Goal: Use online tool/utility: Utilize a website feature to perform a specific function

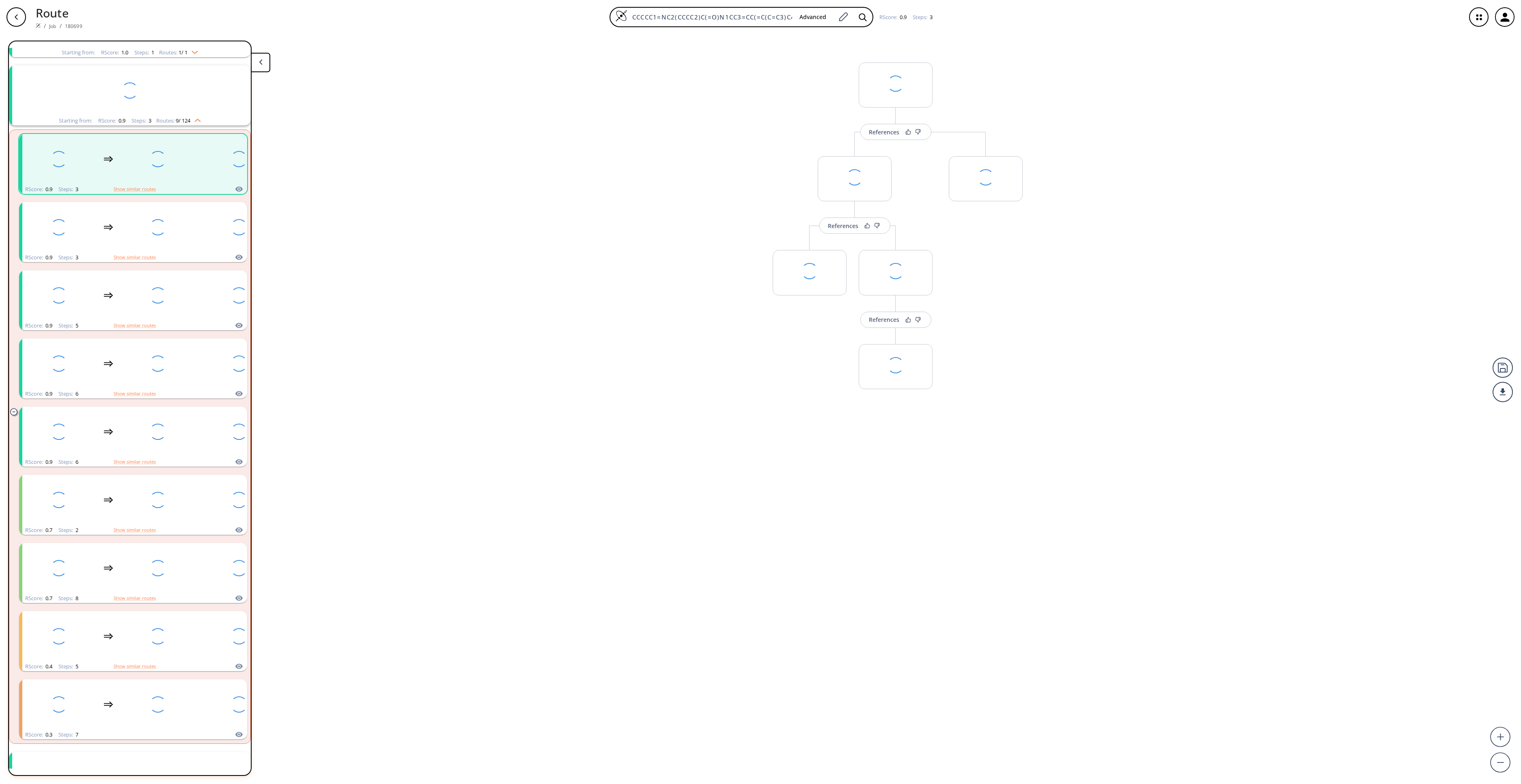
scroll to position [87, 0]
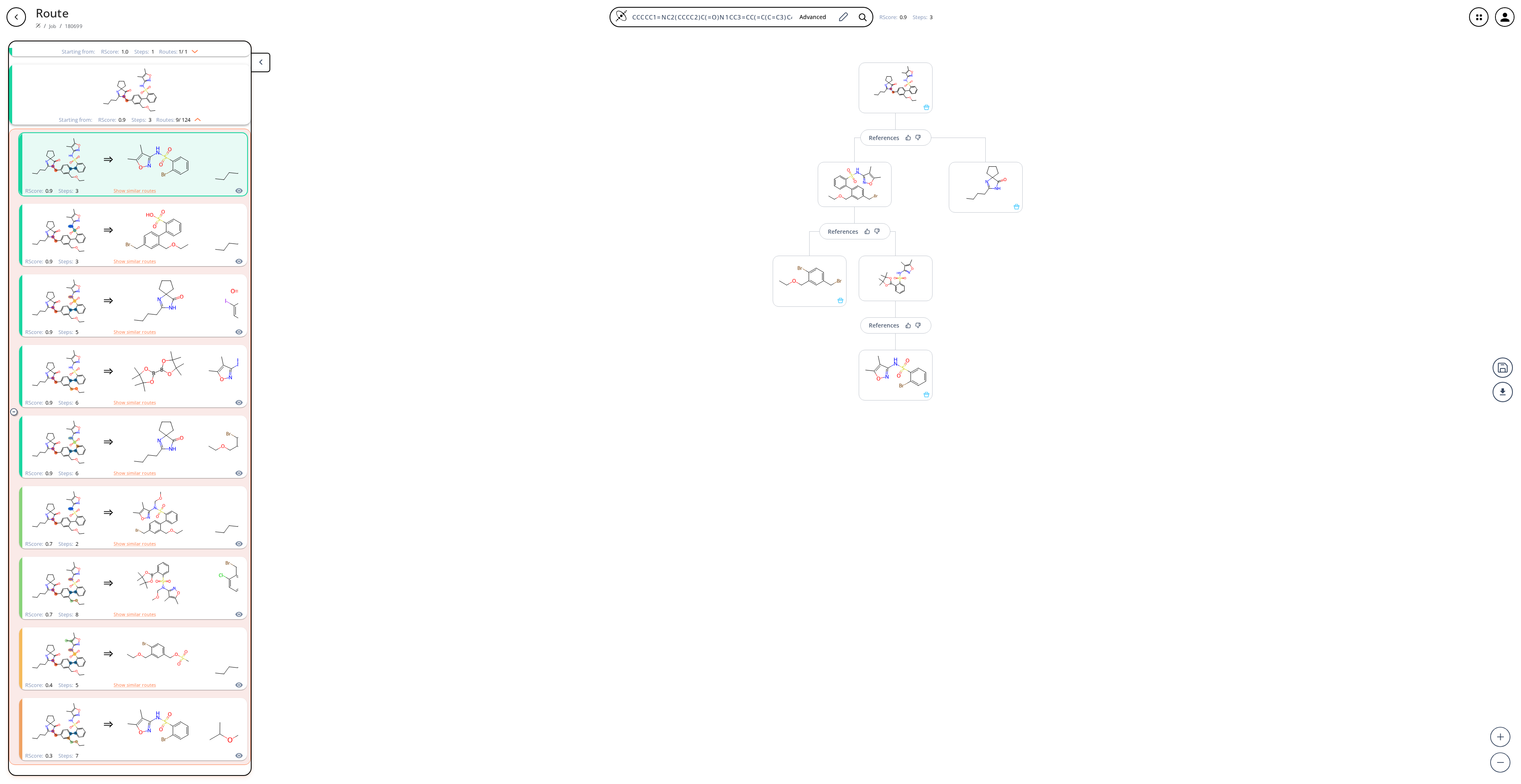
click at [22, 15] on div "button" at bounding box center [16, 17] width 19 height 19
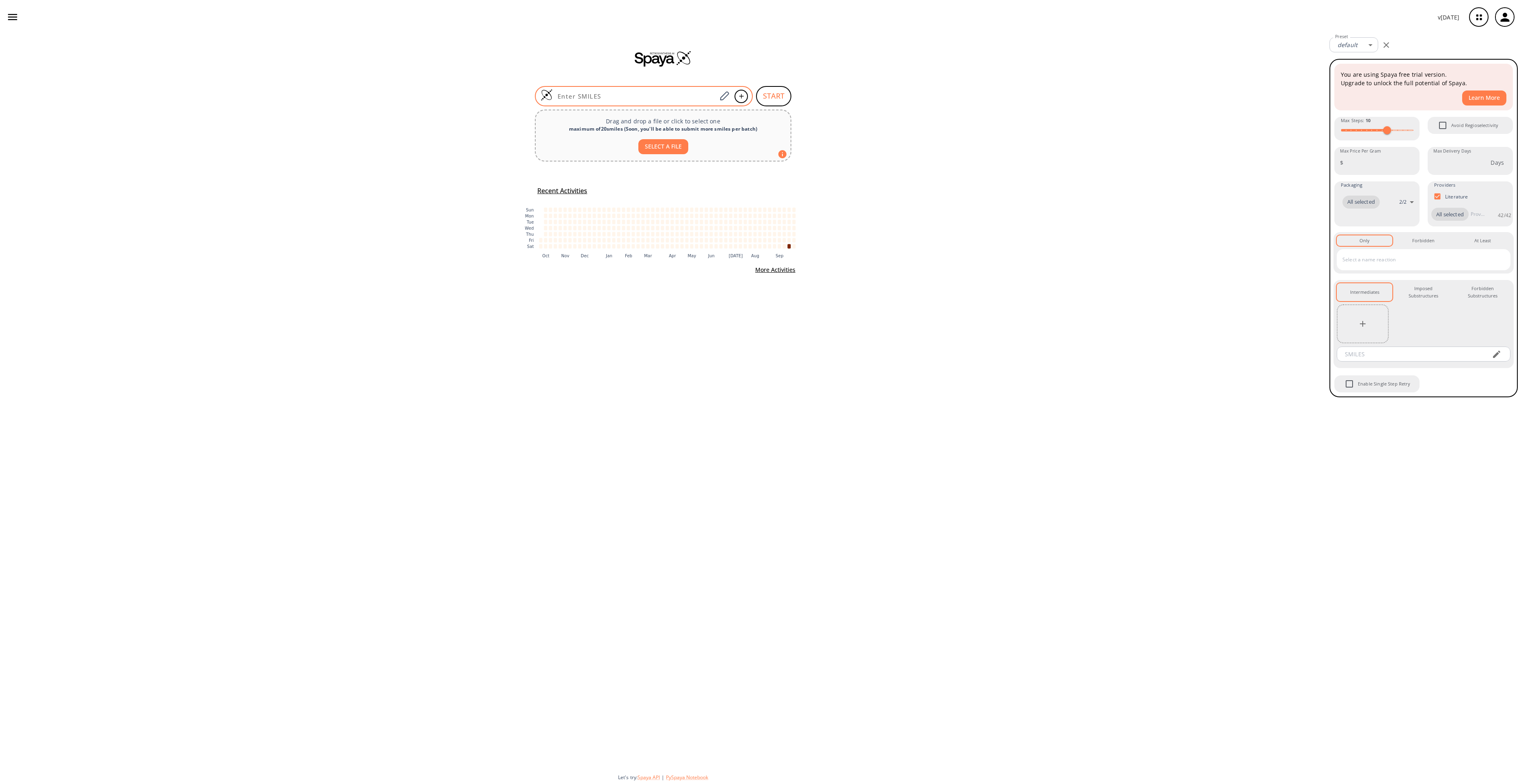
click at [654, 93] on input at bounding box center [635, 96] width 164 height 8
paste input "C1CC1CN2CCN(CC2)C(=O)C3=CC=C(C=C3)NS(=O)(=O)C4=CC=CC5=C4N=CC=C5.C1CC1CN2CCN(CC2…"
type input "C1CC1CN2CCN(CC2)C(=O)C3=CC=C(C=C3)NS(=O)(=O)C4=CC=CC5=C4N=CC=C5.C1CC1CN2CCN(CC2…"
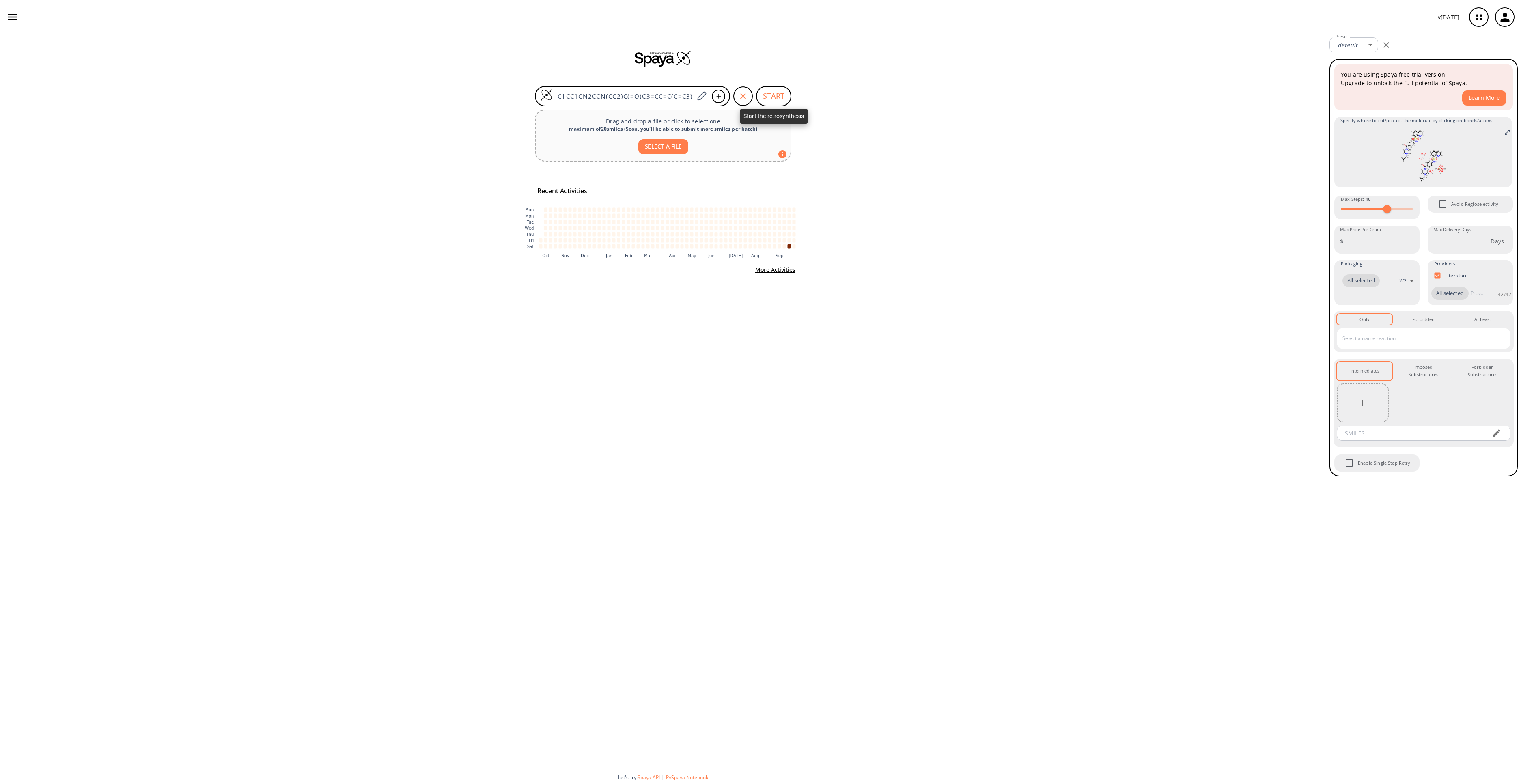
click at [763, 97] on button "START" at bounding box center [773, 96] width 35 height 20
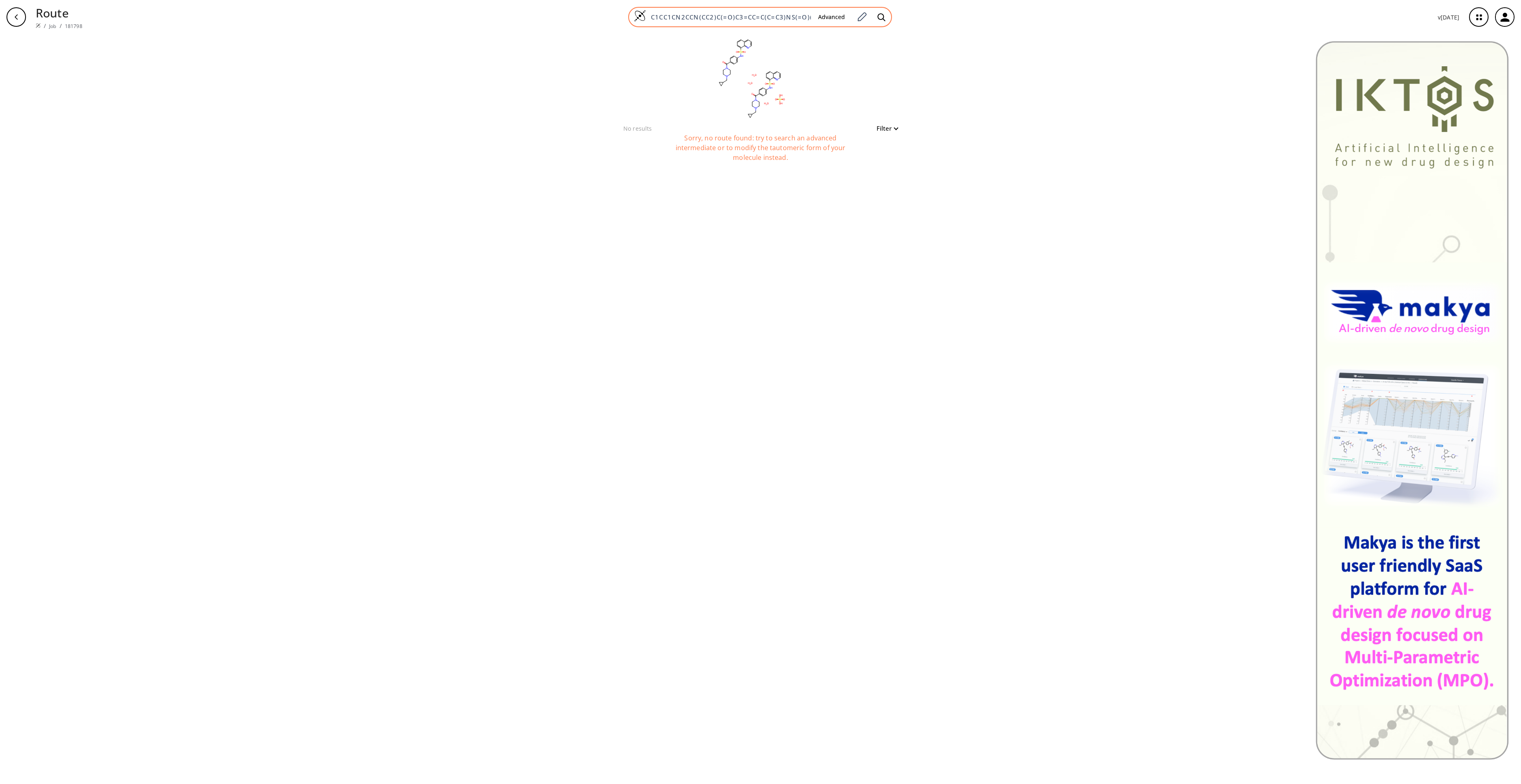
click at [746, 11] on div "C1CC1CN2CCN(CC2)C(=O)C3=CC=C(C=C3)NS(=O)(=O)C4=CC=CC5=C4N=CC=C5.C1CC1CN2CCN(CC2…" at bounding box center [760, 17] width 264 height 20
paste input "C1CC1CN2CCN(CC2)C(=O)C3=CC=C(C=C3)NS(=O)(=O)C4=CC=CC5=C4N=CC=C5"
type input "C1CC1CN2CCN(CC2)C(=O)C3=CC=C(C=C3)NS(=O)(=O)C4=CC=CC5=C4N=CC=C5"
click at [879, 17] on icon at bounding box center [881, 17] width 8 height 8
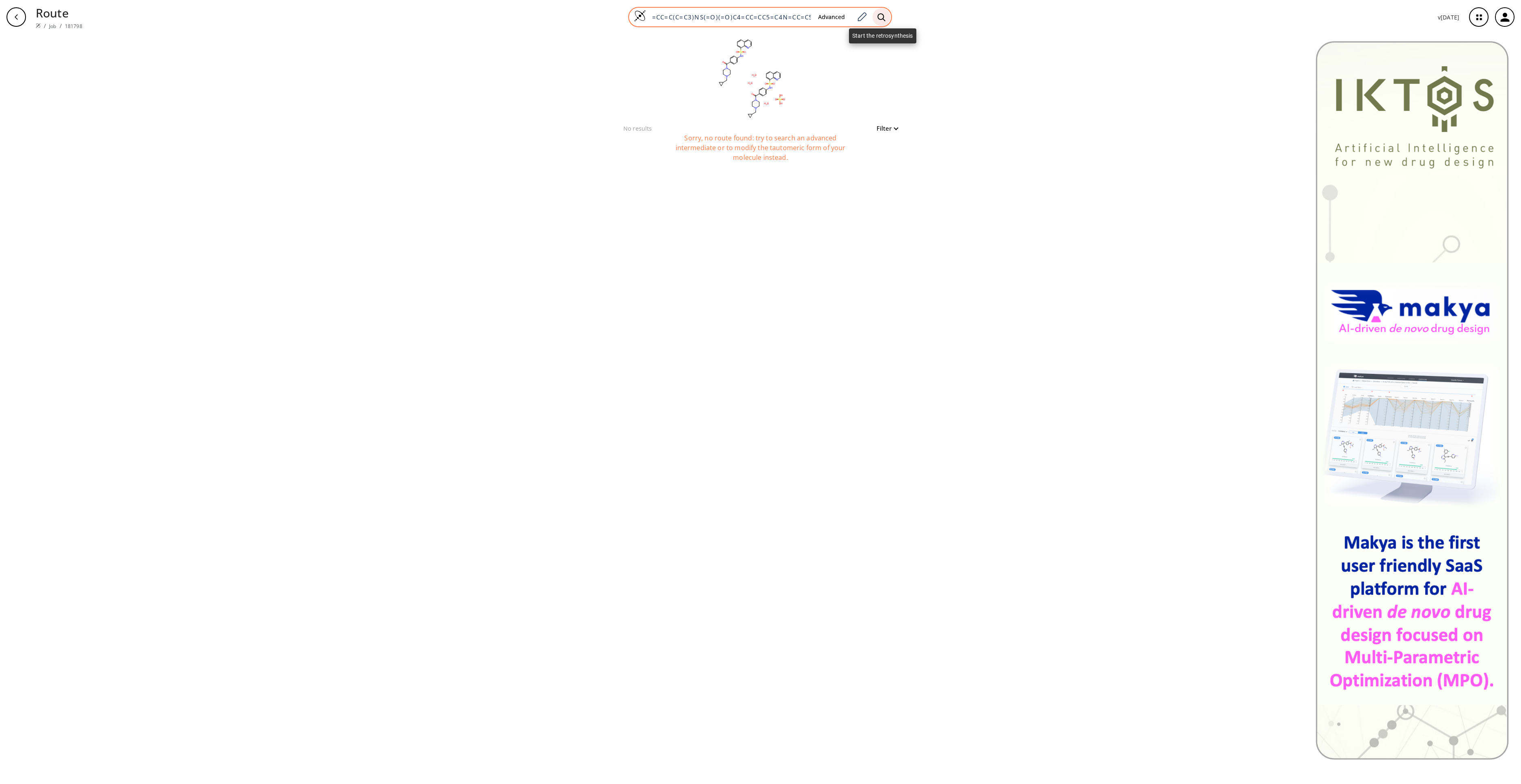
scroll to position [0, 93]
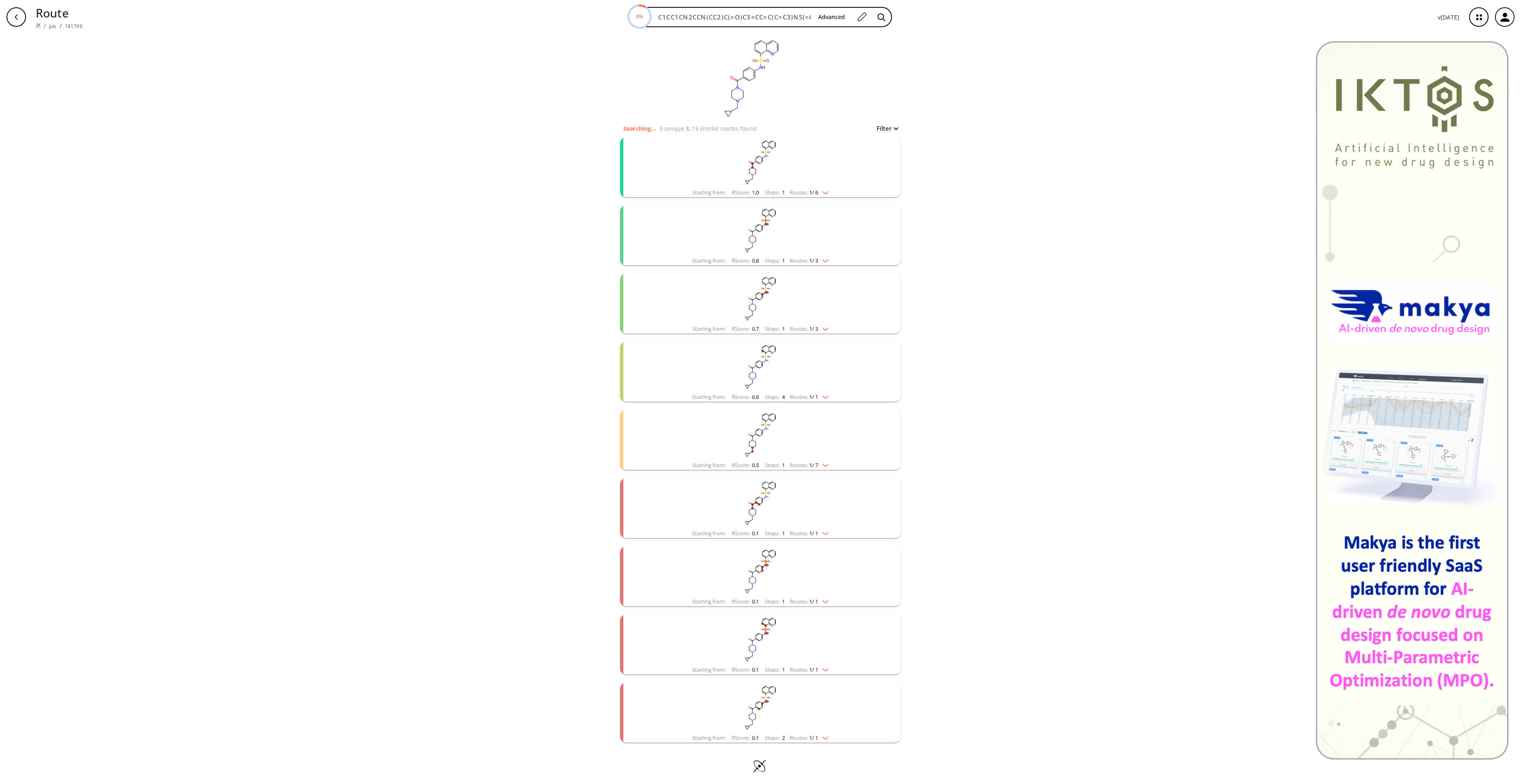
click at [834, 189] on div "Starting from: RScore : 1.0 Steps : 1 Routes: 1 / 6" at bounding box center [760, 167] width 281 height 60
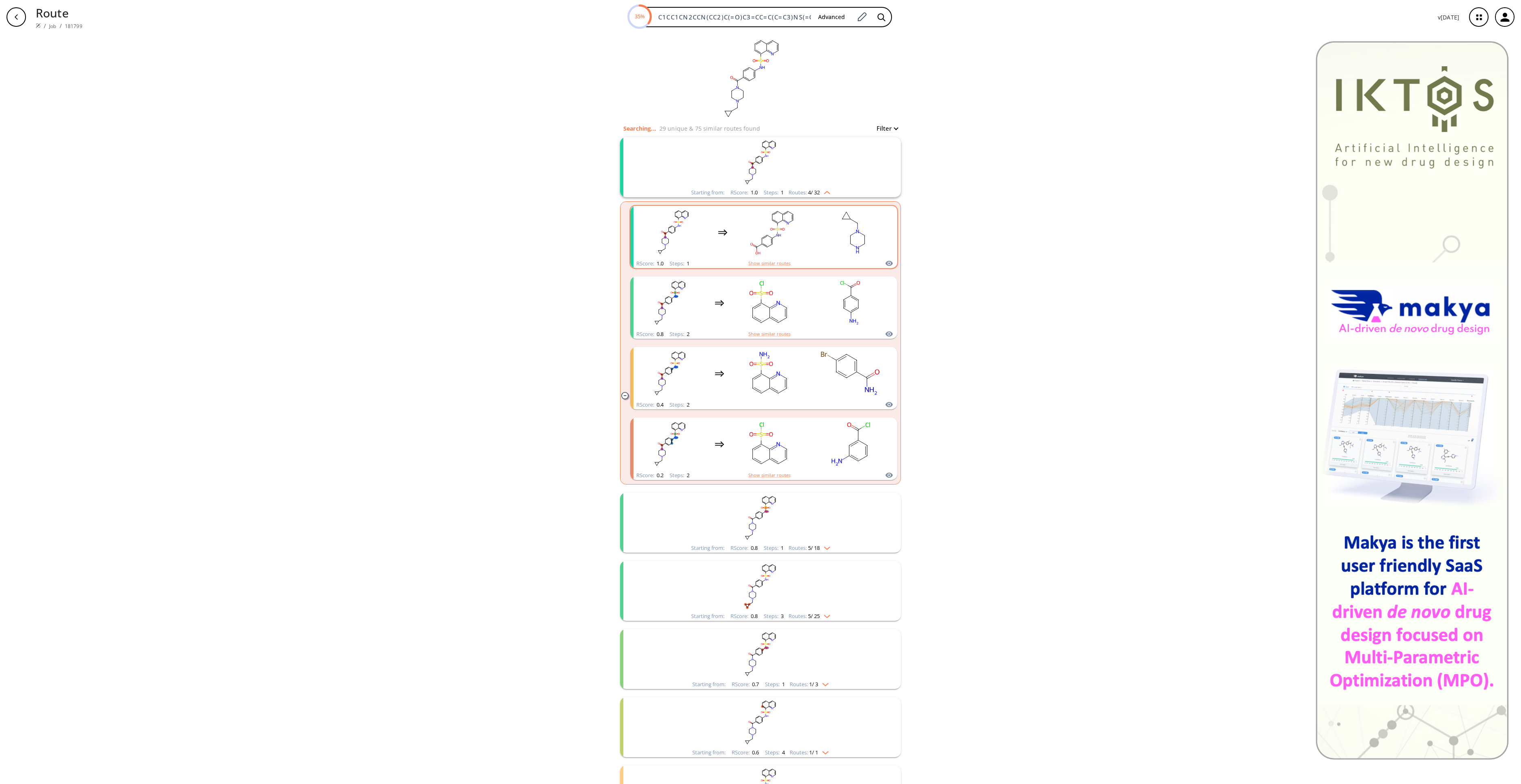
click at [782, 230] on ellipse "clusters" at bounding box center [784, 229] width 4 height 4
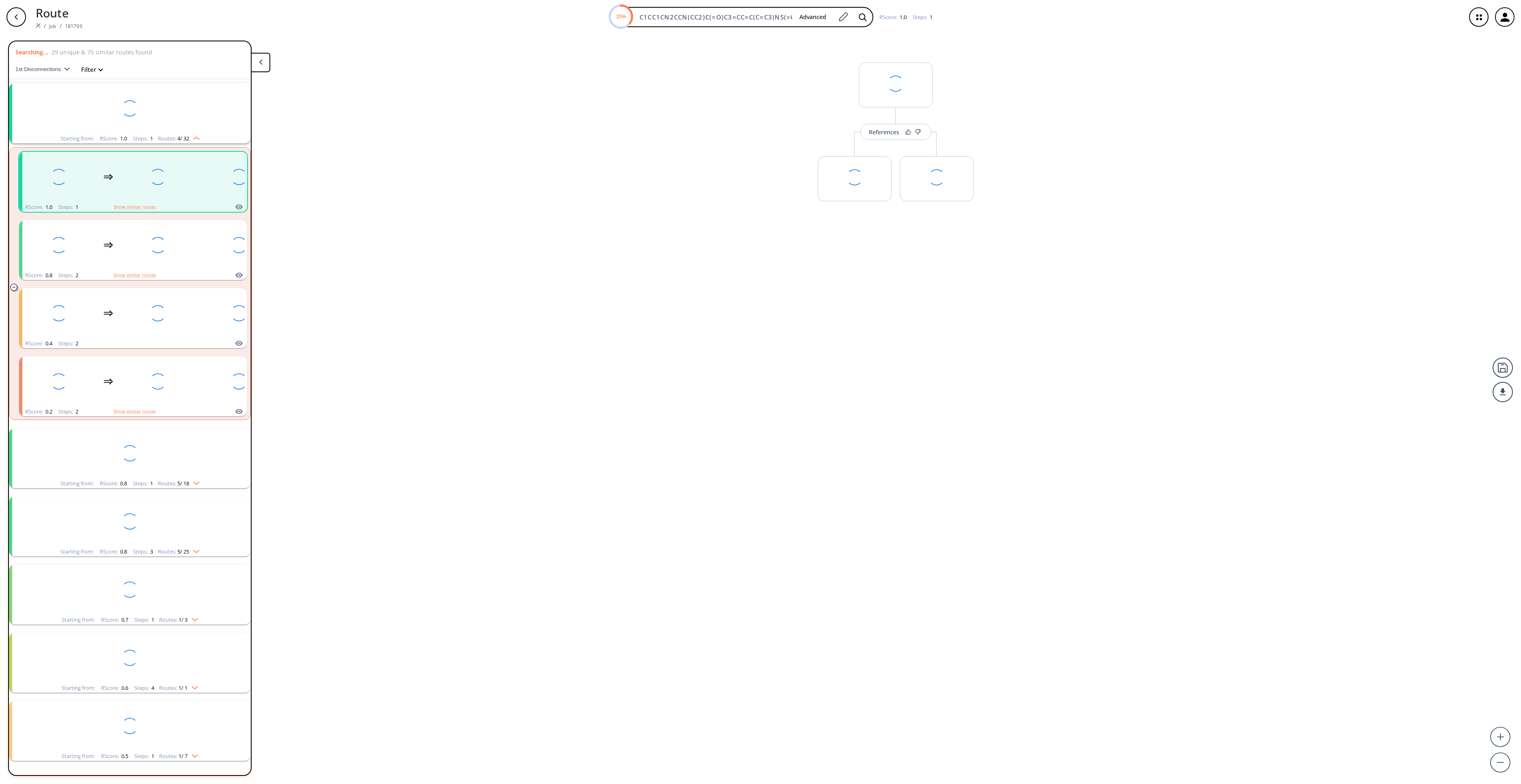
scroll to position [19, 0]
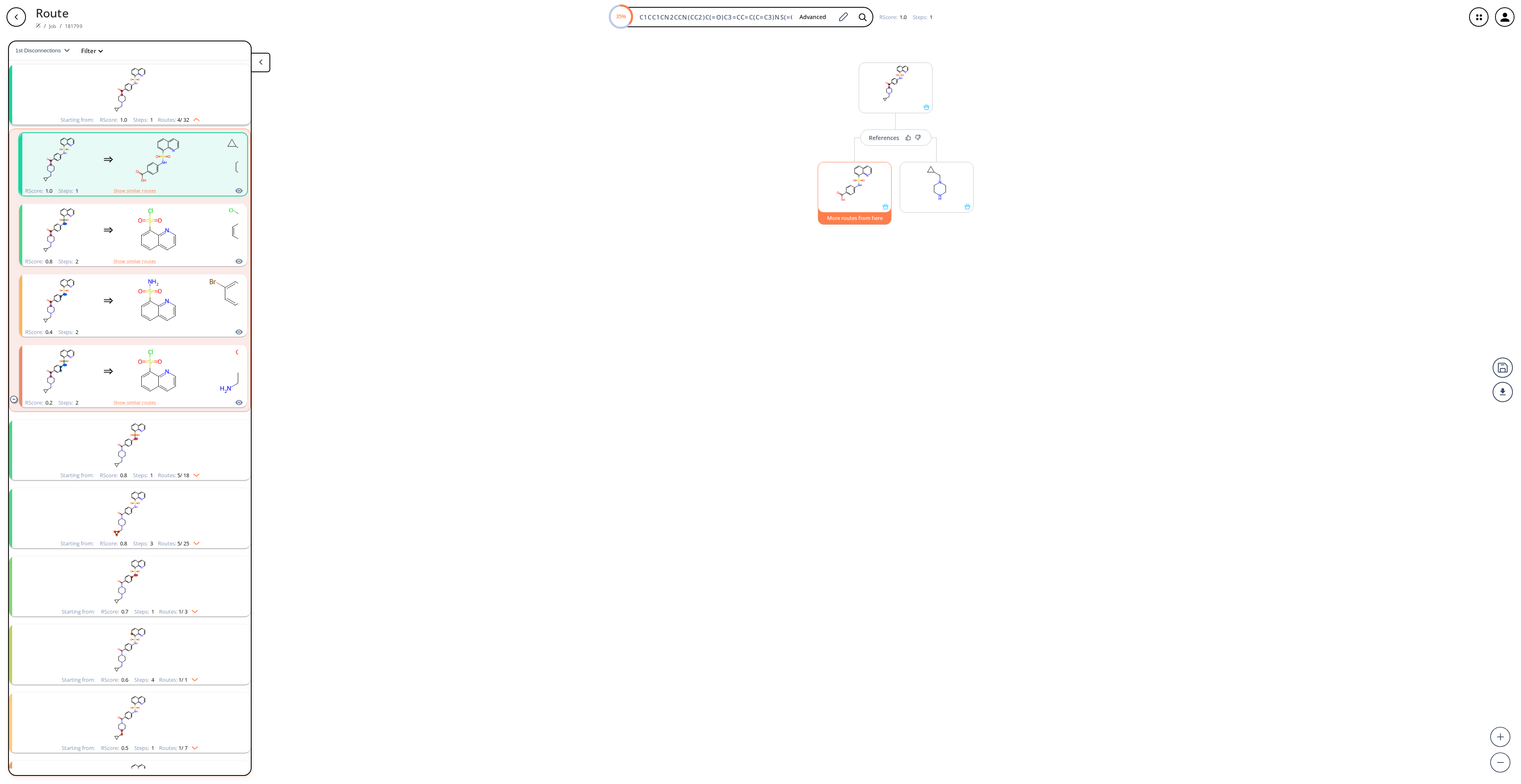
click at [847, 221] on button "More routes from here" at bounding box center [854, 216] width 74 height 18
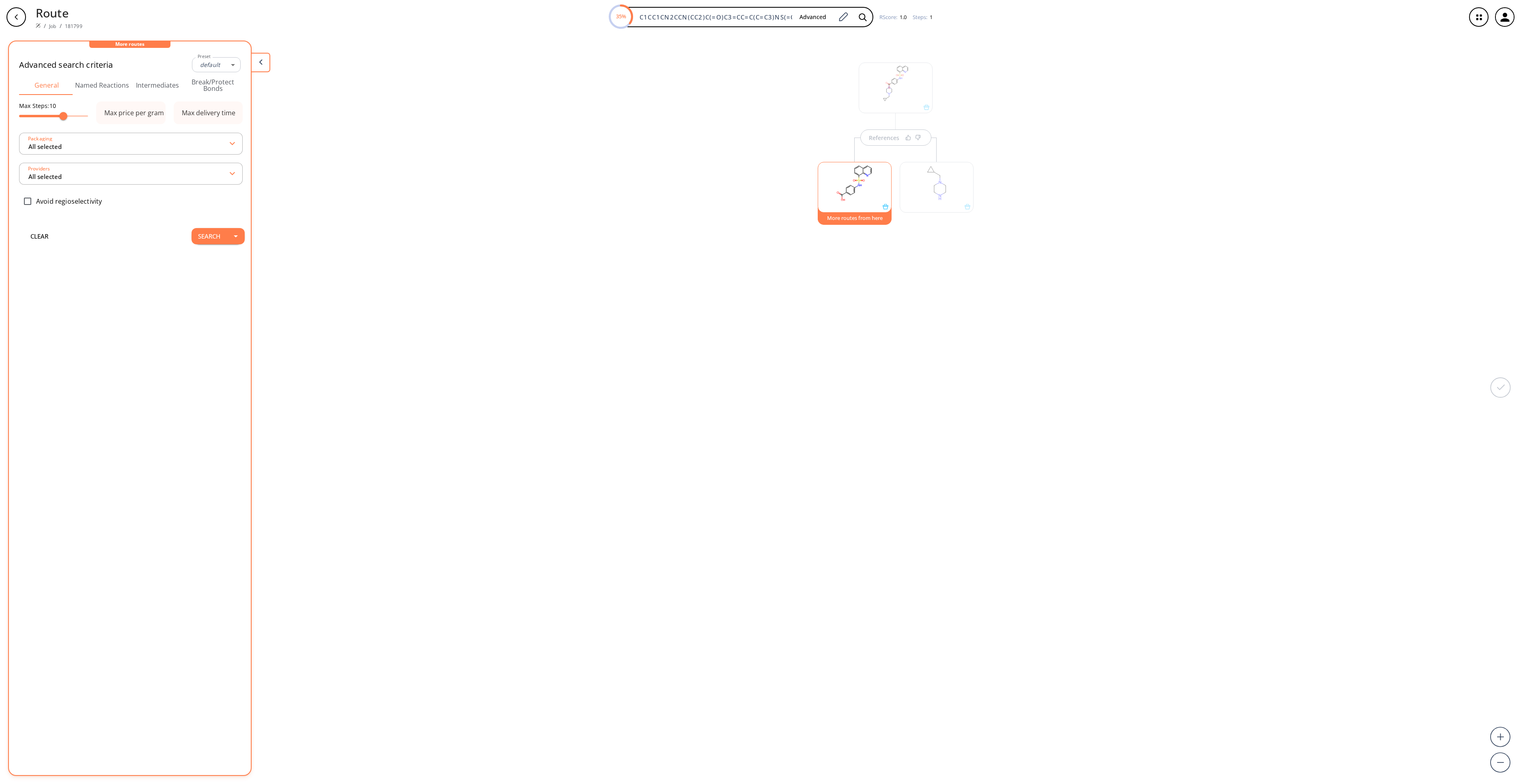
type input "-1"
type input "All selected"
click at [201, 234] on button "Search" at bounding box center [209, 236] width 35 height 16
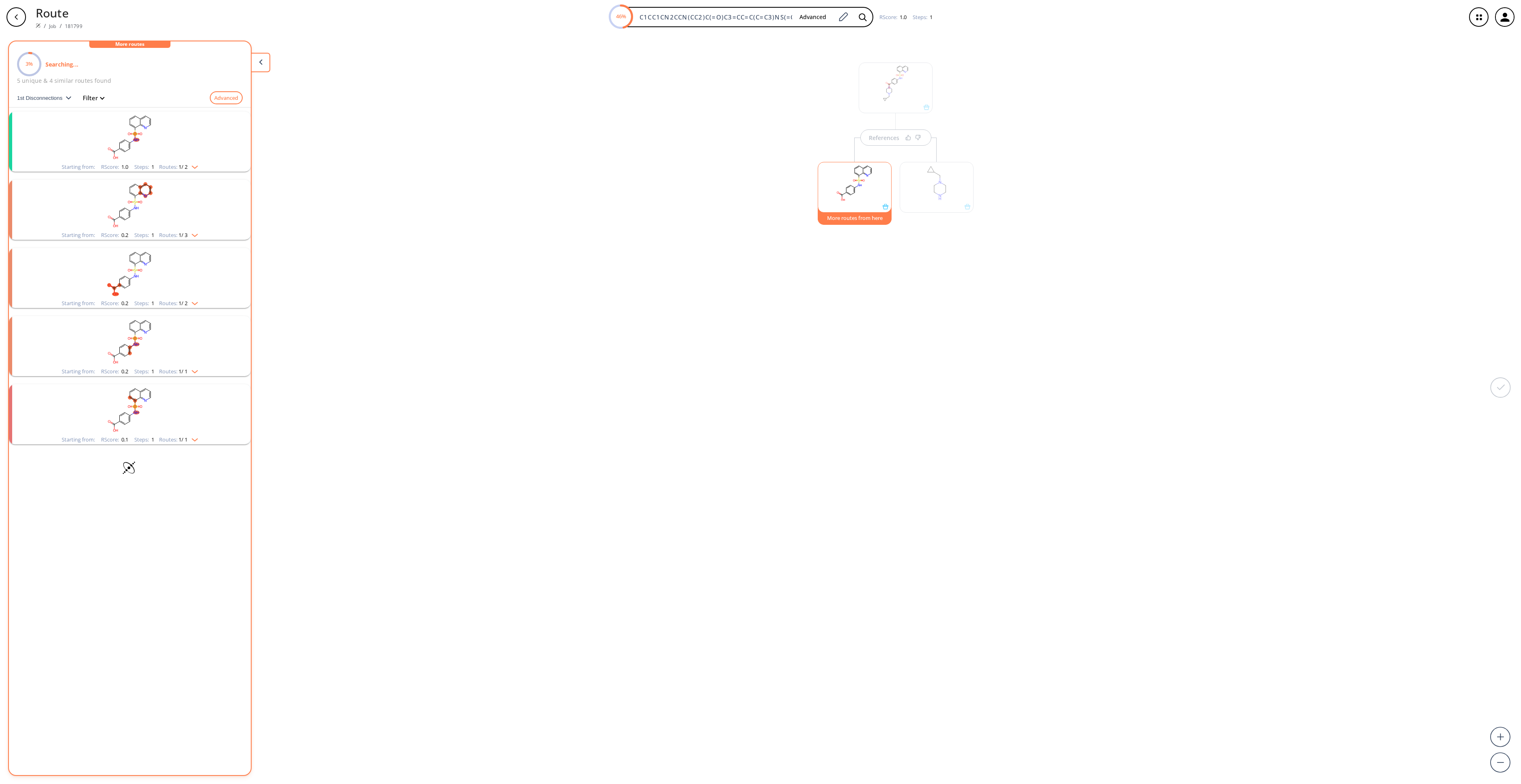
click at [132, 146] on rect "clusters" at bounding box center [129, 137] width 211 height 51
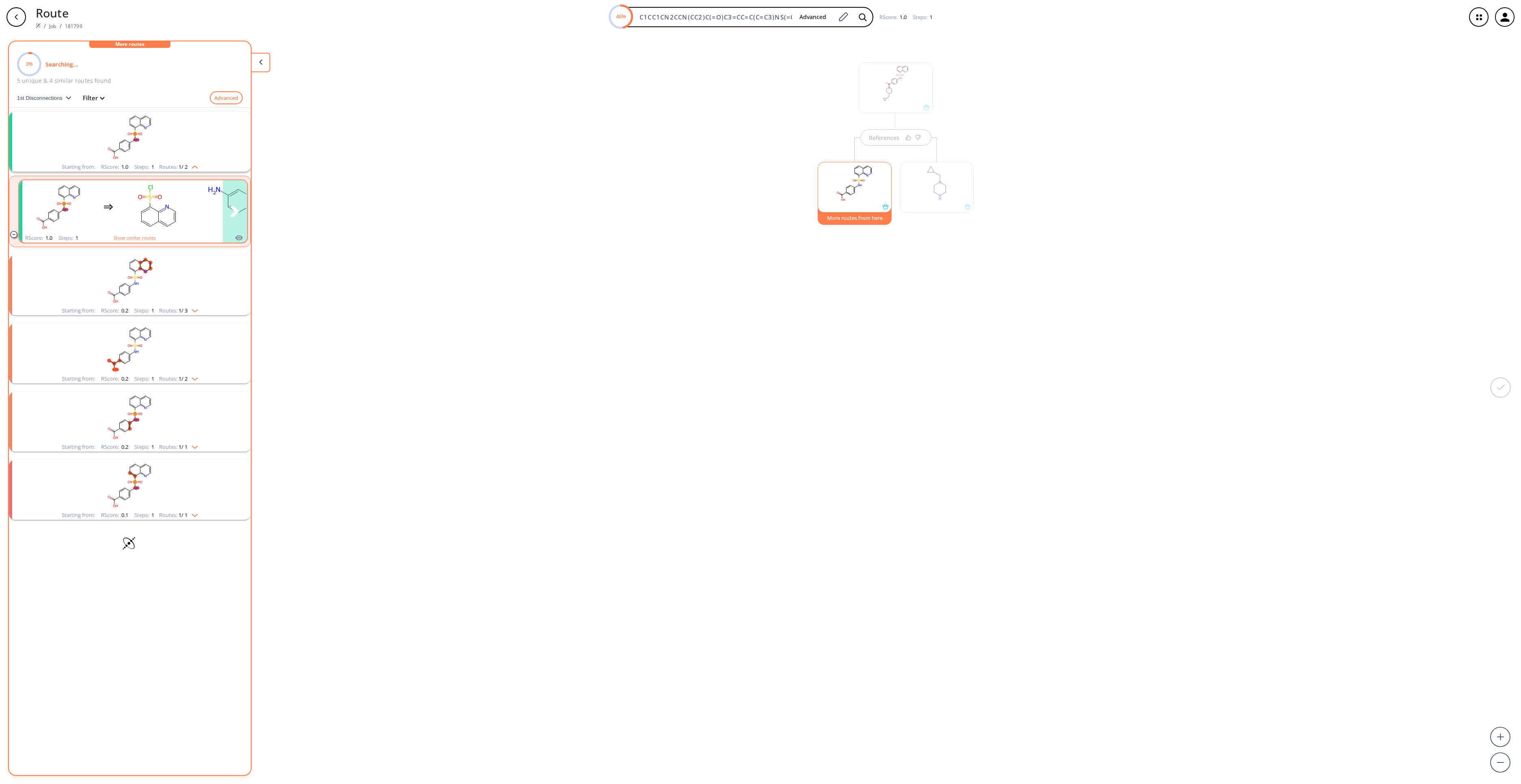
click at [149, 208] on icon "clusters" at bounding box center [146, 210] width 8 height 5
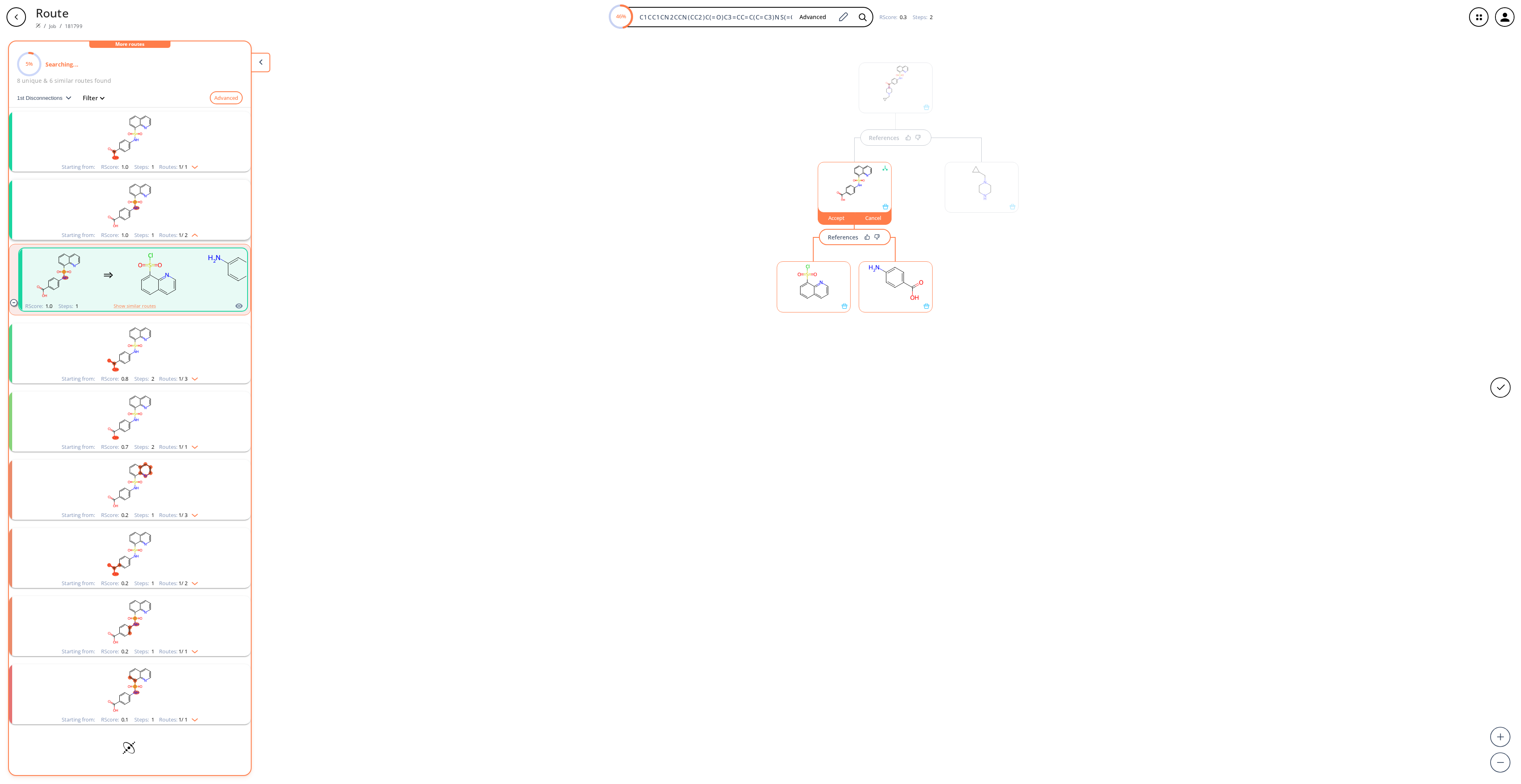
click at [814, 290] on icon at bounding box center [814, 290] width 0 height 8
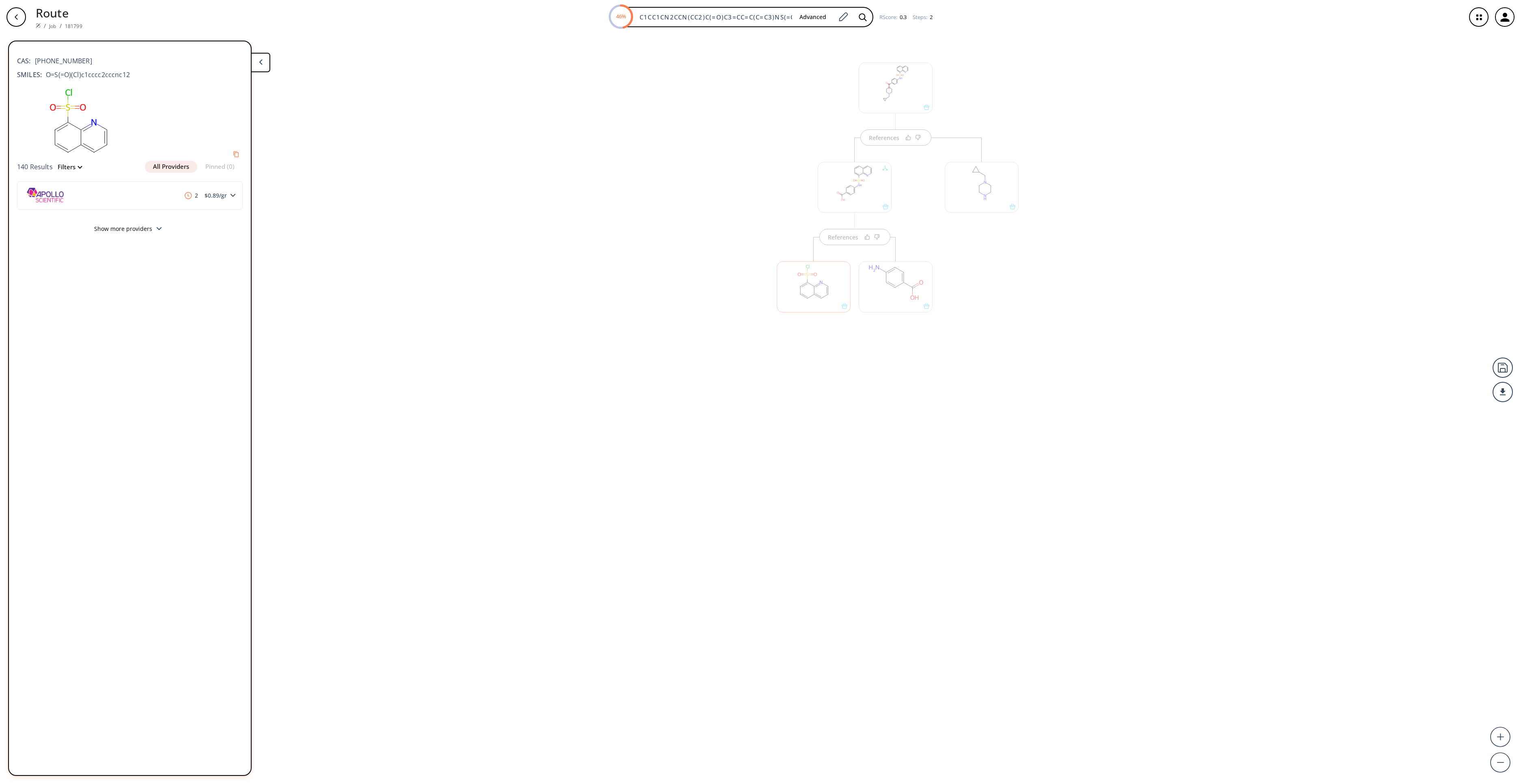
click at [492, 308] on div "References References" at bounding box center [760, 406] width 1521 height 743
click at [688, 489] on div "References References" at bounding box center [760, 406] width 1521 height 743
click at [266, 64] on button at bounding box center [260, 62] width 19 height 19
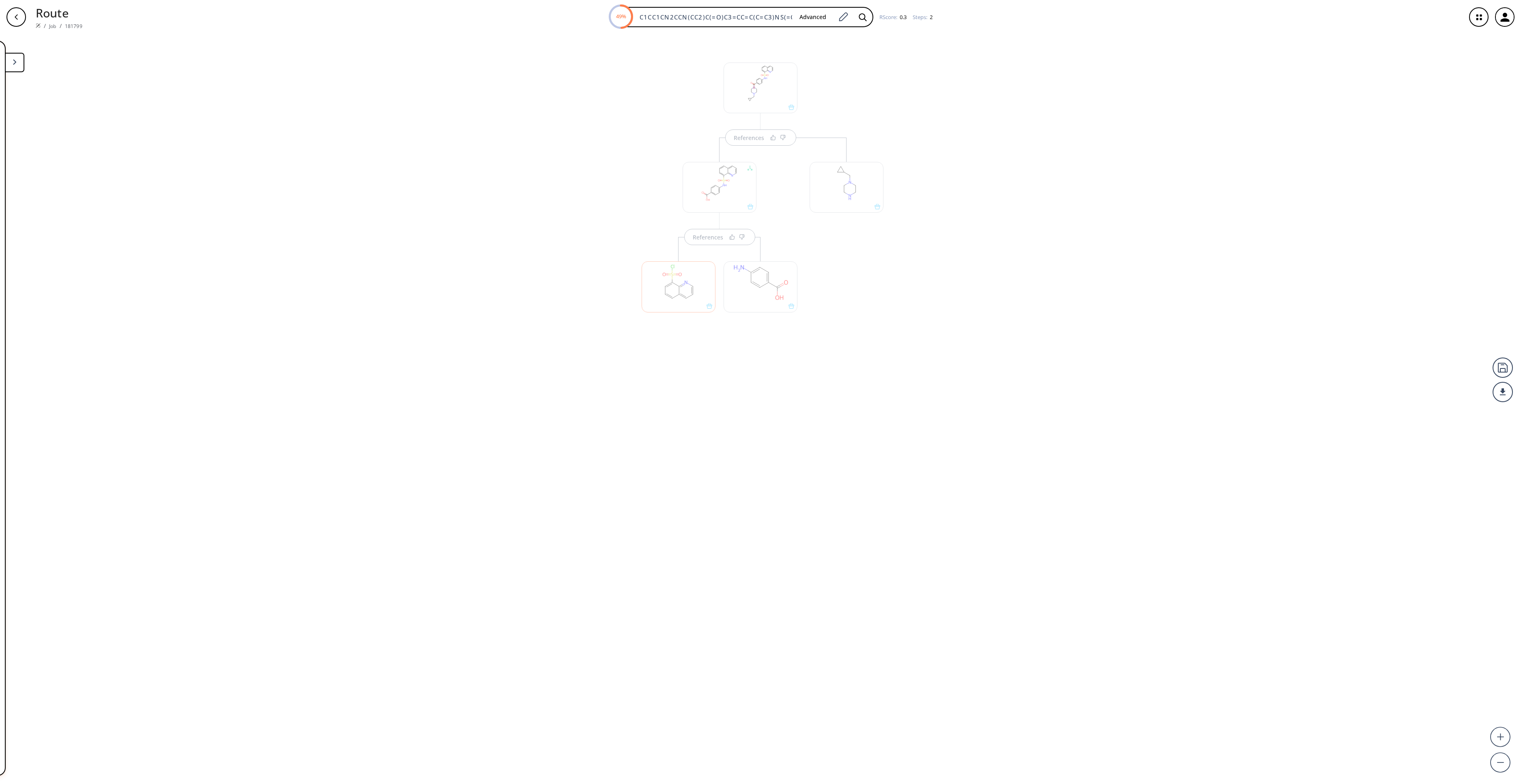
drag, startPoint x: 476, startPoint y: 481, endPoint x: 478, endPoint y: 468, distance: 13.2
click at [477, 481] on div "References References" at bounding box center [760, 406] width 1521 height 743
click at [700, 224] on button "Accept" at bounding box center [701, 216] width 37 height 18
click at [683, 320] on button "More routes from here" at bounding box center [678, 316] width 74 height 18
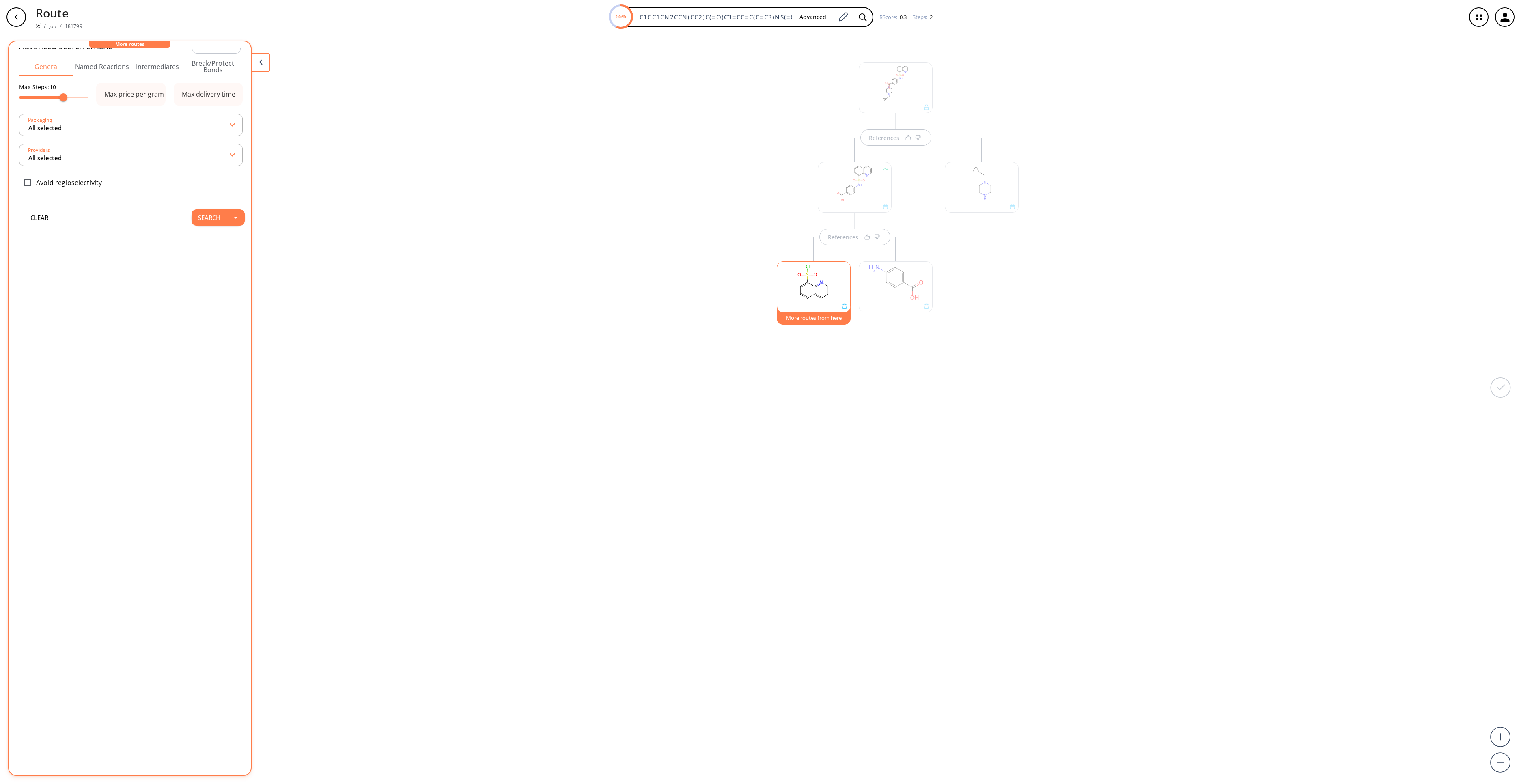
scroll to position [0, 0]
click at [197, 233] on button "Search" at bounding box center [209, 236] width 35 height 16
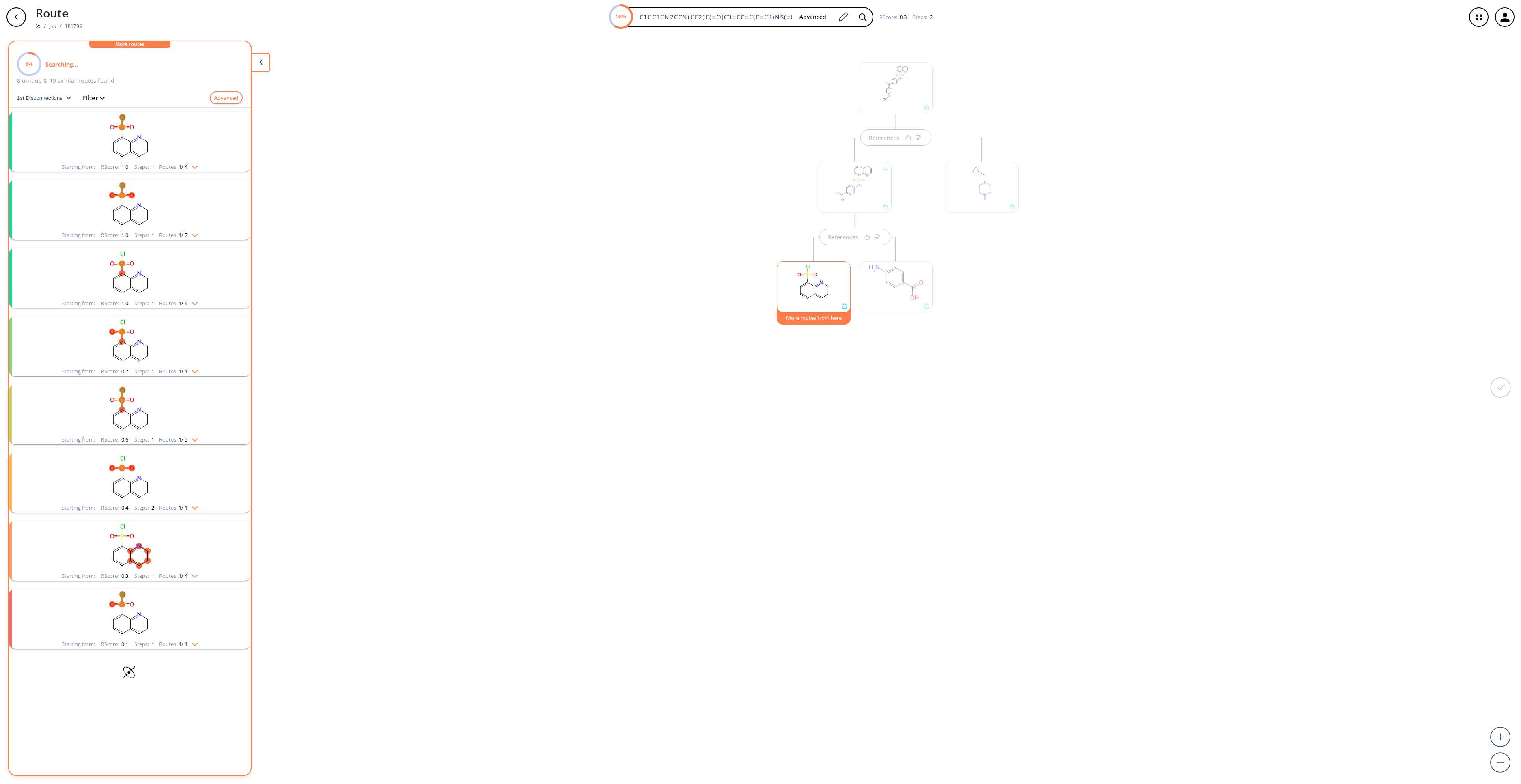
click at [218, 154] on rect "clusters" at bounding box center [129, 137] width 211 height 51
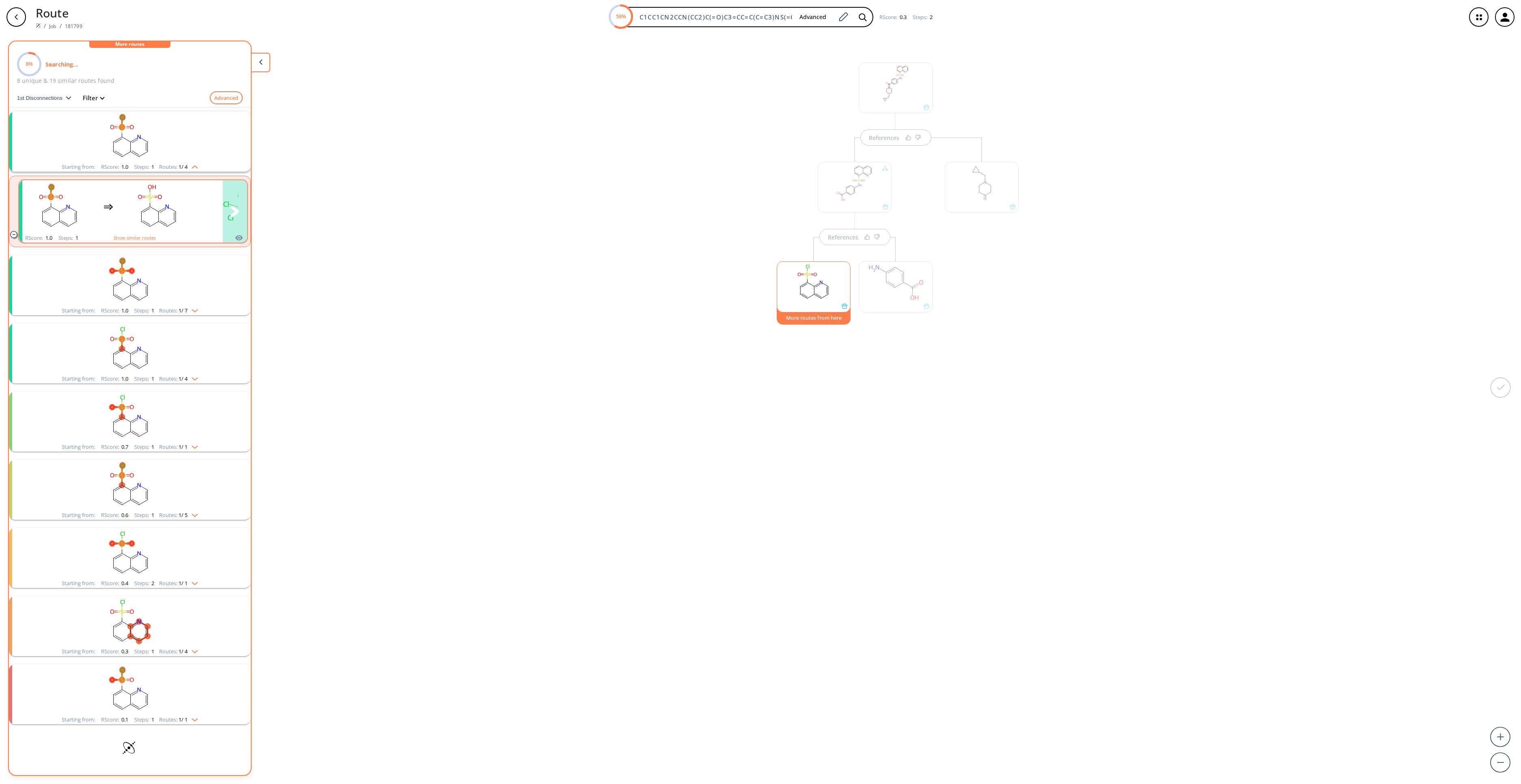
click at [169, 216] on rect "clusters" at bounding box center [158, 207] width 73 height 51
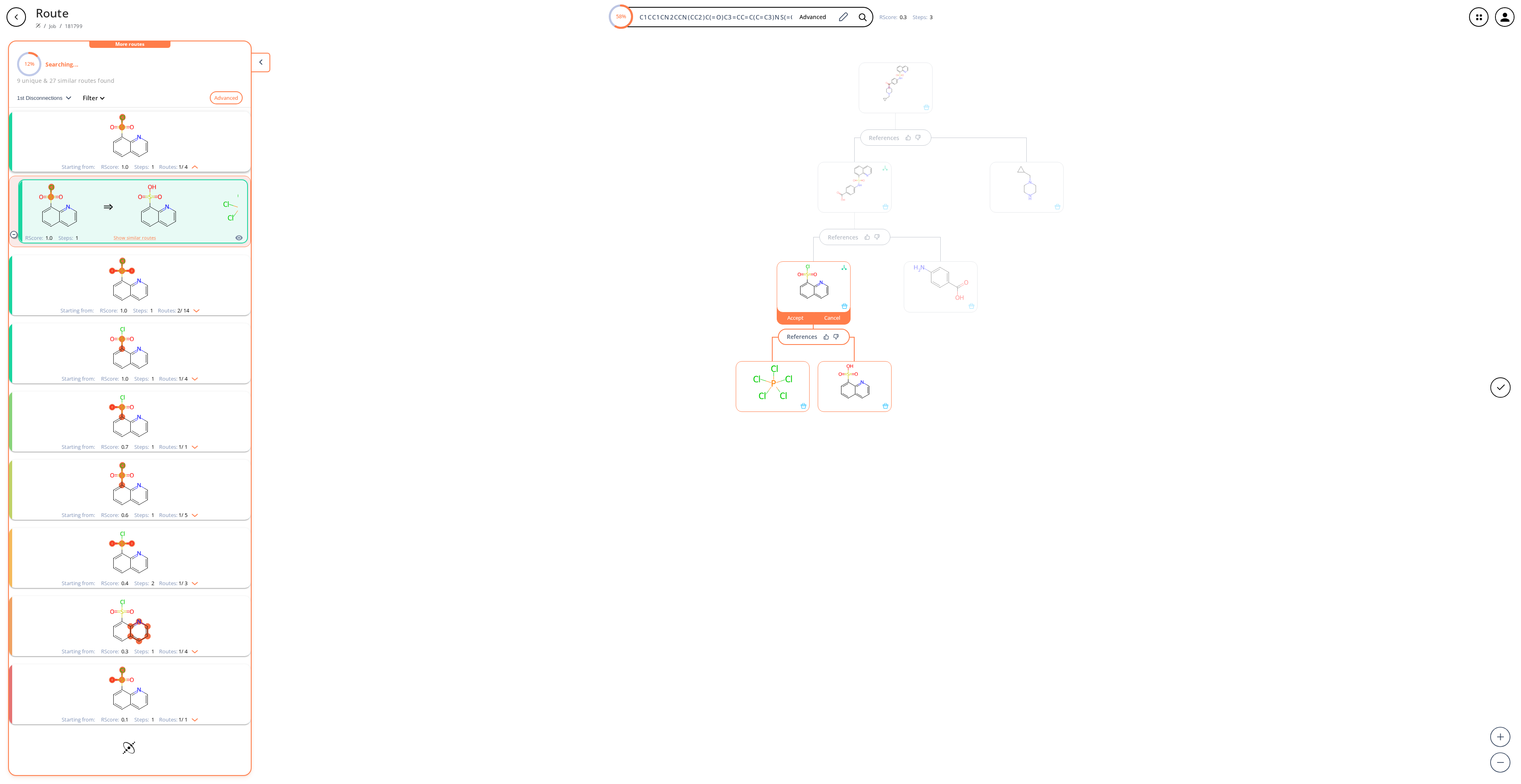
click at [132, 278] on rect "clusters" at bounding box center [129, 280] width 211 height 51
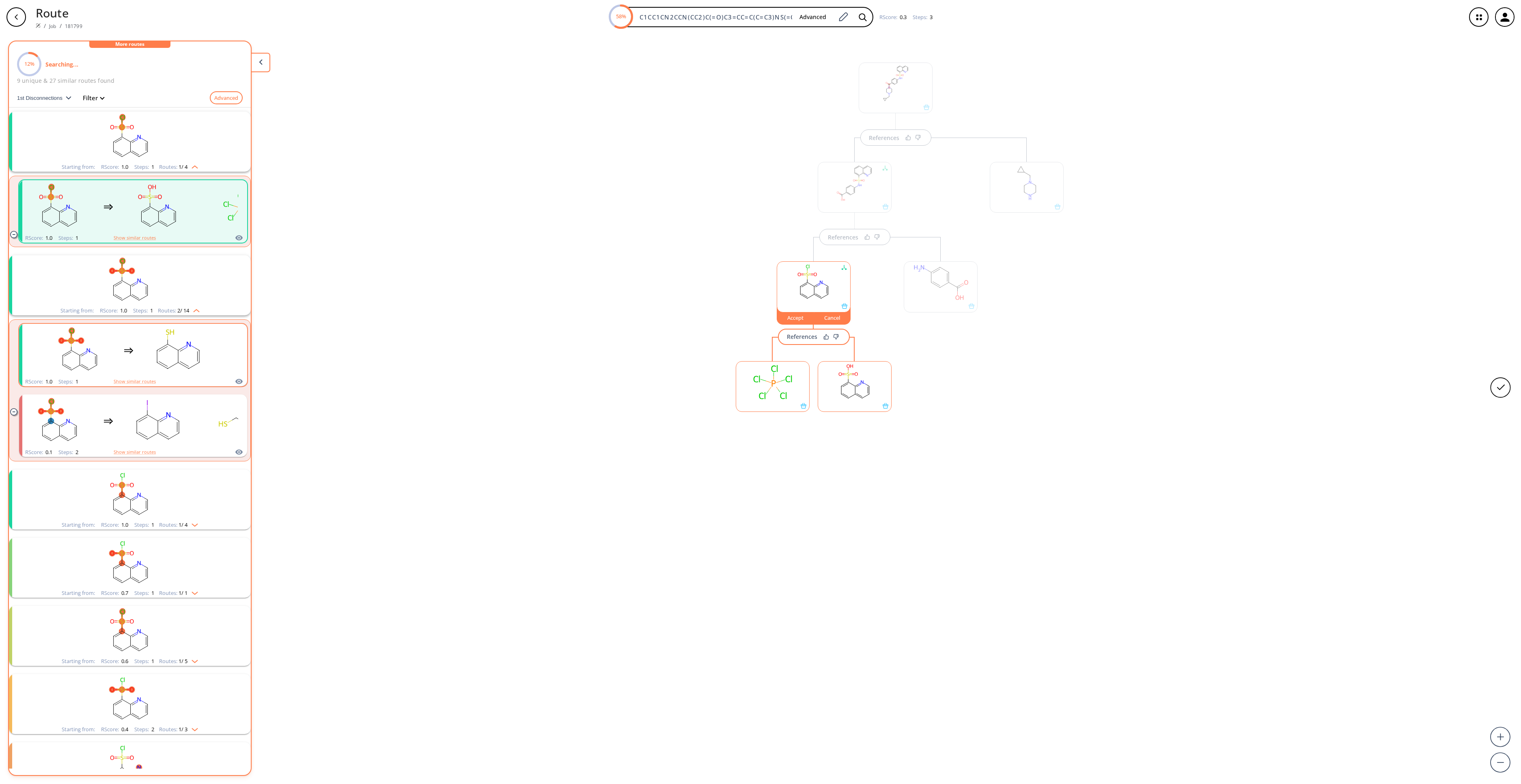
click at [158, 360] on rect "clusters" at bounding box center [178, 351] width 73 height 51
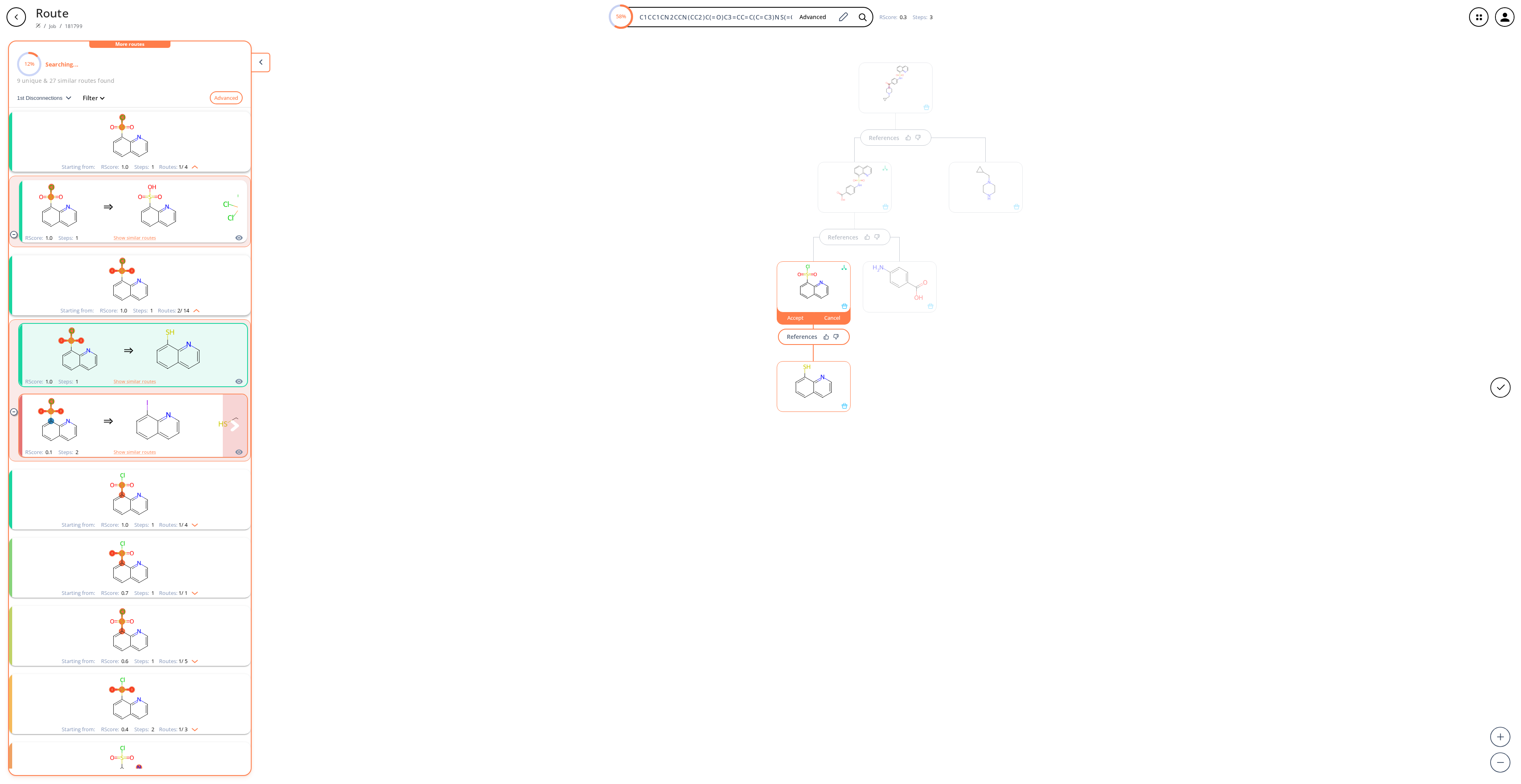
click at [176, 424] on ellipse "clusters" at bounding box center [179, 421] width 7 height 7
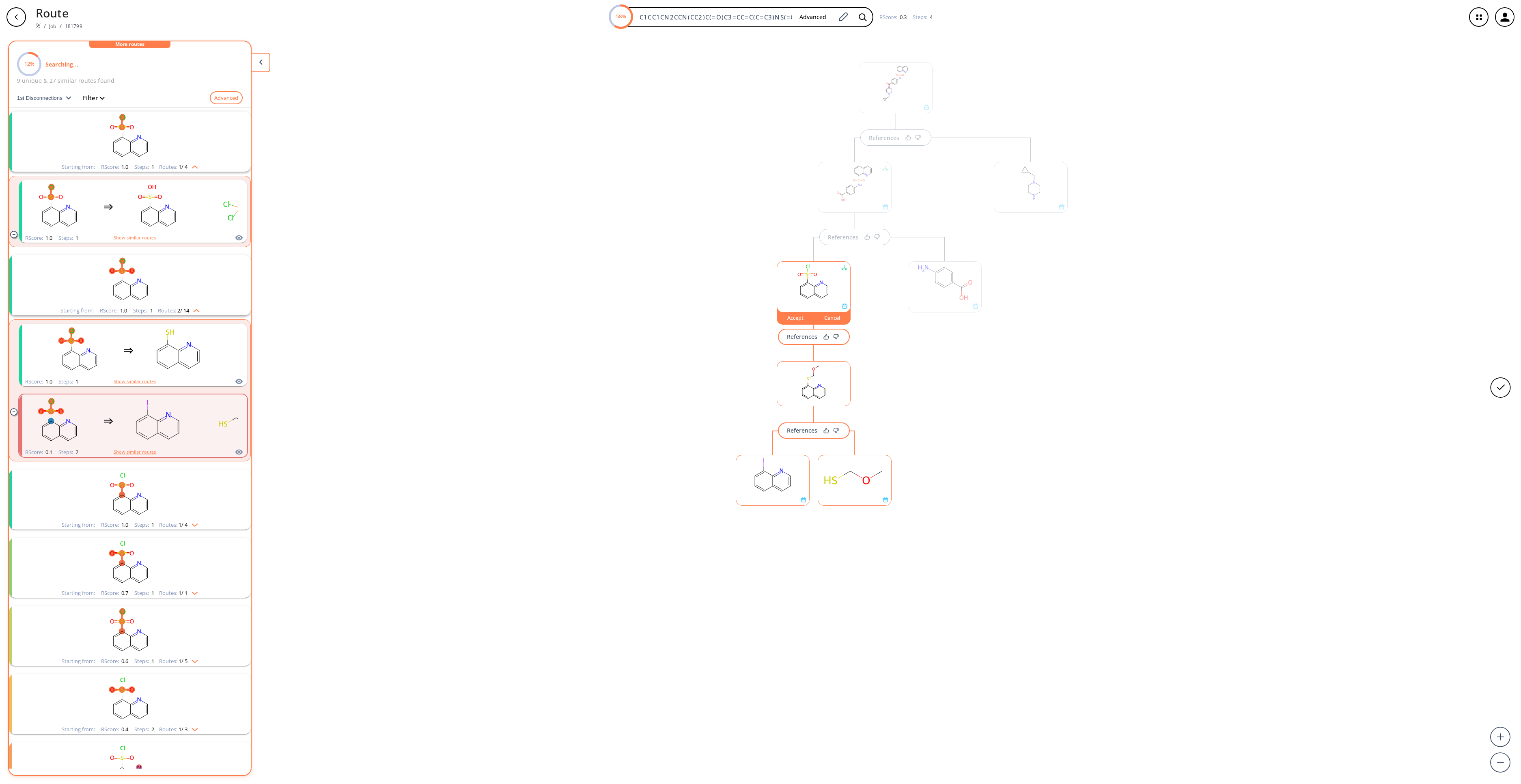
click at [760, 479] on rect at bounding box center [773, 476] width 73 height 41
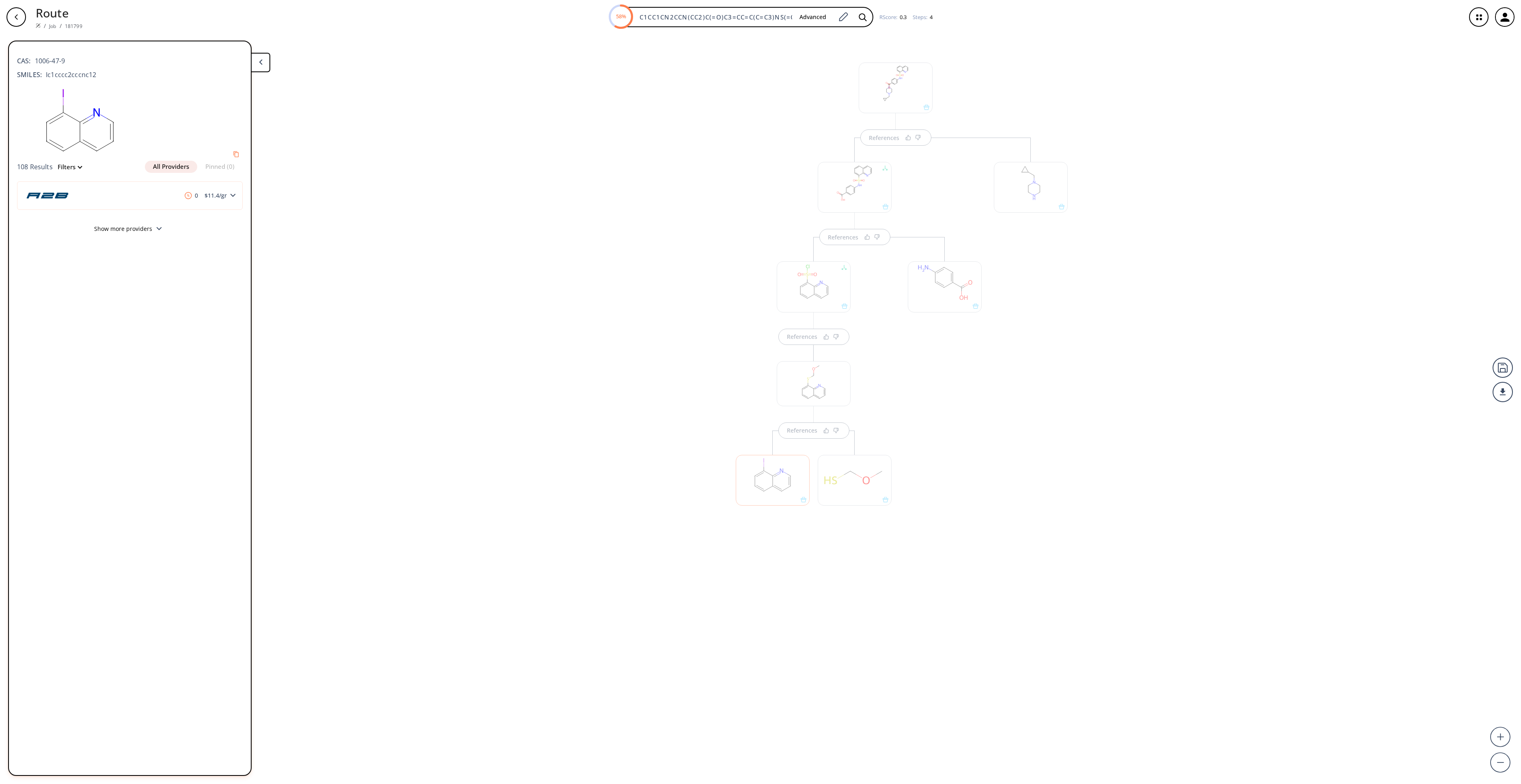
click at [563, 447] on div "References References References References" at bounding box center [760, 406] width 1521 height 743
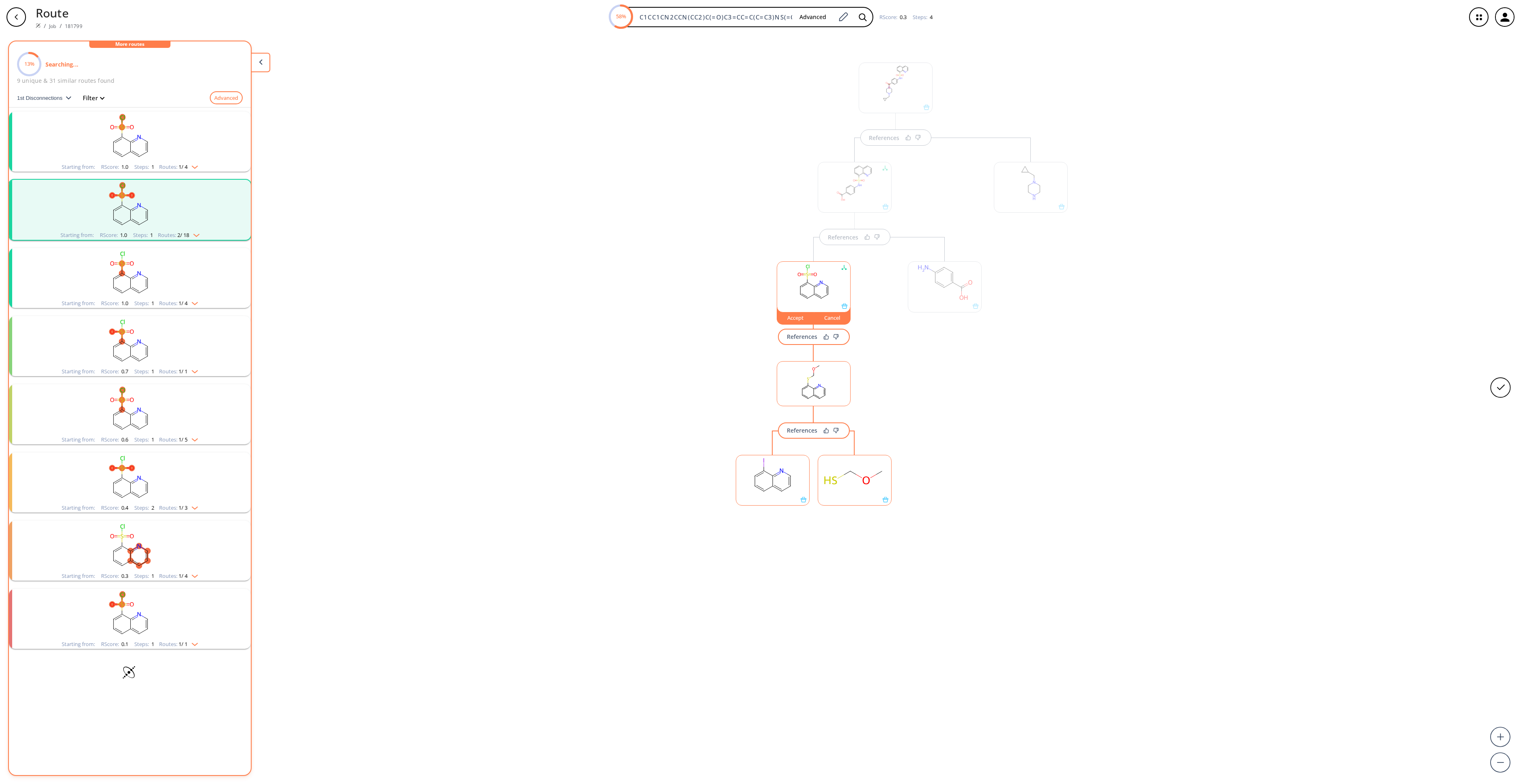
drag, startPoint x: 139, startPoint y: 103, endPoint x: 171, endPoint y: 121, distance: 36.7
click at [142, 104] on div "Advanced" at bounding box center [173, 98] width 139 height 14
click at [176, 126] on rect "clusters" at bounding box center [129, 137] width 211 height 51
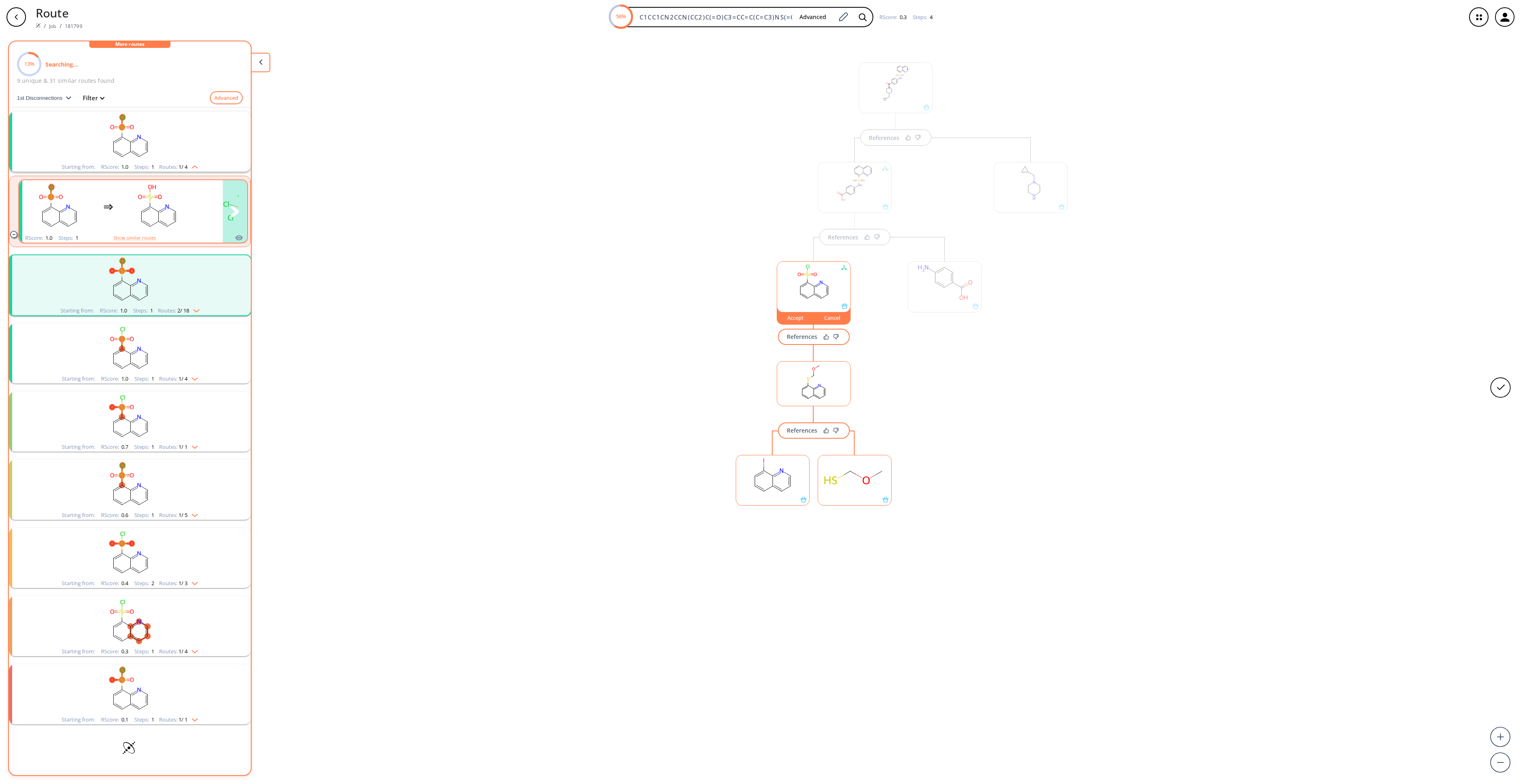
click at [158, 210] on ellipse "clusters" at bounding box center [158, 211] width 6 height 6
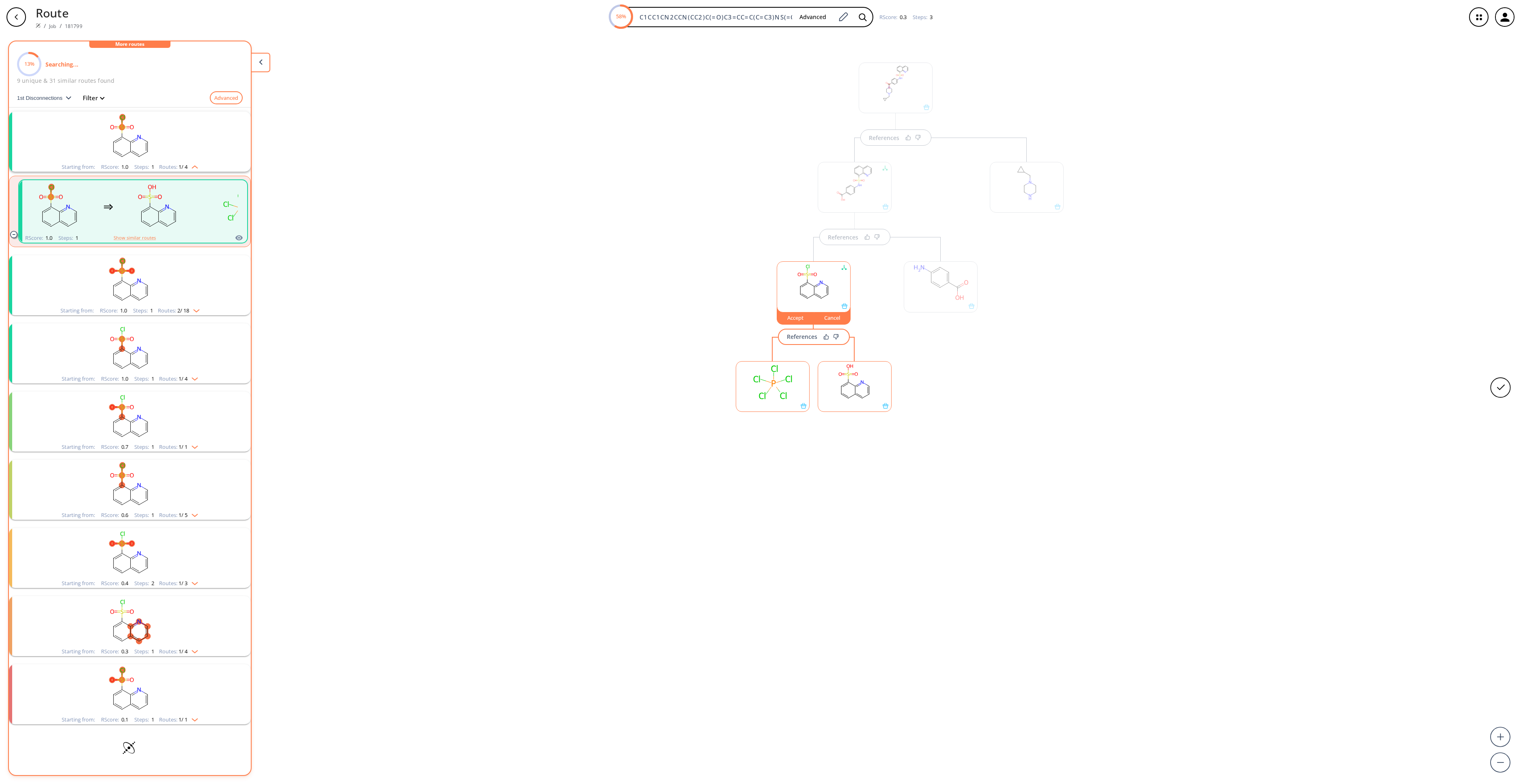
click at [768, 382] on rect at bounding box center [773, 382] width 73 height 41
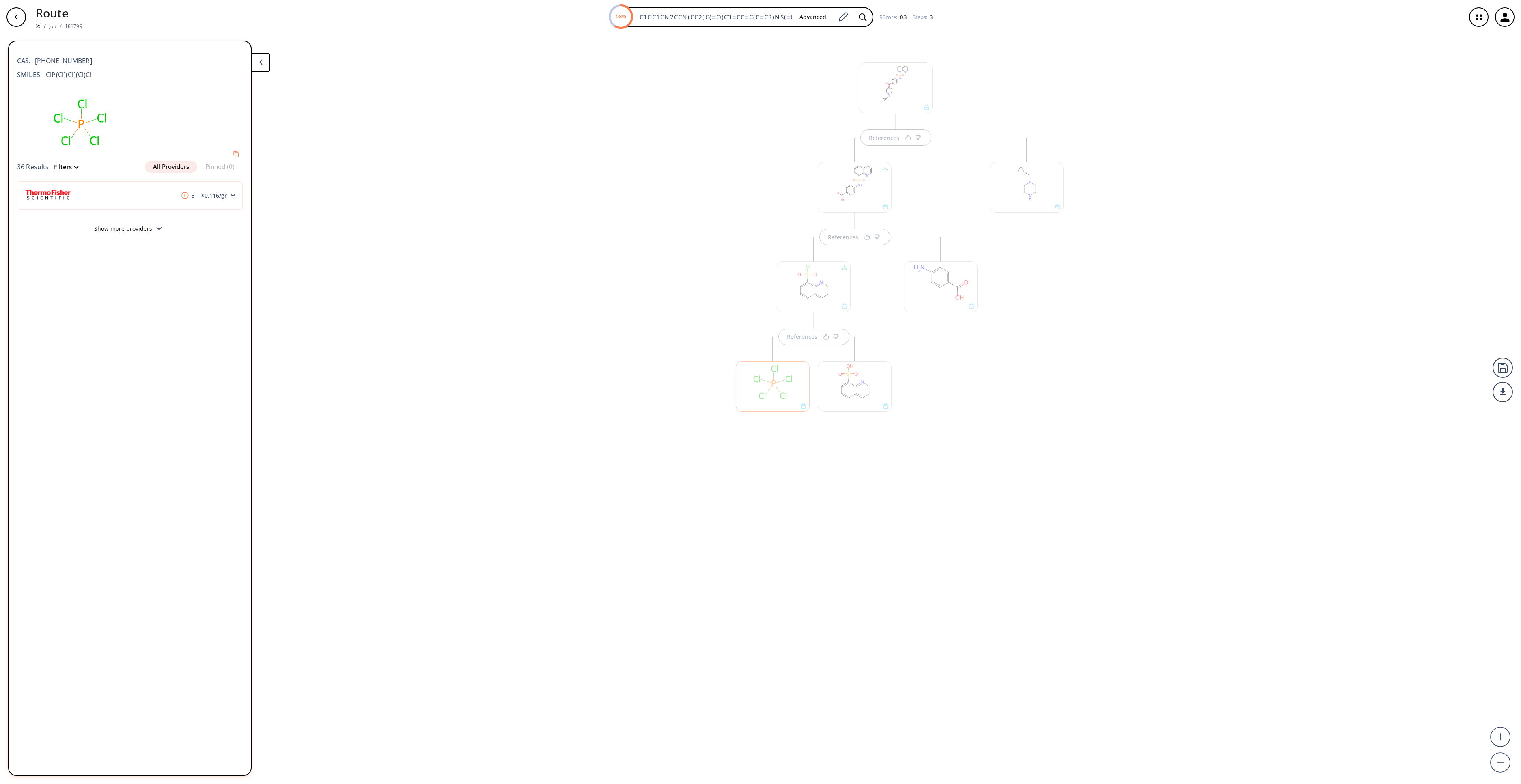
click at [852, 382] on div at bounding box center [854, 387] width 74 height 51
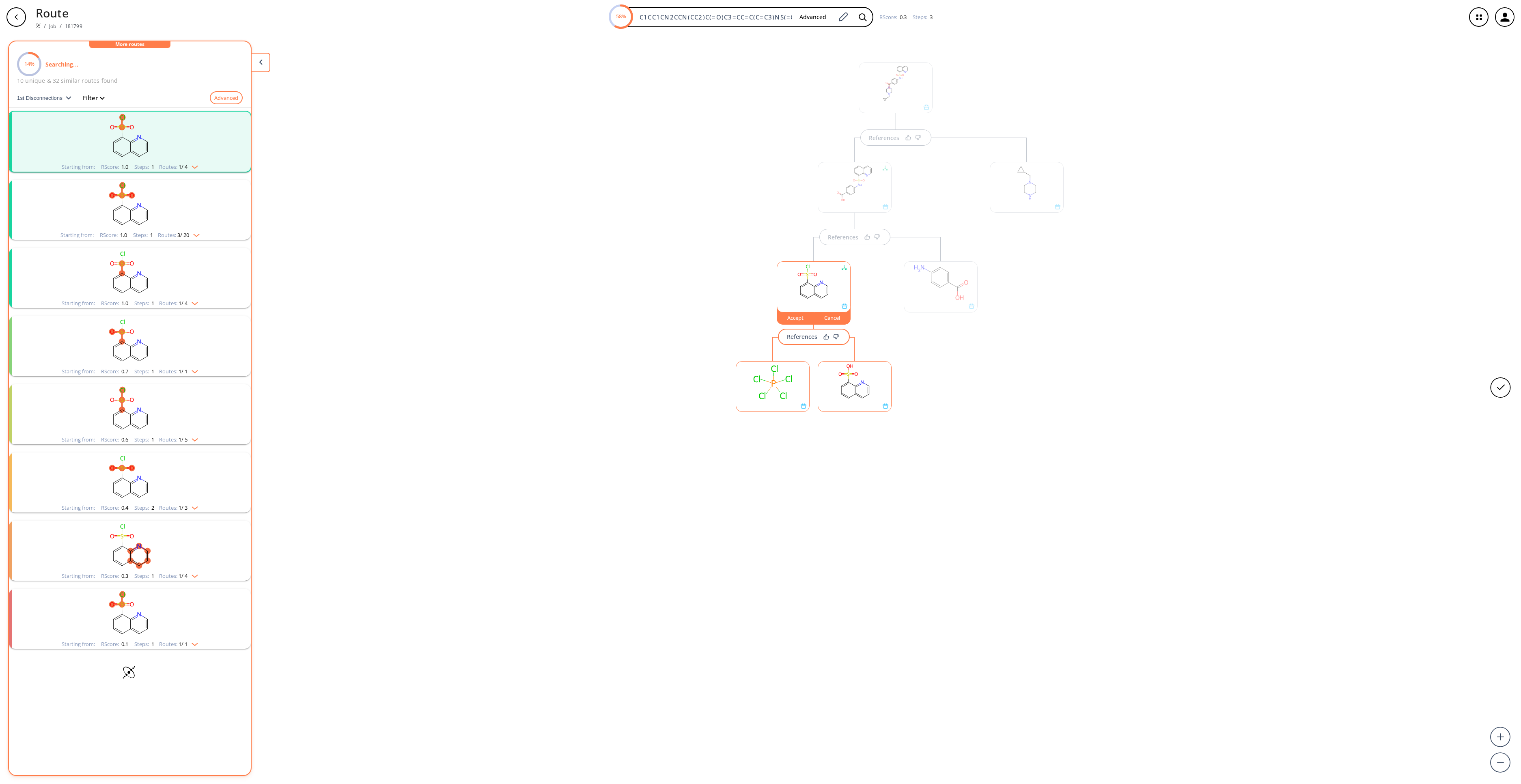
click at [852, 382] on rect at bounding box center [855, 382] width 73 height 41
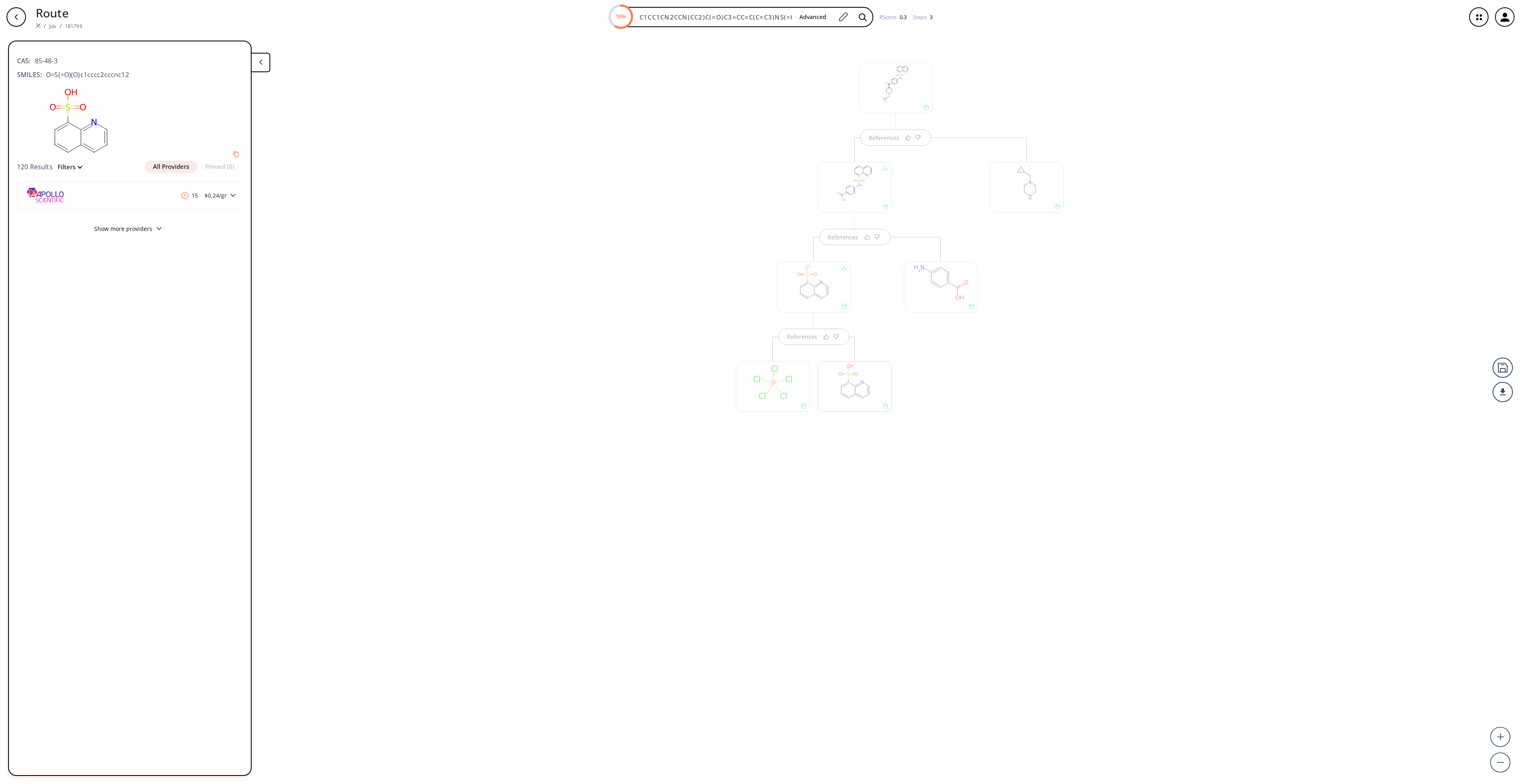
click at [542, 391] on div "References References References" at bounding box center [760, 406] width 1521 height 743
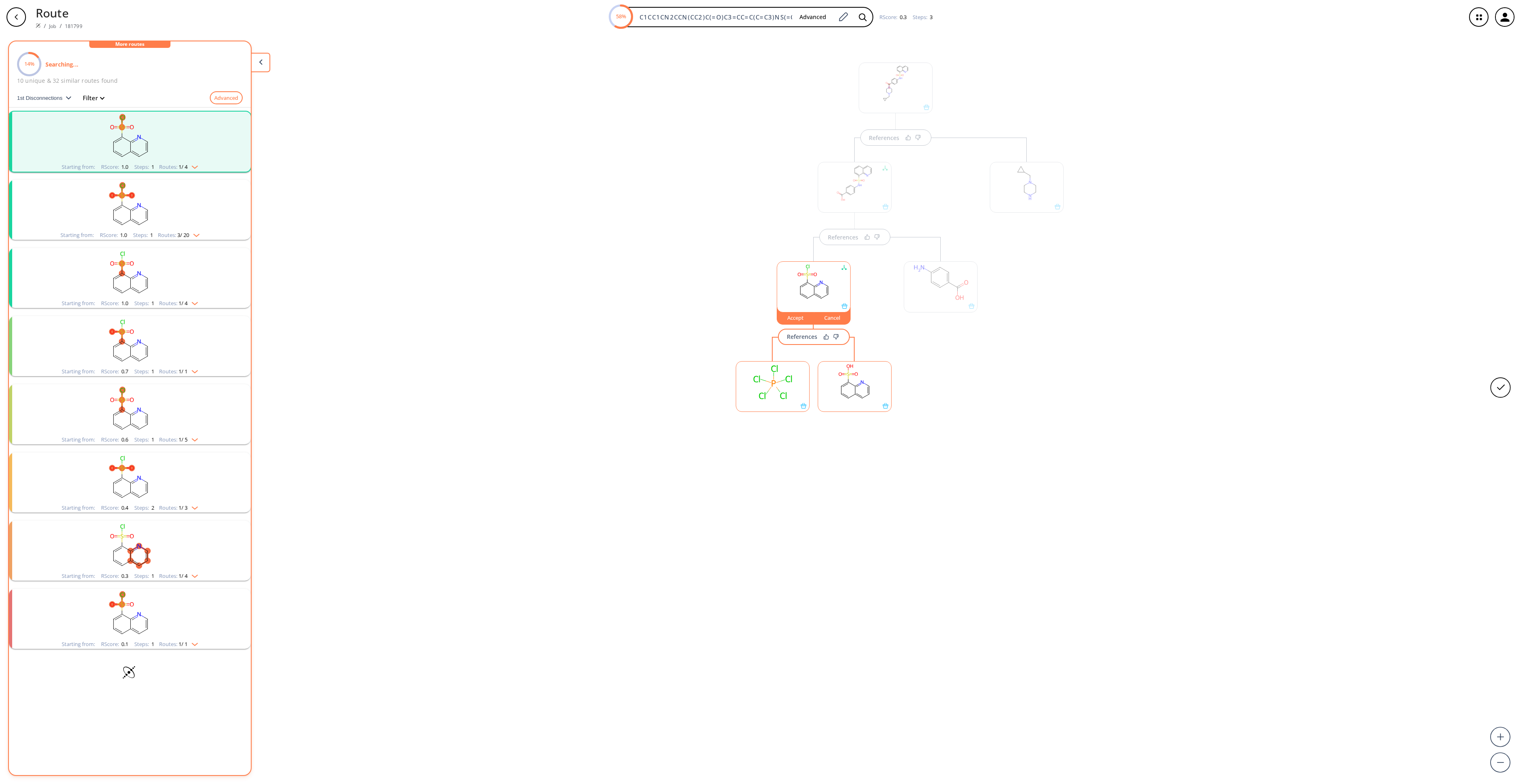
click at [135, 268] on rect "clusters" at bounding box center [129, 273] width 211 height 51
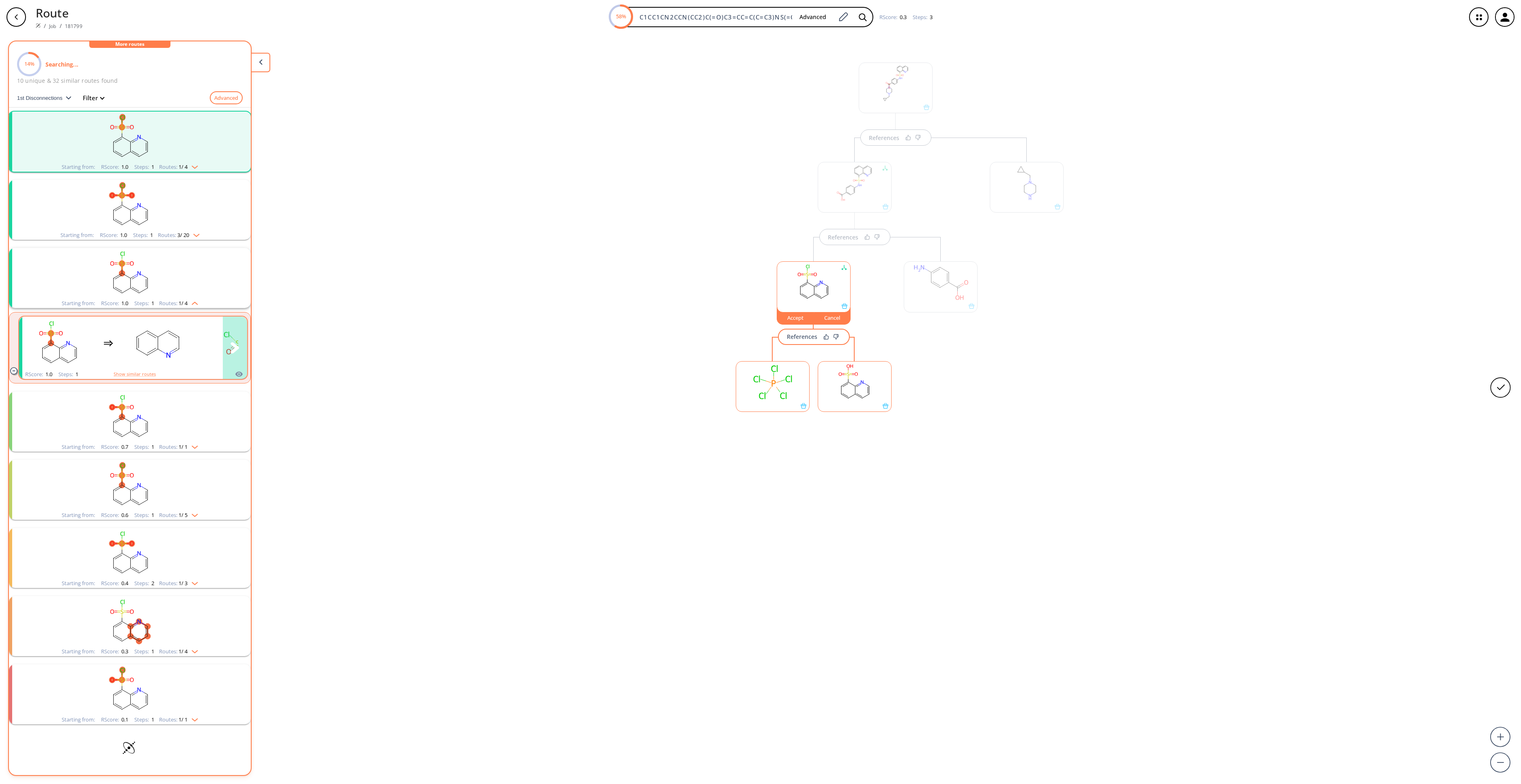
click at [161, 356] on rect "clusters" at bounding box center [158, 343] width 73 height 51
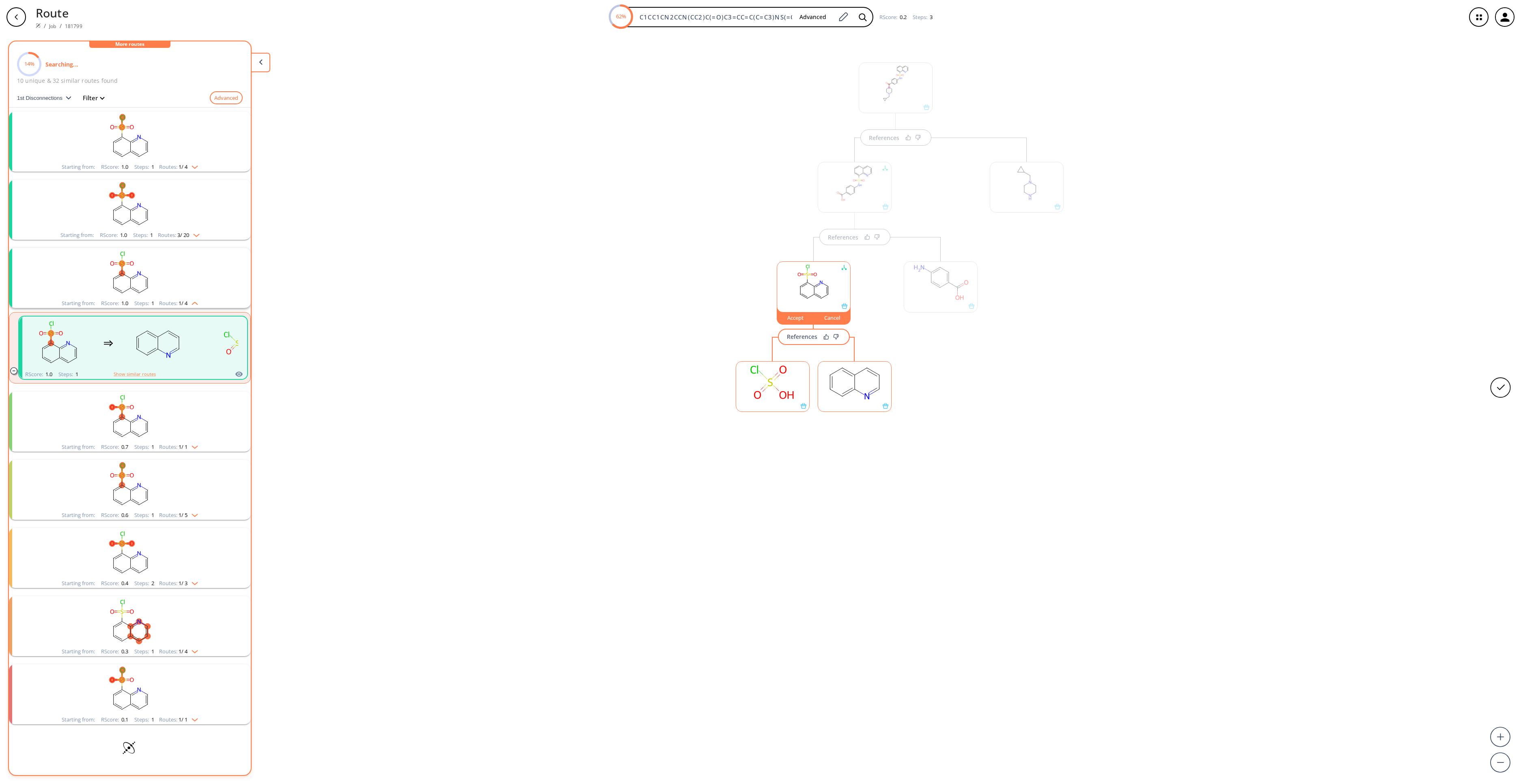
click at [857, 392] on ellipse at bounding box center [855, 389] width 8 height 8
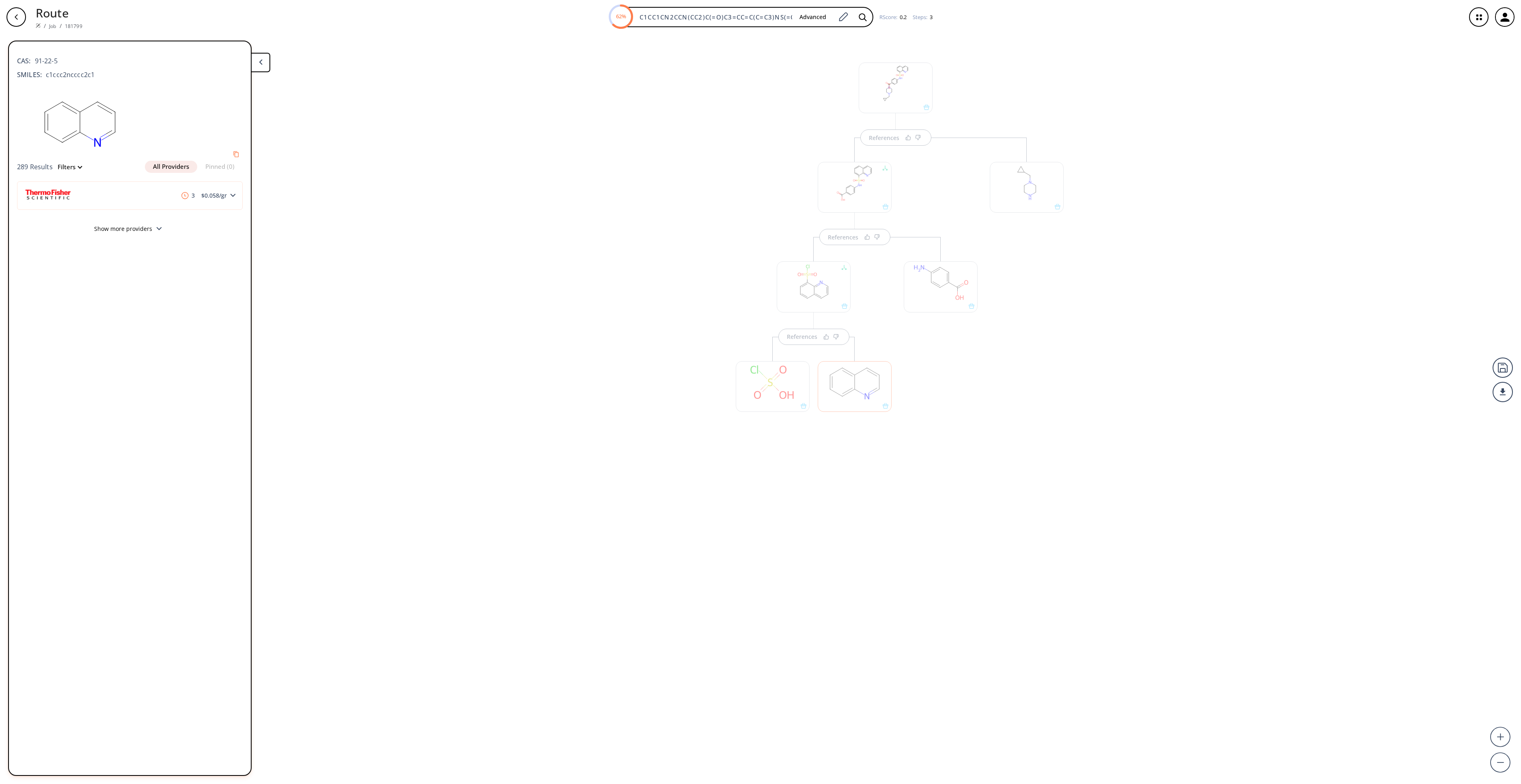
click at [771, 394] on div at bounding box center [772, 387] width 74 height 51
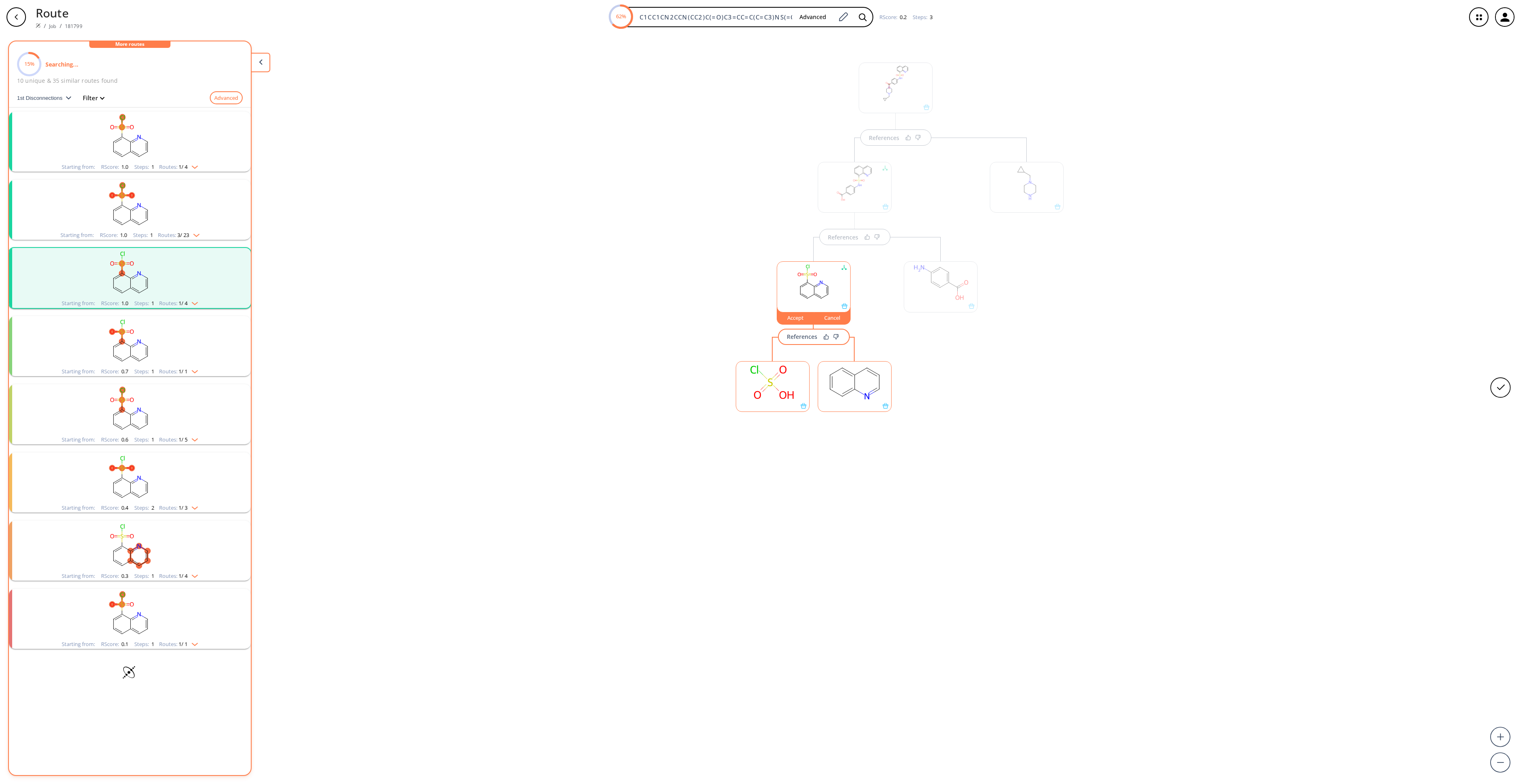
click at [745, 394] on rect at bounding box center [773, 382] width 73 height 41
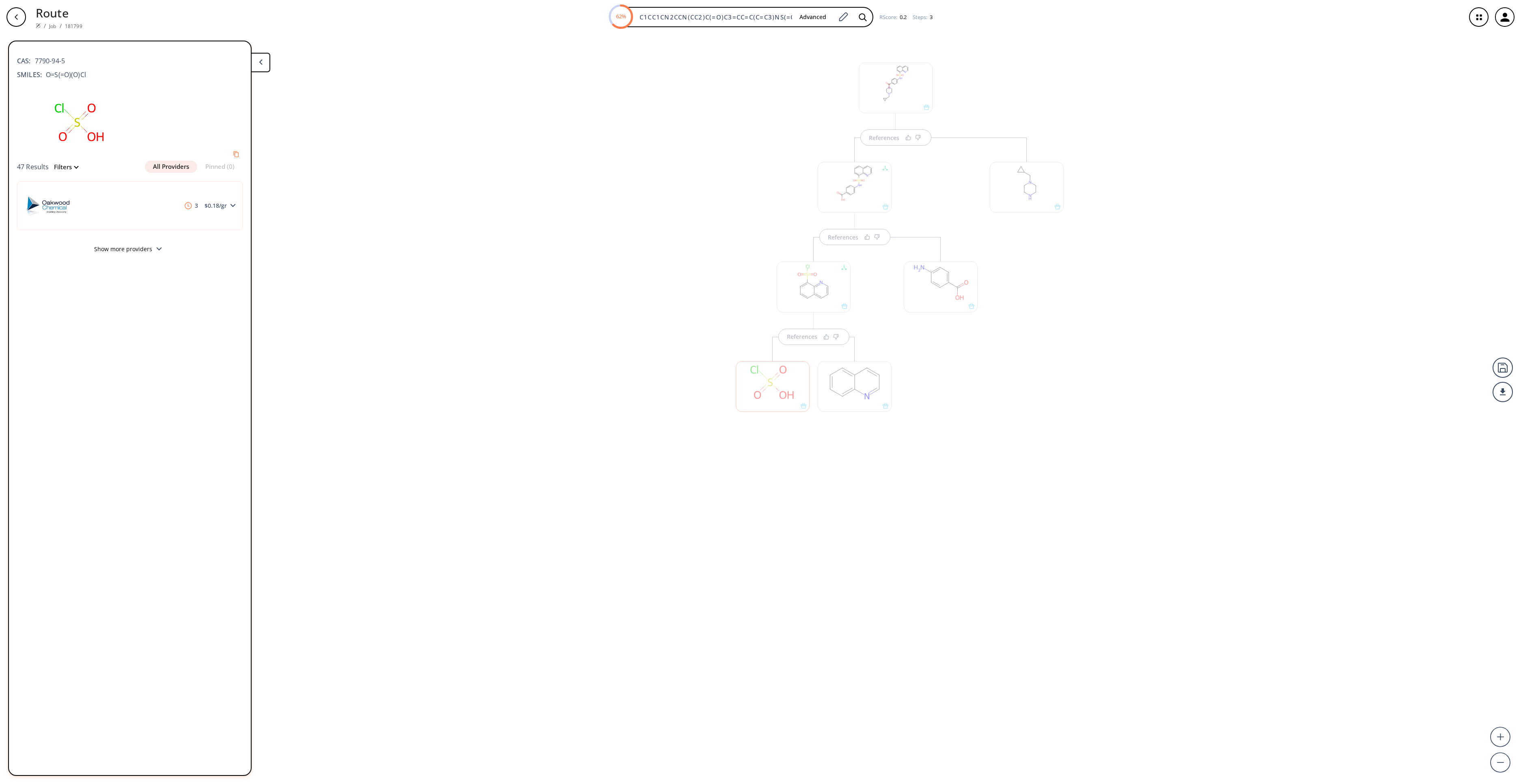
click at [828, 380] on div at bounding box center [854, 387] width 74 height 51
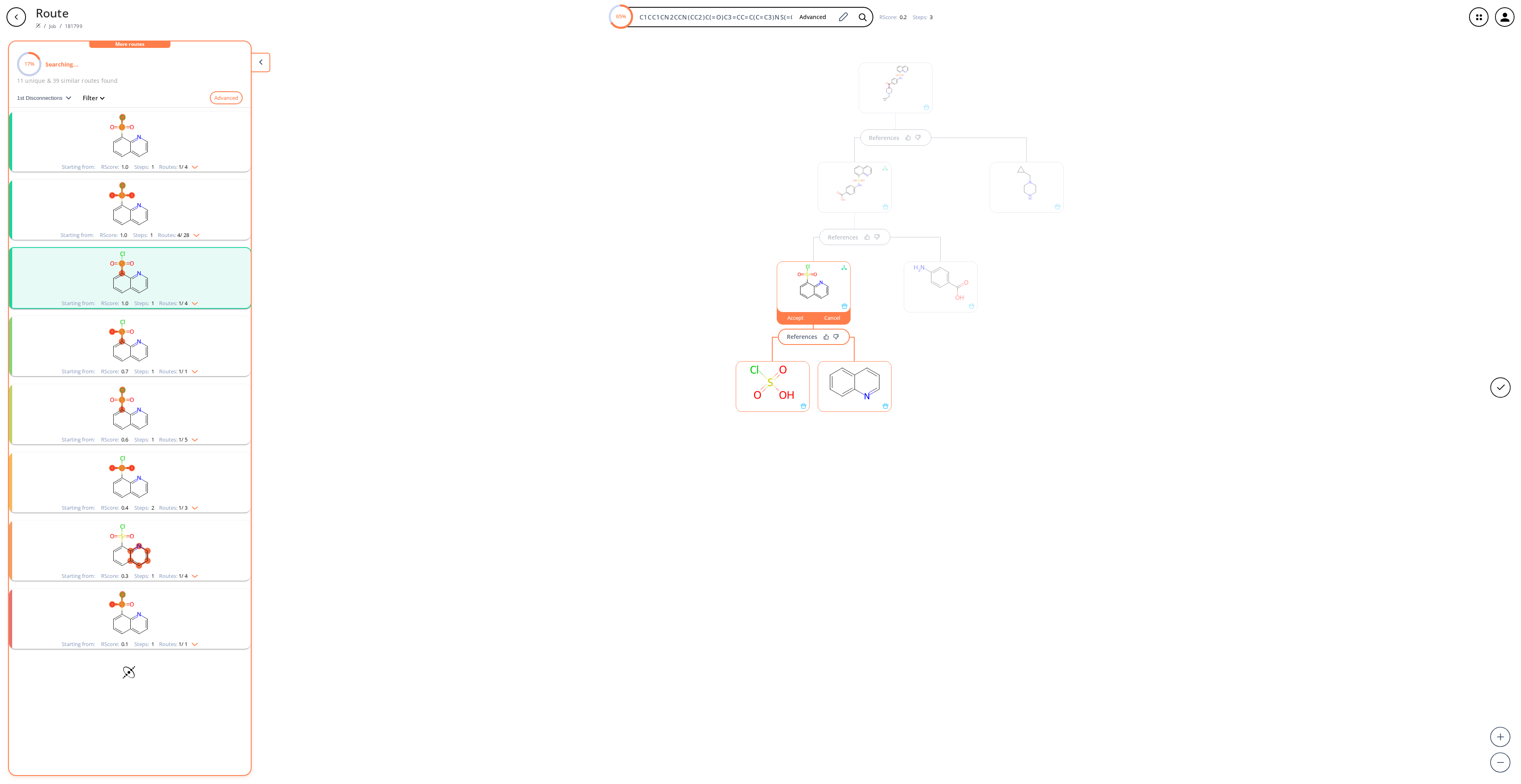
click at [794, 320] on div "Accept" at bounding box center [795, 318] width 37 height 5
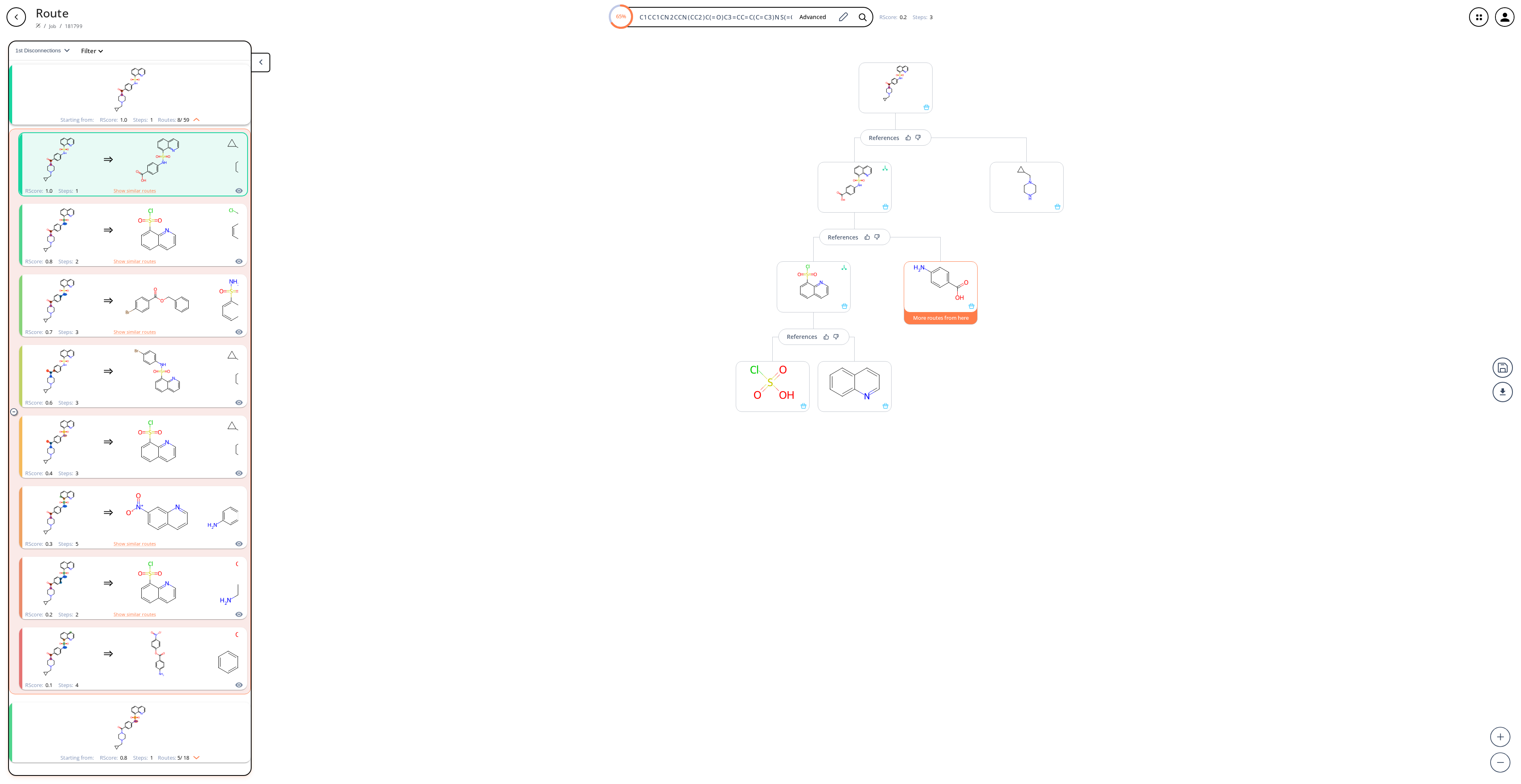
click at [958, 323] on button "More routes from here" at bounding box center [941, 316] width 74 height 18
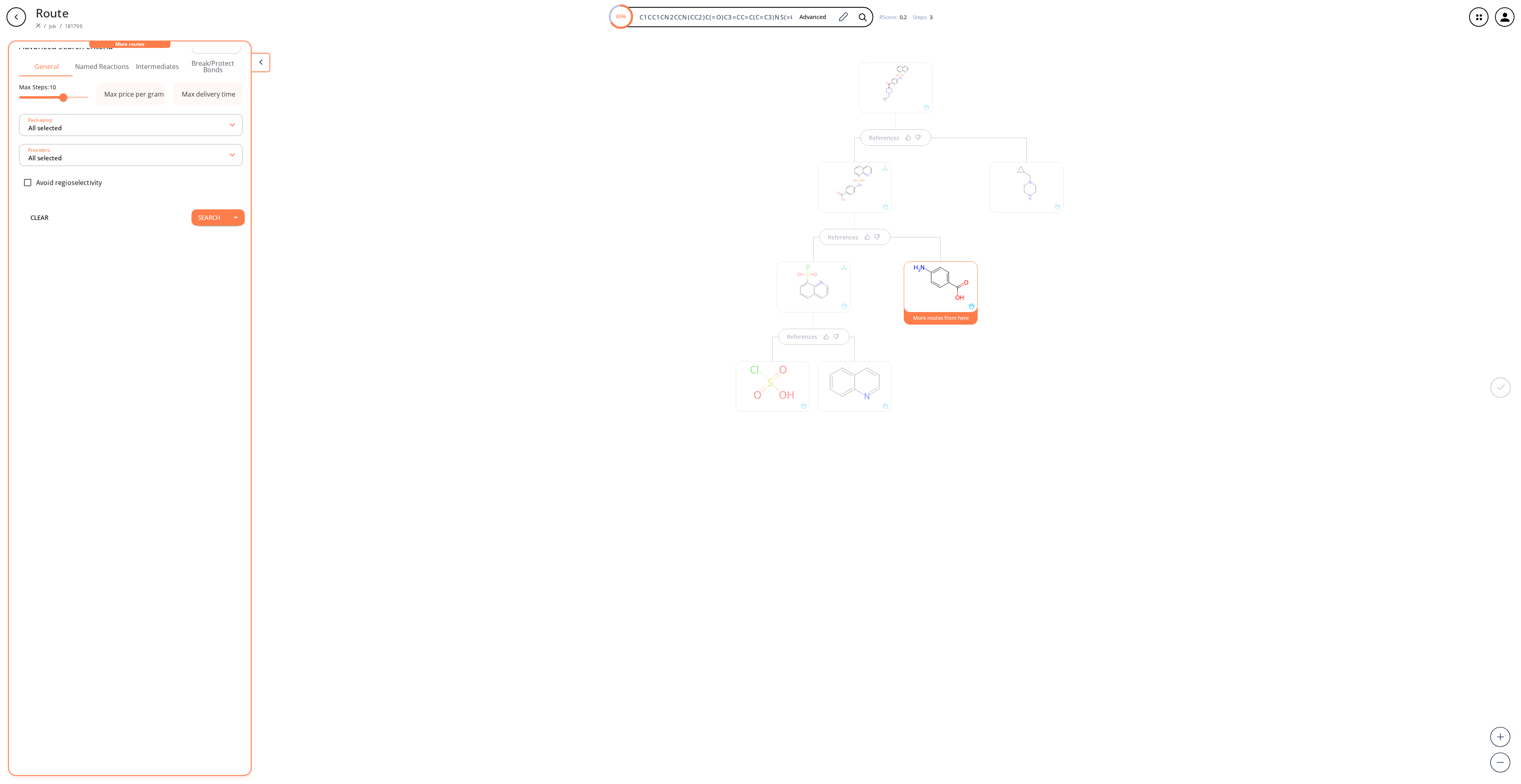
scroll to position [0, 0]
click at [195, 240] on button "Search" at bounding box center [209, 236] width 35 height 16
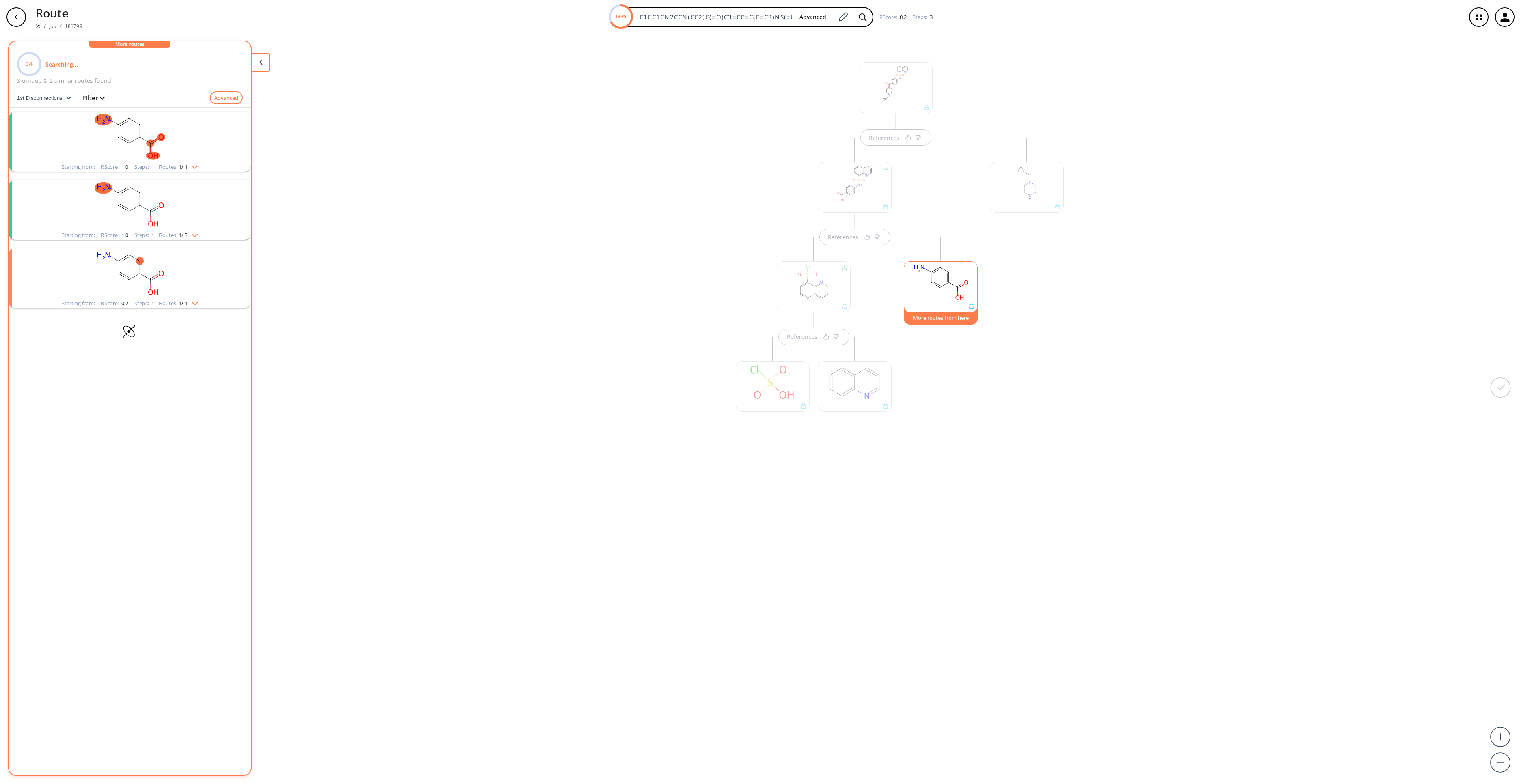
click at [123, 143] on rect "clusters" at bounding box center [129, 137] width 211 height 51
click at [197, 202] on rect "clusters" at bounding box center [182, 207] width 73 height 51
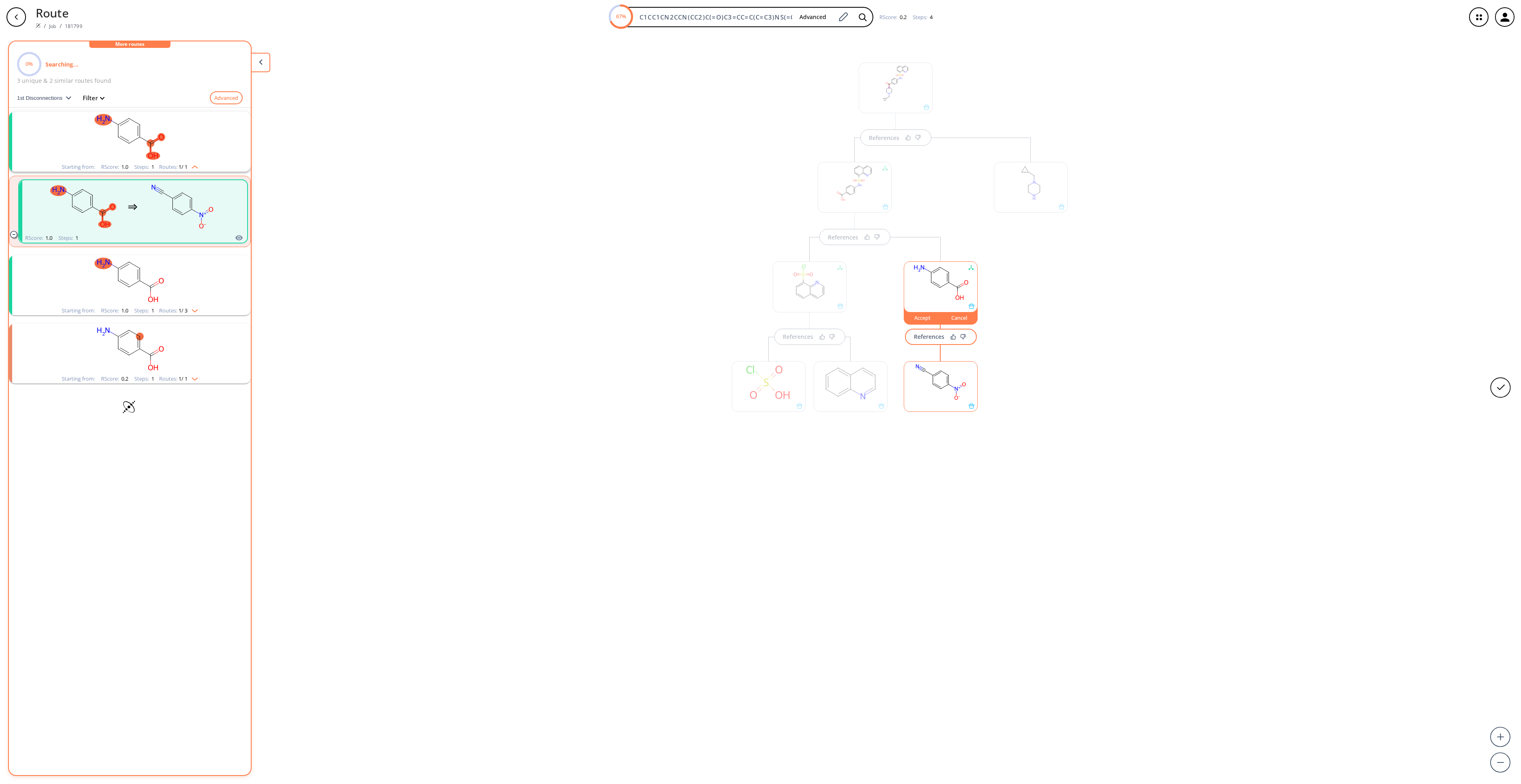
click at [929, 377] on rect at bounding box center [941, 382] width 73 height 41
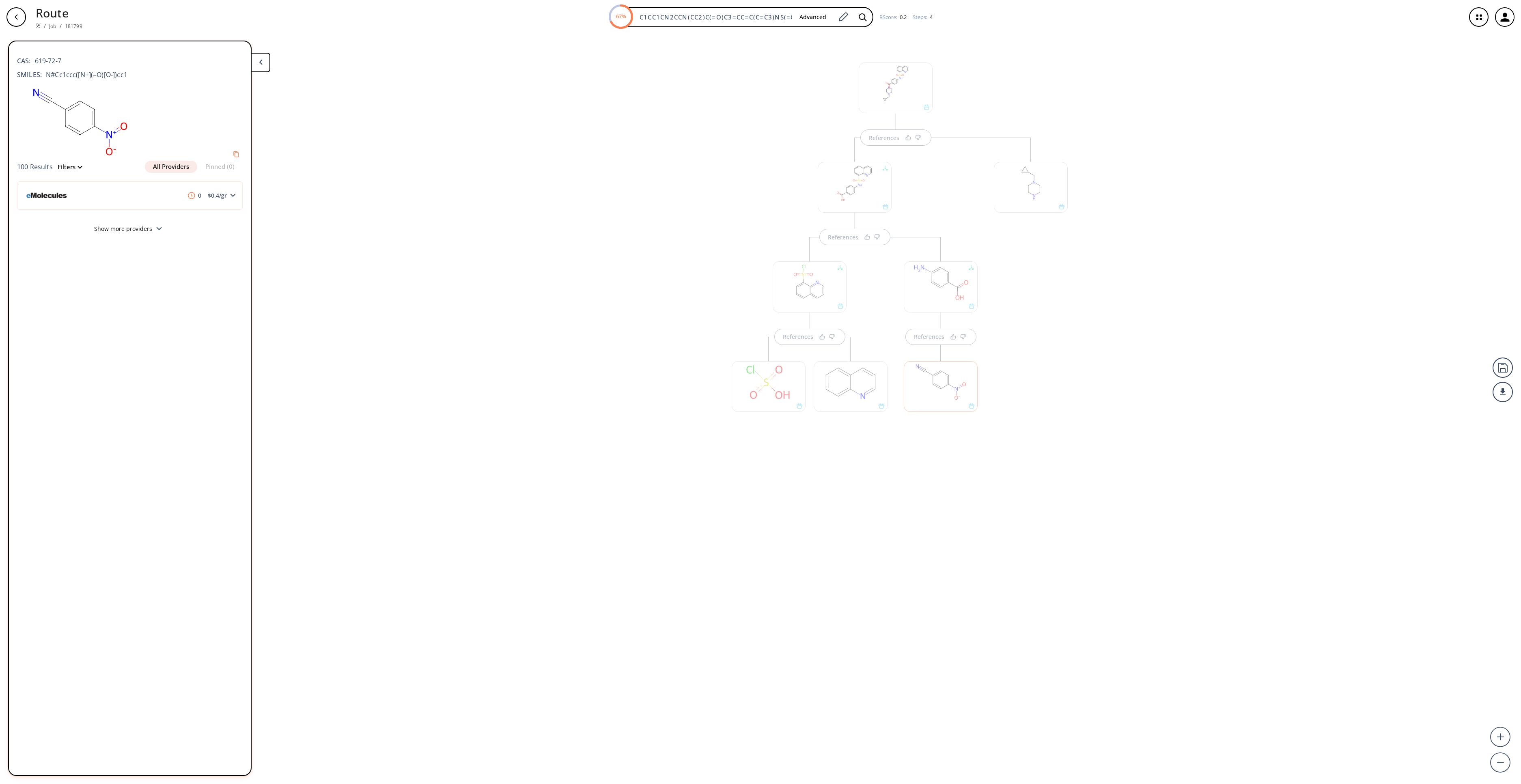
click at [958, 294] on div at bounding box center [941, 287] width 74 height 51
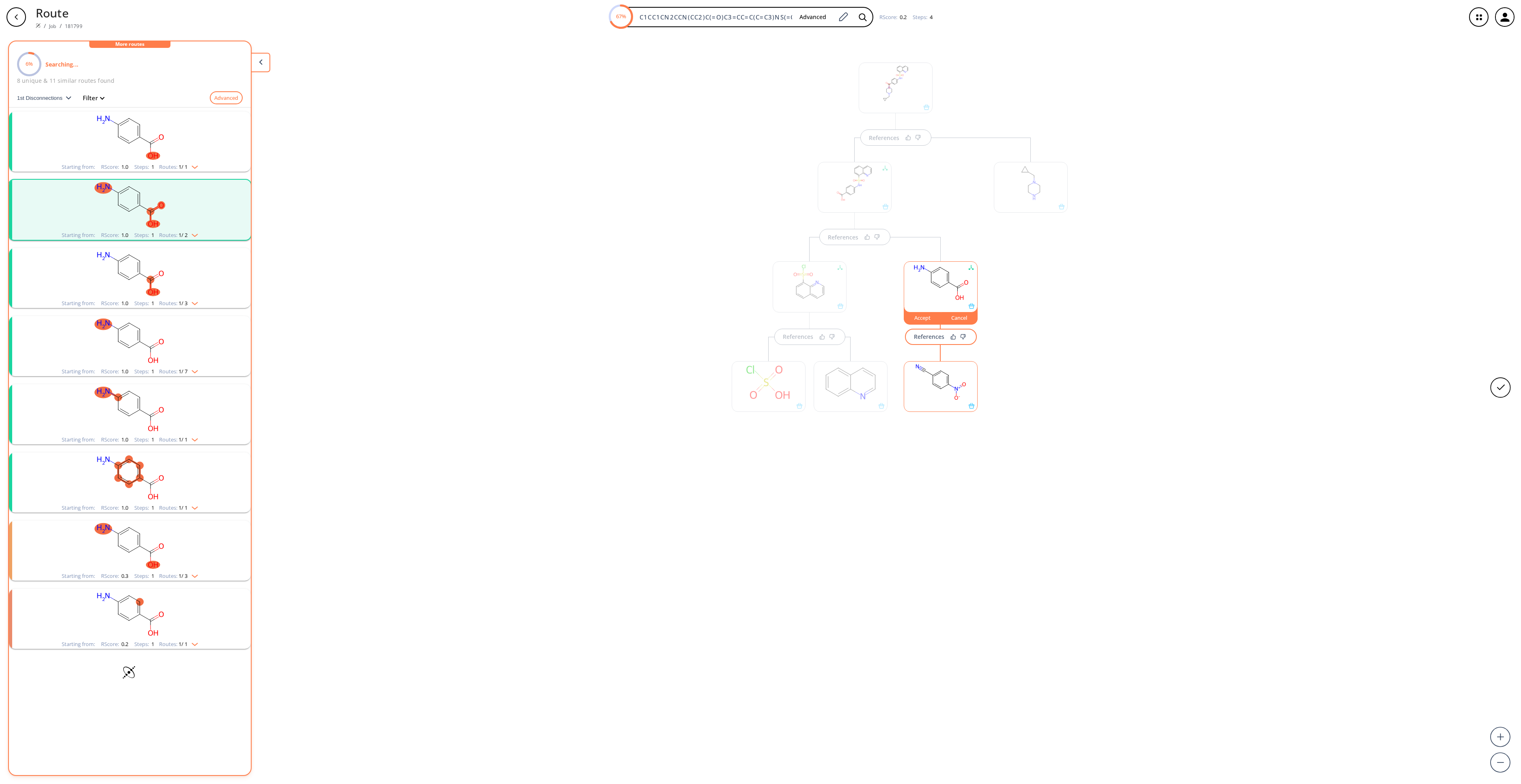
click at [921, 289] on rect at bounding box center [941, 282] width 73 height 41
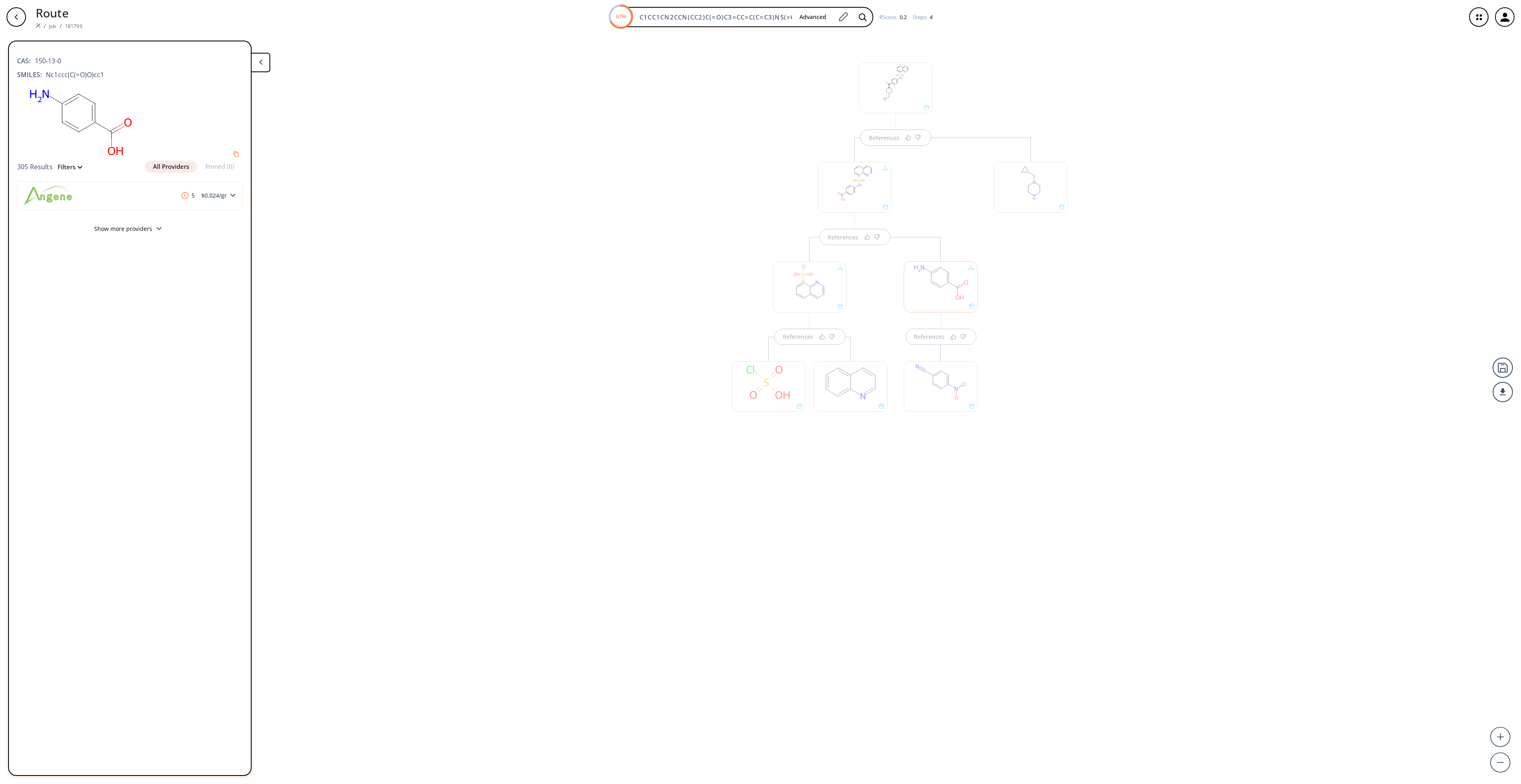
click at [936, 275] on div at bounding box center [941, 287] width 74 height 51
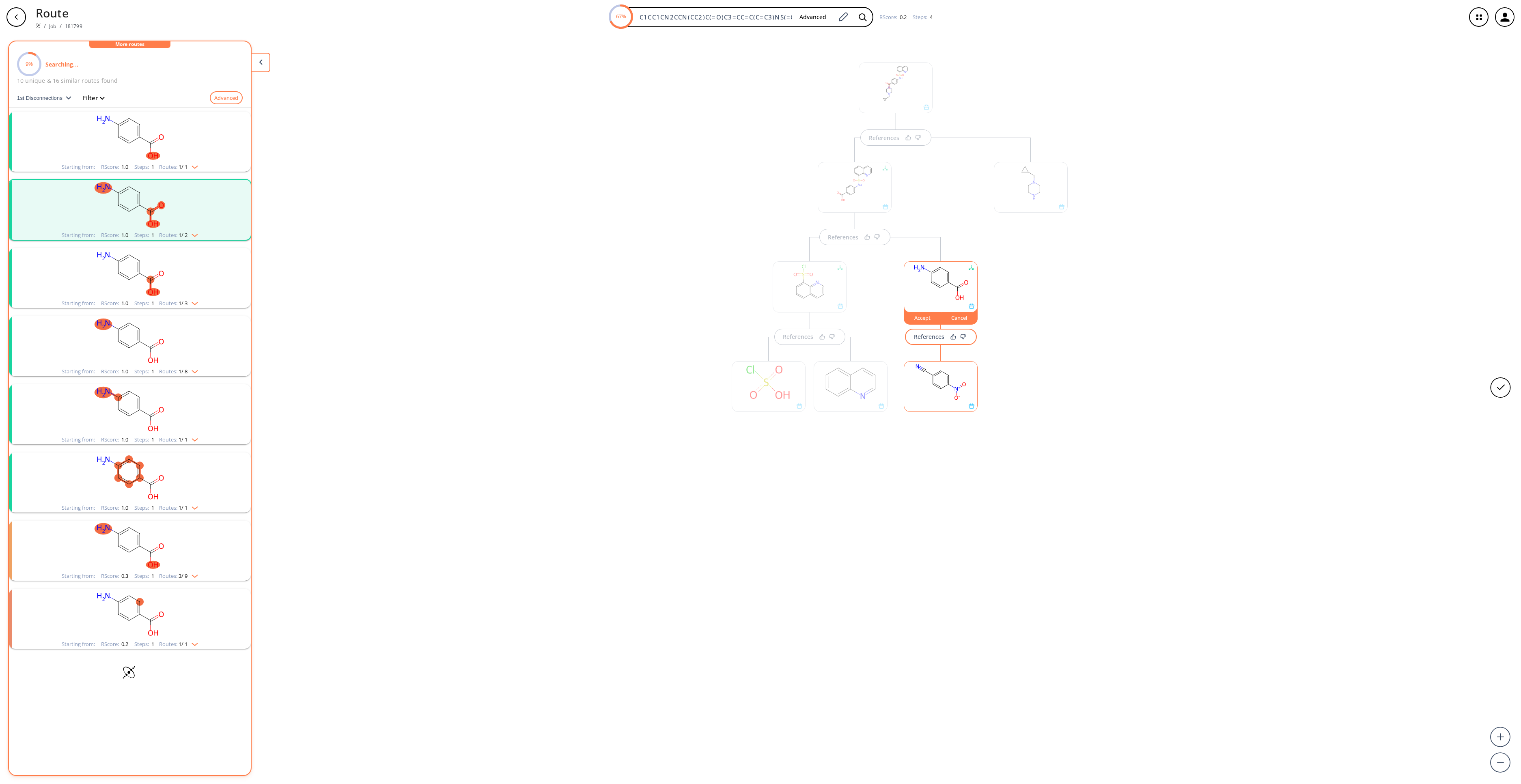
click at [161, 282] on rect "clusters" at bounding box center [129, 273] width 211 height 51
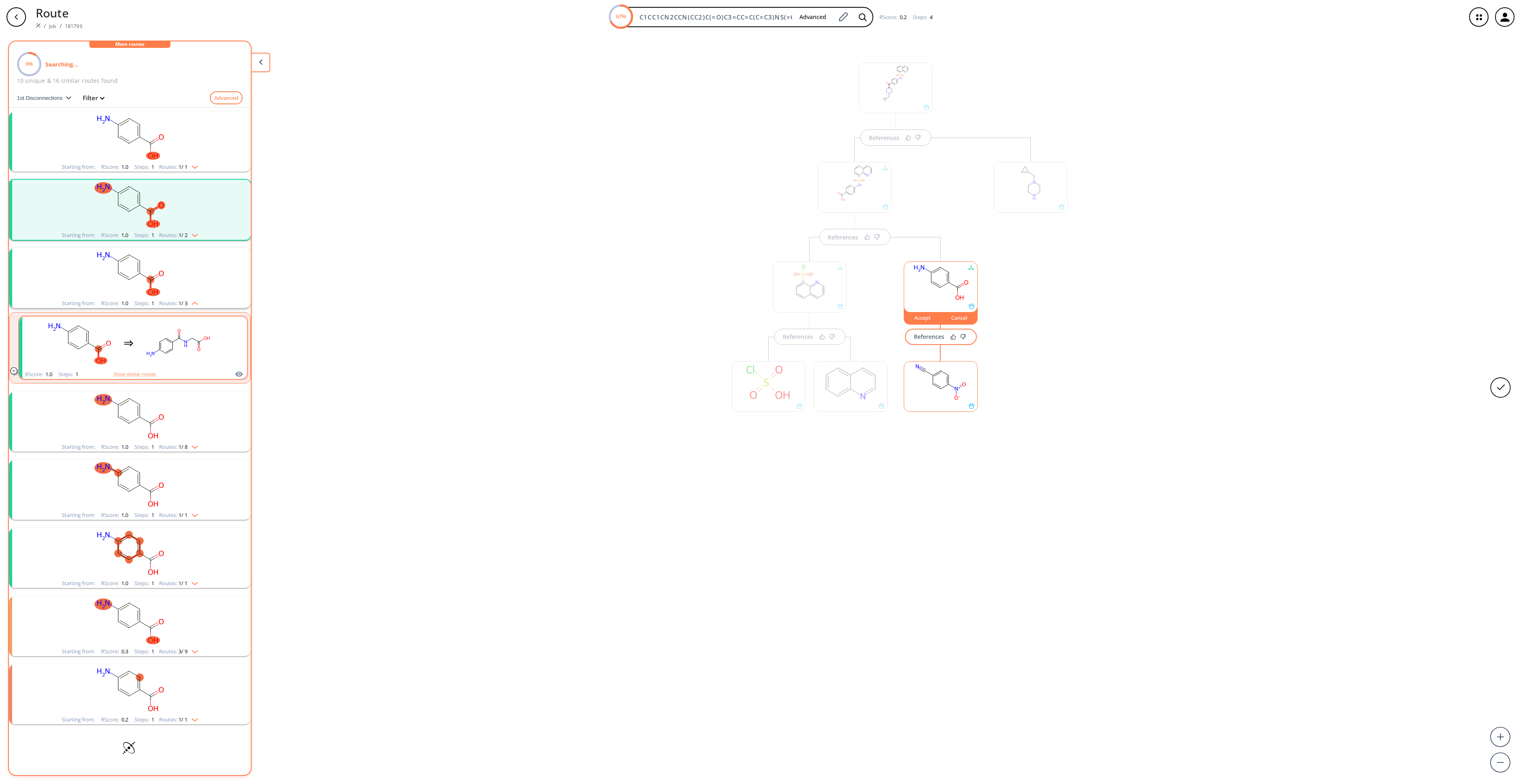
click at [159, 347] on rect "clusters" at bounding box center [178, 343] width 73 height 51
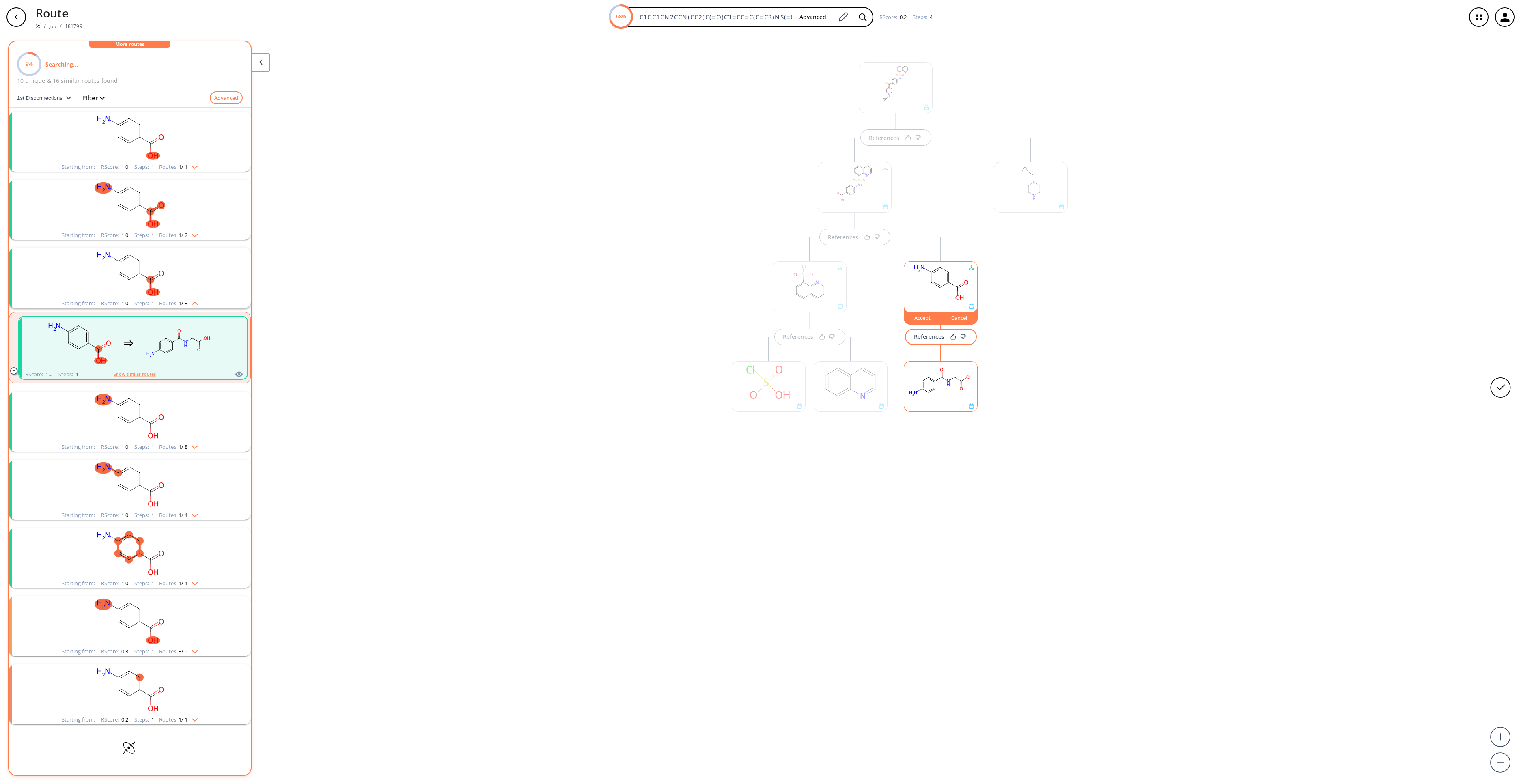
click at [169, 436] on rect "clusters" at bounding box center [129, 417] width 211 height 51
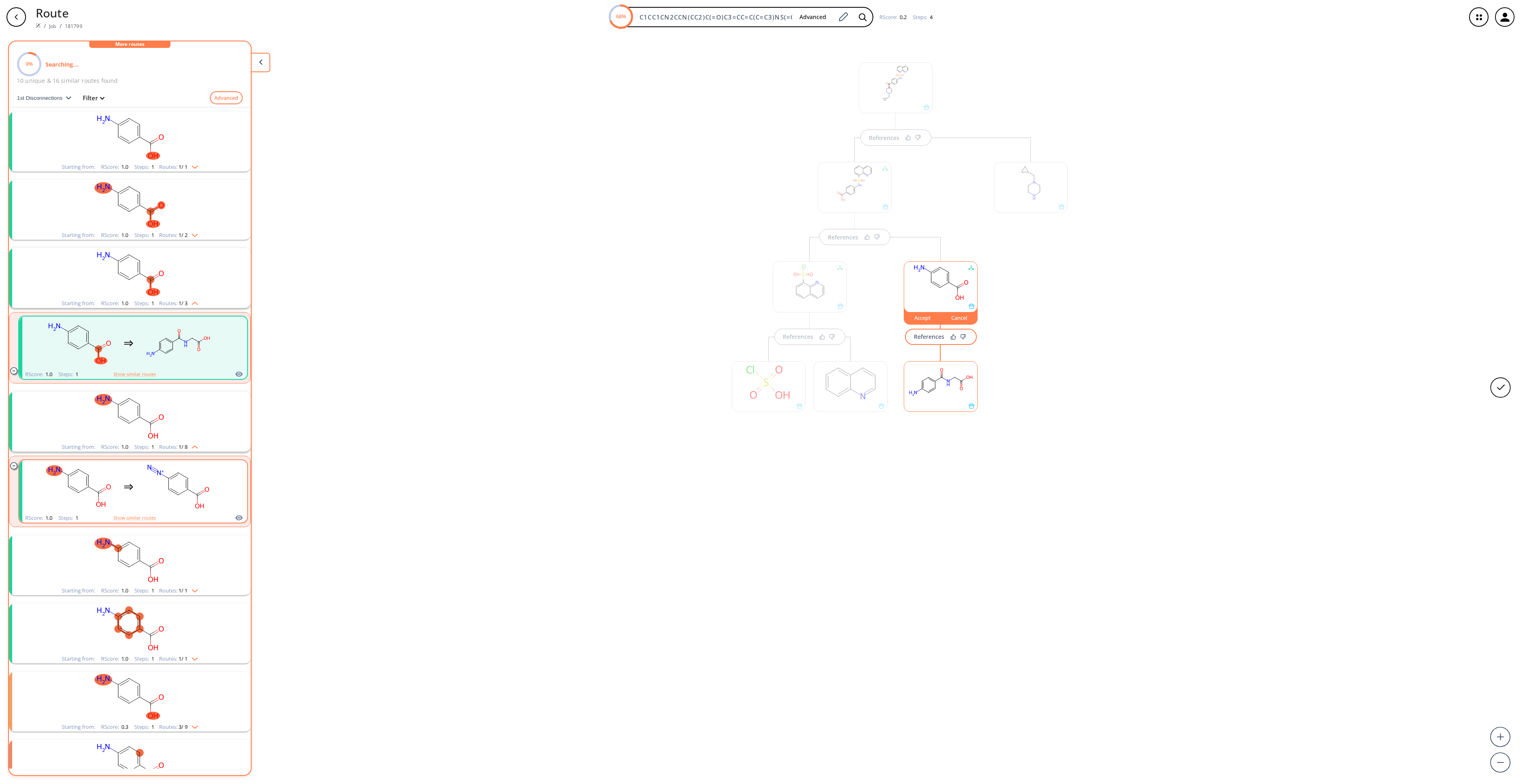
click at [179, 491] on rect "clusters" at bounding box center [178, 486] width 73 height 51
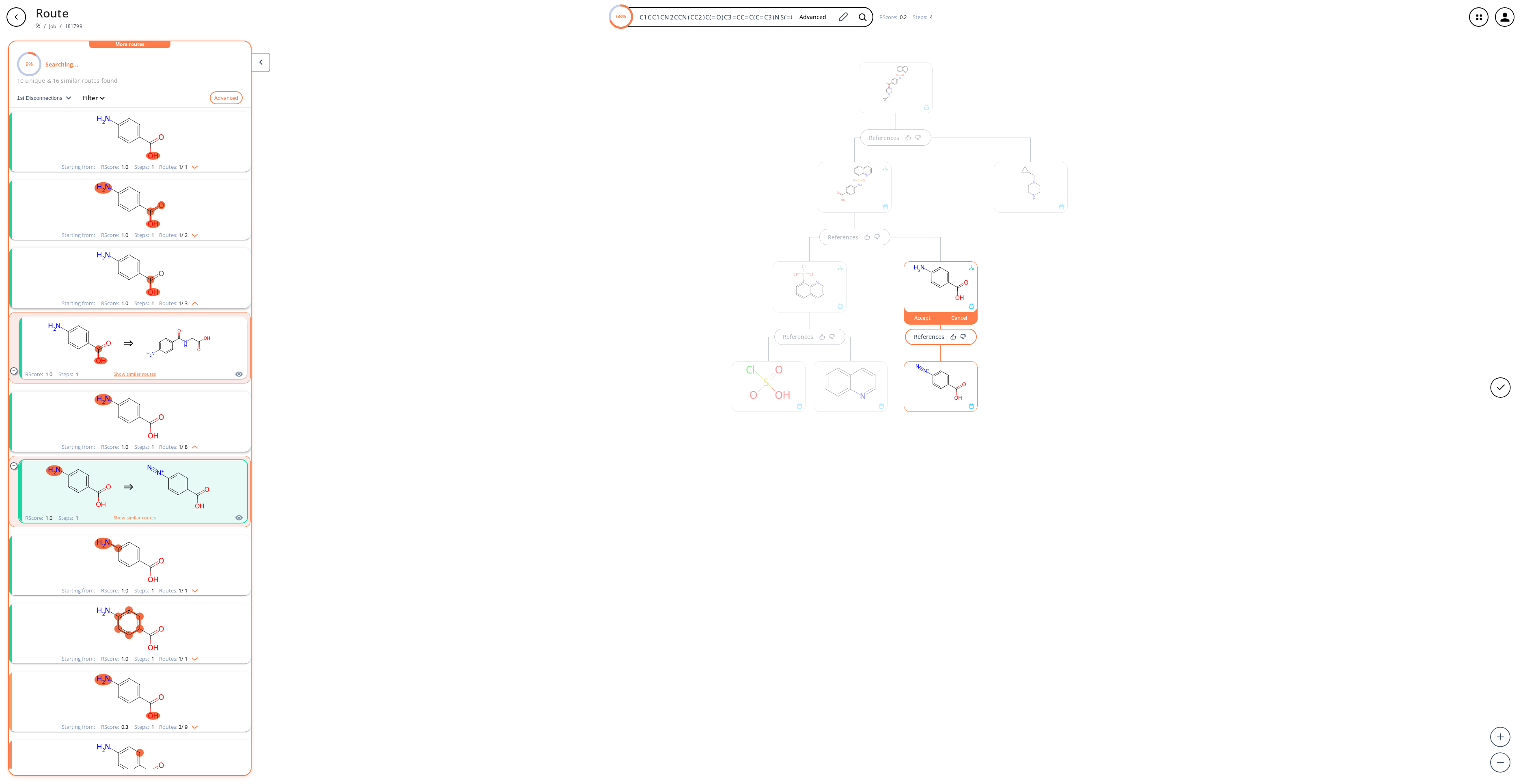
click at [959, 396] on rect at bounding box center [941, 382] width 73 height 41
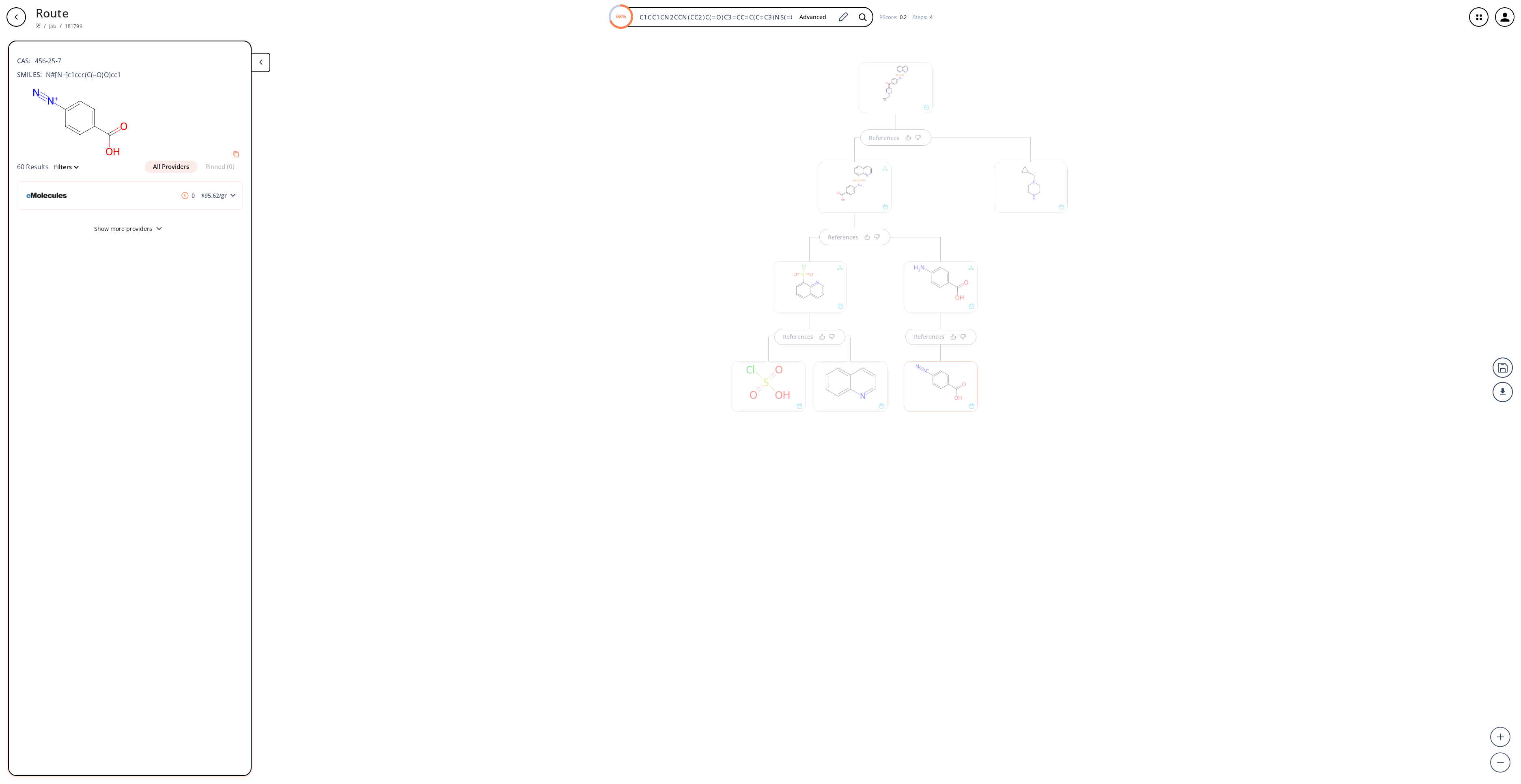
drag, startPoint x: 932, startPoint y: 285, endPoint x: 919, endPoint y: 280, distance: 13.9
click at [919, 280] on div "References References References References" at bounding box center [760, 406] width 1521 height 743
click at [942, 291] on div at bounding box center [941, 287] width 74 height 51
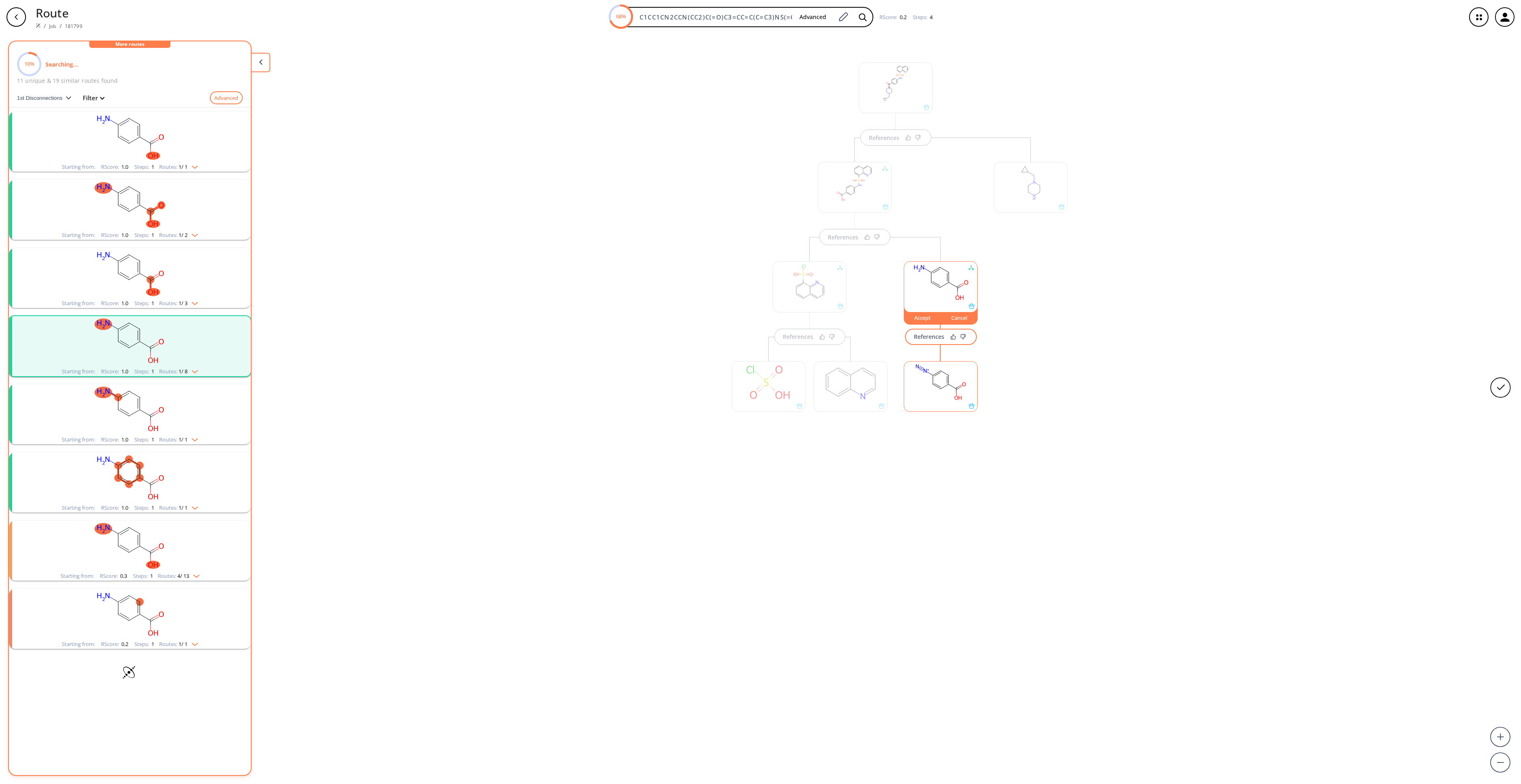
click at [124, 148] on rect "clusters" at bounding box center [129, 137] width 211 height 51
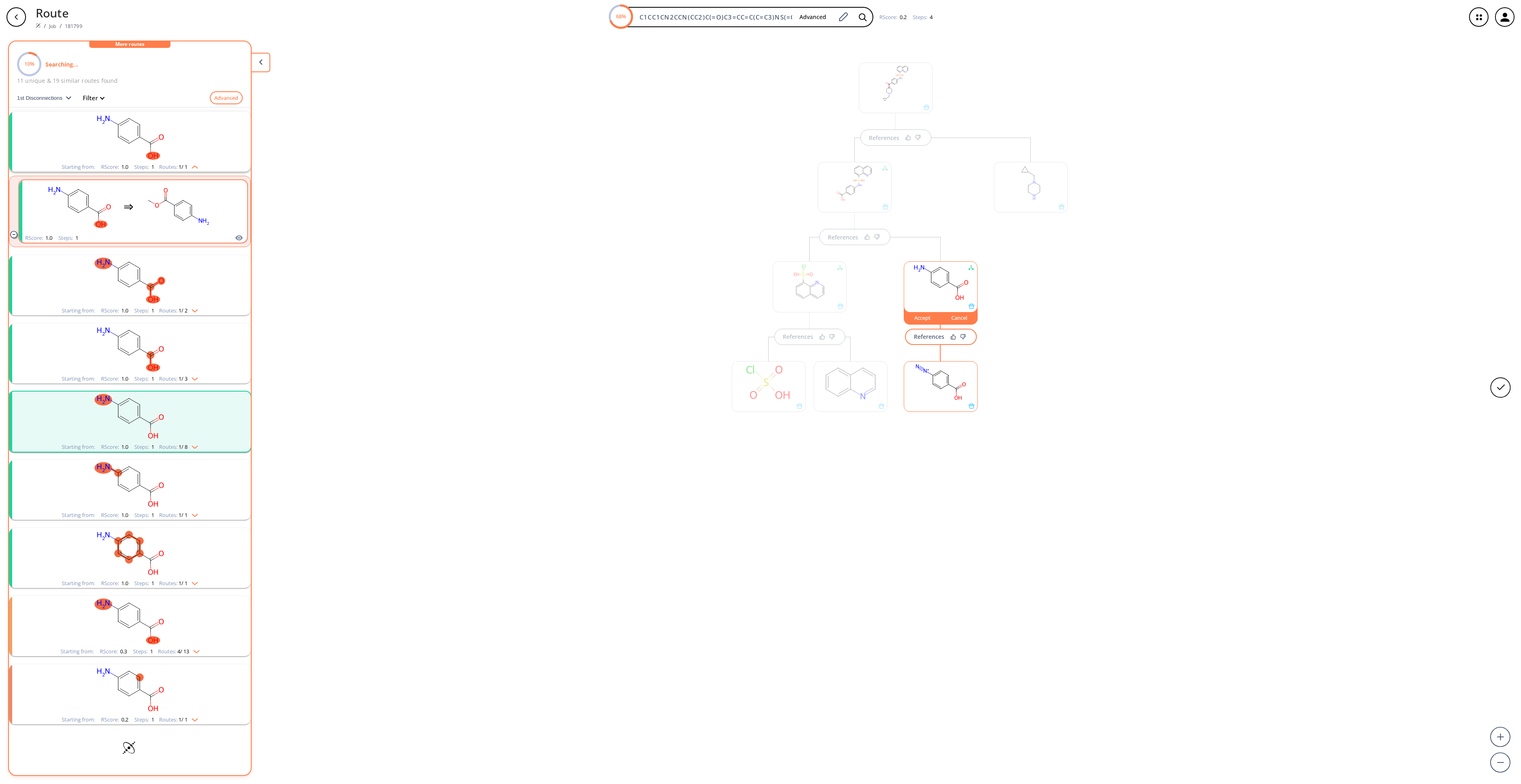
click at [171, 218] on rect "clusters" at bounding box center [178, 207] width 73 height 51
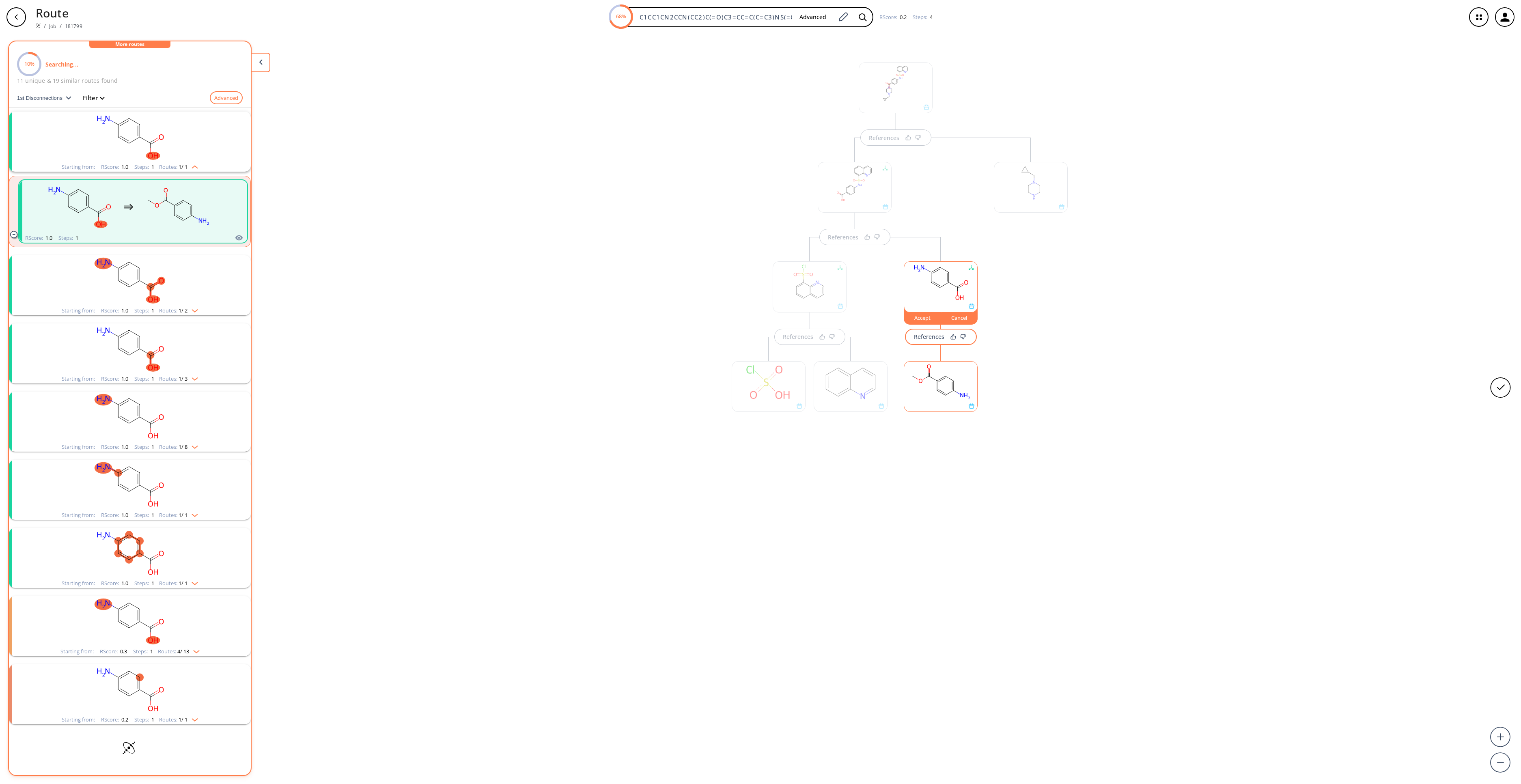
click at [925, 394] on rect at bounding box center [941, 382] width 73 height 41
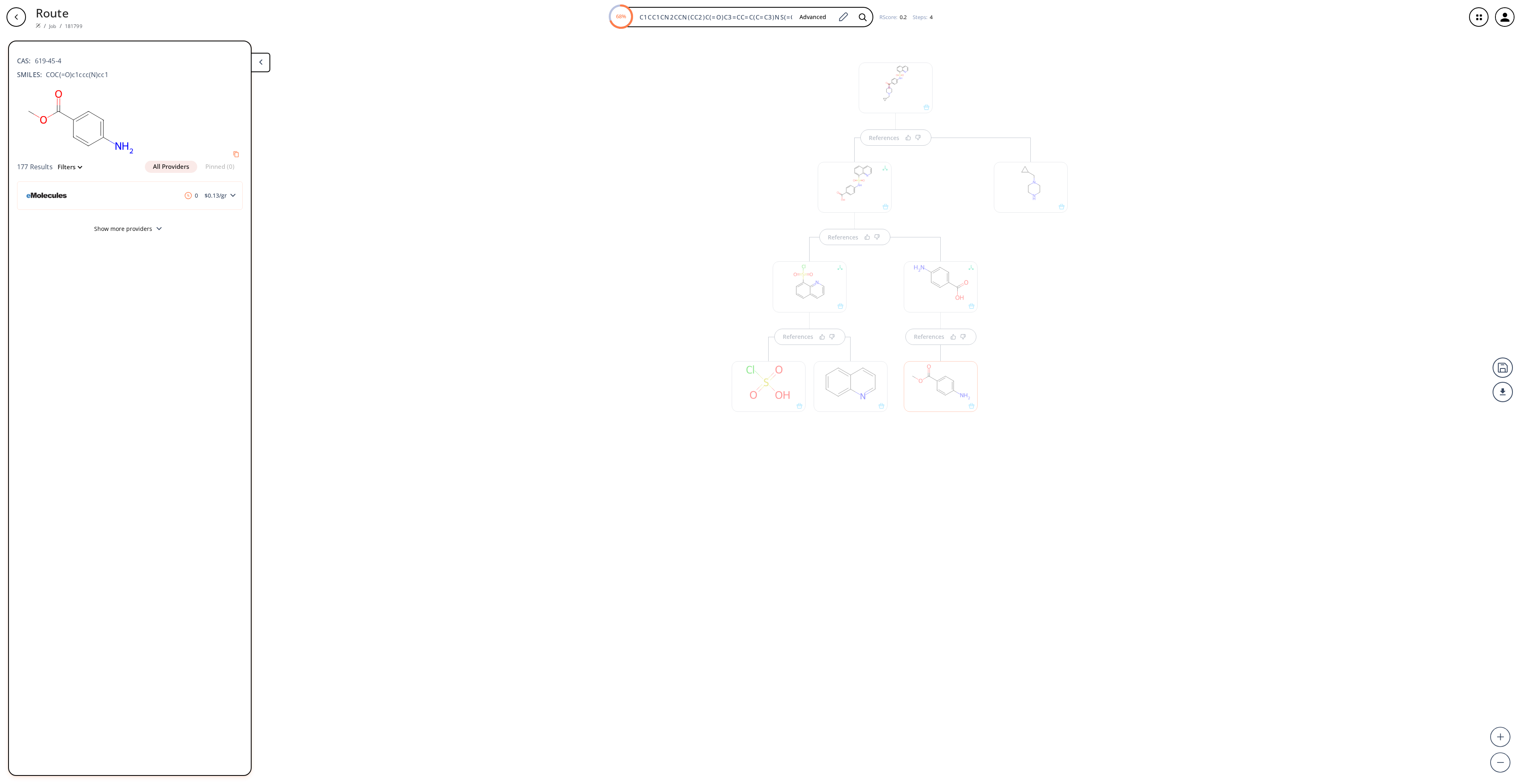
click at [946, 288] on div at bounding box center [941, 287] width 74 height 51
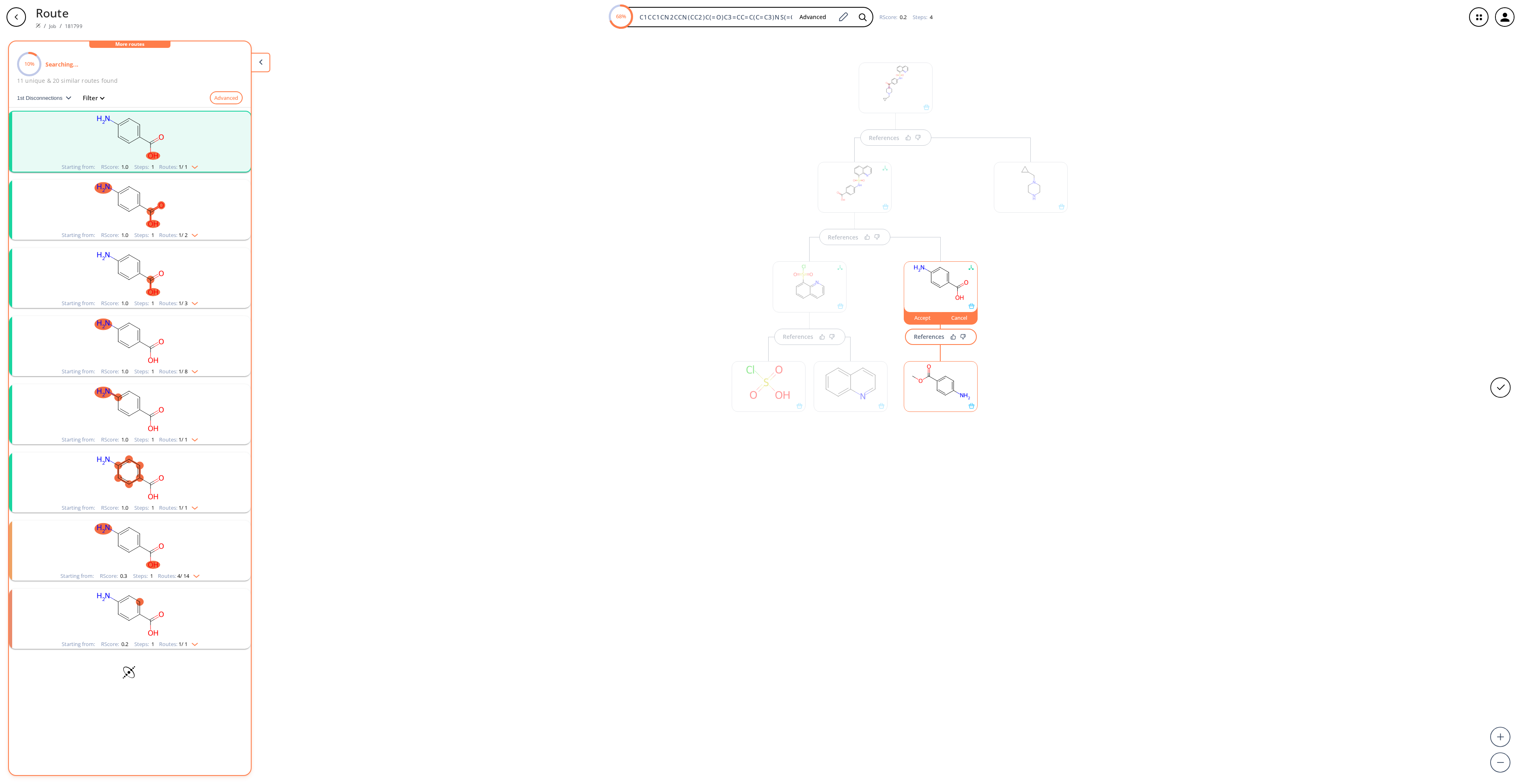
click at [156, 149] on rect "clusters" at bounding box center [129, 137] width 211 height 51
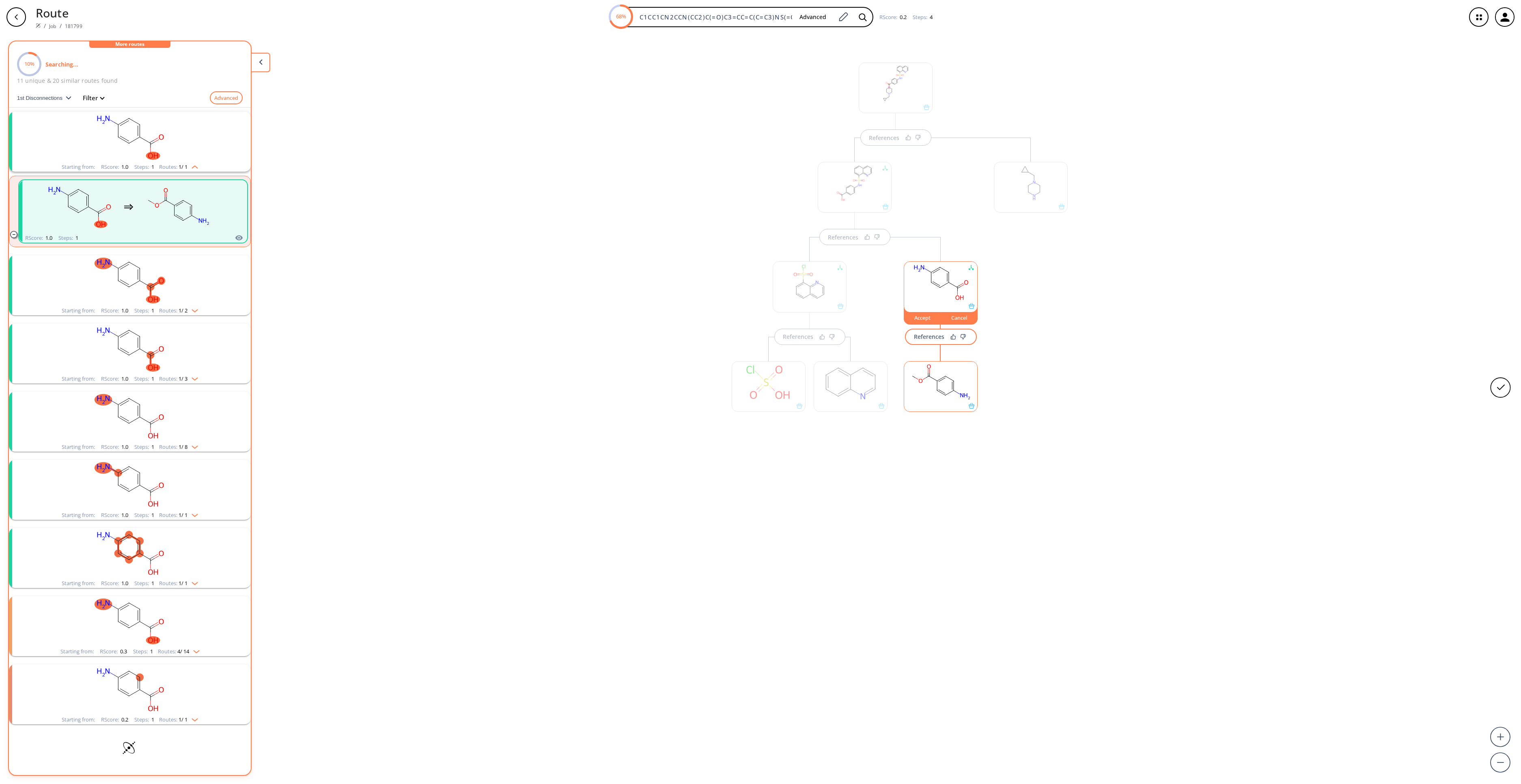
click at [197, 275] on rect "clusters" at bounding box center [129, 280] width 211 height 51
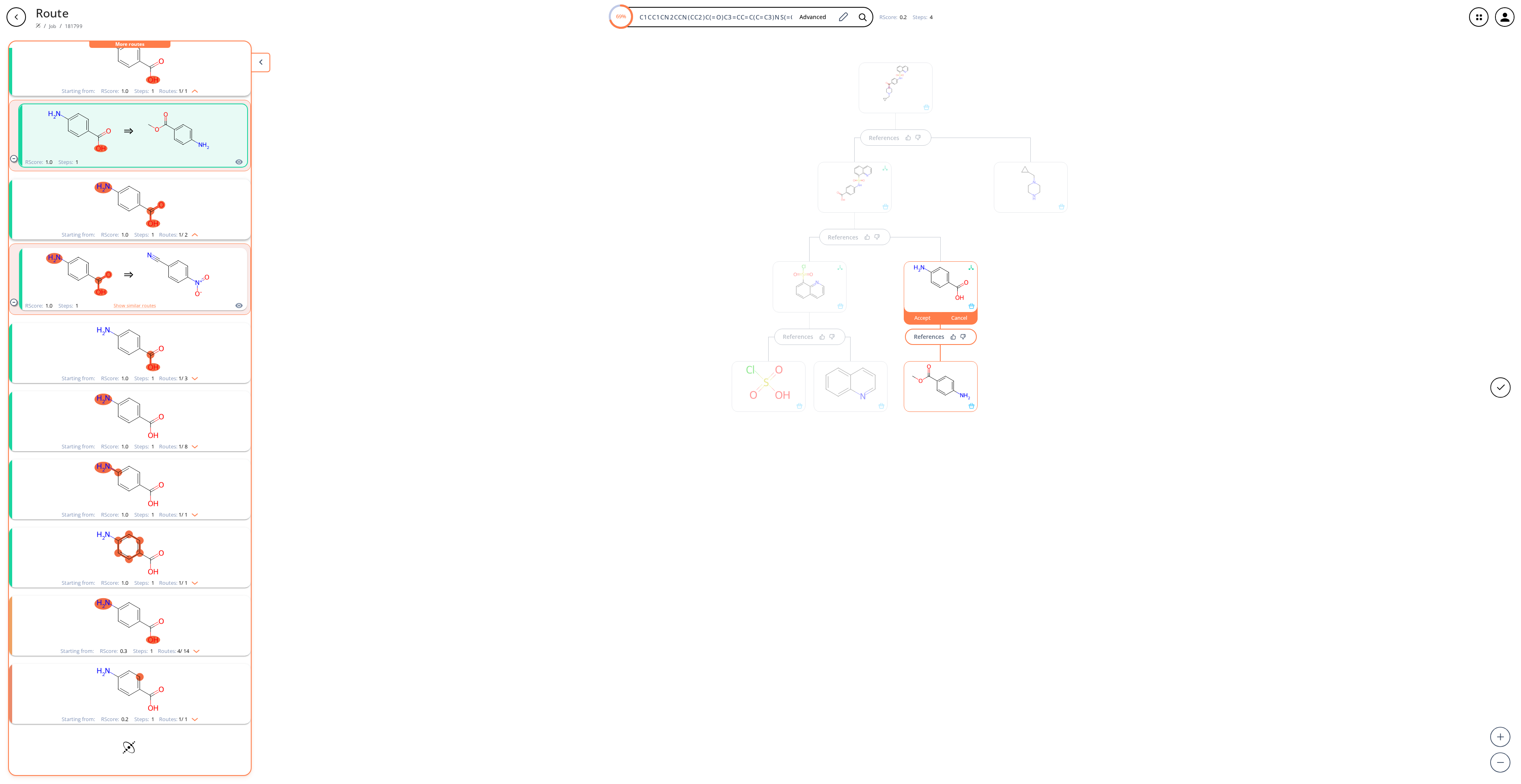
scroll to position [78, 0]
click at [148, 351] on ellipse "clusters" at bounding box center [151, 355] width 7 height 7
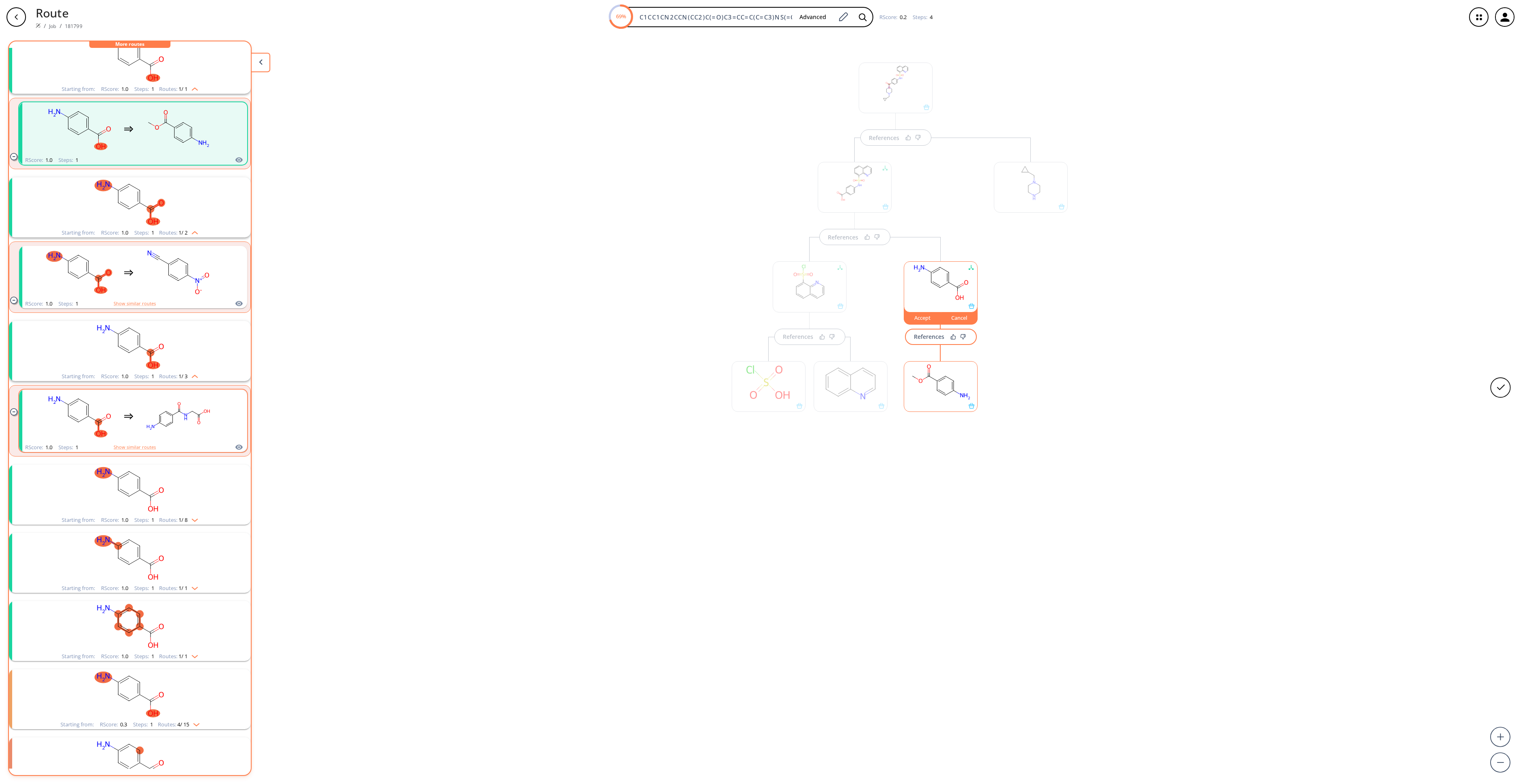
click at [168, 410] on rect "clusters" at bounding box center [178, 416] width 73 height 51
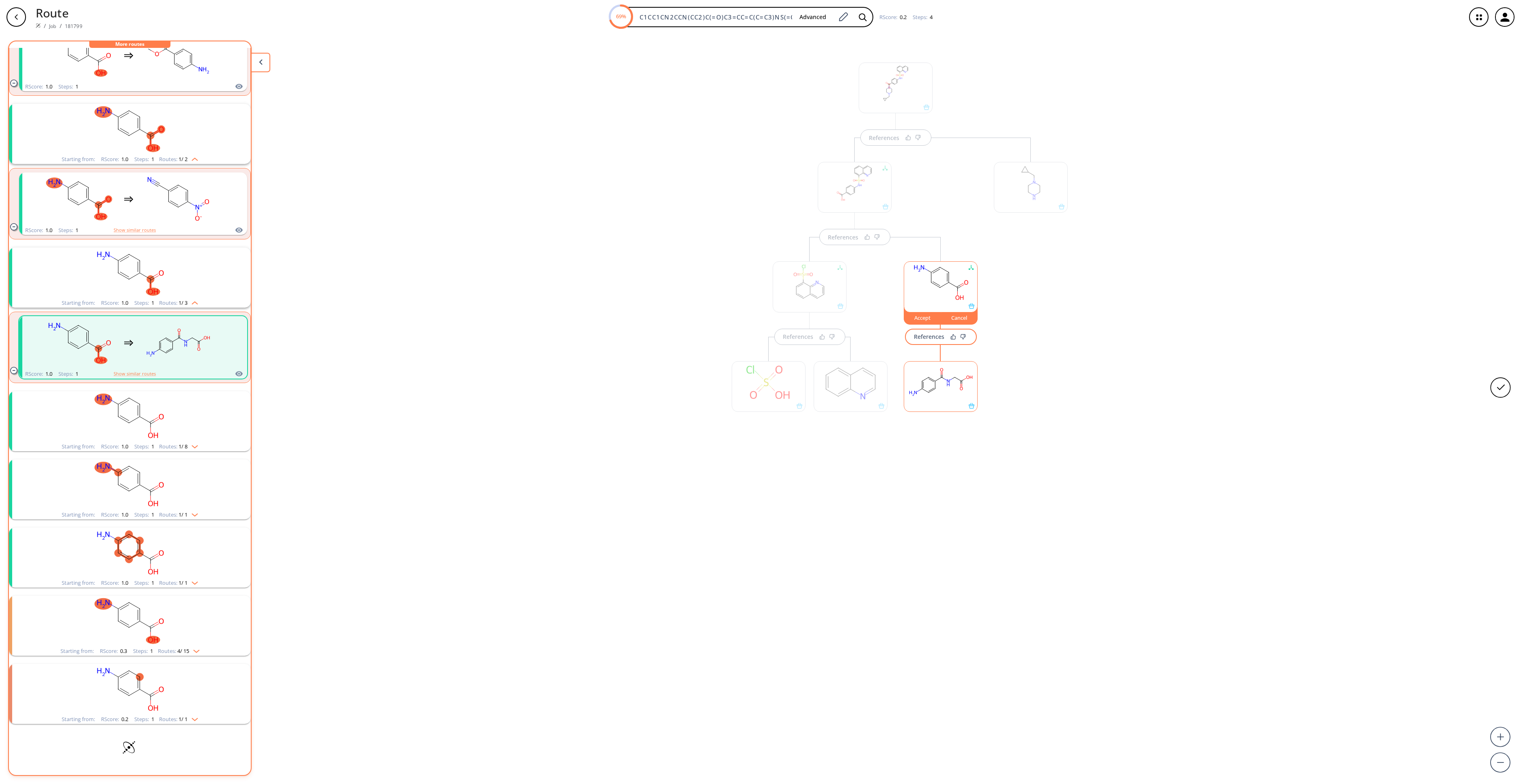
scroll to position [154, 0]
click at [171, 400] on rect "clusters" at bounding box center [129, 417] width 211 height 51
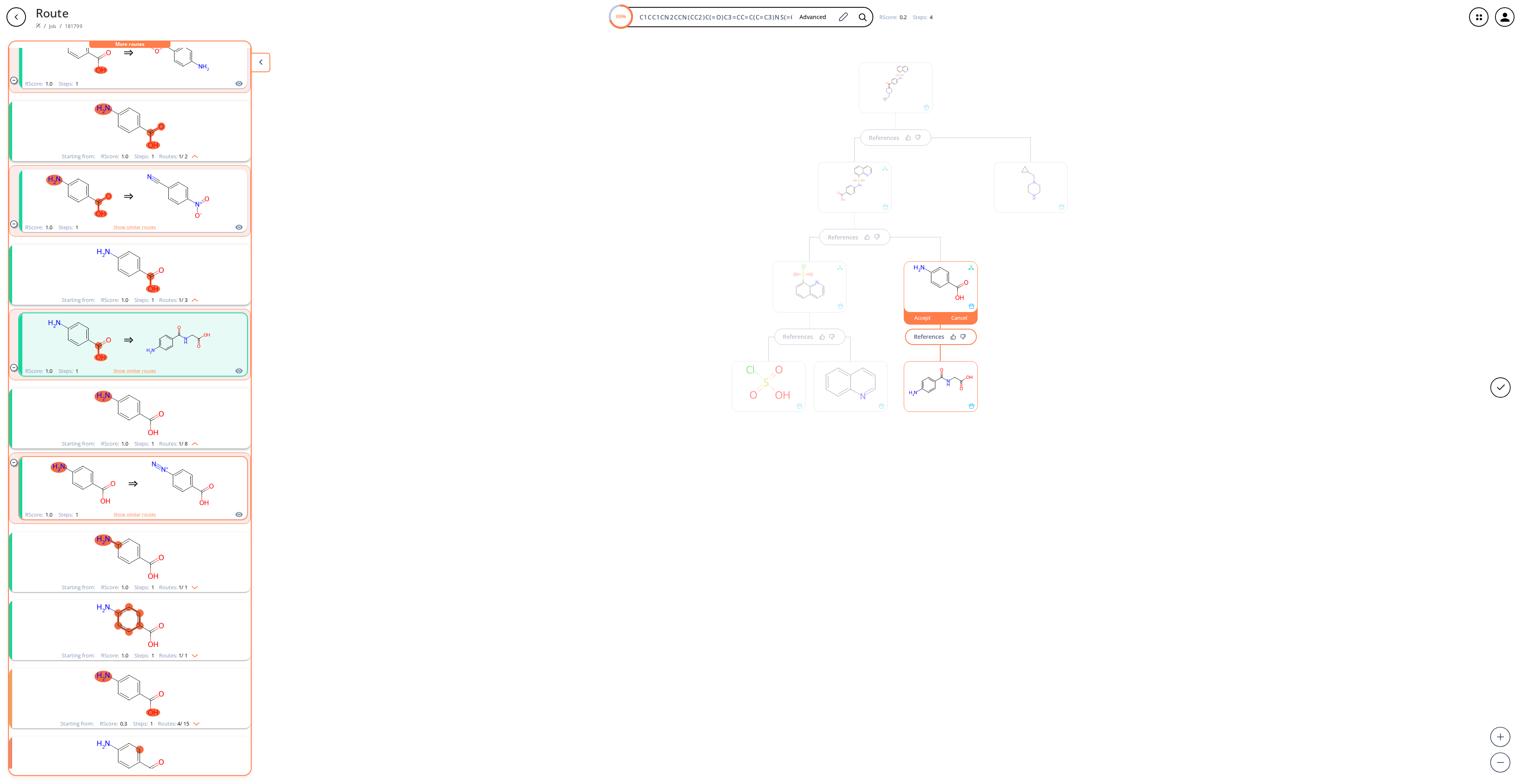
click at [188, 487] on rect "clusters" at bounding box center [182, 484] width 73 height 51
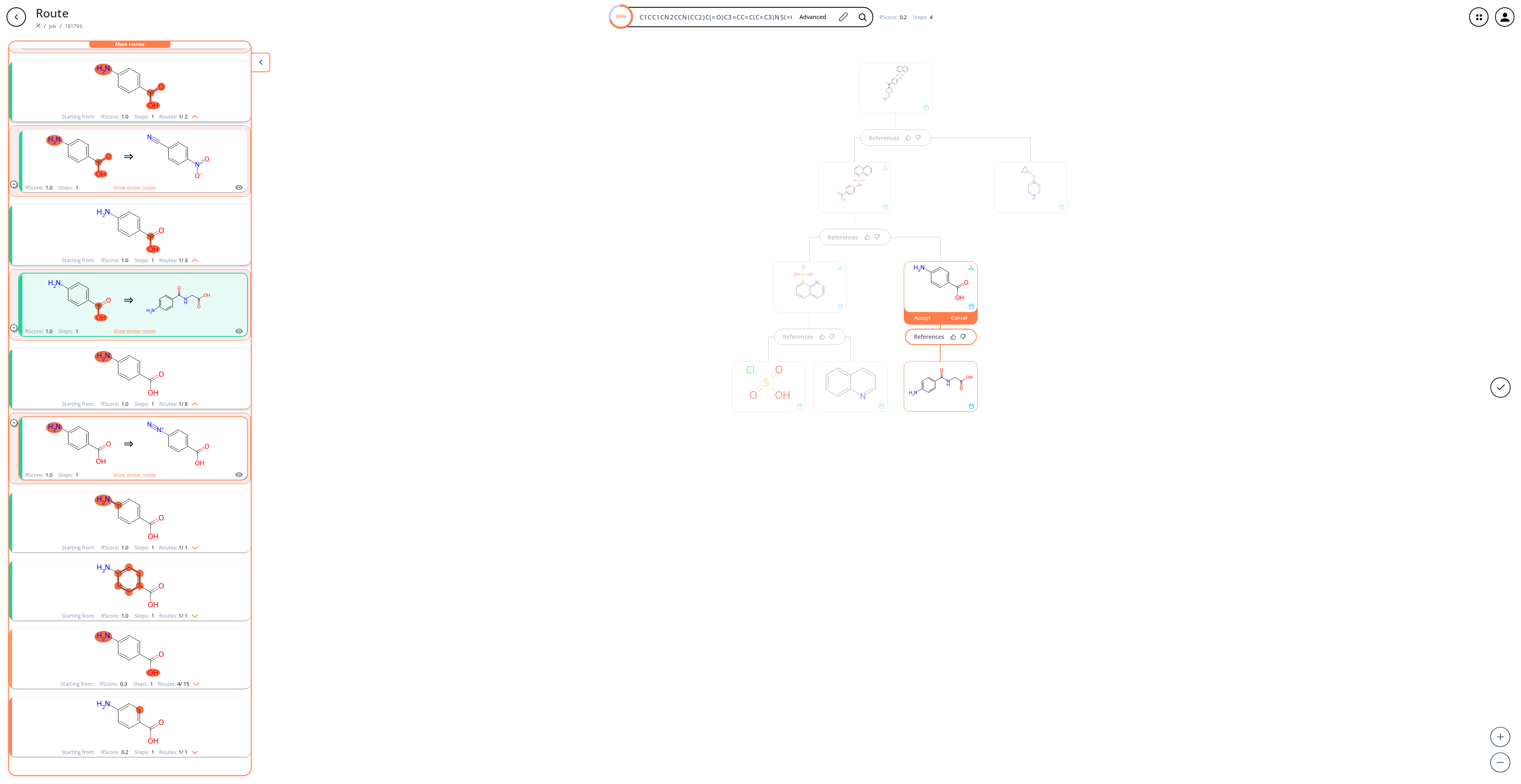
scroll to position [230, 0]
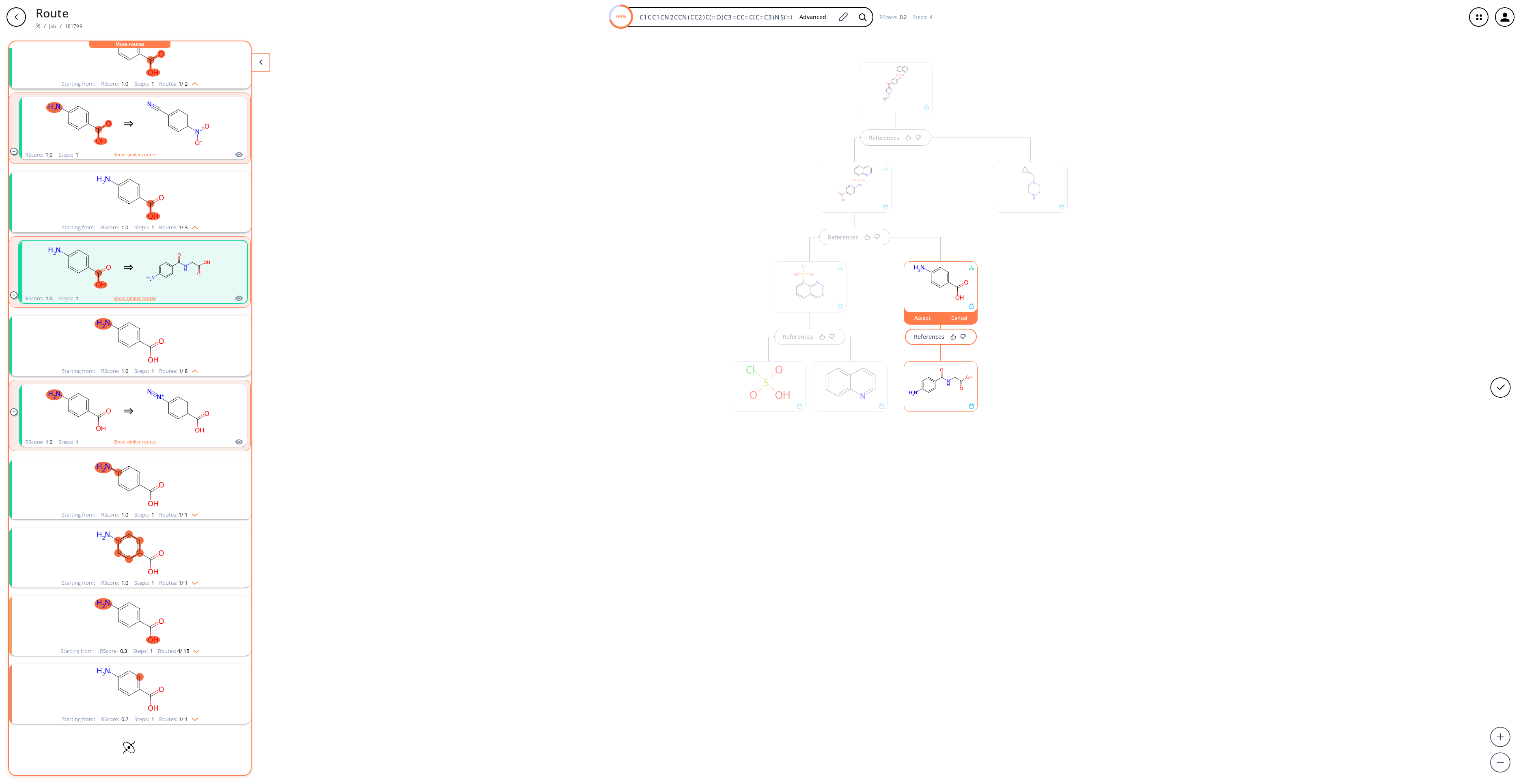
click at [171, 473] on rect "clusters" at bounding box center [129, 485] width 211 height 51
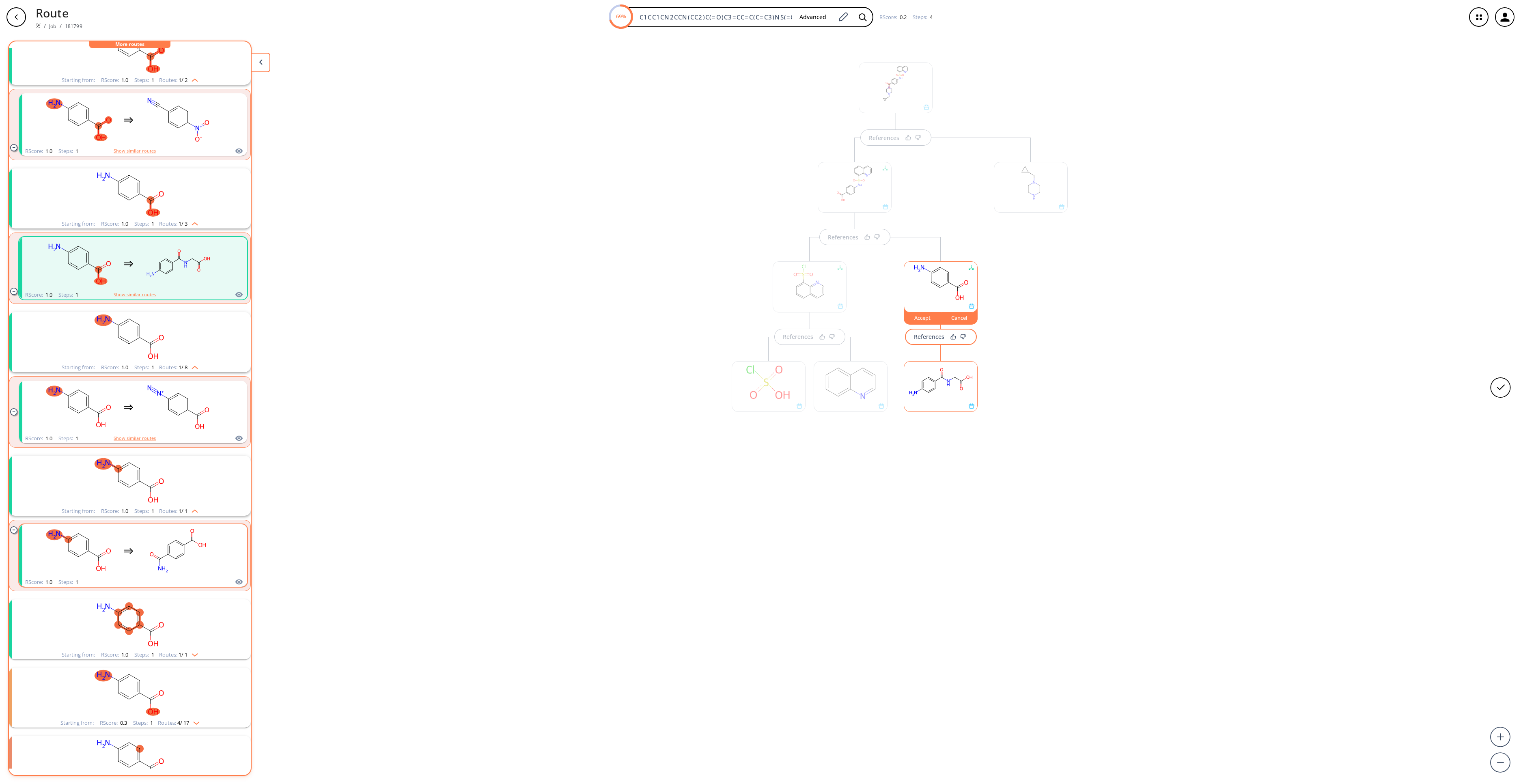
click at [138, 568] on div "clusters" at bounding box center [128, 551] width 172 height 53
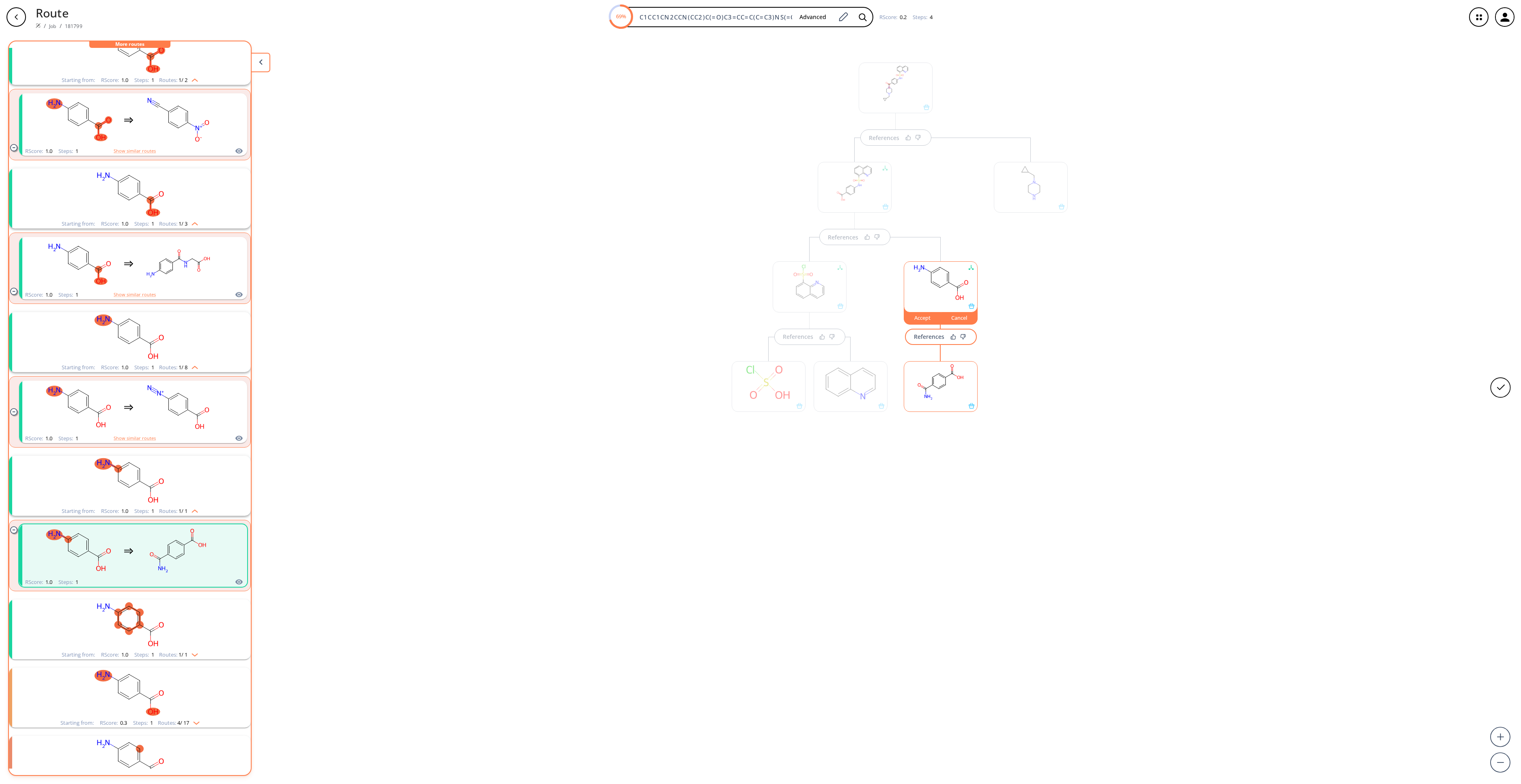
click at [947, 386] on ellipse at bounding box center [945, 385] width 5 height 5
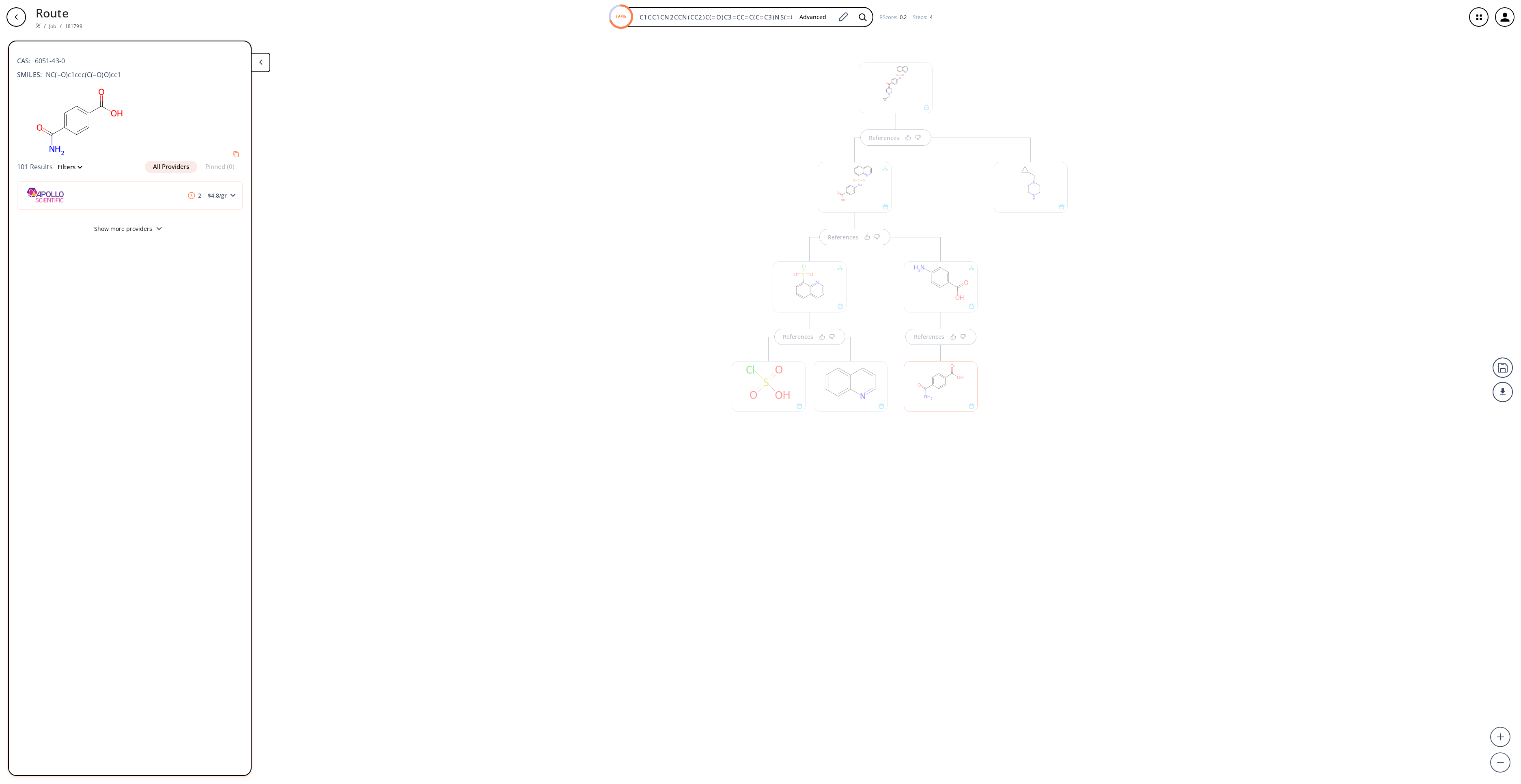
click at [936, 299] on div at bounding box center [941, 287] width 74 height 51
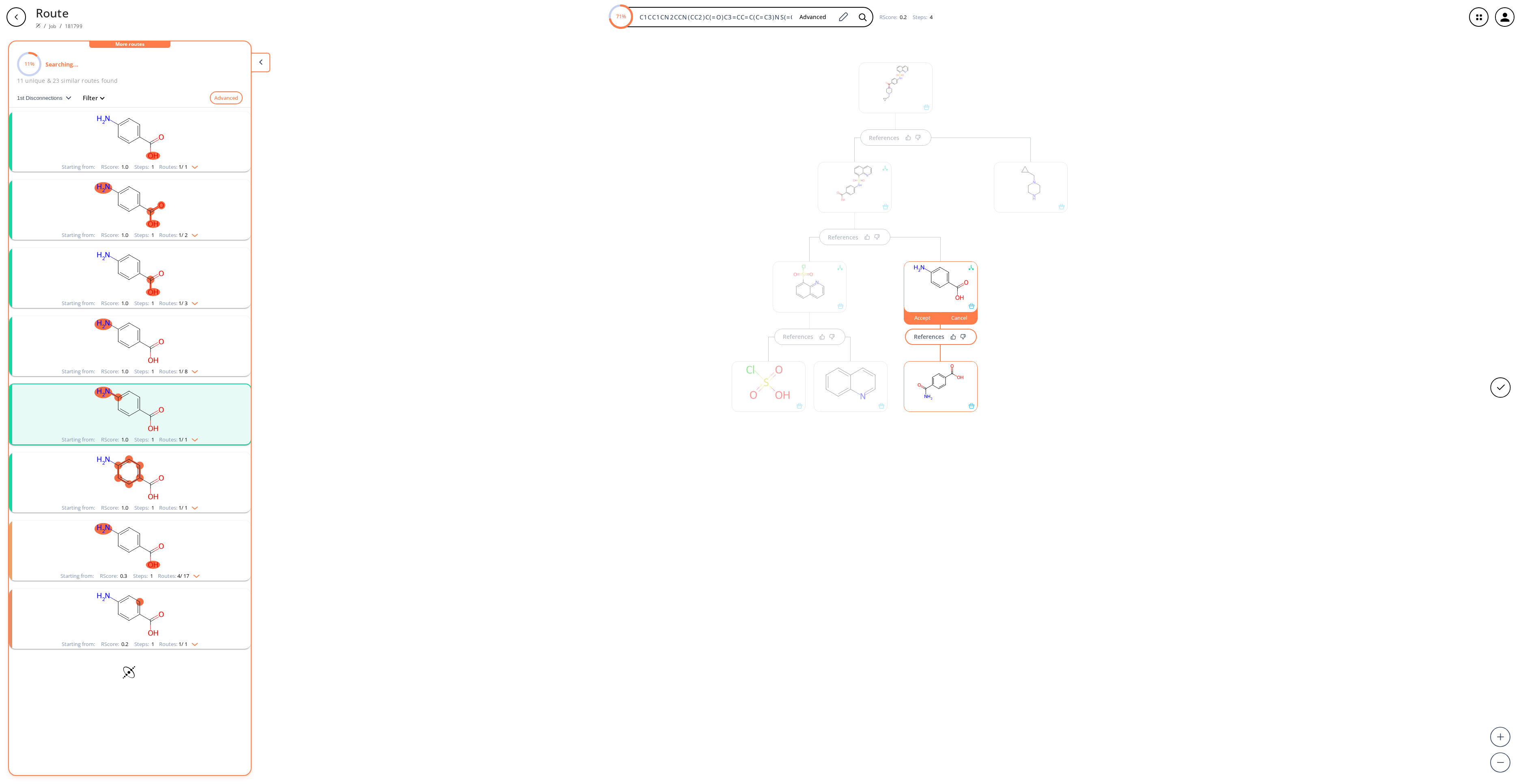
click at [181, 456] on rect "clusters" at bounding box center [129, 478] width 211 height 51
click at [173, 554] on icon "clusters" at bounding box center [174, 554] width 8 height 5
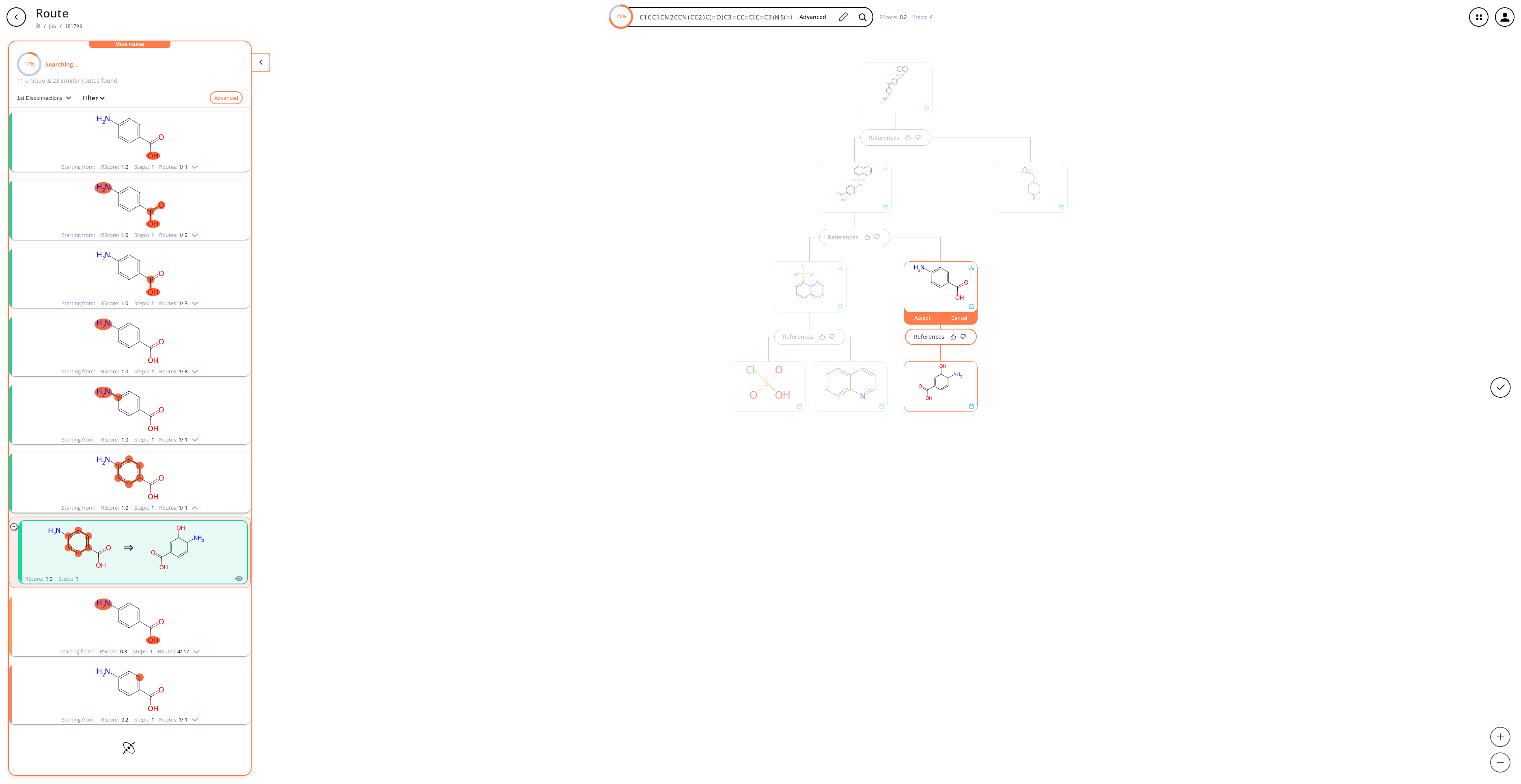
click at [942, 390] on ellipse at bounding box center [941, 390] width 5 height 5
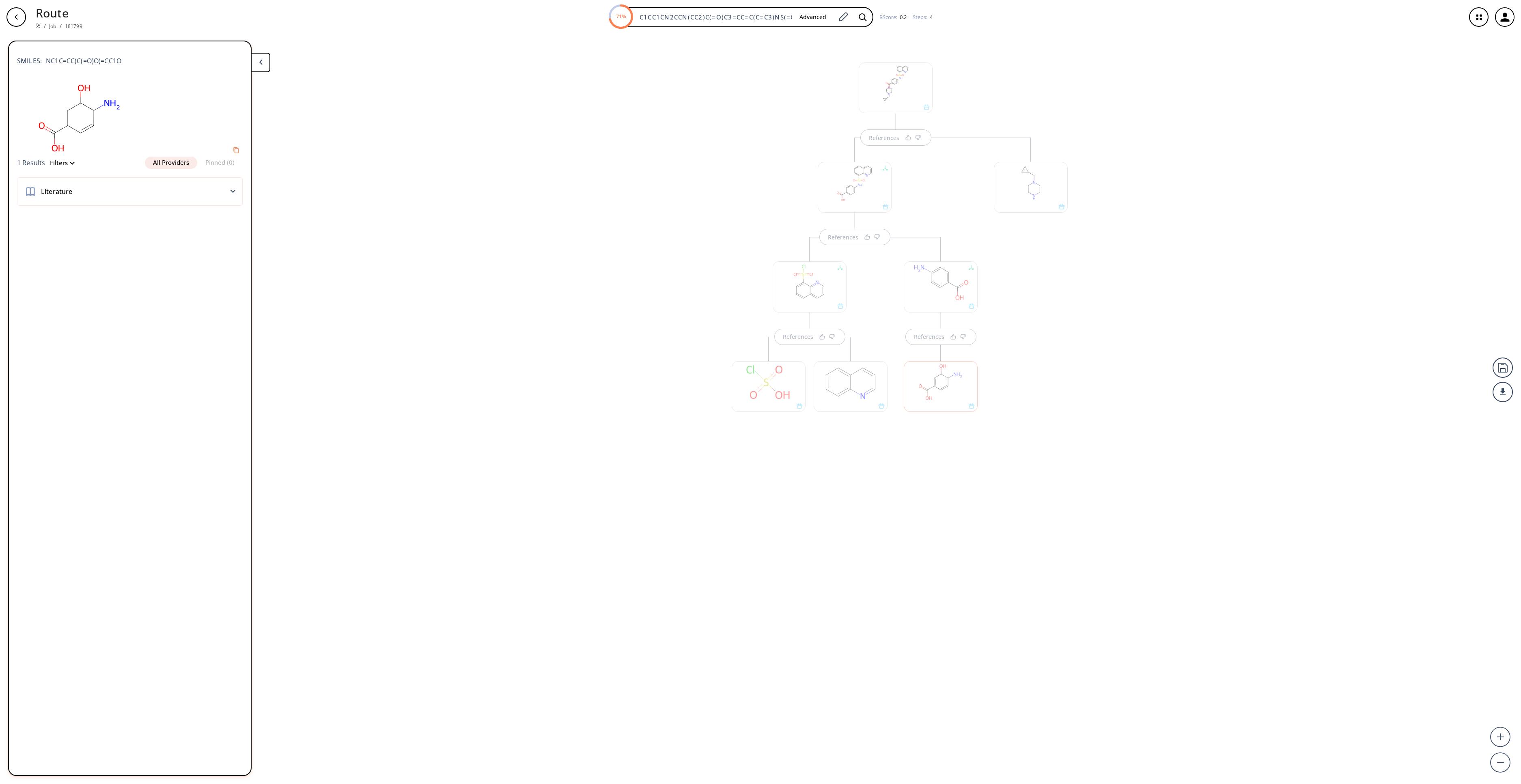
click at [942, 301] on div at bounding box center [941, 287] width 74 height 51
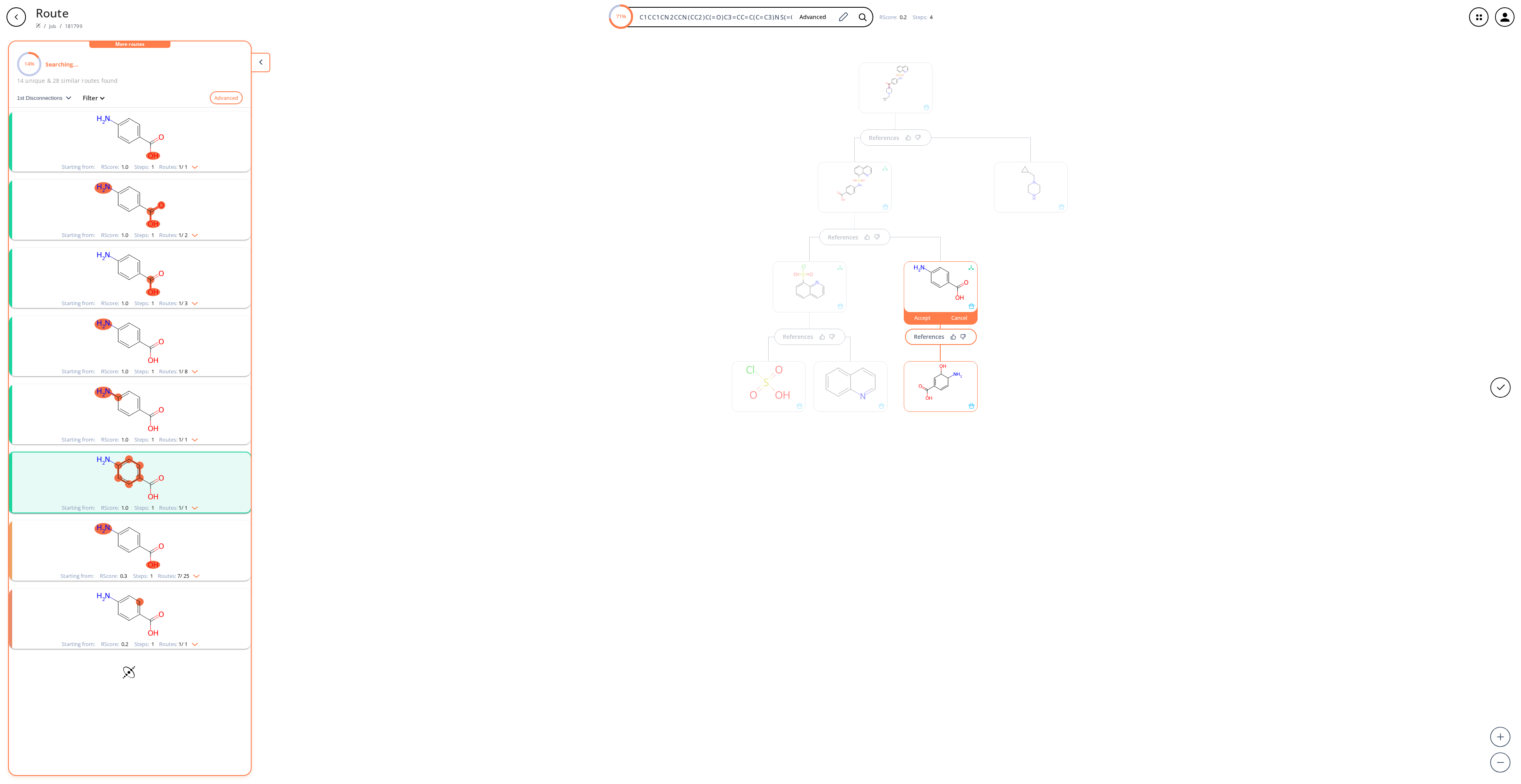
click at [113, 148] on rect "clusters" at bounding box center [129, 137] width 211 height 51
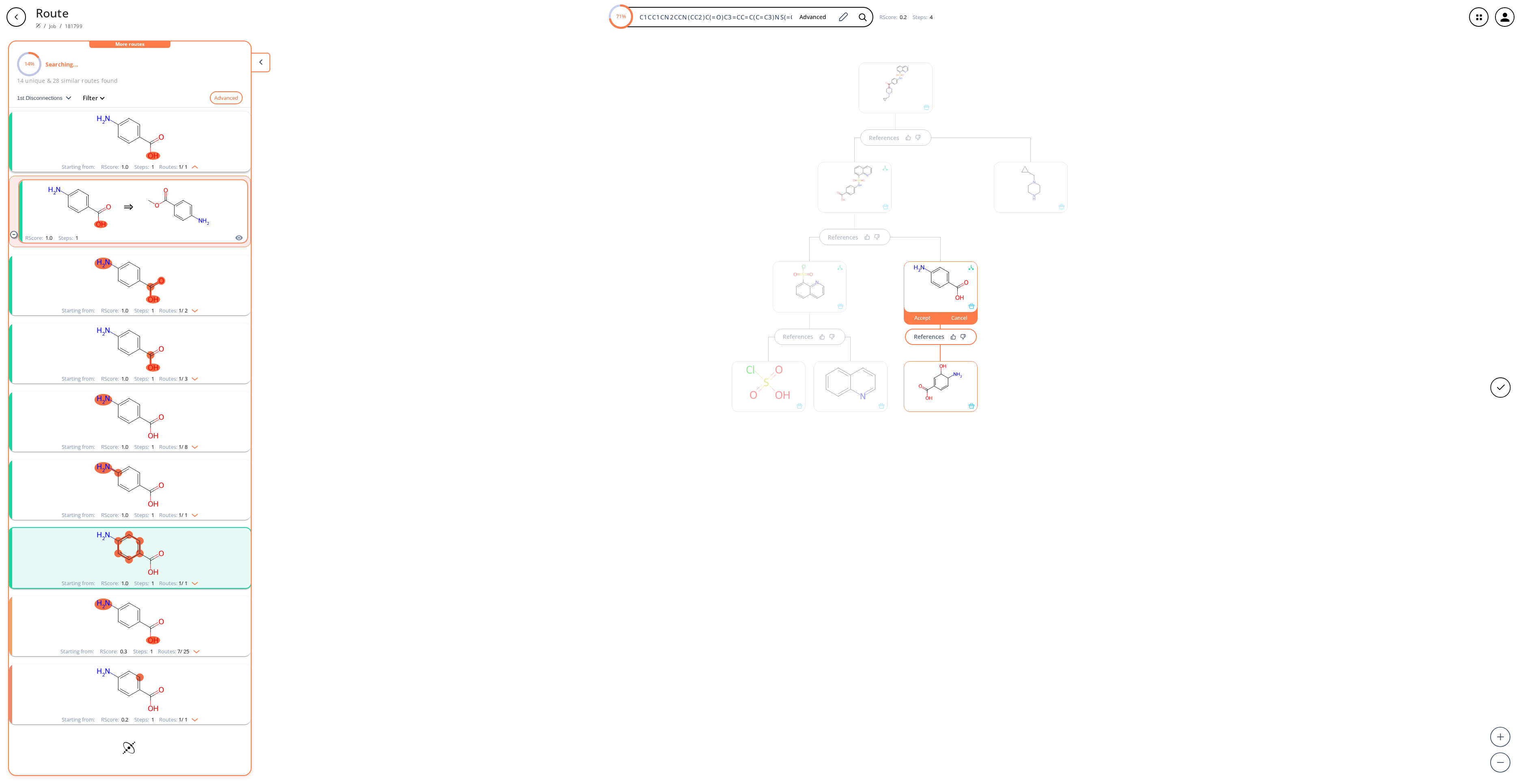
click at [130, 200] on div "clusters" at bounding box center [128, 207] width 172 height 53
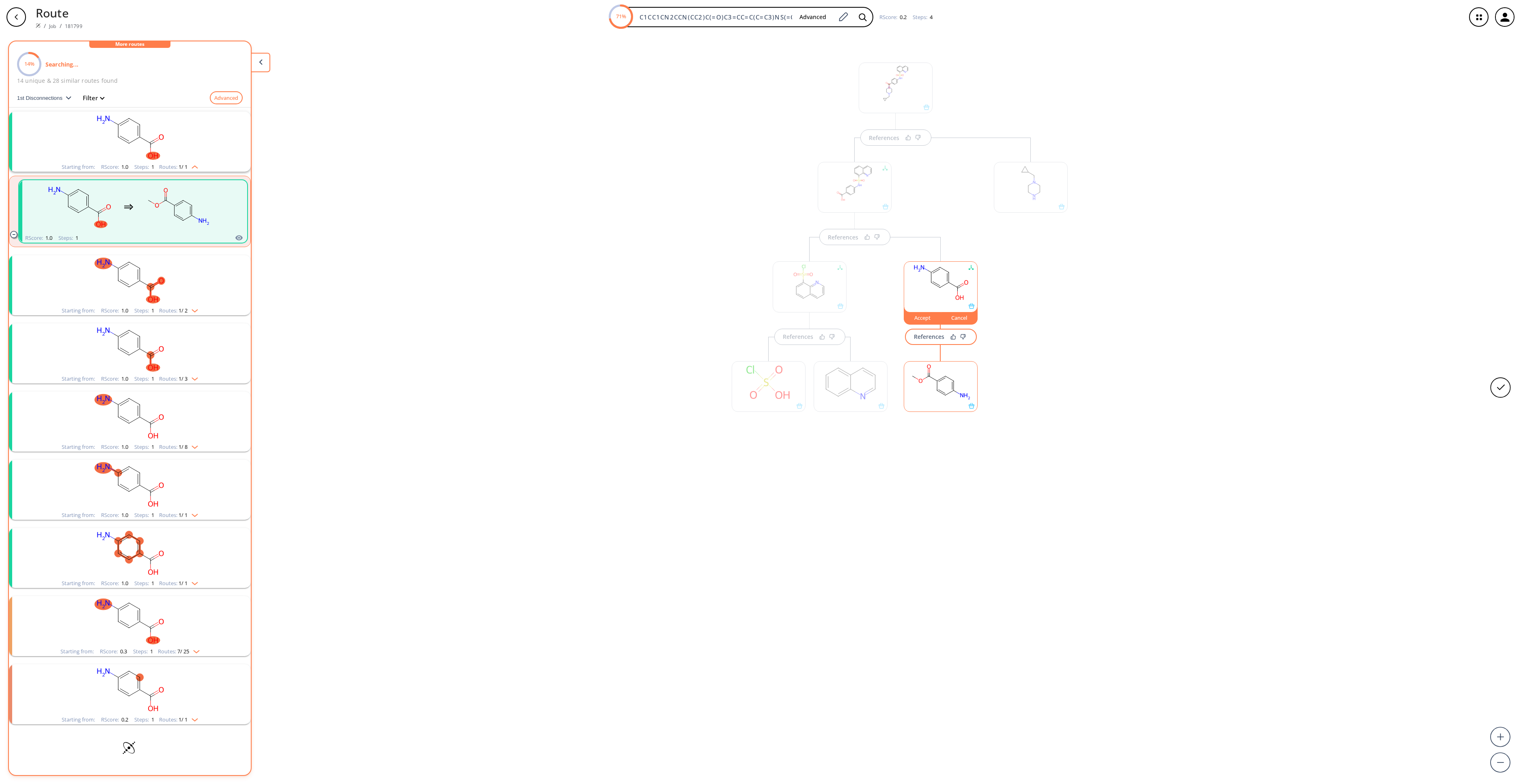
click at [191, 277] on rect "clusters" at bounding box center [129, 280] width 211 height 51
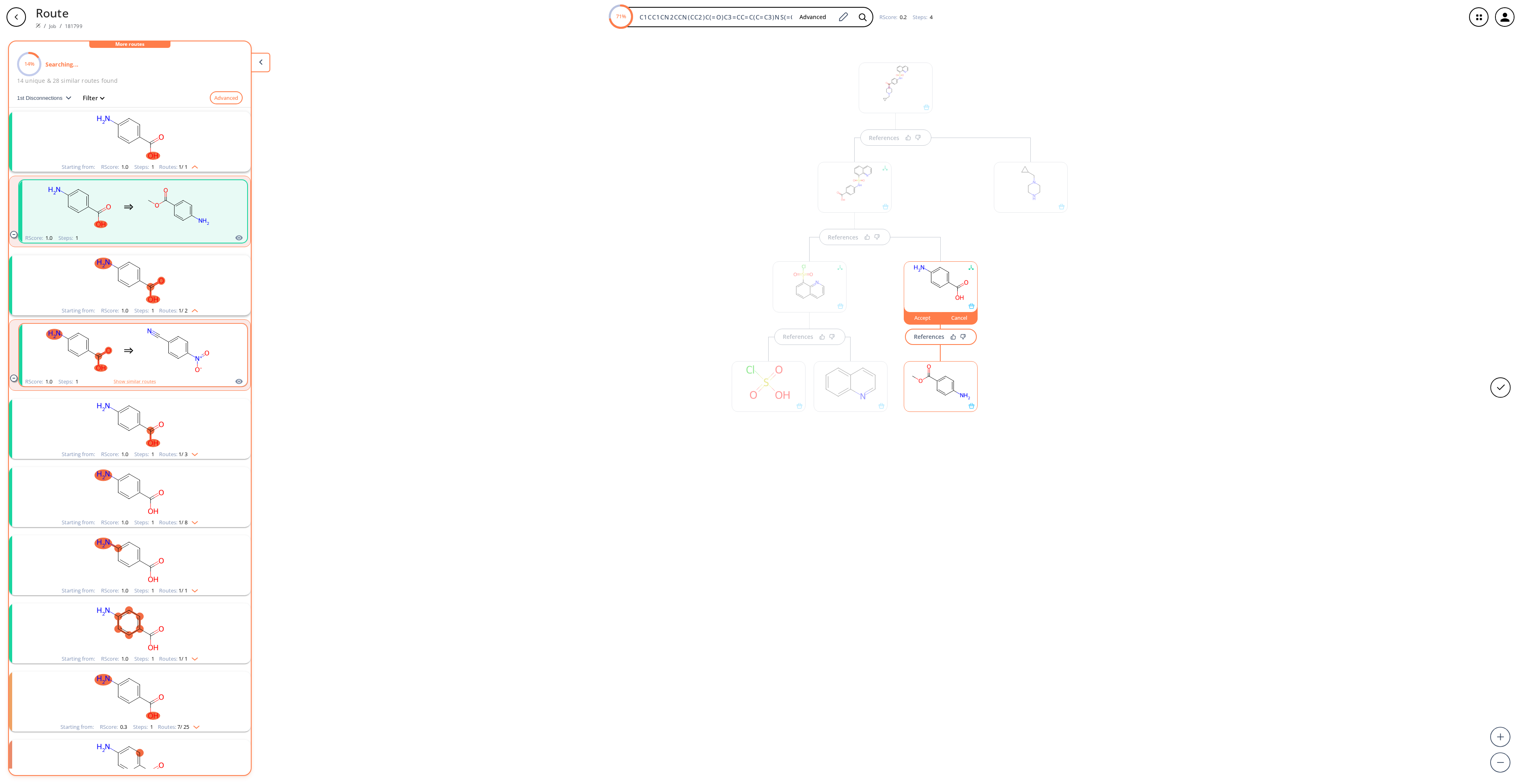
click at [152, 362] on rect "clusters" at bounding box center [178, 351] width 73 height 51
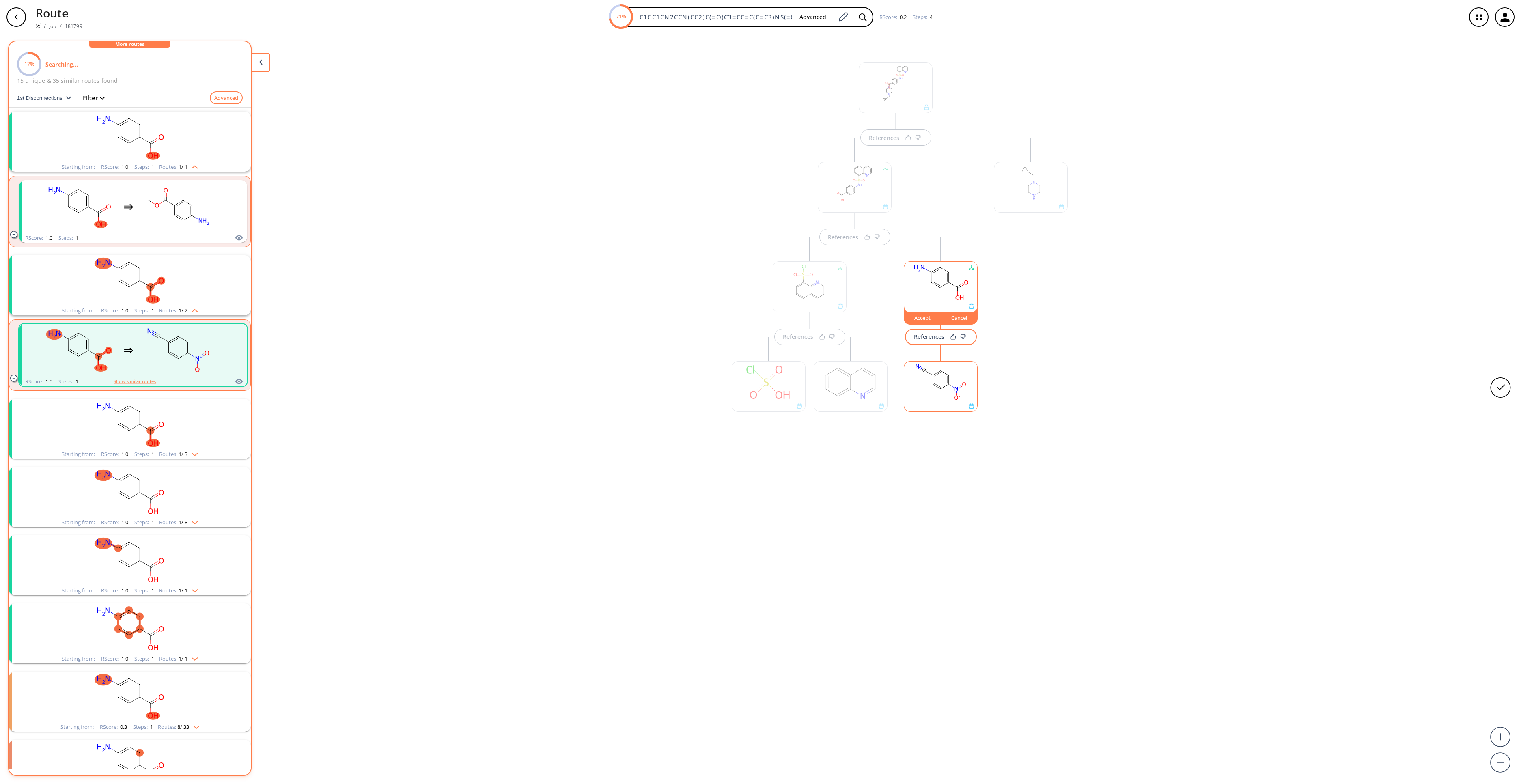
click at [954, 381] on rect at bounding box center [941, 382] width 73 height 41
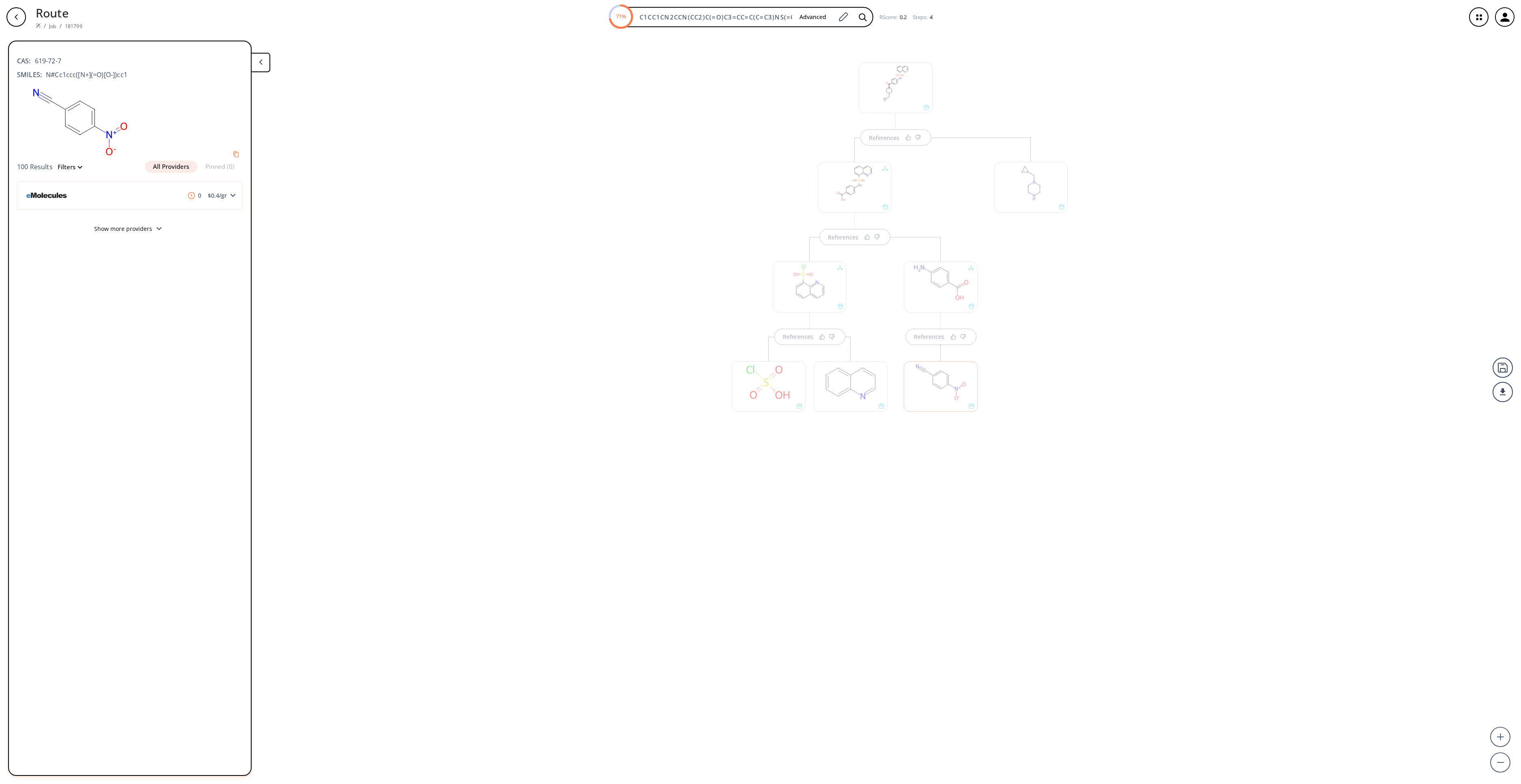
click at [927, 277] on div at bounding box center [941, 287] width 74 height 51
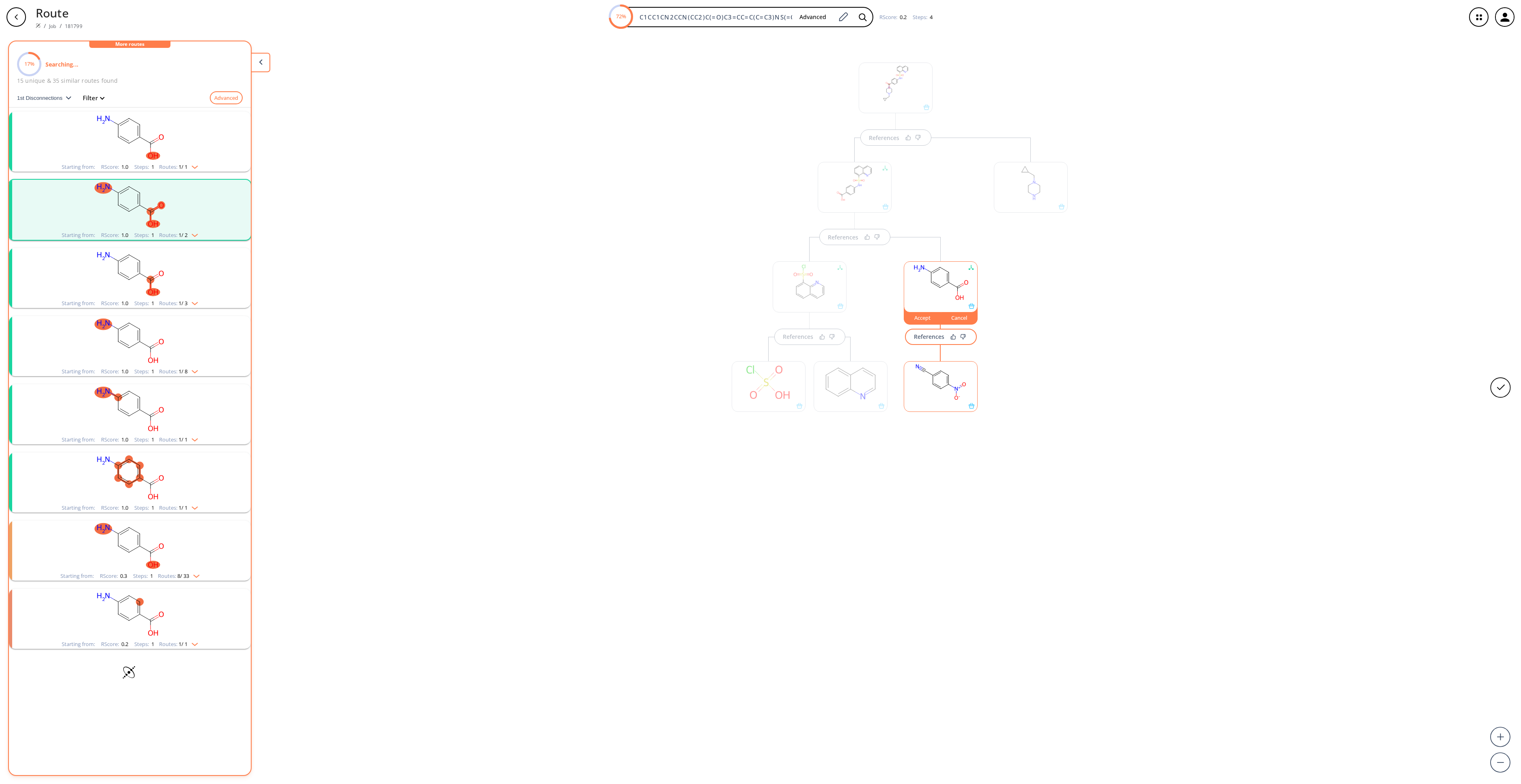
click at [173, 152] on rect "clusters" at bounding box center [129, 137] width 211 height 51
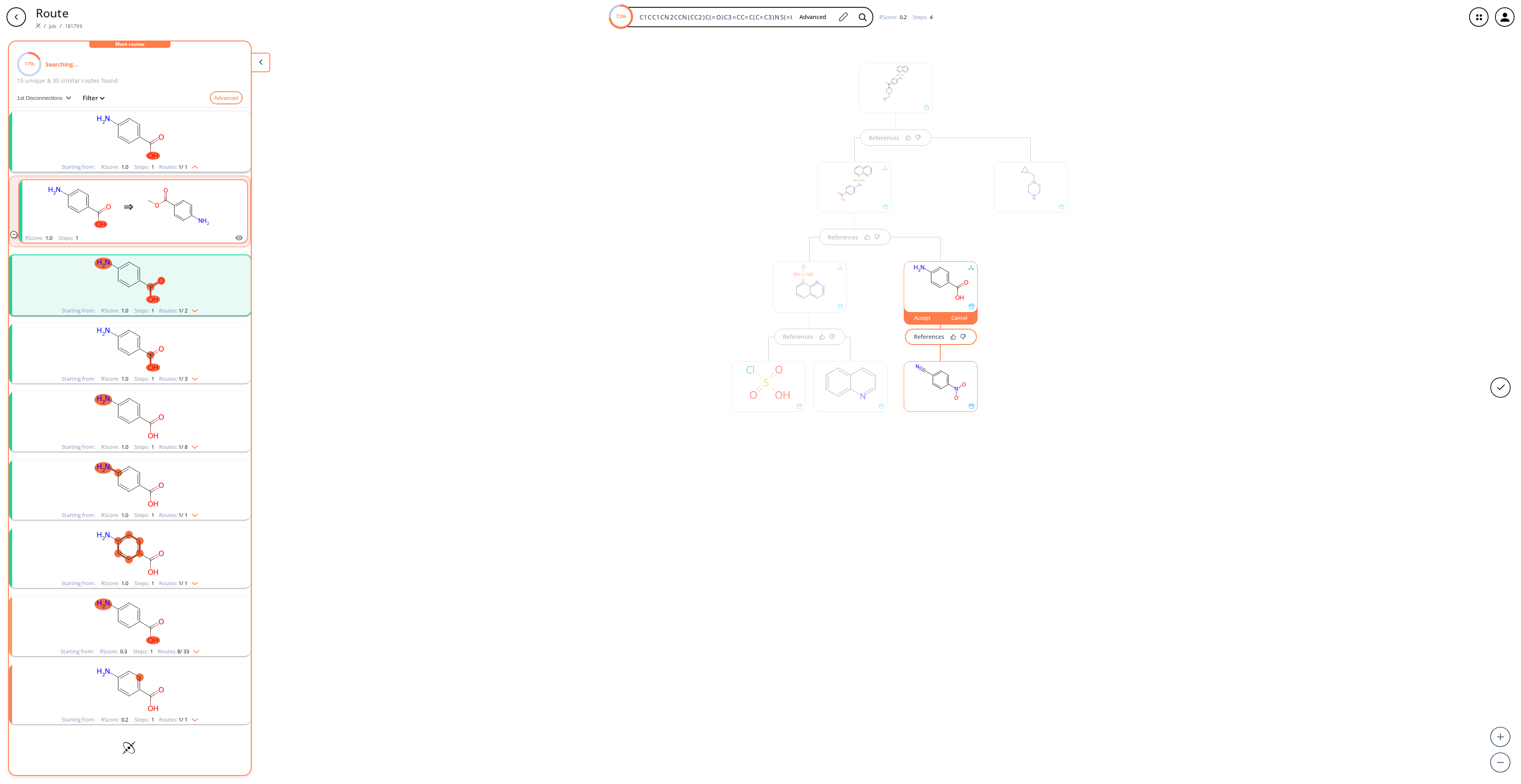
click at [152, 216] on rect "clusters" at bounding box center [178, 207] width 73 height 51
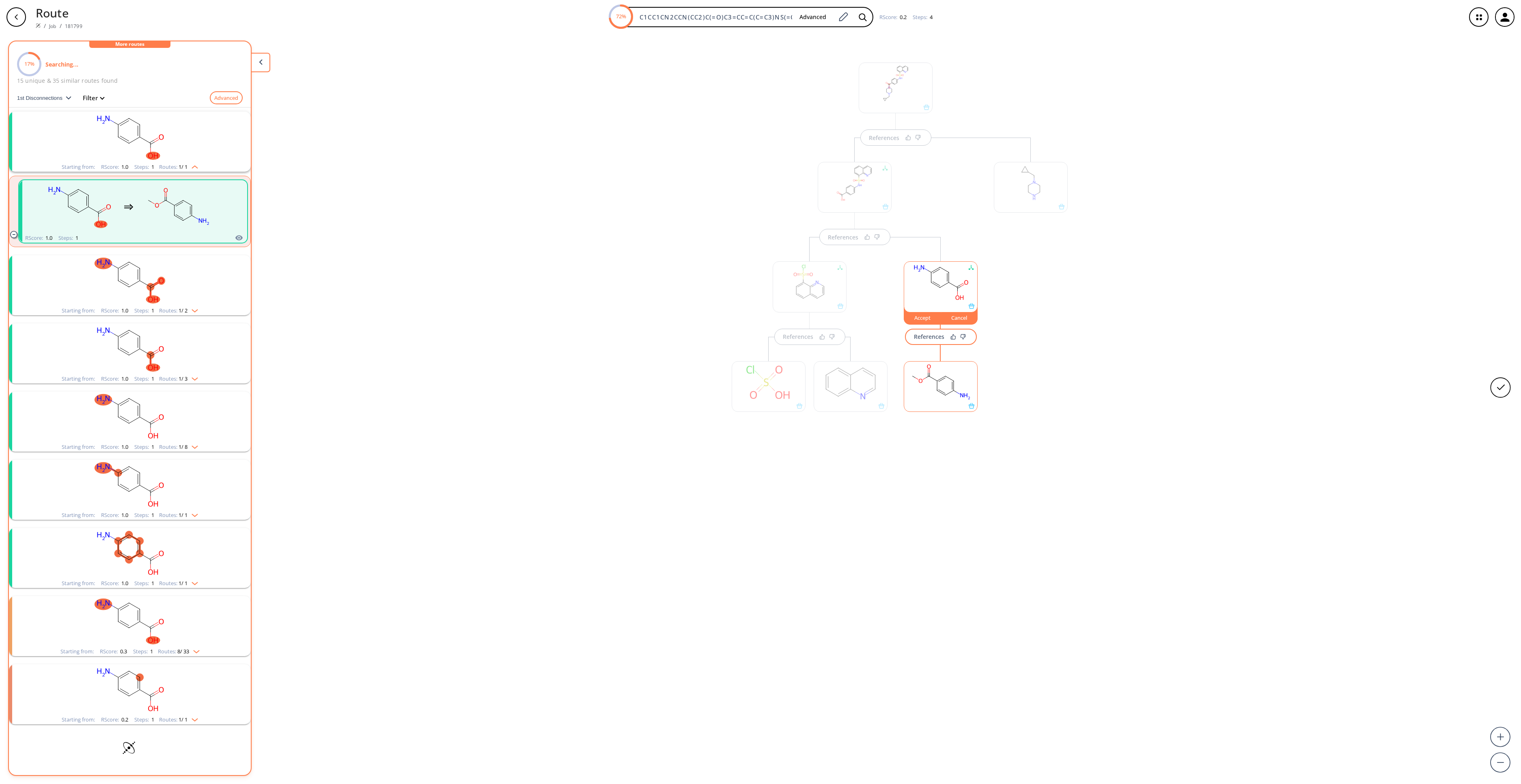
click at [934, 390] on rect at bounding box center [941, 382] width 73 height 41
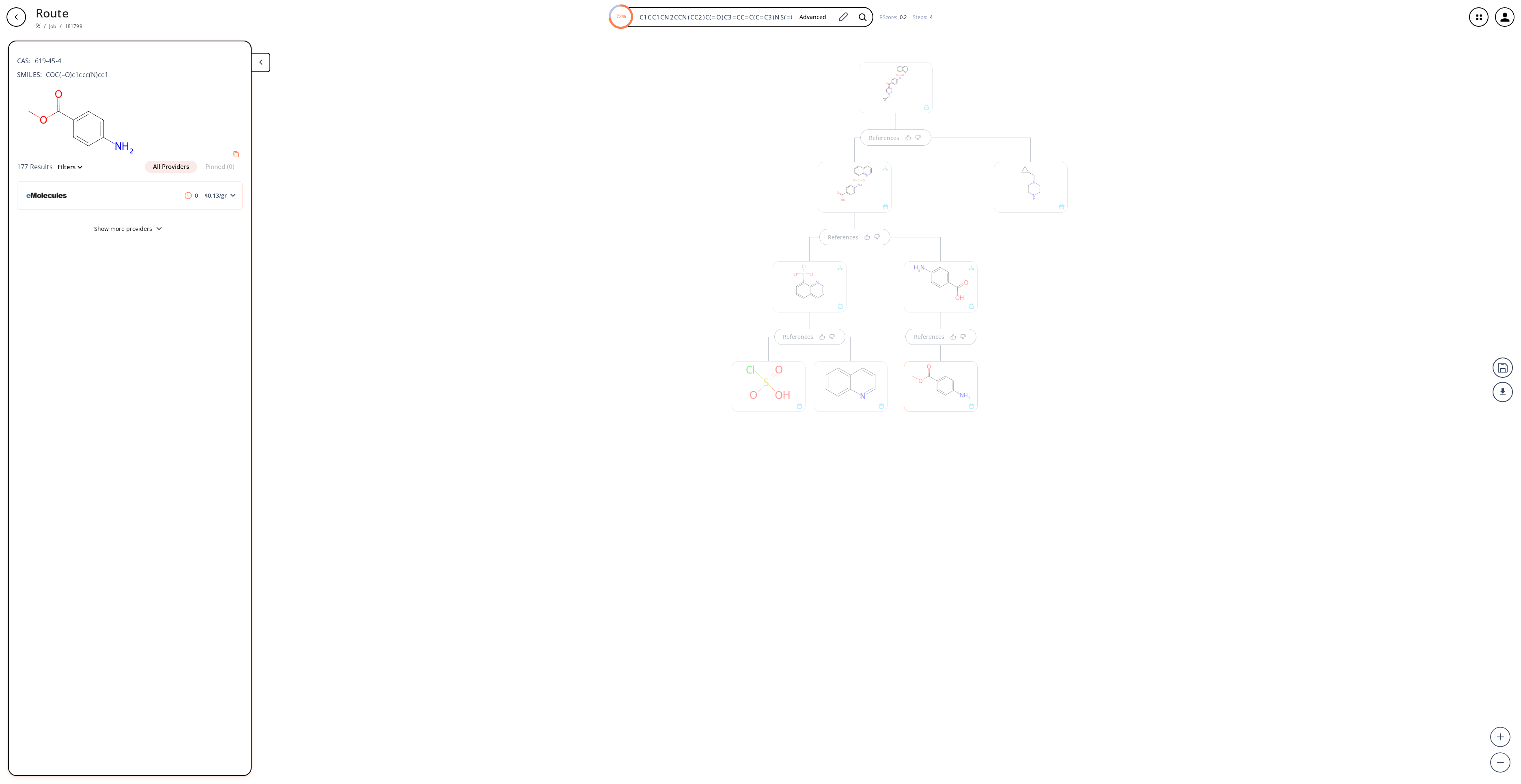
click at [945, 286] on div at bounding box center [941, 287] width 74 height 51
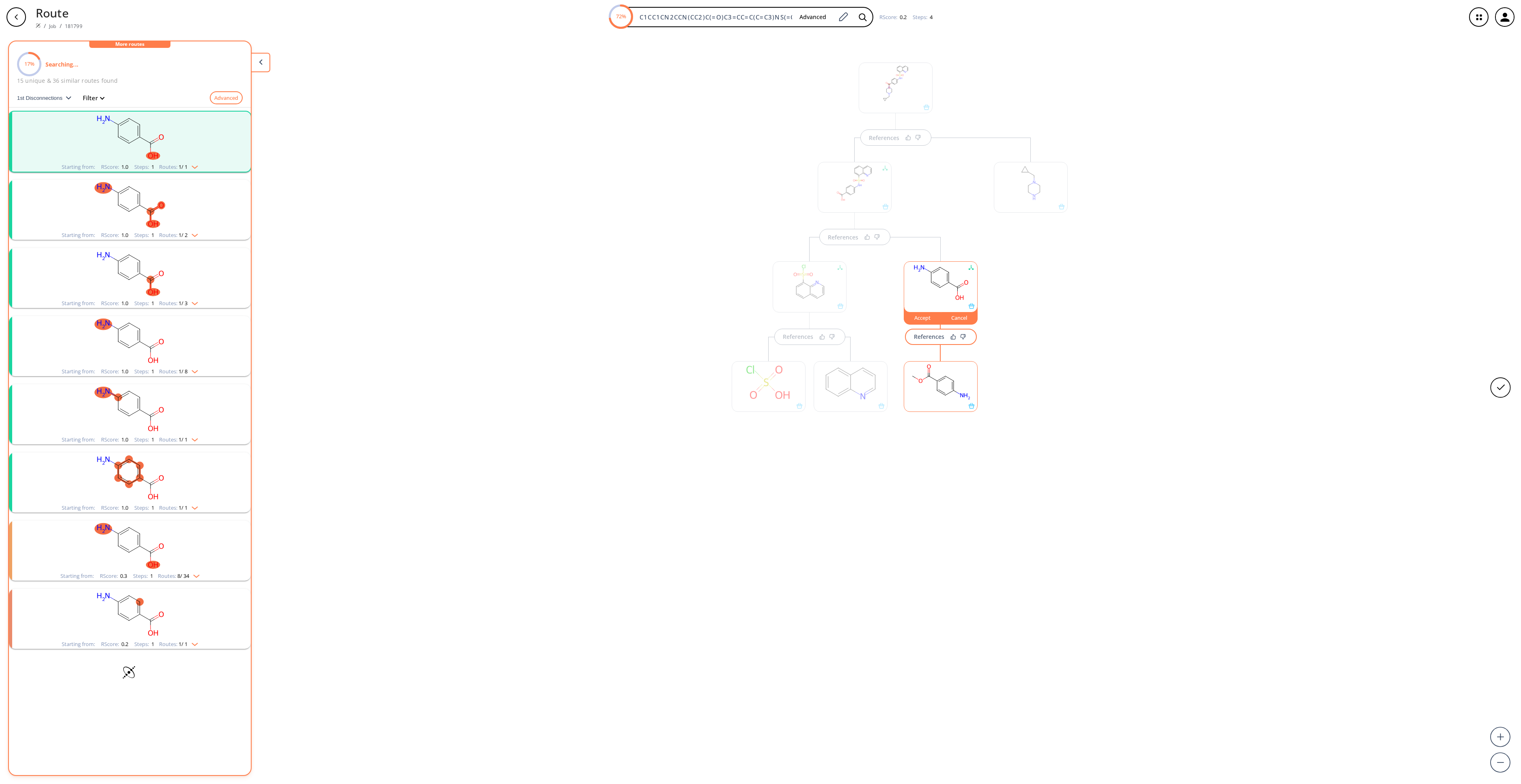
click at [188, 472] on rect "clusters" at bounding box center [129, 478] width 211 height 51
click at [171, 557] on rect "clusters" at bounding box center [178, 548] width 73 height 51
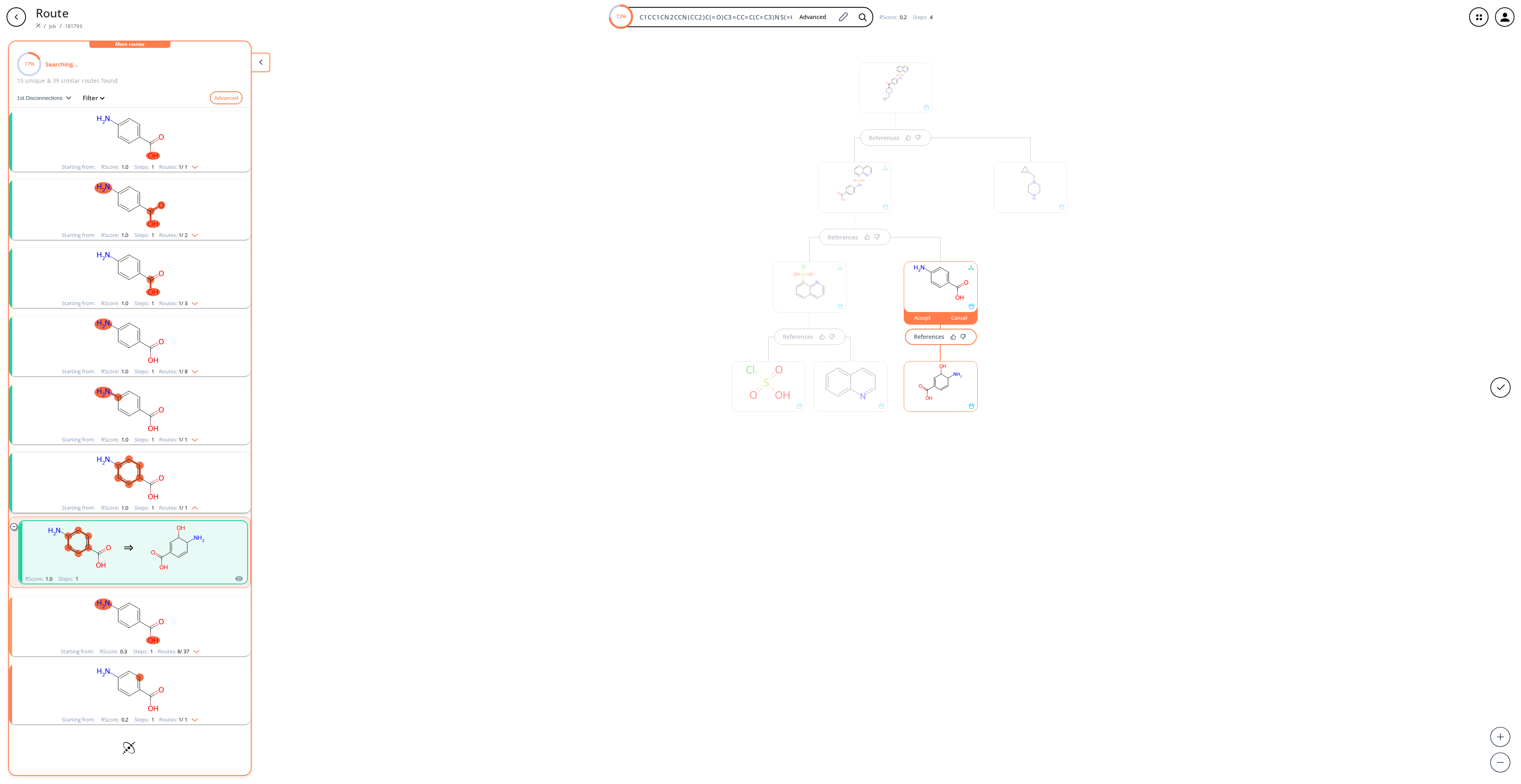
click at [925, 391] on rect at bounding box center [941, 382] width 73 height 41
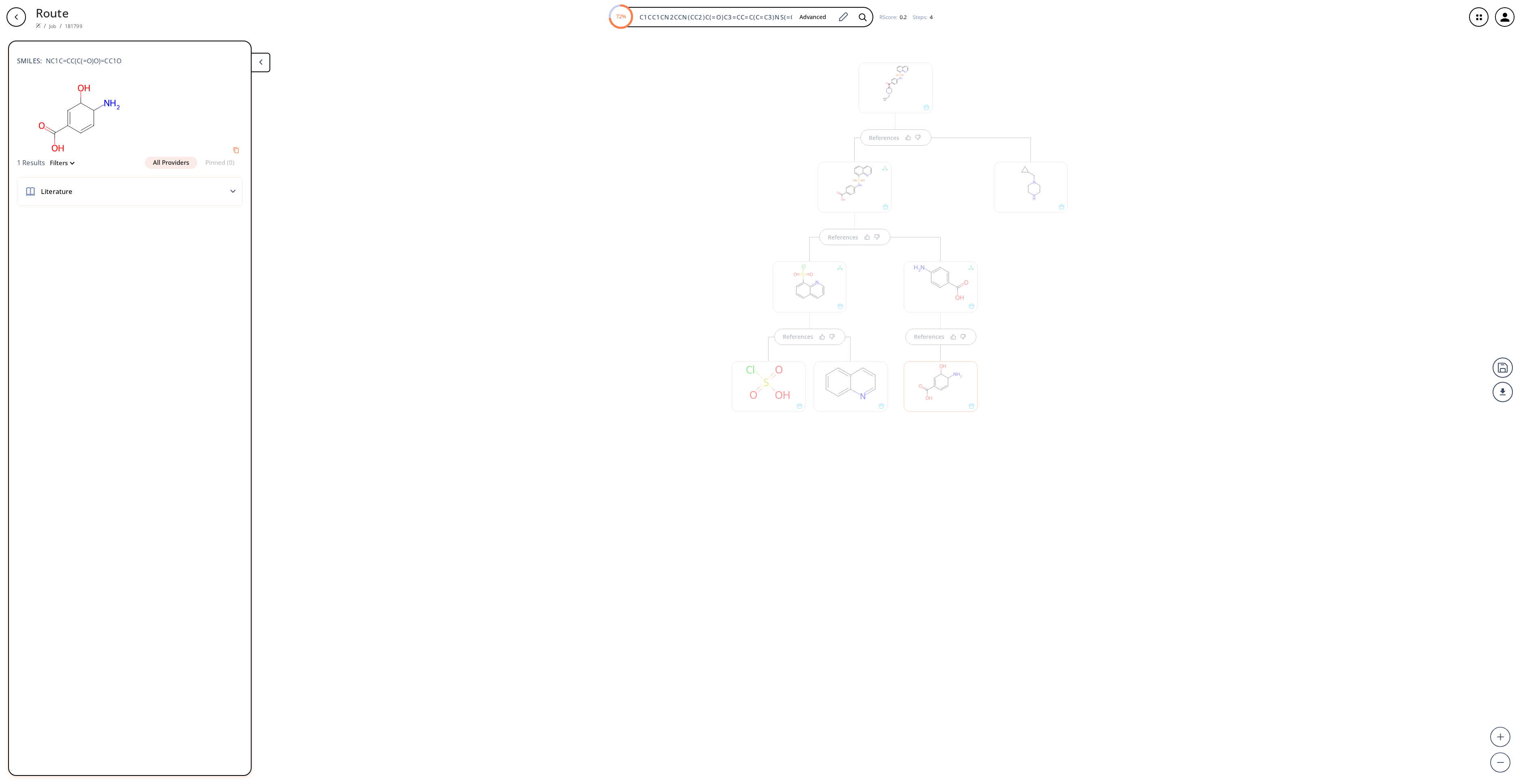
click at [938, 396] on div at bounding box center [941, 387] width 74 height 51
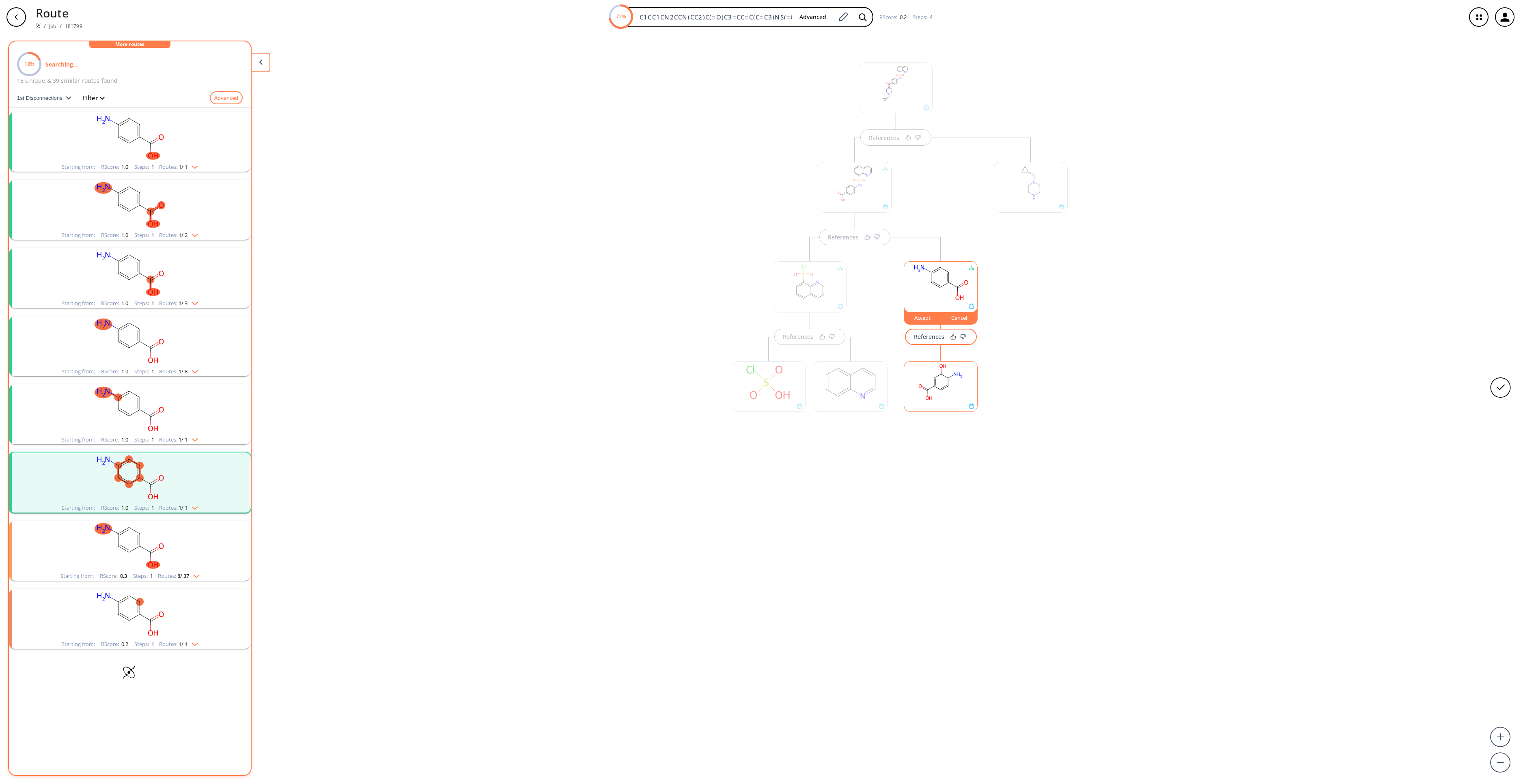
click at [162, 133] on rect "clusters" at bounding box center [129, 137] width 211 height 51
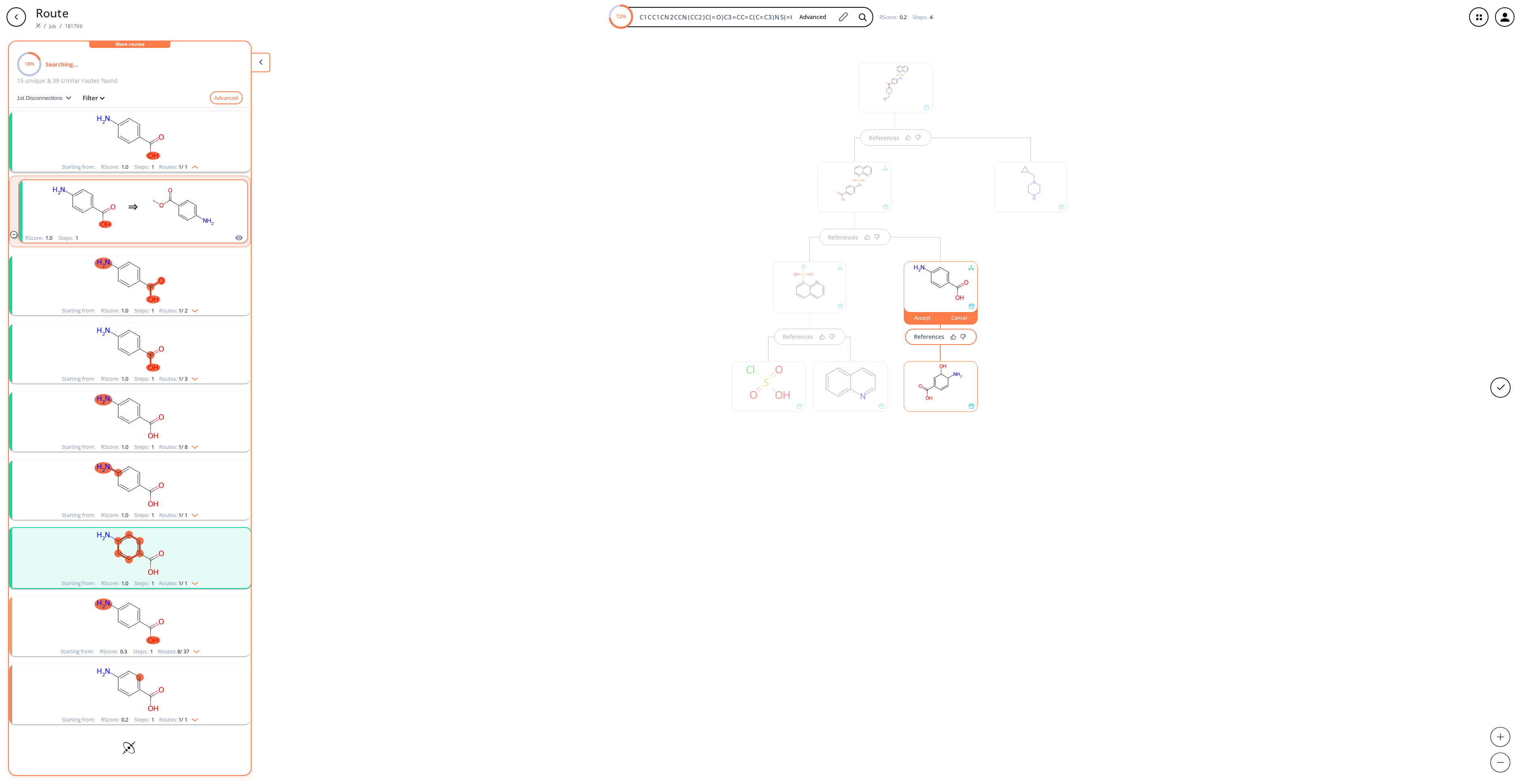
click at [129, 206] on icon "clusters" at bounding box center [133, 208] width 9 height 5
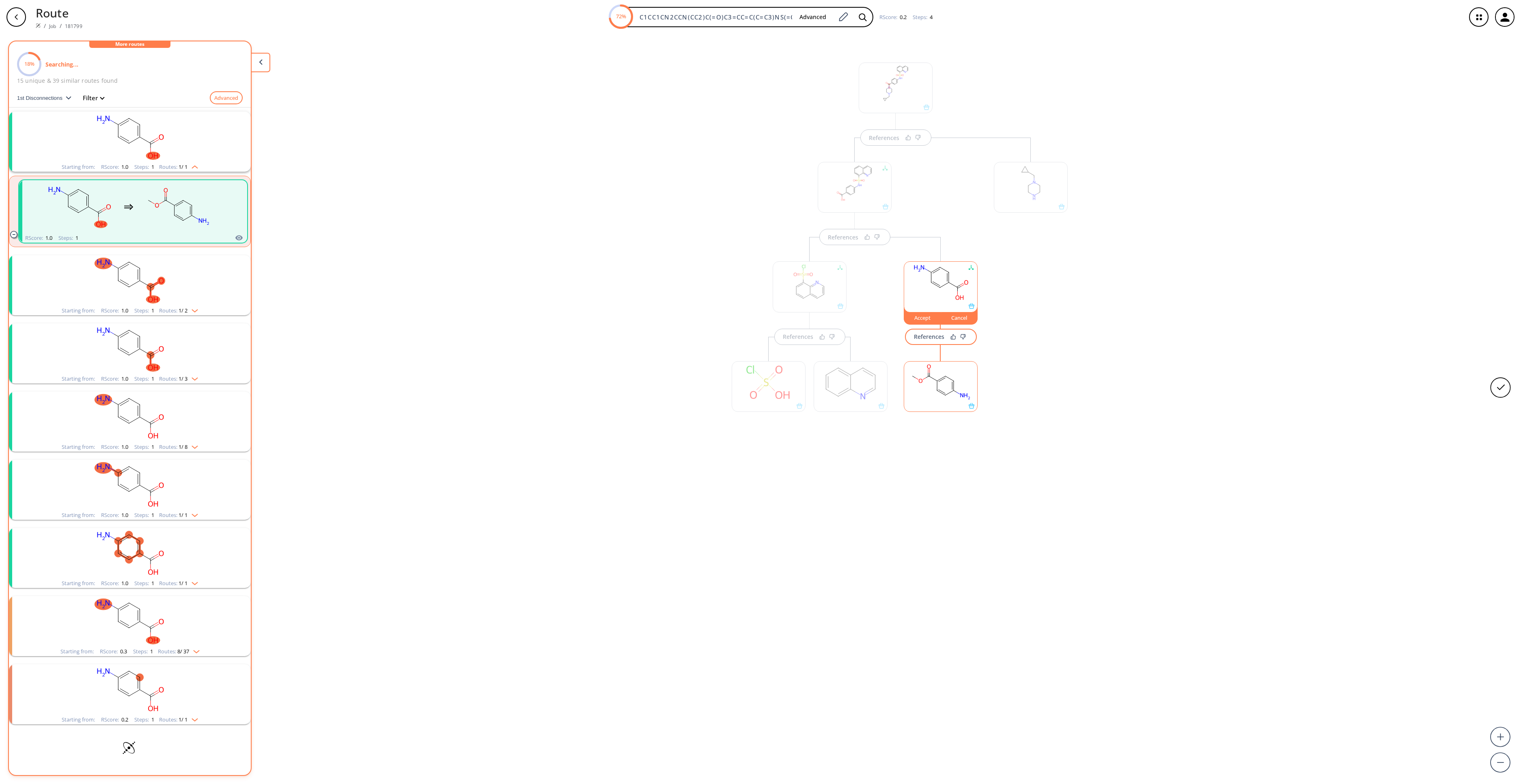
click at [932, 395] on rect at bounding box center [941, 382] width 73 height 41
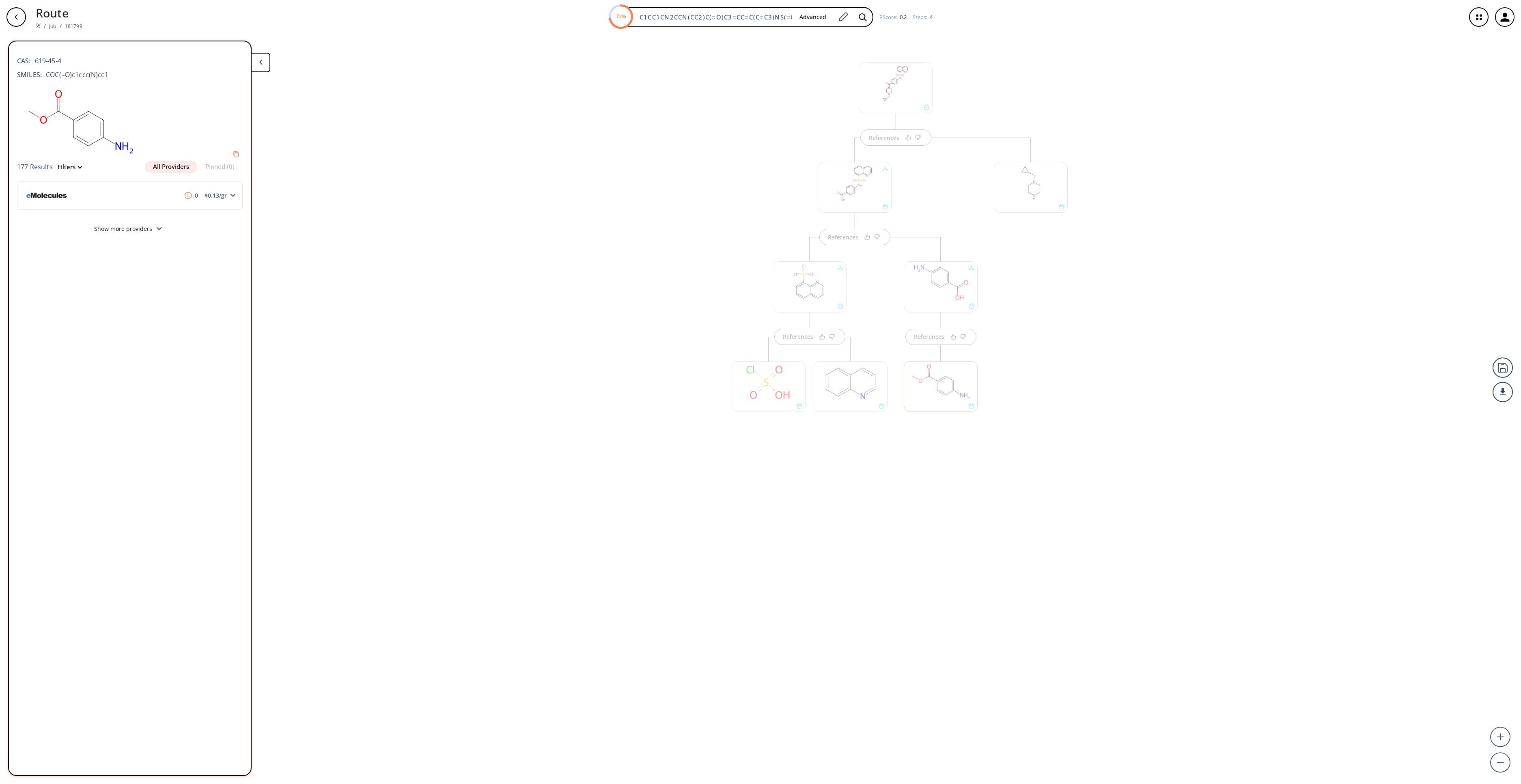
click at [949, 294] on div at bounding box center [941, 287] width 74 height 51
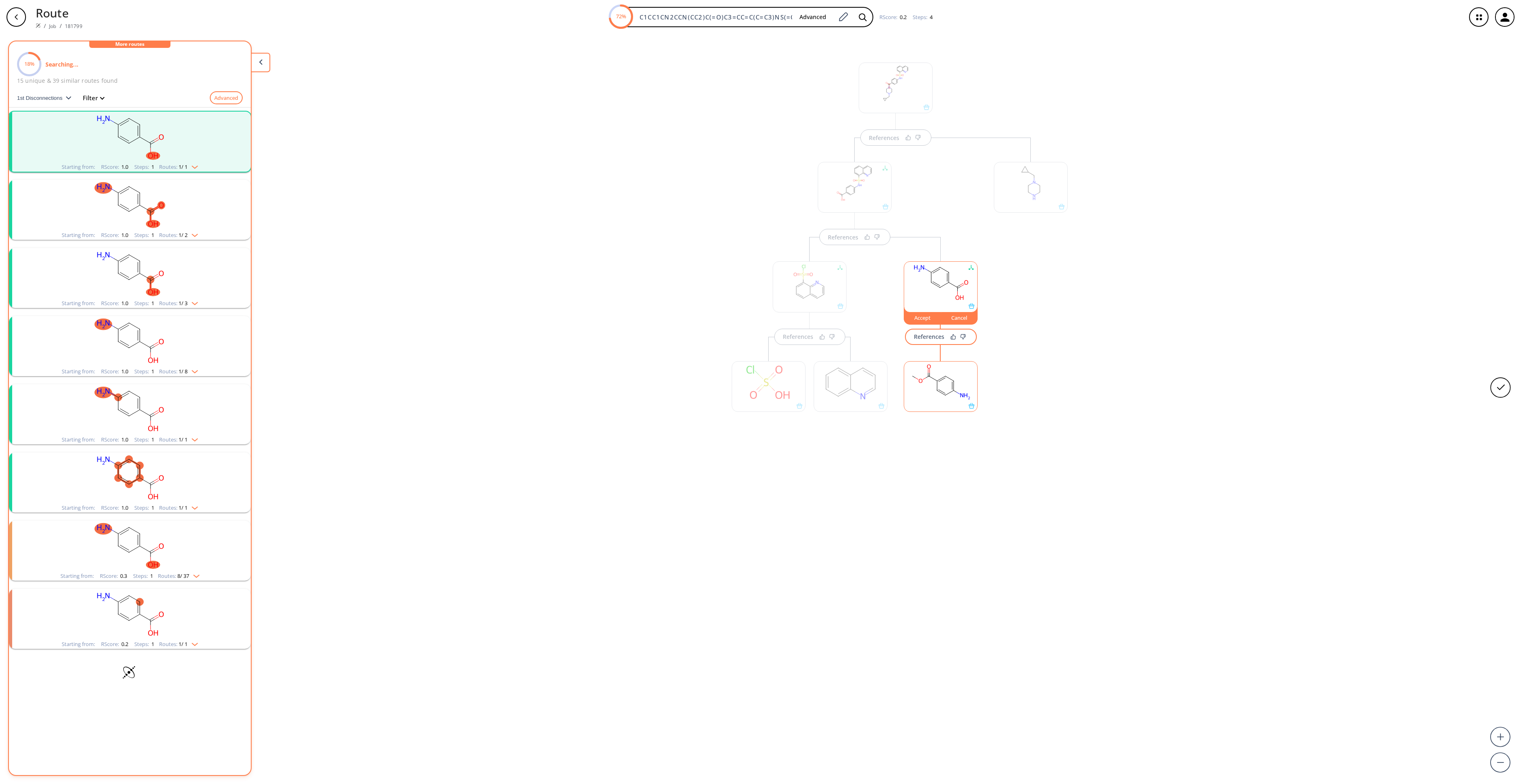
click at [179, 217] on rect "clusters" at bounding box center [129, 205] width 211 height 51
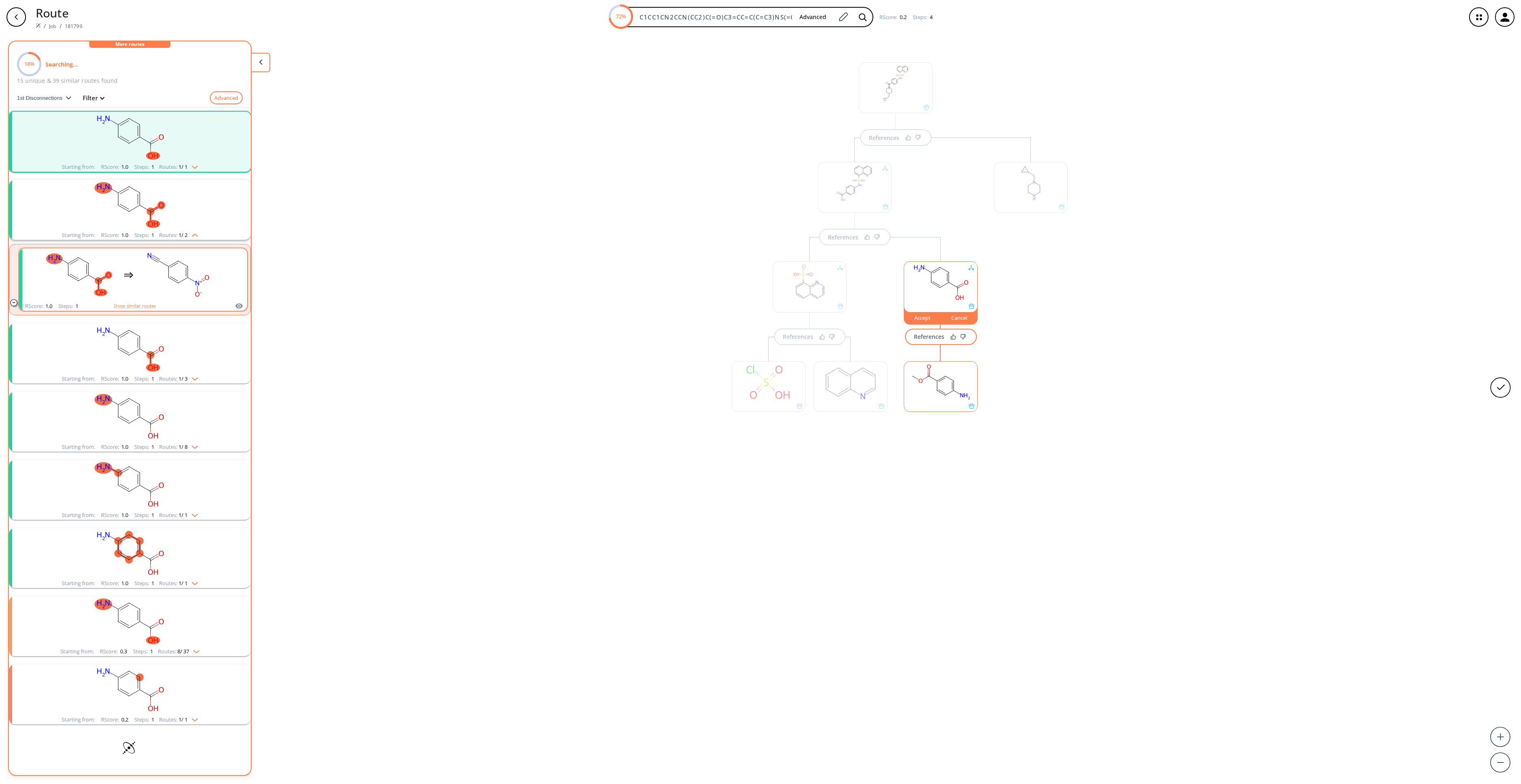
click at [197, 293] on icon "clusters" at bounding box center [198, 294] width 5 height 5
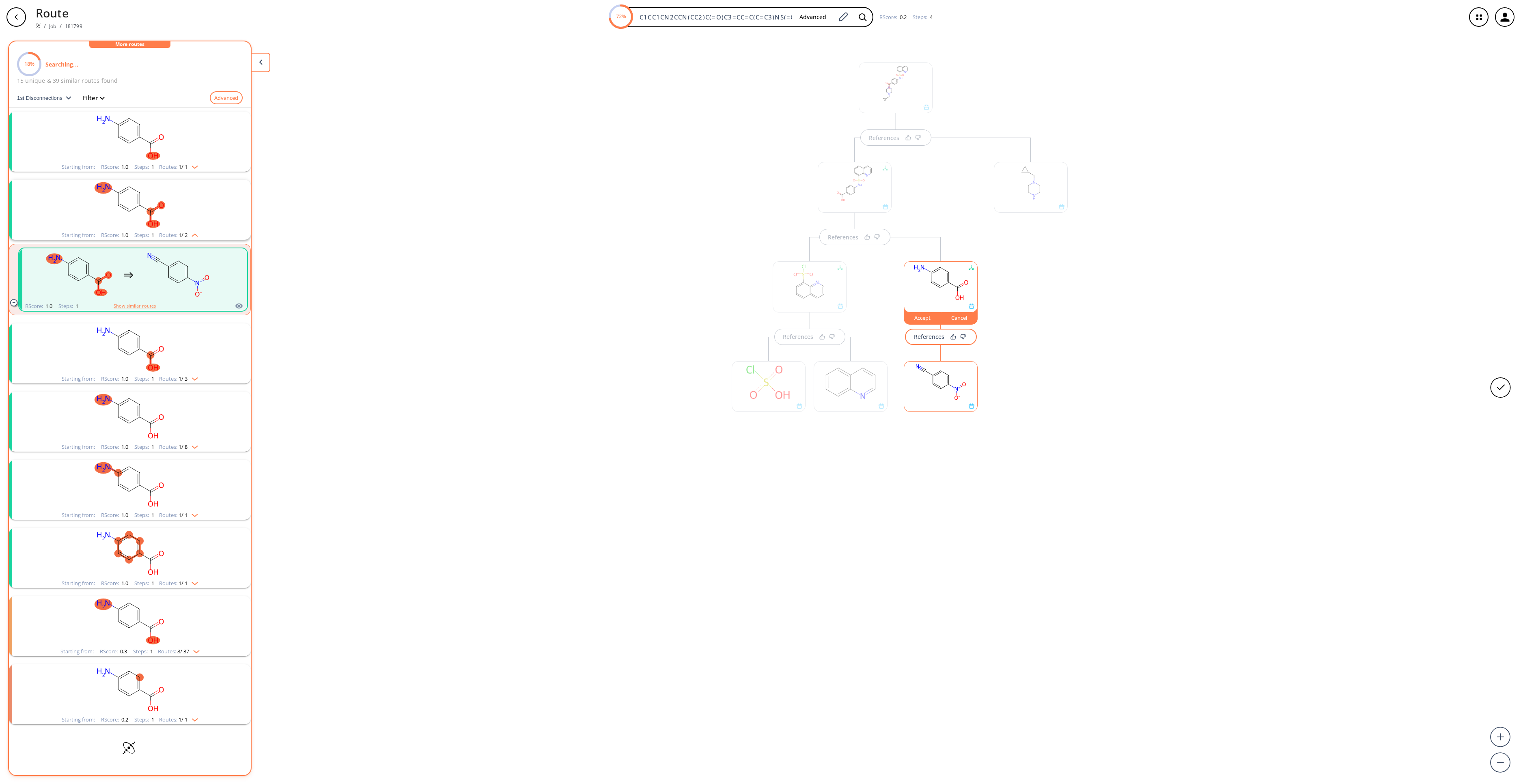
click at [955, 394] on rect at bounding box center [941, 382] width 73 height 41
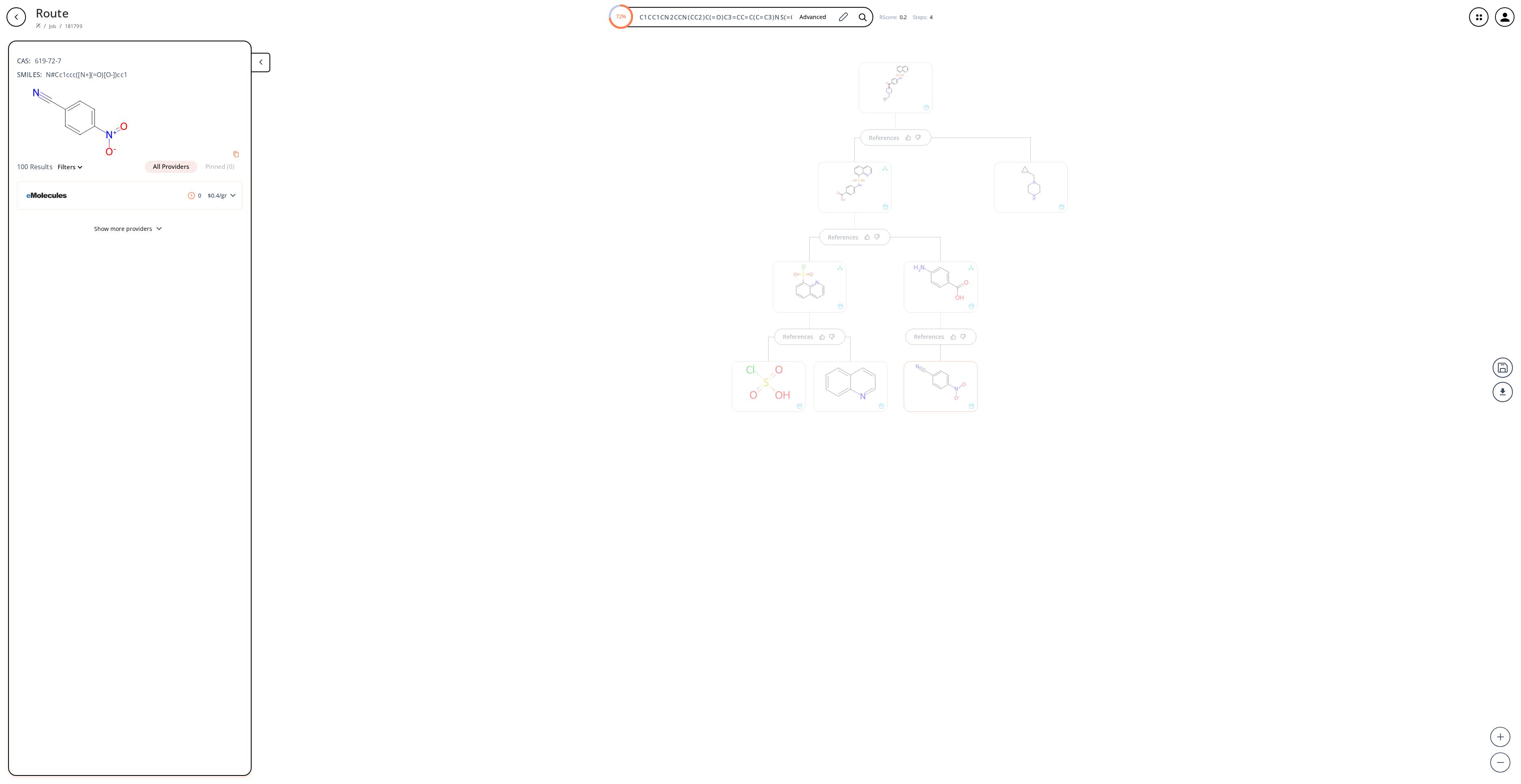
click at [932, 270] on div at bounding box center [941, 287] width 74 height 51
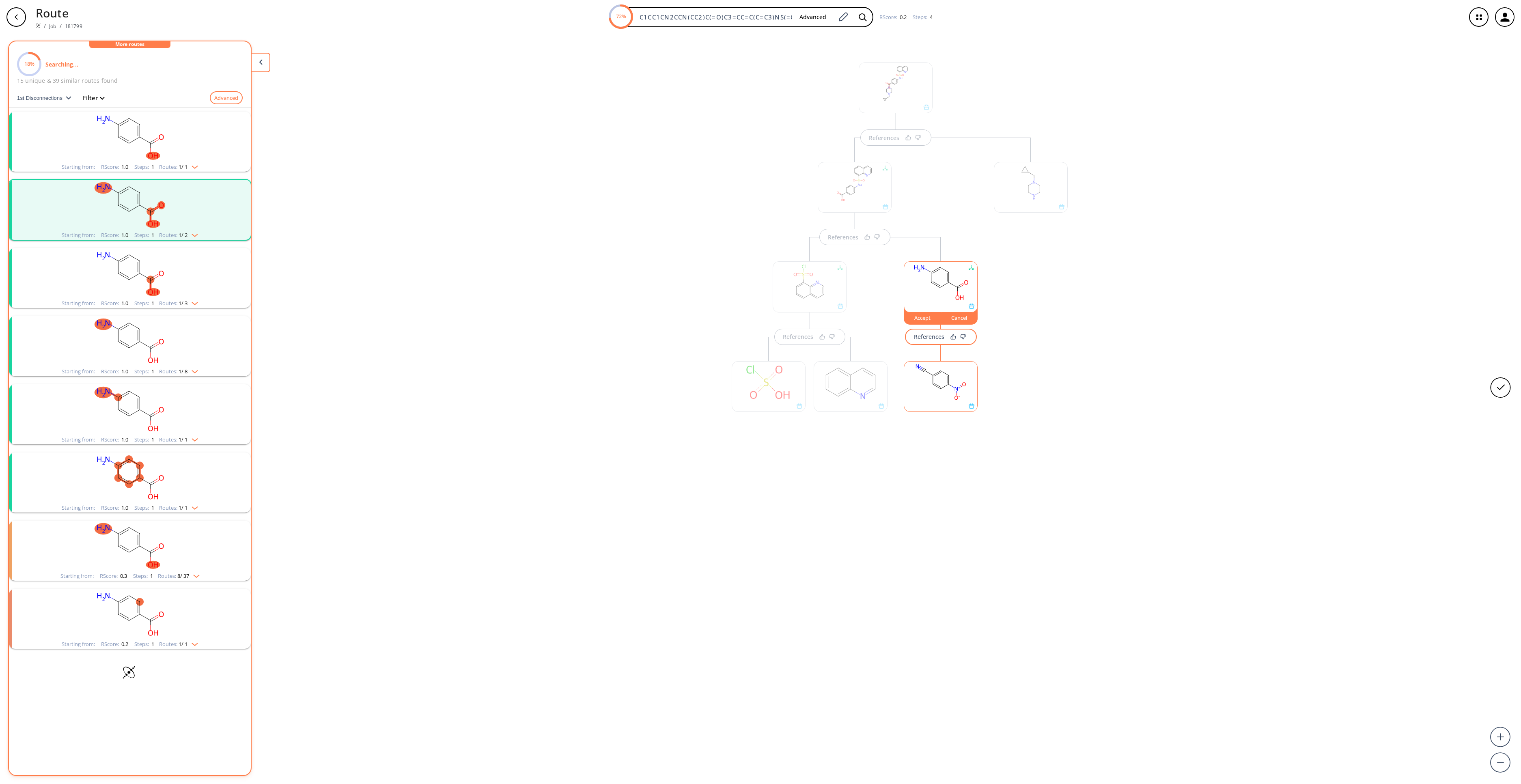
click at [932, 270] on rect at bounding box center [941, 282] width 73 height 41
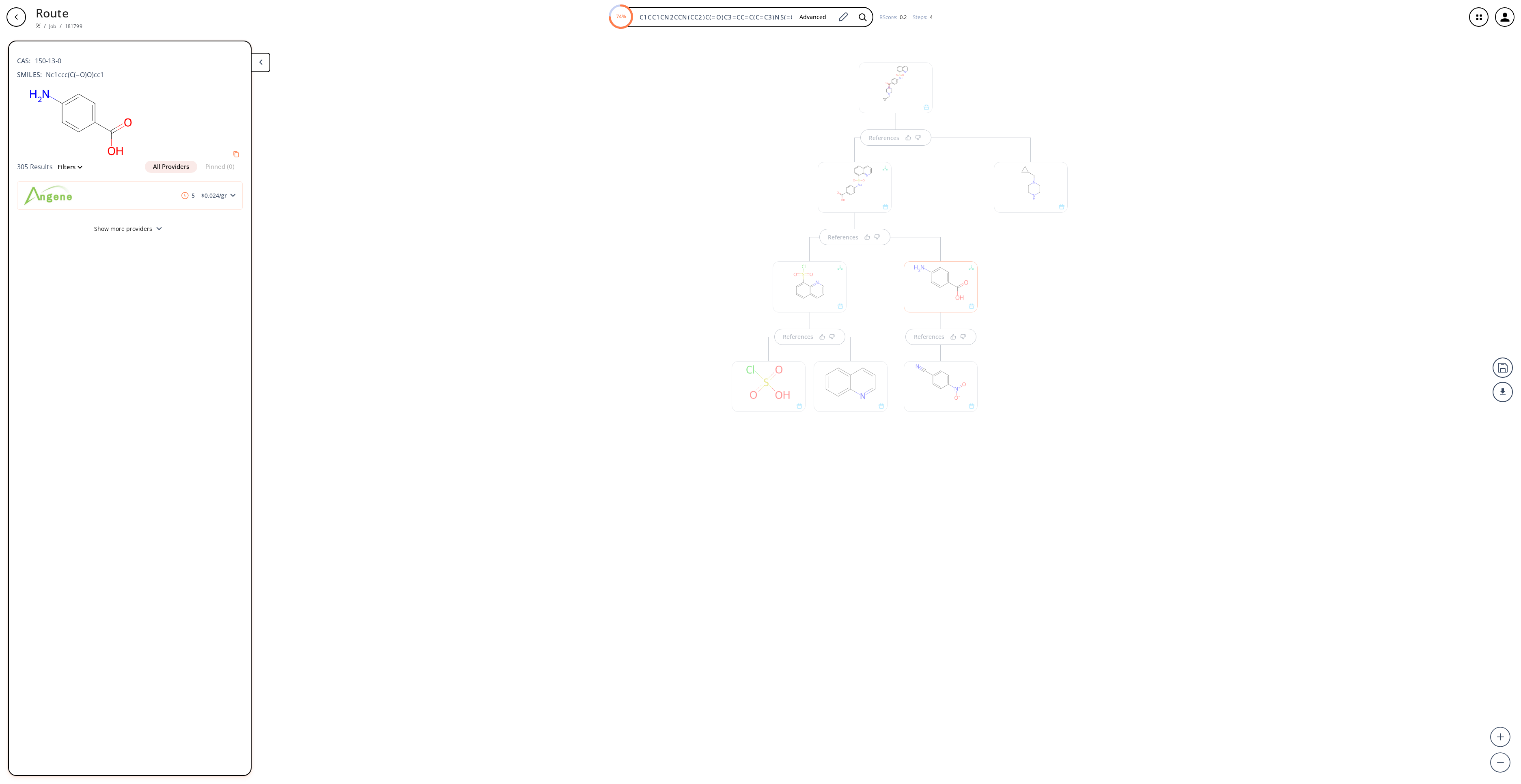
click at [1087, 337] on div "References References References References" at bounding box center [760, 406] width 1521 height 743
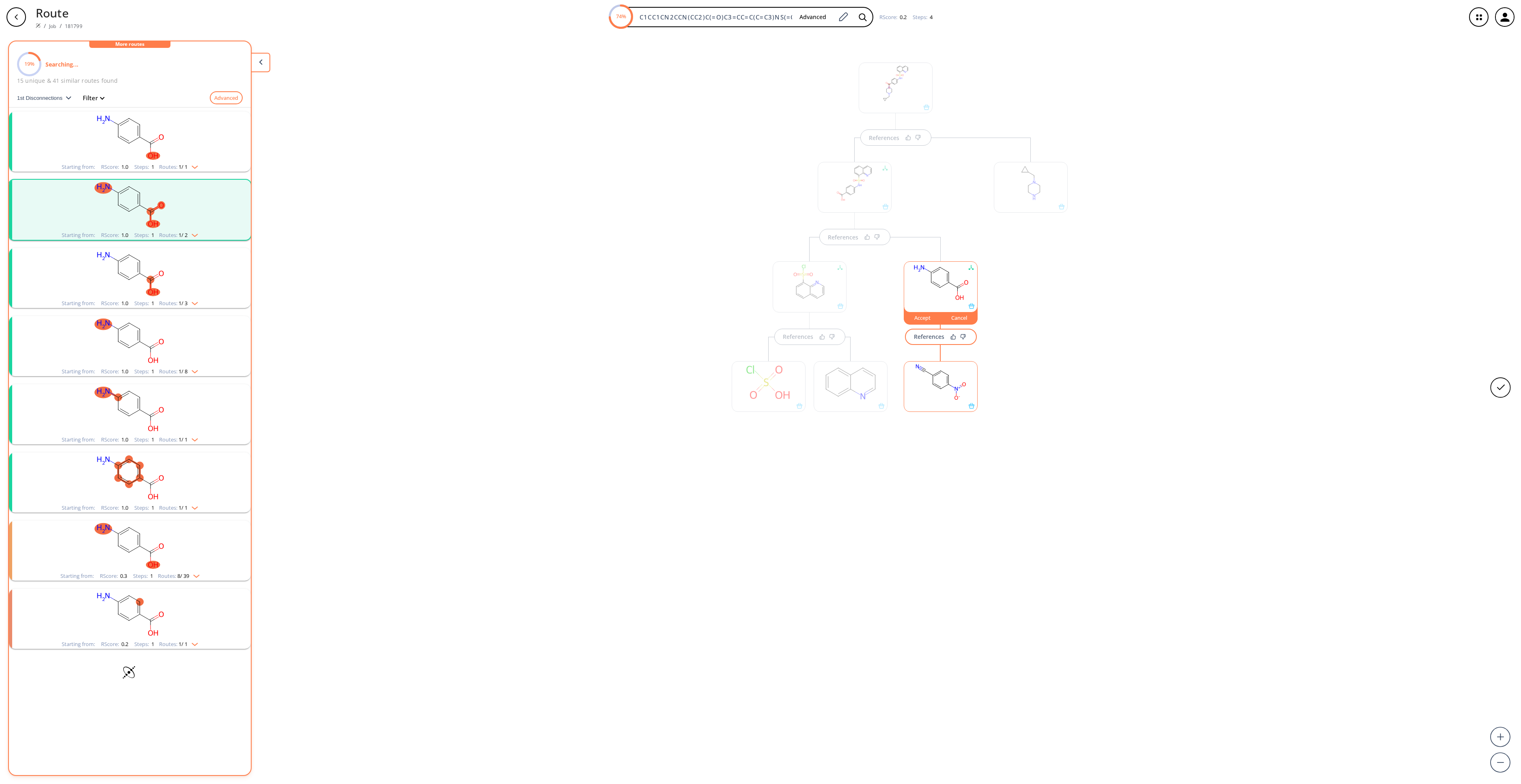
click at [965, 325] on button "Cancel" at bounding box center [959, 316] width 37 height 18
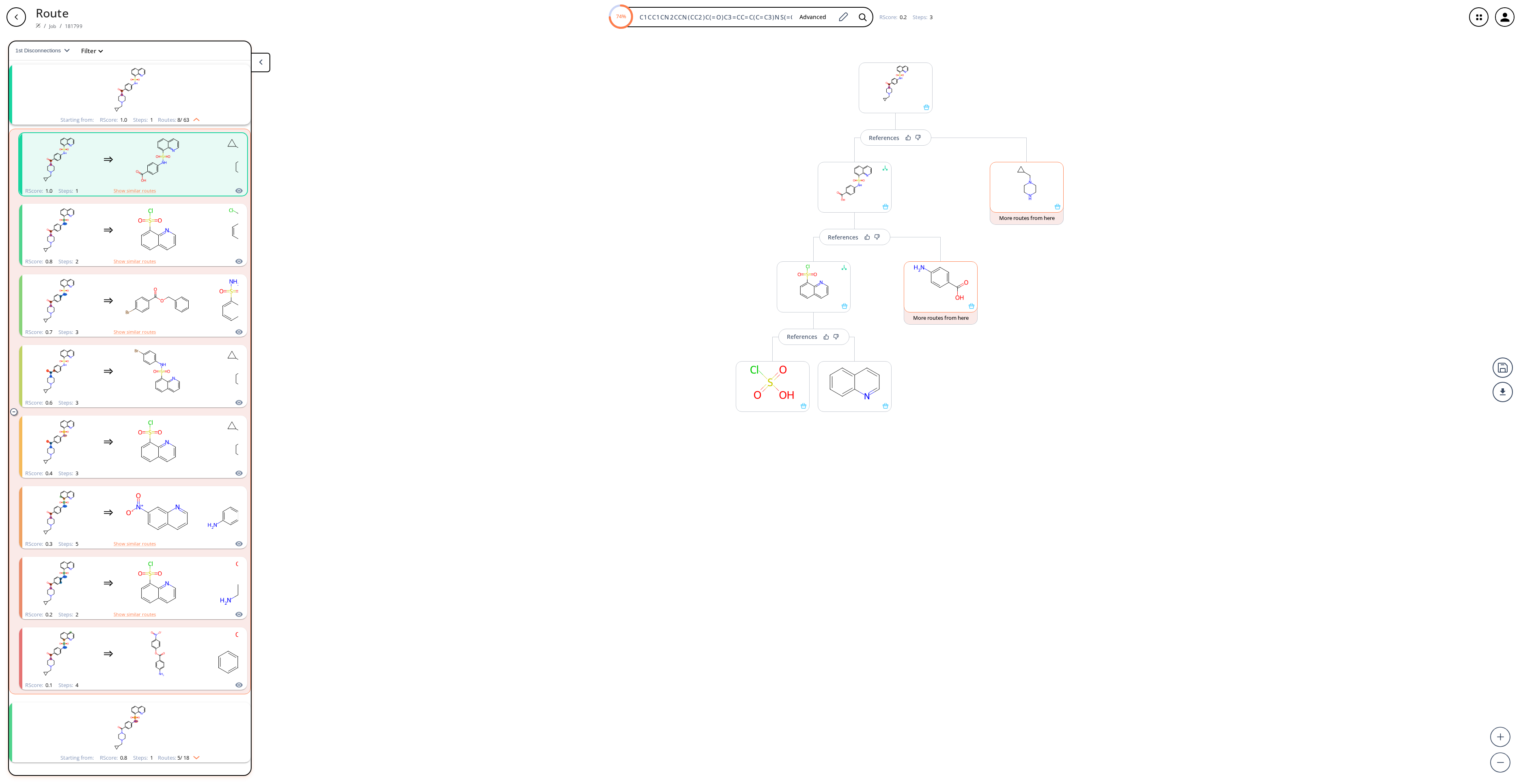
click at [1027, 204] on rect at bounding box center [1027, 183] width 73 height 41
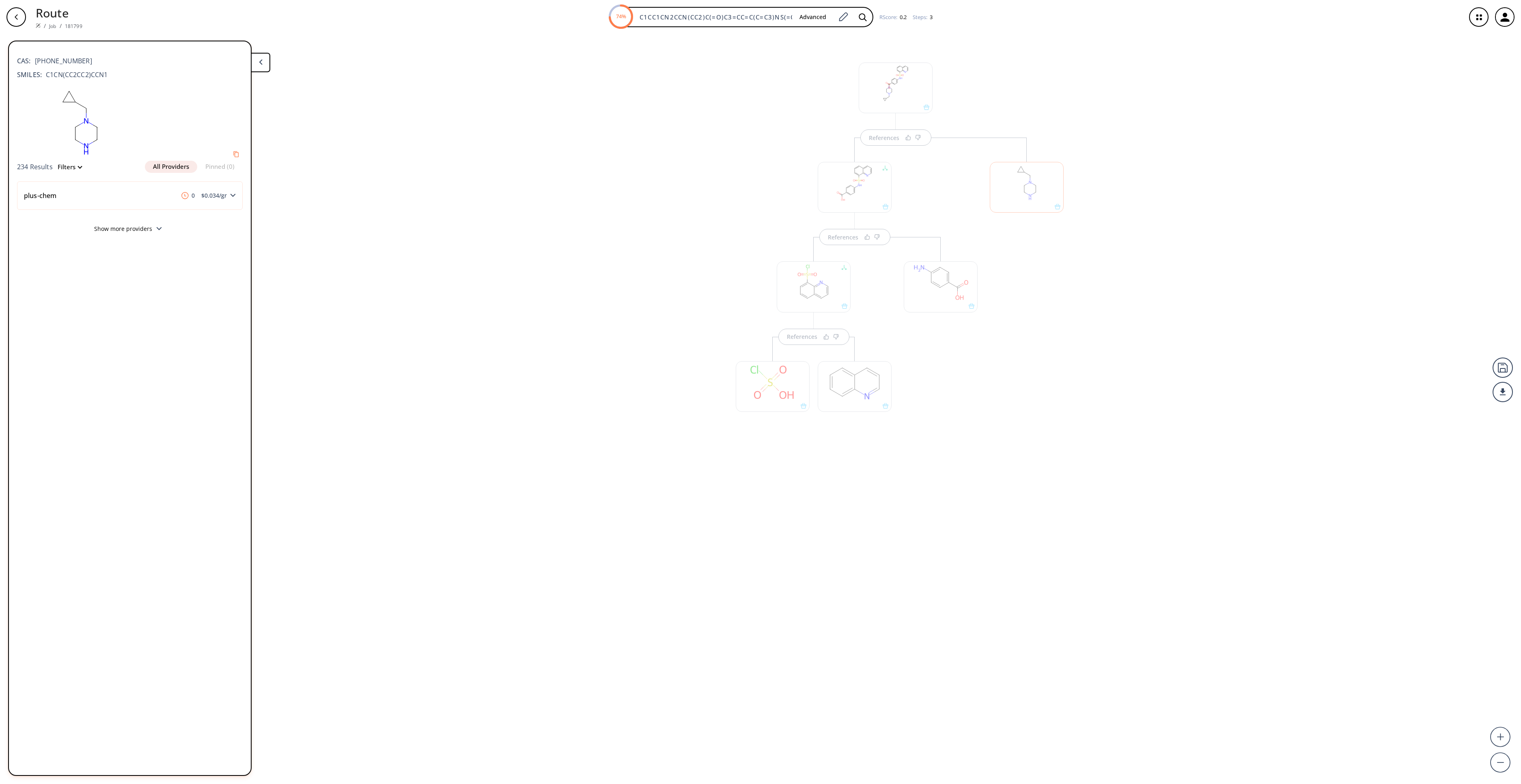
click at [1102, 276] on div "References References References" at bounding box center [760, 406] width 1521 height 743
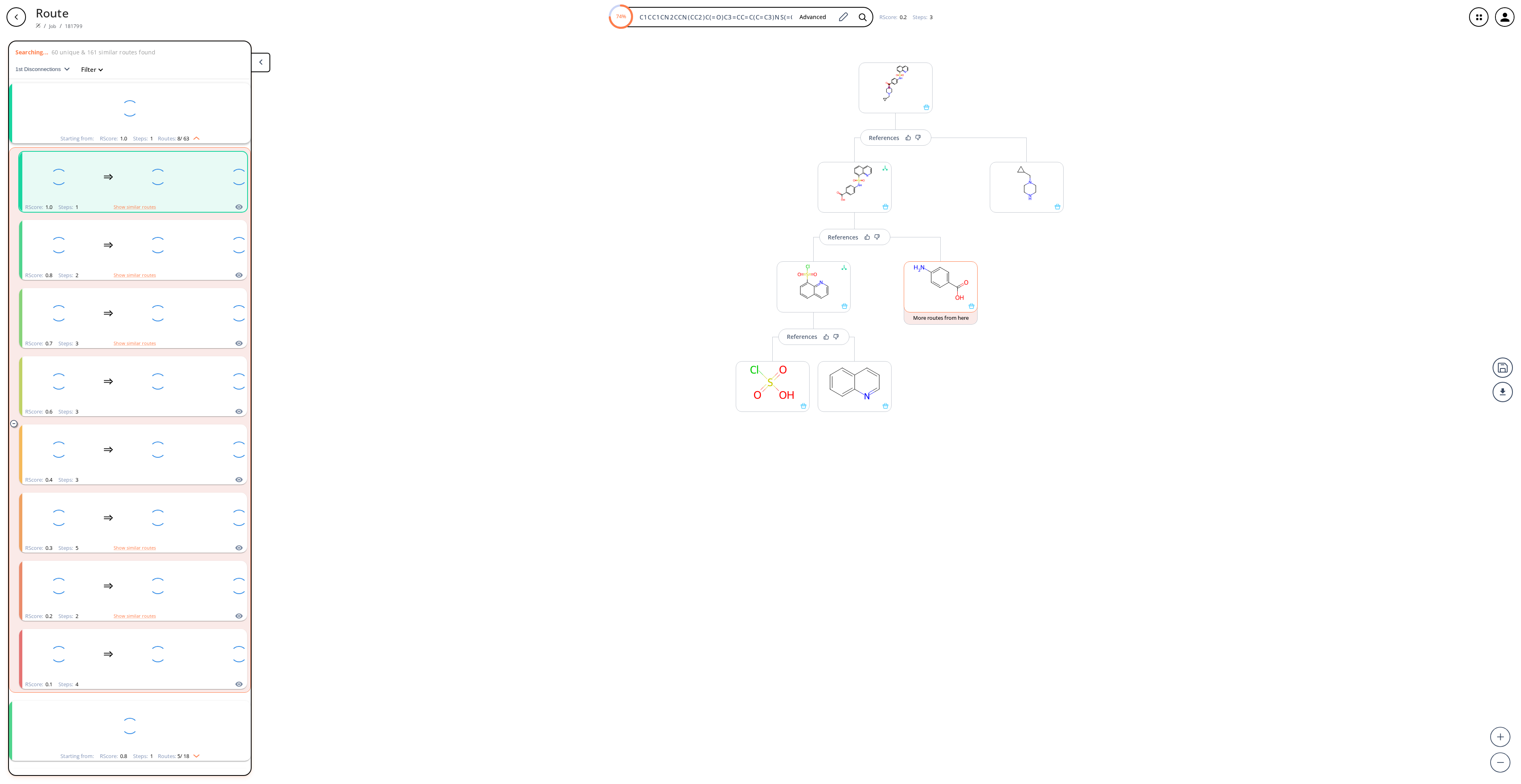
scroll to position [19, 0]
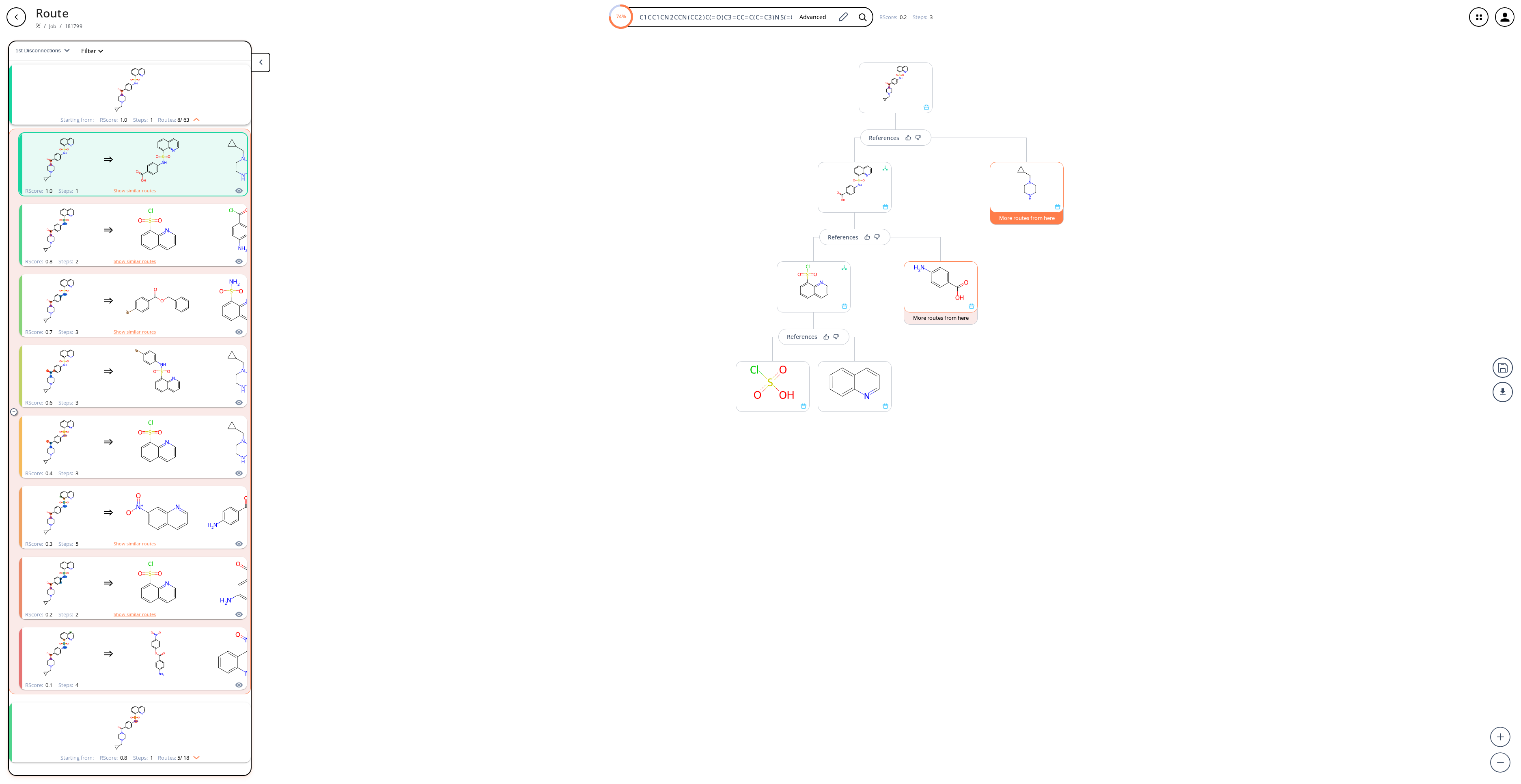
click at [1037, 219] on button "More routes from here" at bounding box center [1026, 216] width 74 height 18
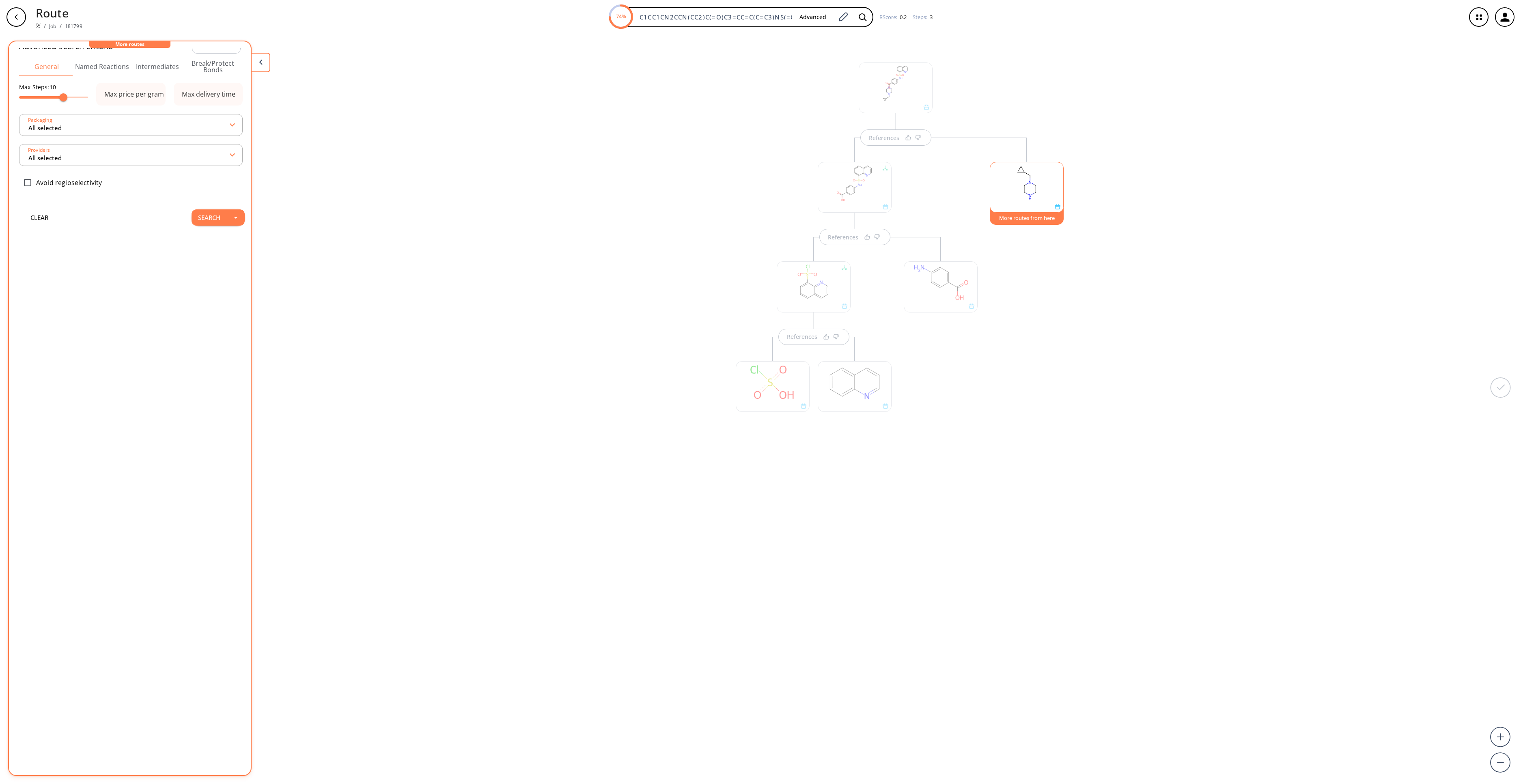
scroll to position [27, 0]
click at [204, 208] on button "Search" at bounding box center [209, 209] width 35 height 16
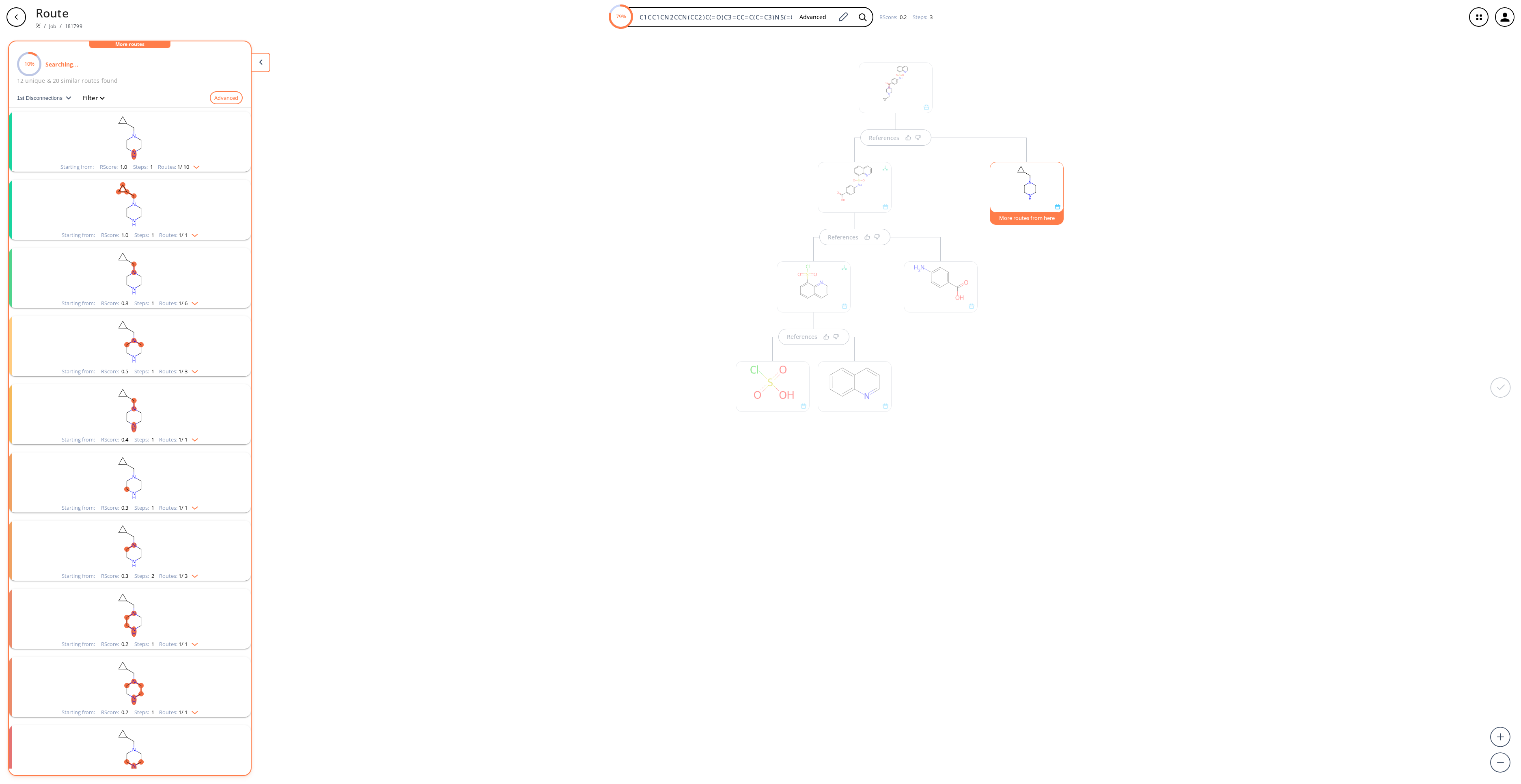
click at [150, 119] on rect "clusters" at bounding box center [129, 137] width 211 height 51
click at [187, 201] on rect "clusters" at bounding box center [178, 207] width 73 height 51
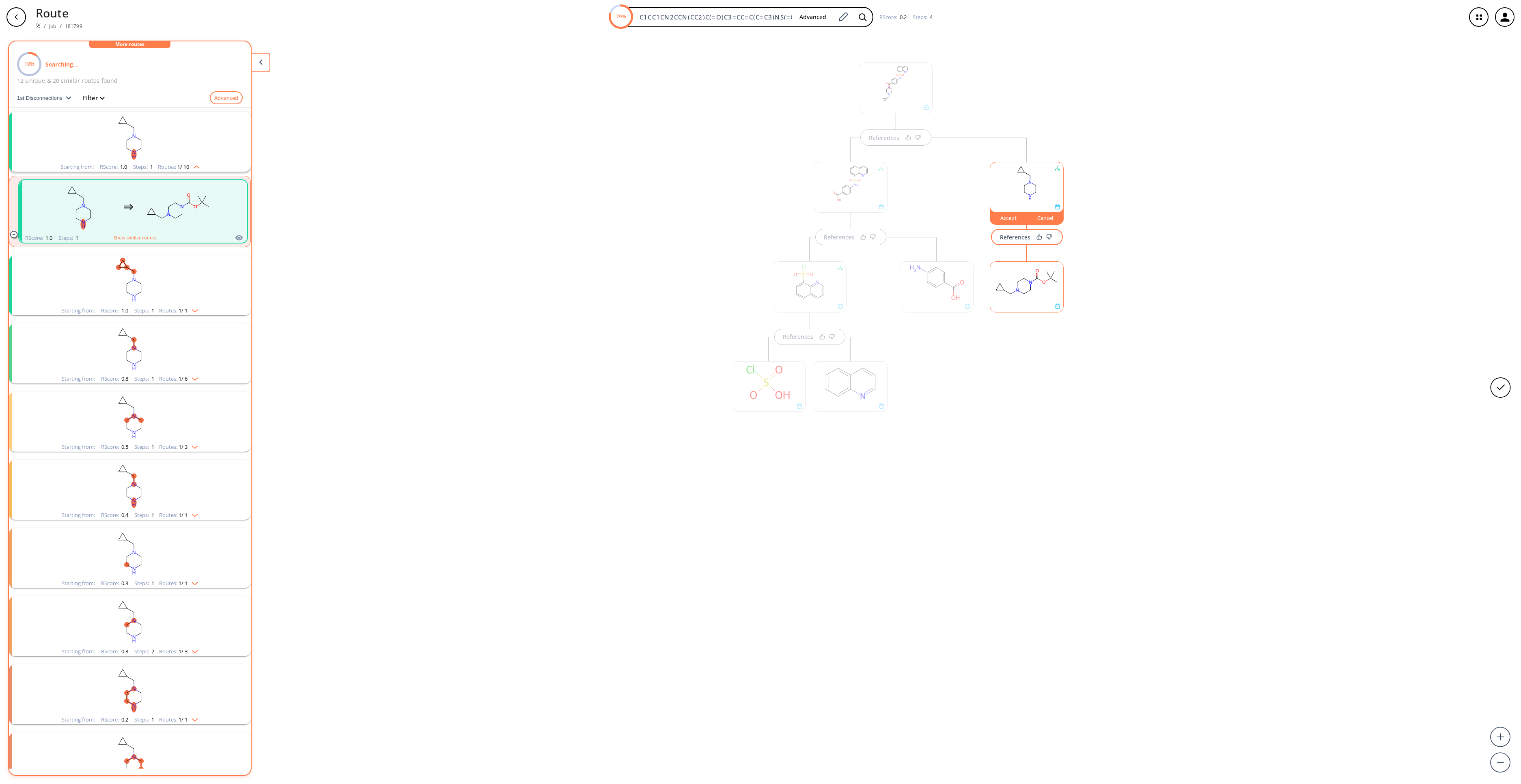
click at [162, 278] on rect "clusters" at bounding box center [129, 280] width 211 height 51
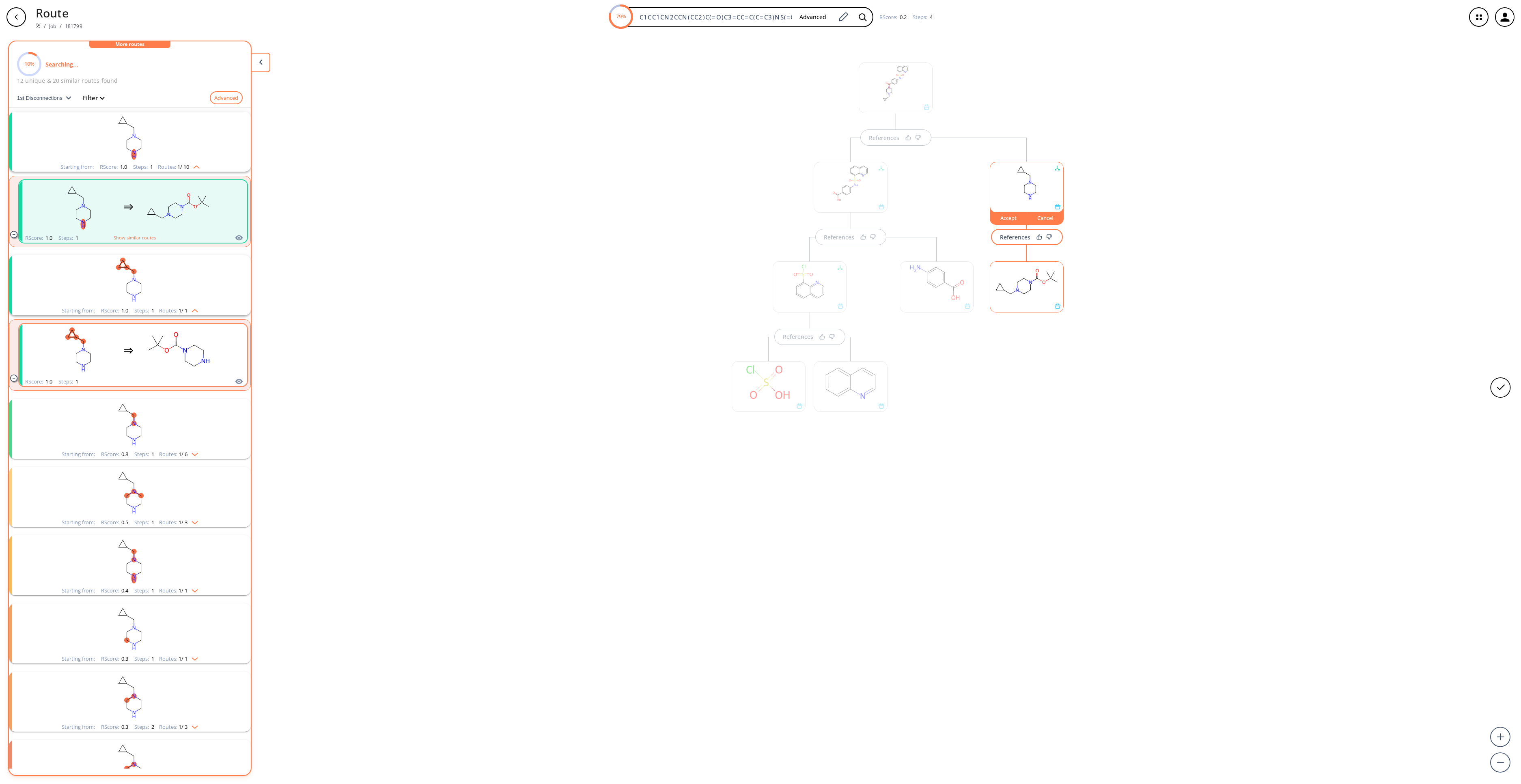
click at [137, 355] on div "clusters" at bounding box center [128, 350] width 172 height 53
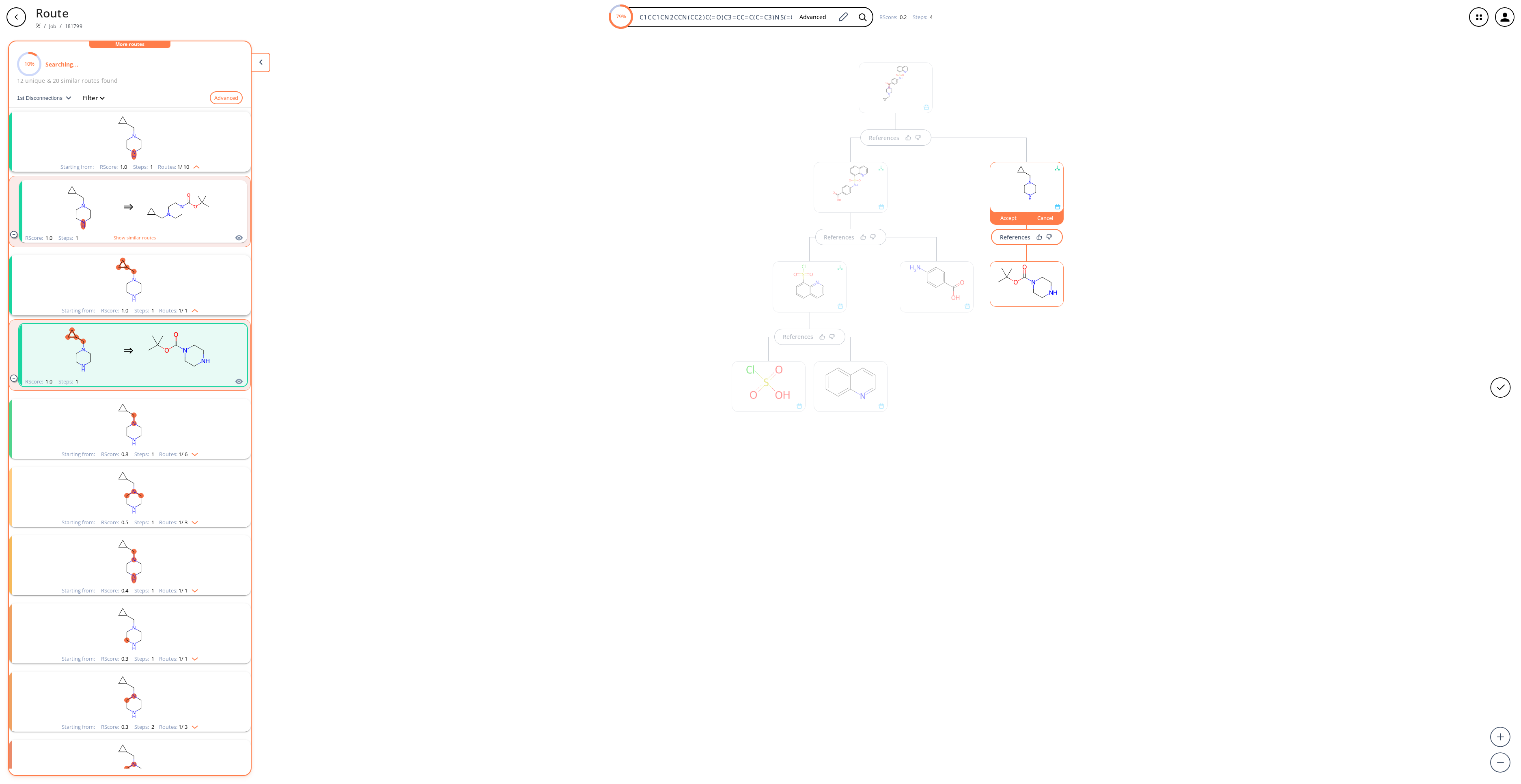
click at [1023, 289] on rect at bounding box center [1027, 282] width 73 height 41
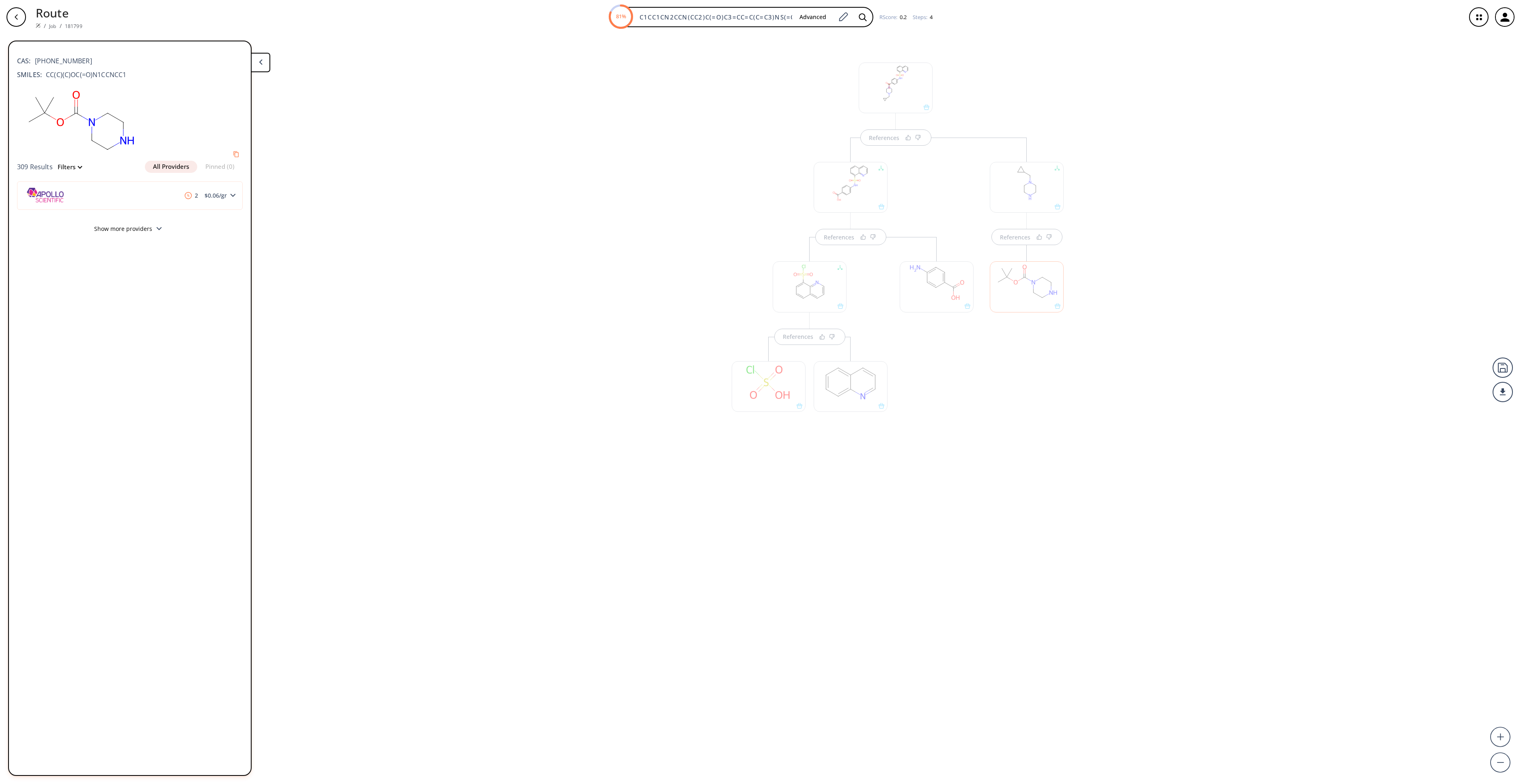
click at [1034, 193] on div at bounding box center [1026, 187] width 74 height 51
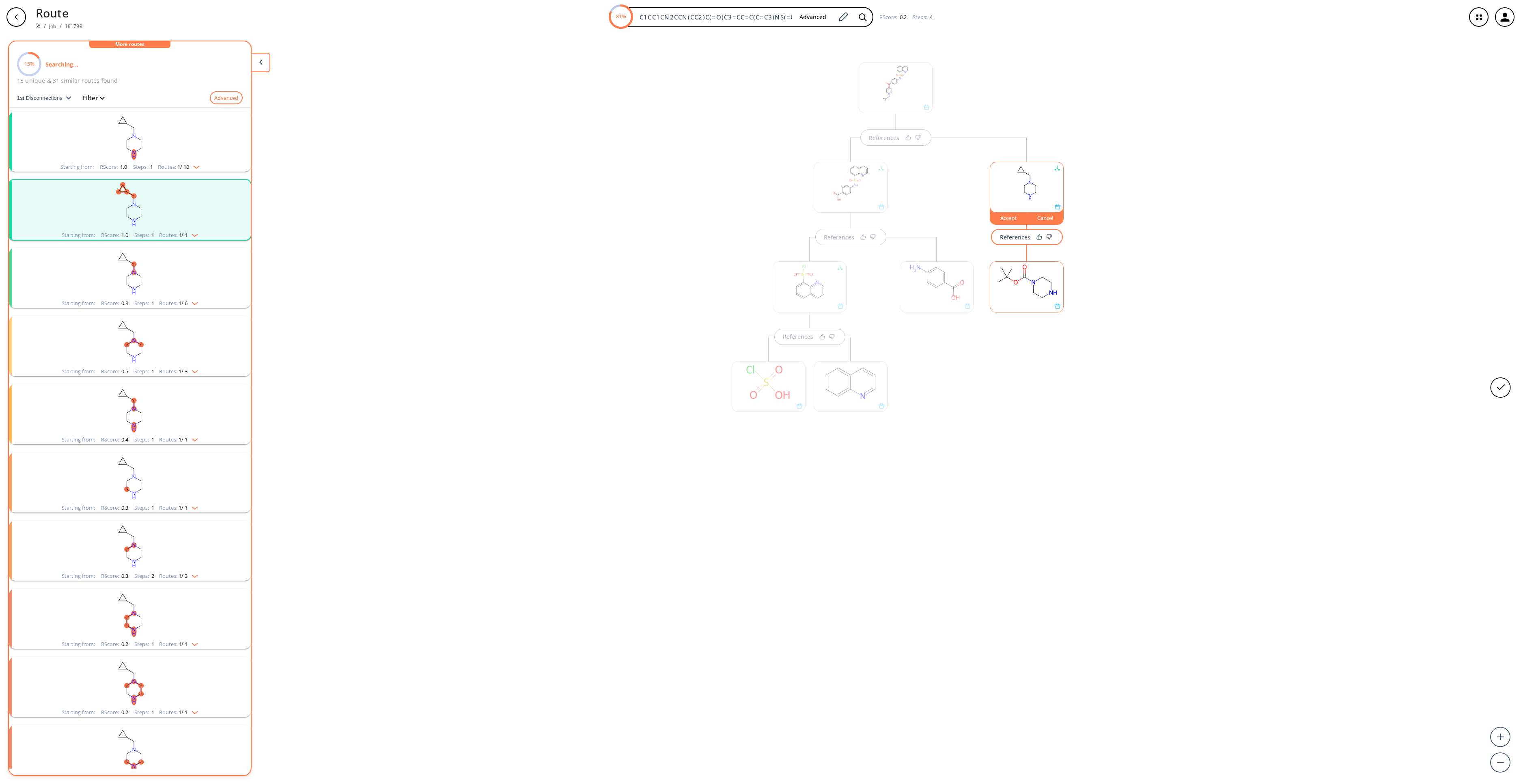
click at [156, 278] on rect "clusters" at bounding box center [129, 273] width 211 height 51
click at [146, 280] on rect "clusters" at bounding box center [129, 273] width 211 height 51
click at [150, 329] on rect "clusters" at bounding box center [158, 343] width 73 height 51
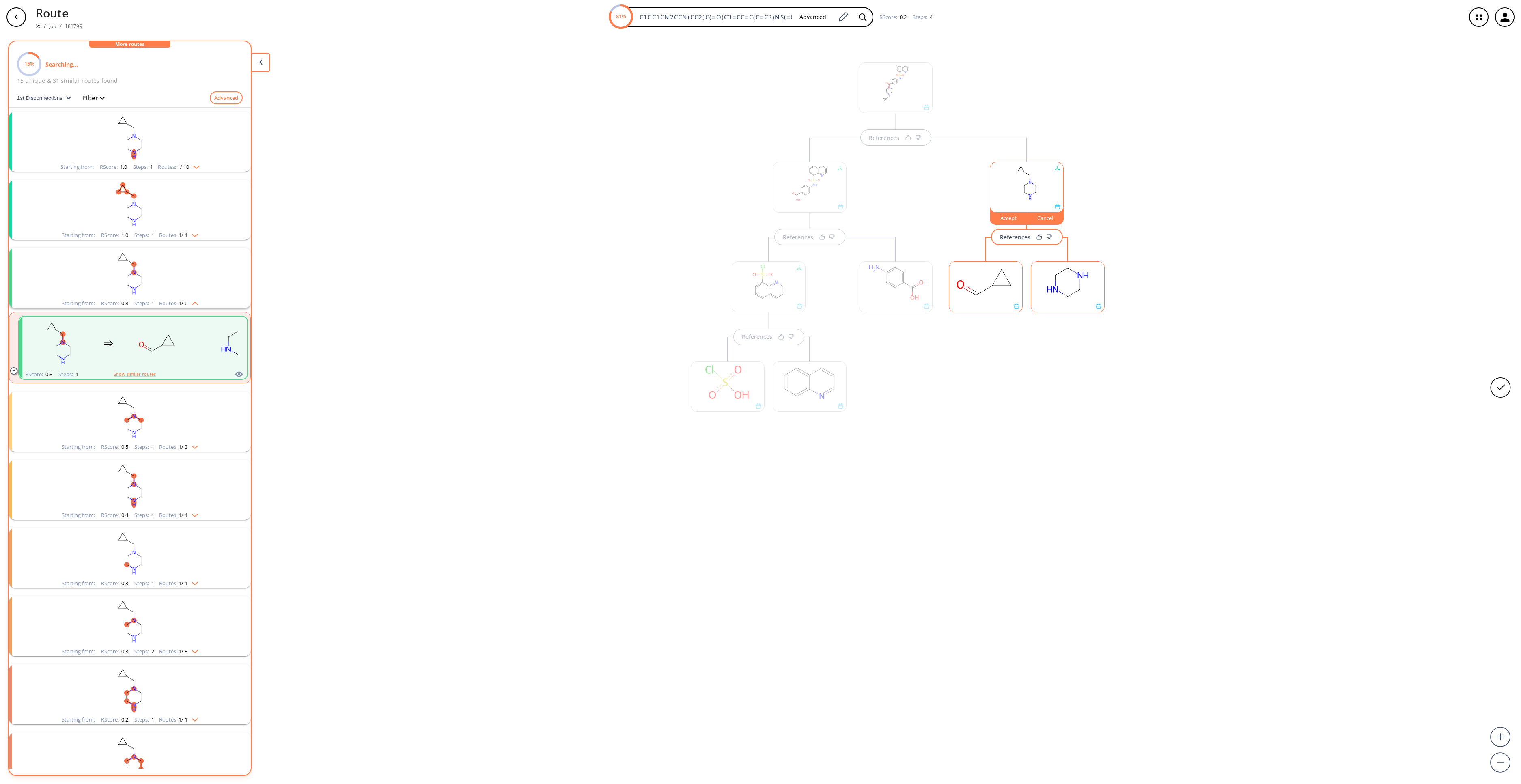
drag, startPoint x: 931, startPoint y: 299, endPoint x: 939, endPoint y: 297, distance: 8.2
click at [932, 299] on div at bounding box center [895, 287] width 74 height 51
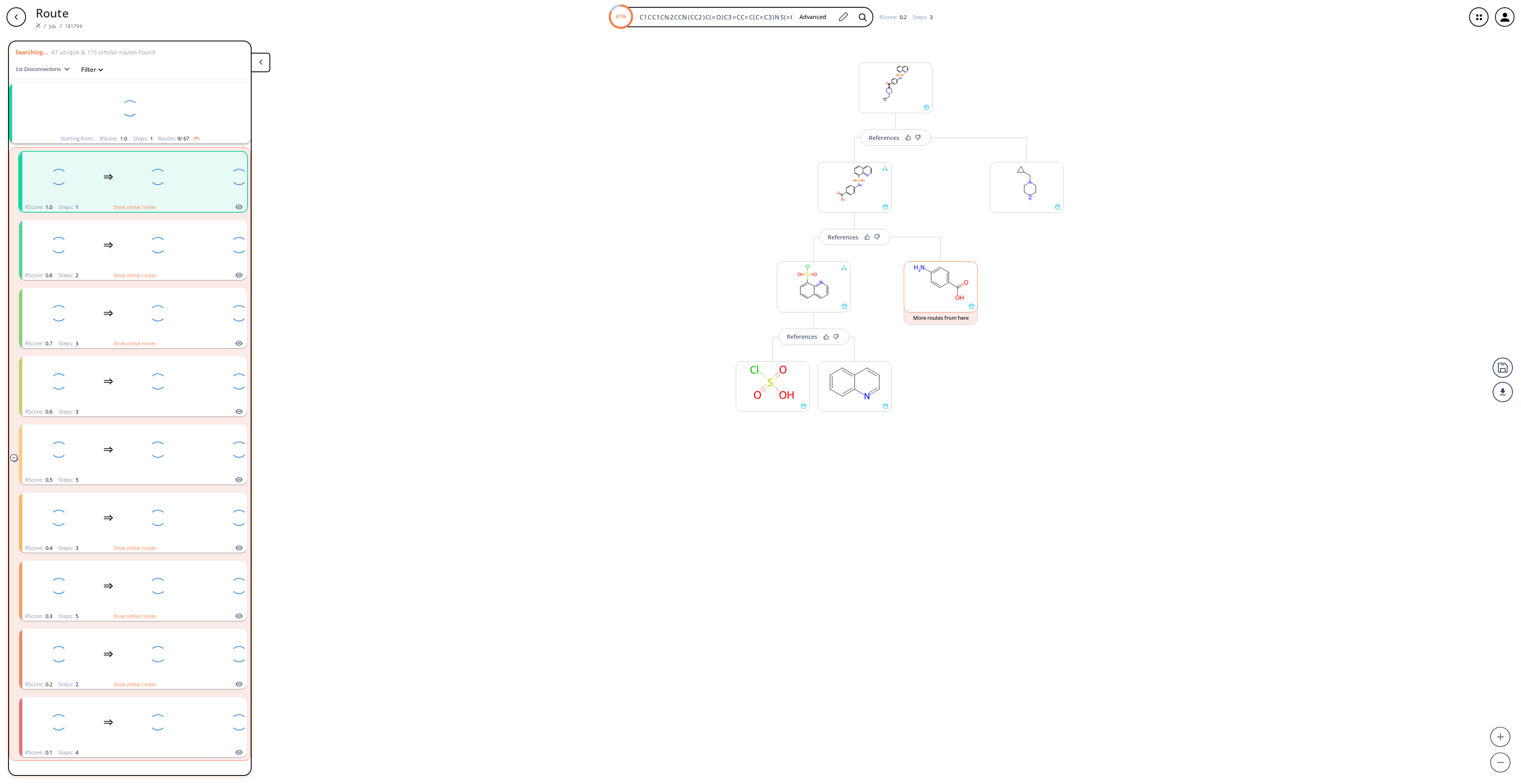
scroll to position [19, 0]
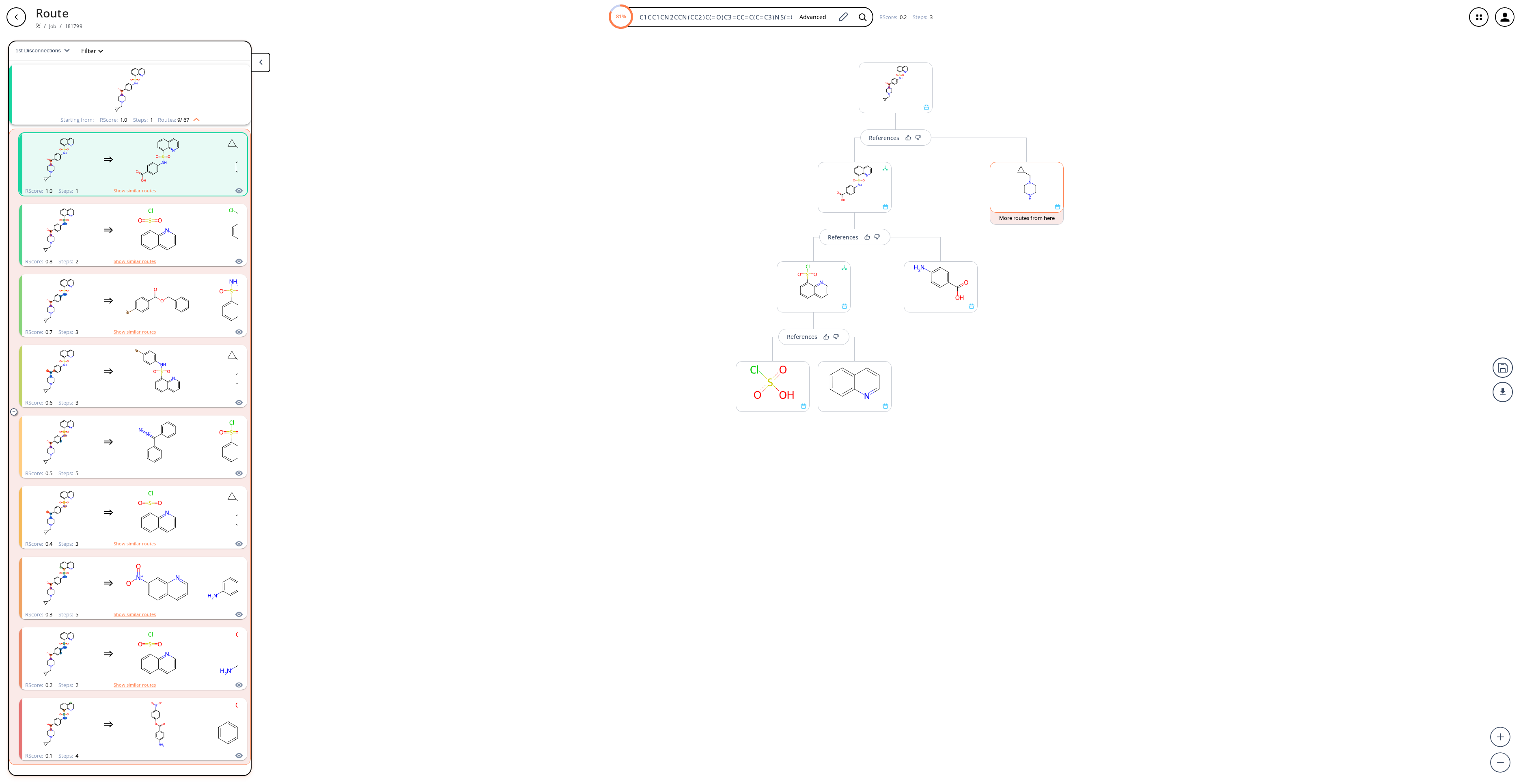
click at [1023, 187] on rect at bounding box center [1027, 183] width 73 height 41
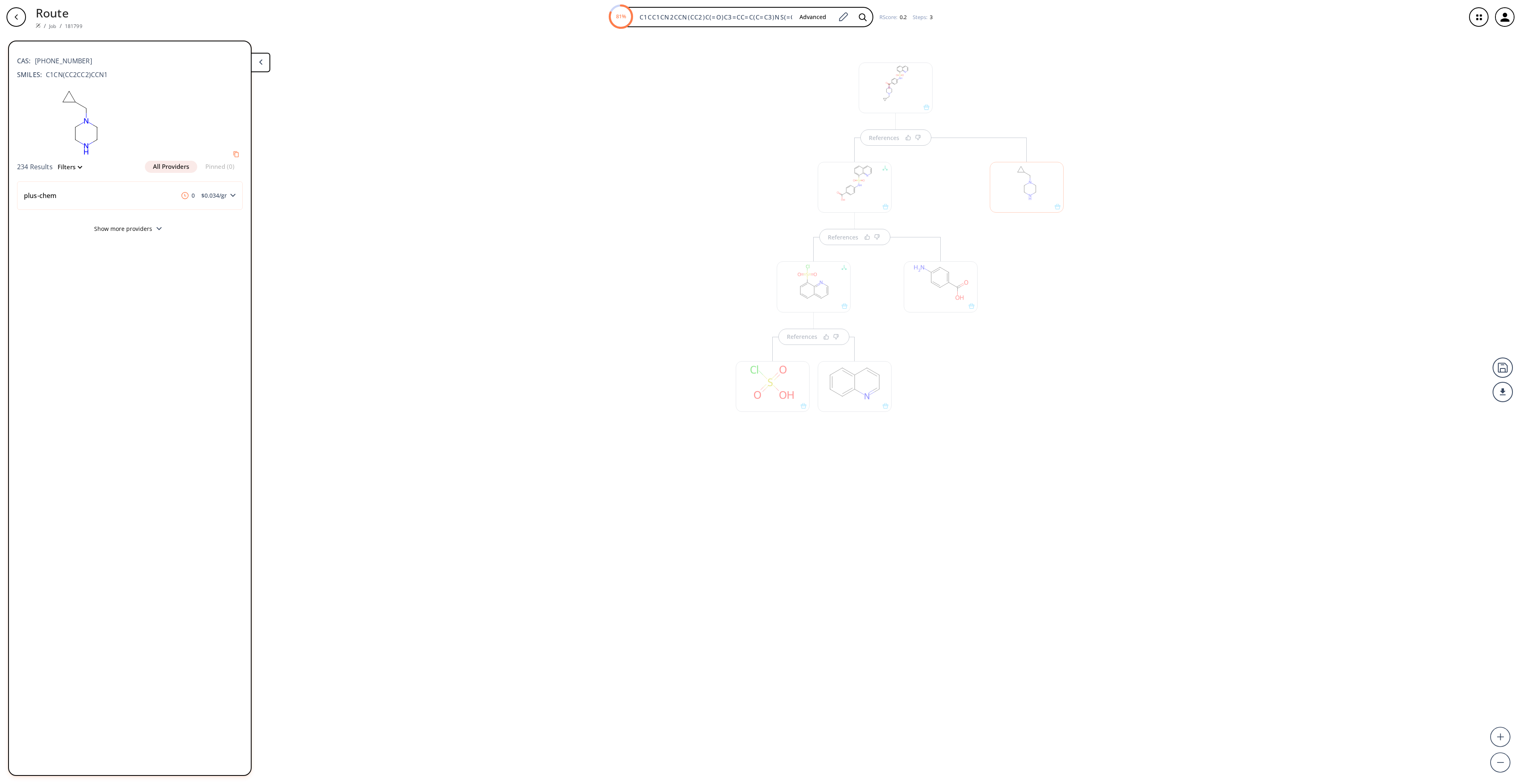
click at [1019, 184] on div at bounding box center [1026, 187] width 74 height 51
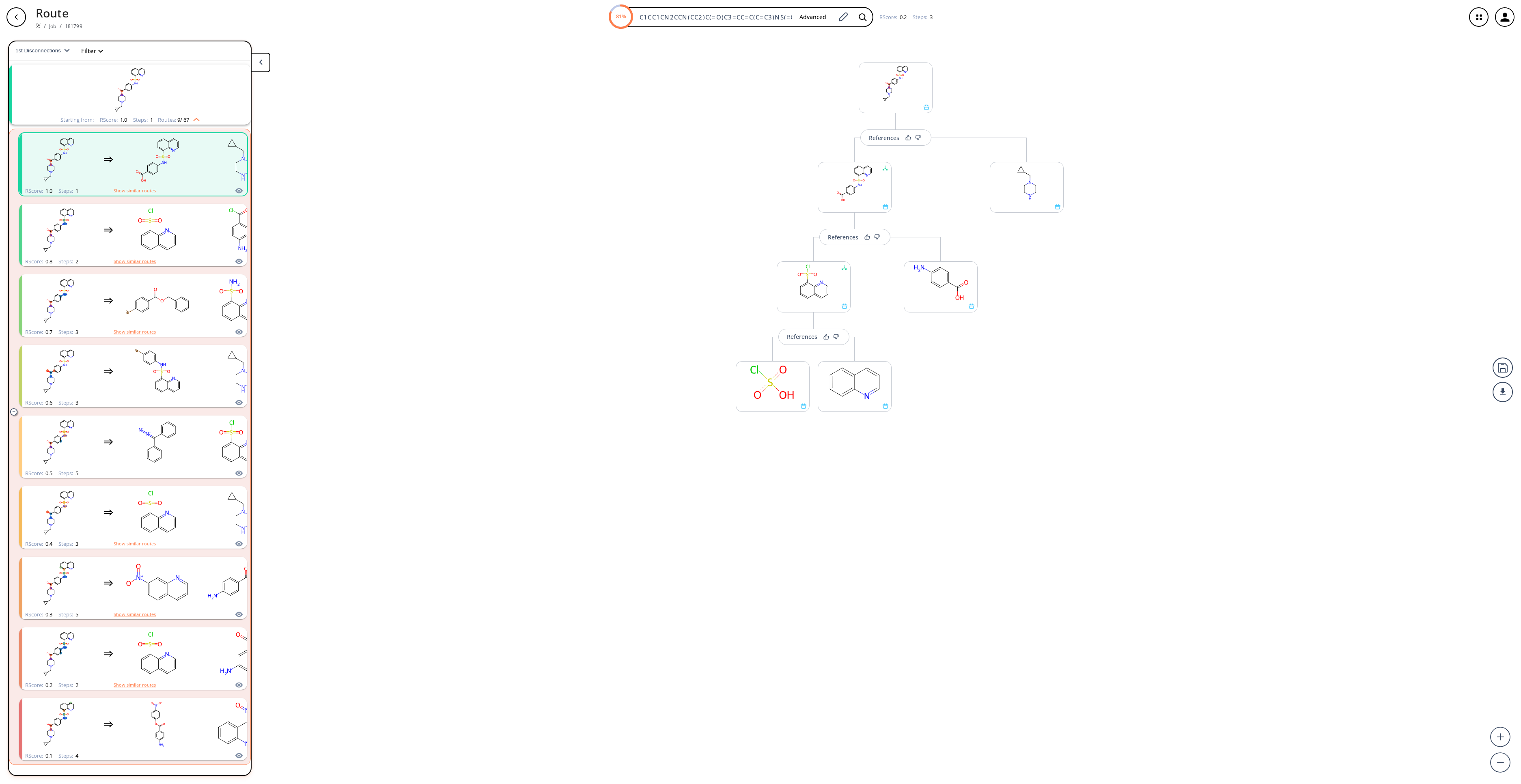
click at [1032, 227] on div "More routes from here" at bounding box center [1026, 299] width 82 height 323
click at [1042, 223] on button "More routes from here" at bounding box center [1026, 216] width 74 height 18
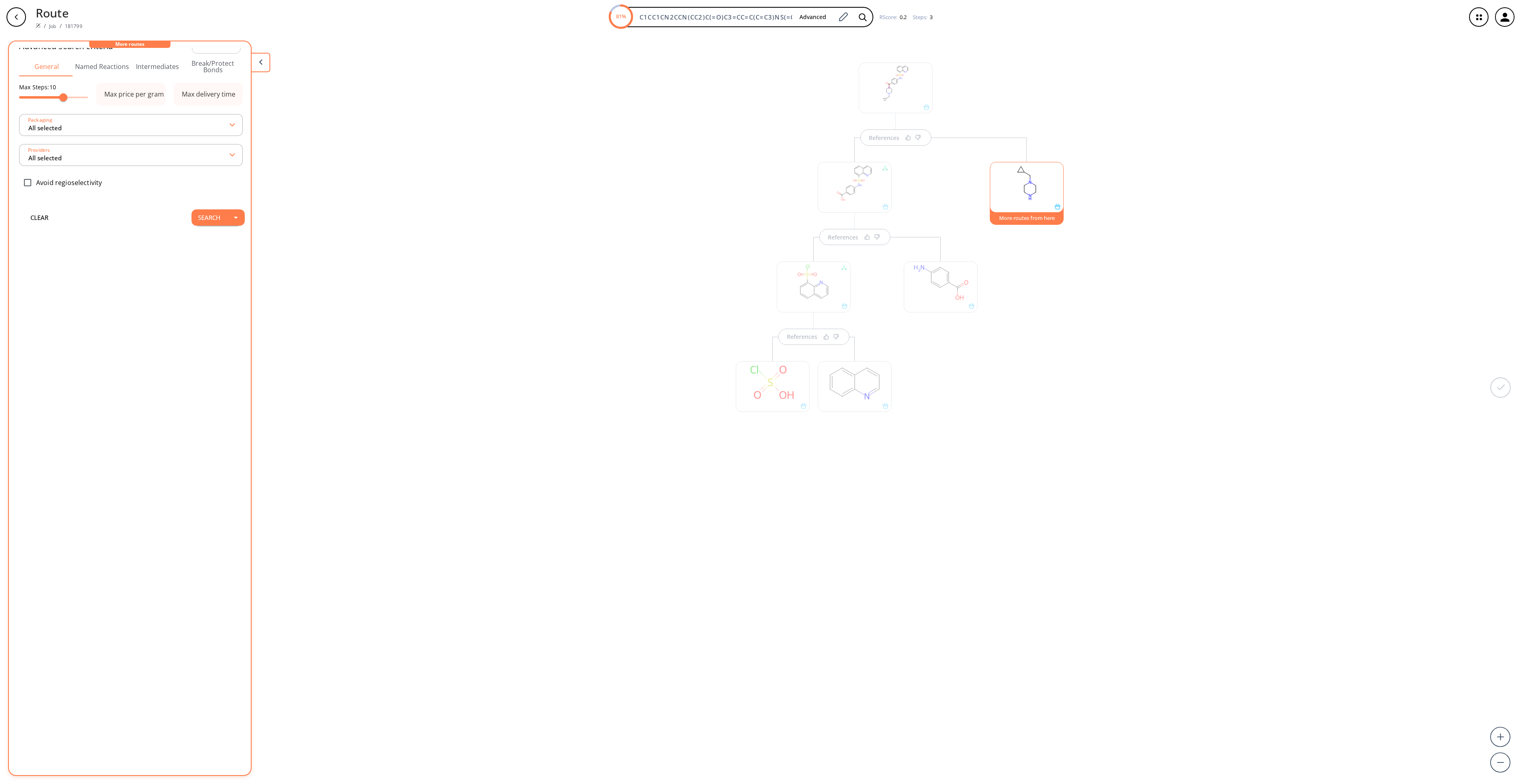
scroll to position [0, 0]
click at [191, 237] on button "Search" at bounding box center [209, 236] width 35 height 16
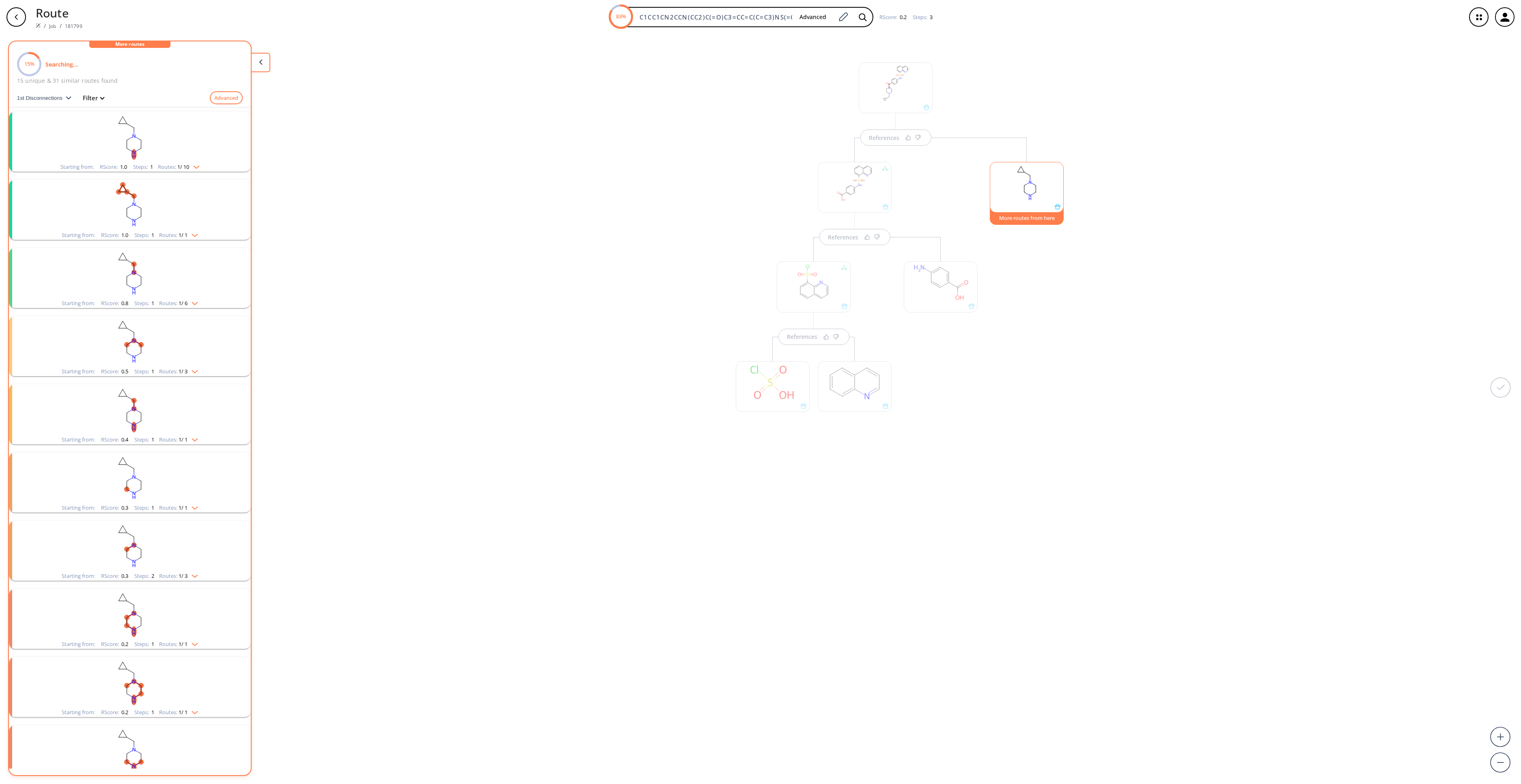
click at [125, 138] on ellipse "clusters" at bounding box center [127, 140] width 5 height 5
click at [136, 204] on div "clusters" at bounding box center [128, 207] width 172 height 53
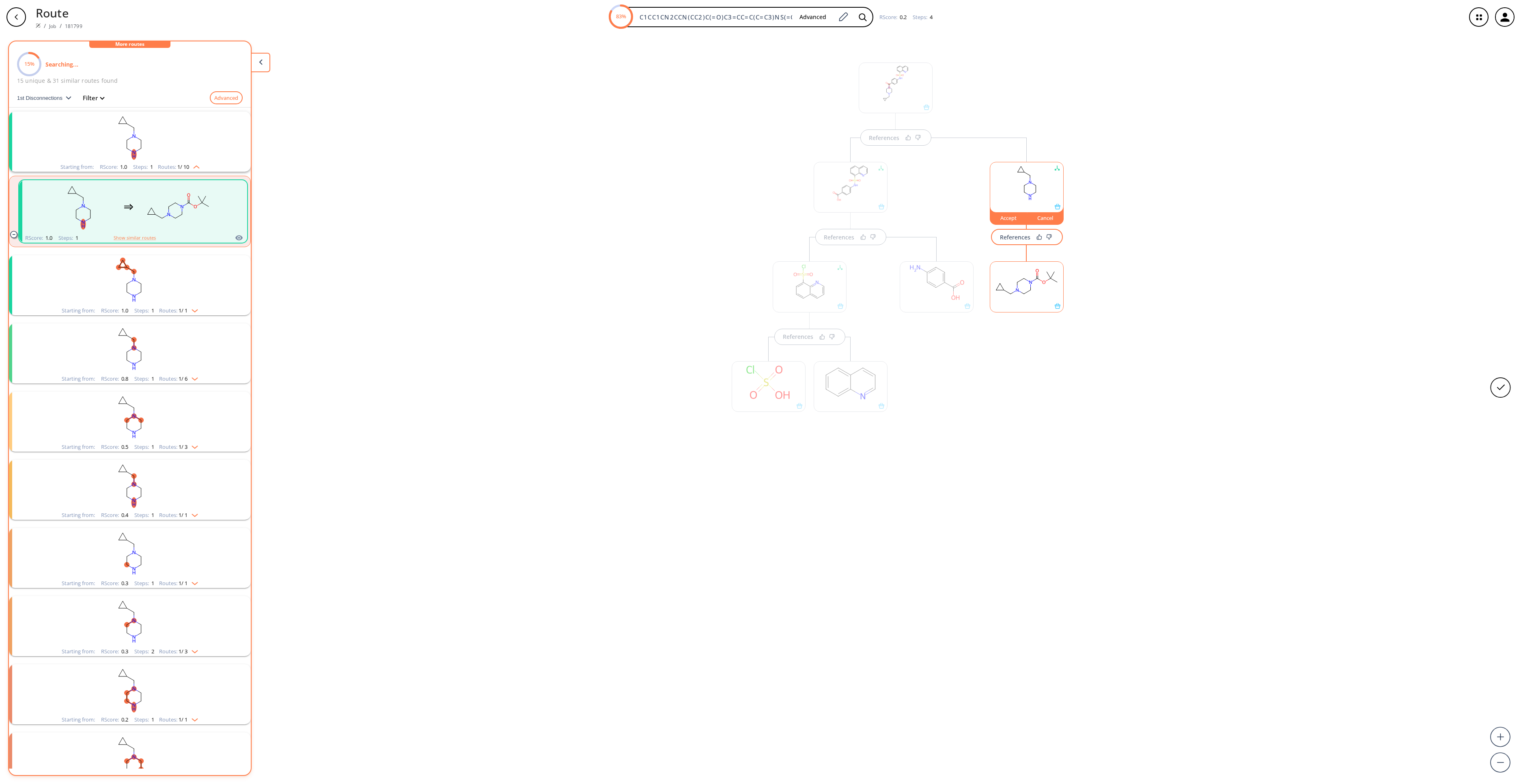
click at [197, 291] on rect "clusters" at bounding box center [129, 280] width 211 height 51
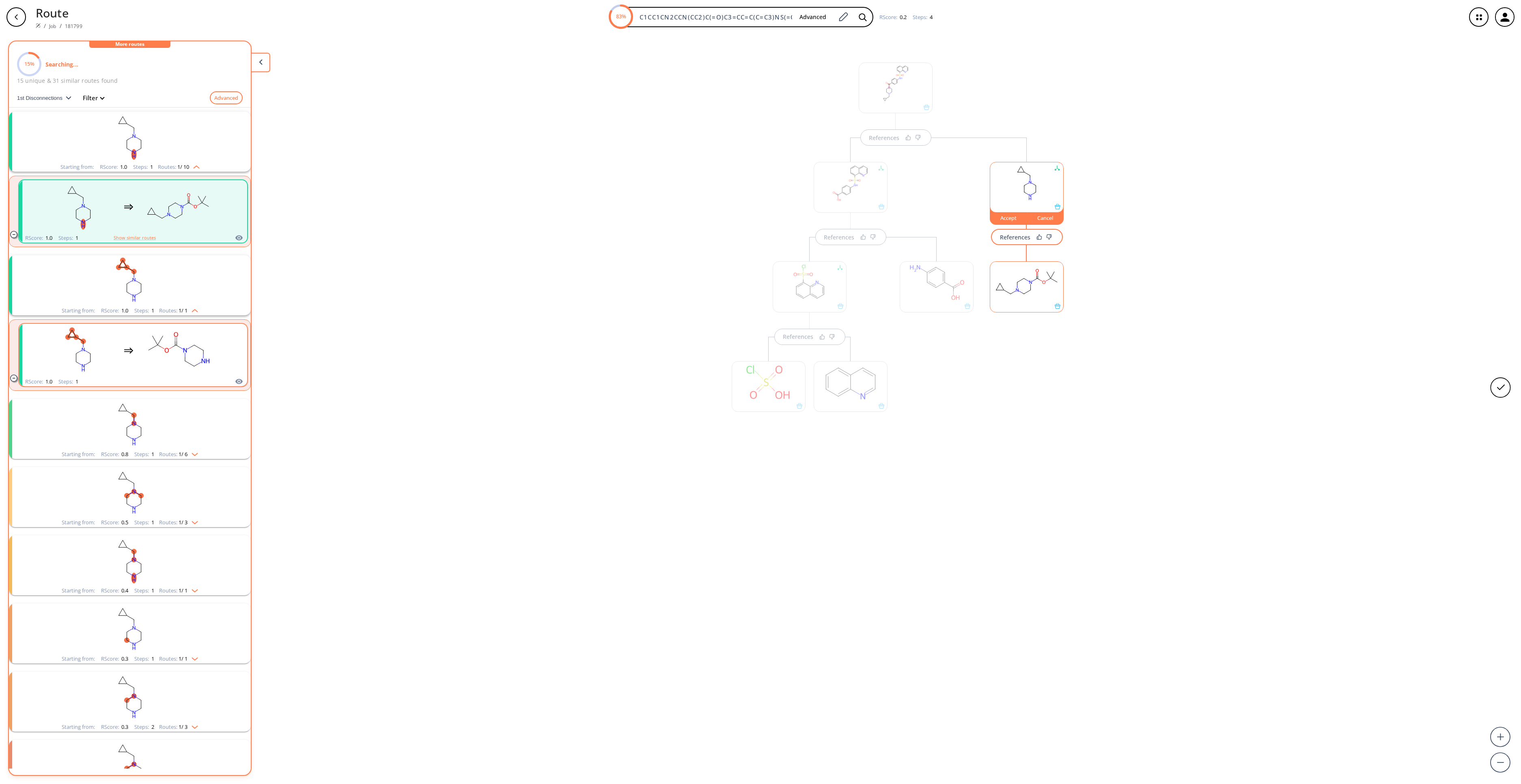
click at [191, 346] on rect "clusters" at bounding box center [178, 351] width 73 height 51
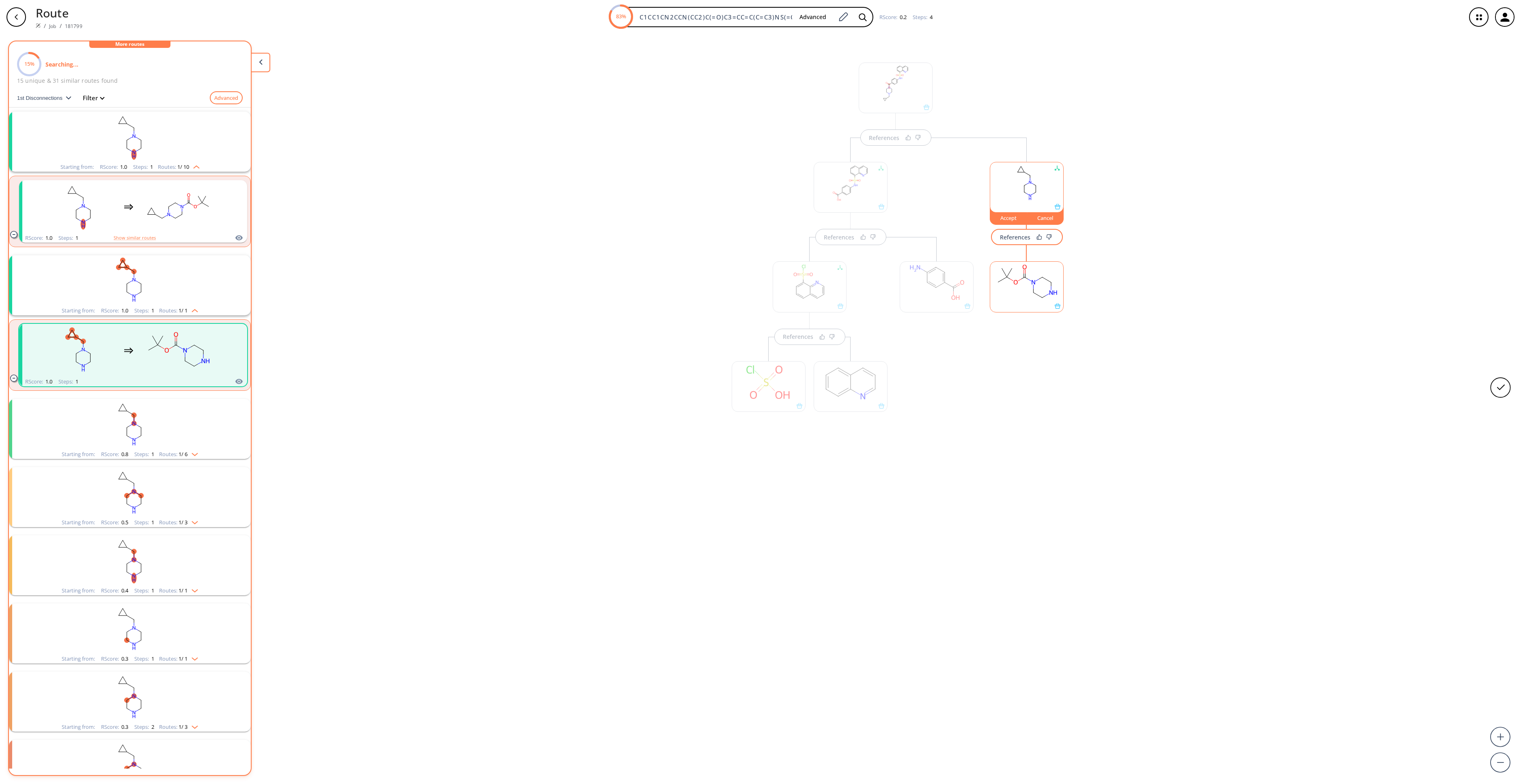
click at [1016, 273] on rect at bounding box center [1027, 282] width 73 height 41
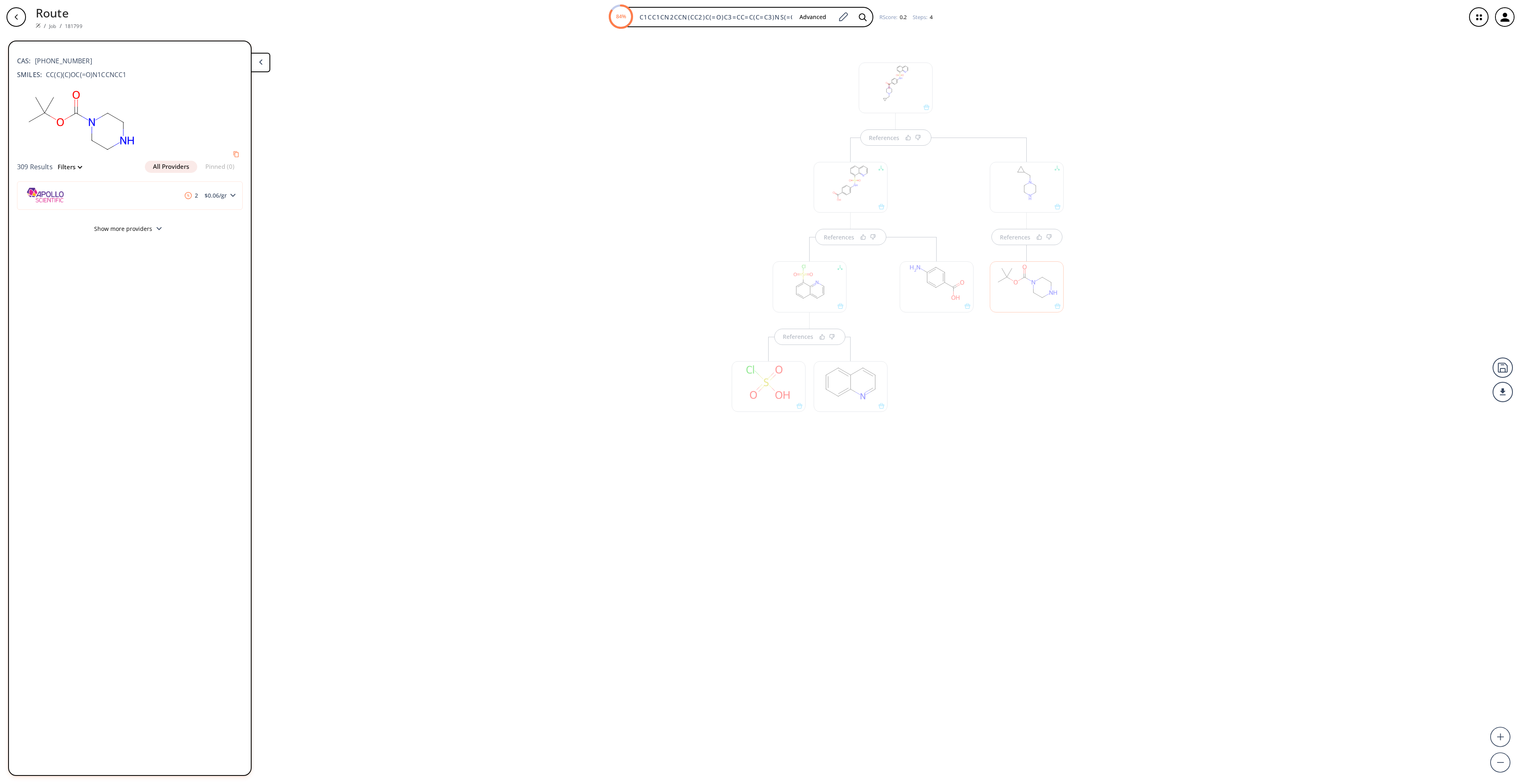
drag, startPoint x: 1021, startPoint y: 188, endPoint x: 1029, endPoint y: 184, distance: 8.9
click at [1022, 187] on div at bounding box center [1026, 187] width 74 height 51
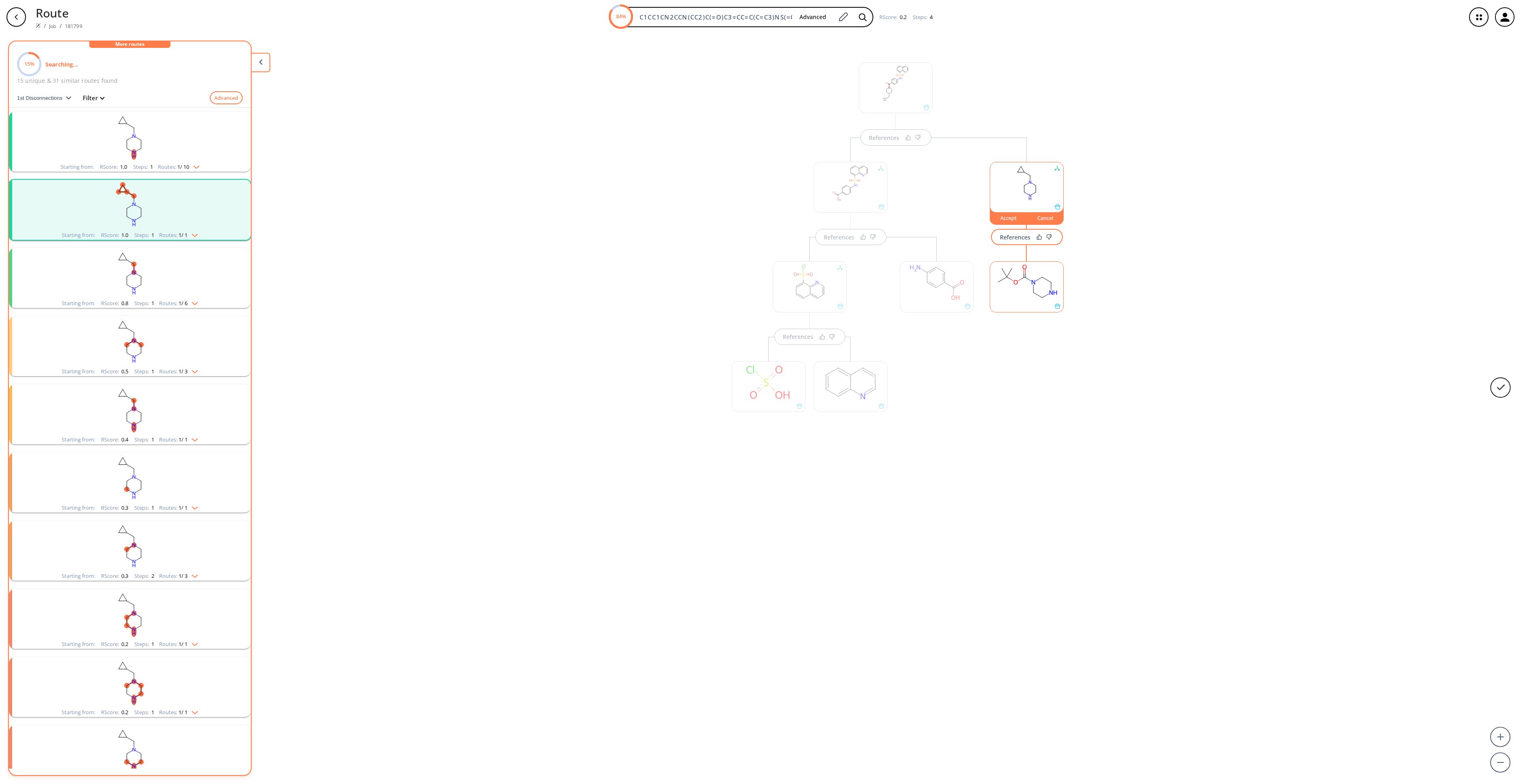
click at [1047, 220] on div "Cancel" at bounding box center [1046, 218] width 37 height 5
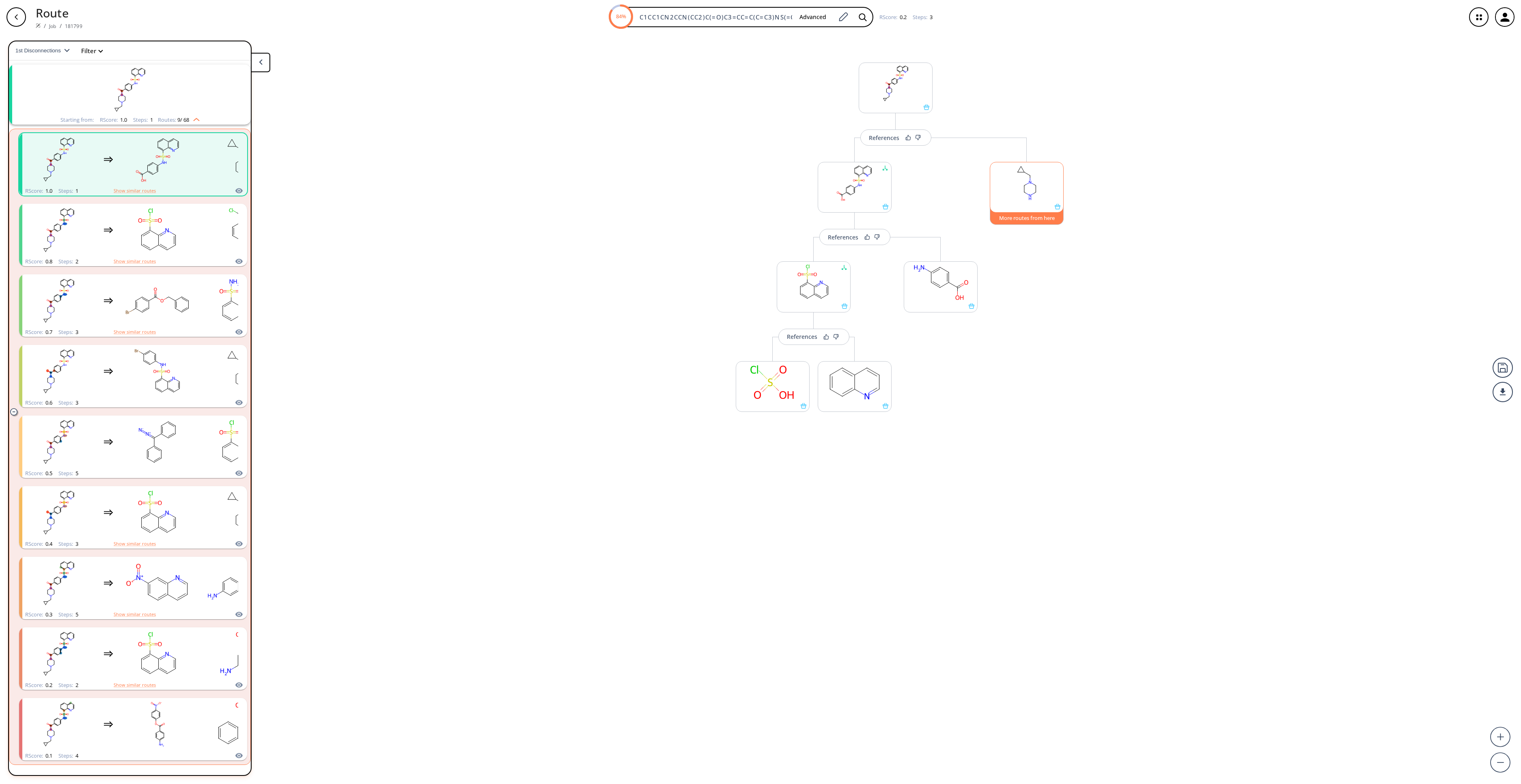
click at [1024, 221] on button "More routes from here" at bounding box center [1026, 216] width 74 height 18
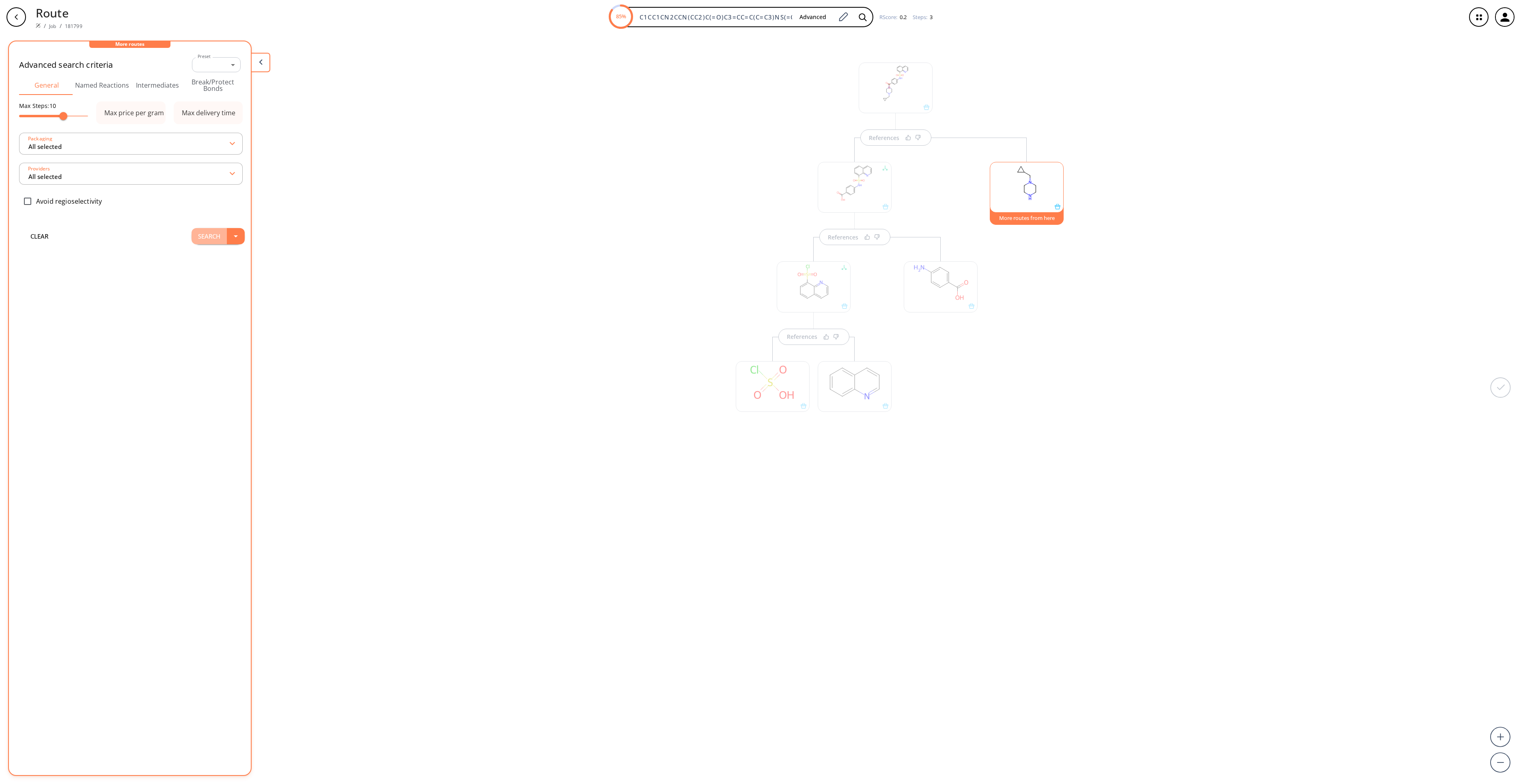
click at [194, 237] on button "Search" at bounding box center [209, 236] width 35 height 16
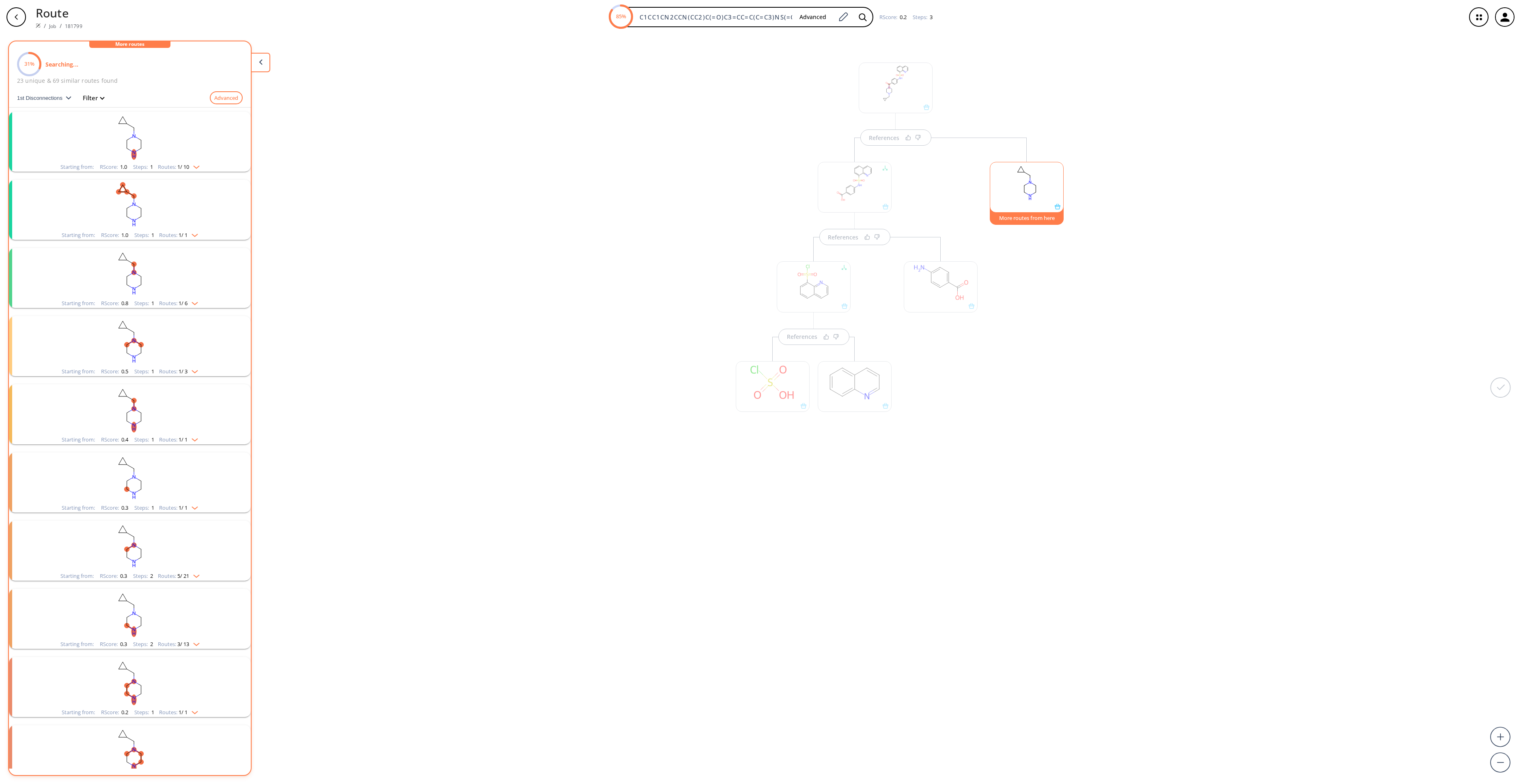
click at [125, 220] on rect "clusters" at bounding box center [129, 205] width 211 height 51
click at [159, 356] on rect "clusters" at bounding box center [129, 349] width 211 height 51
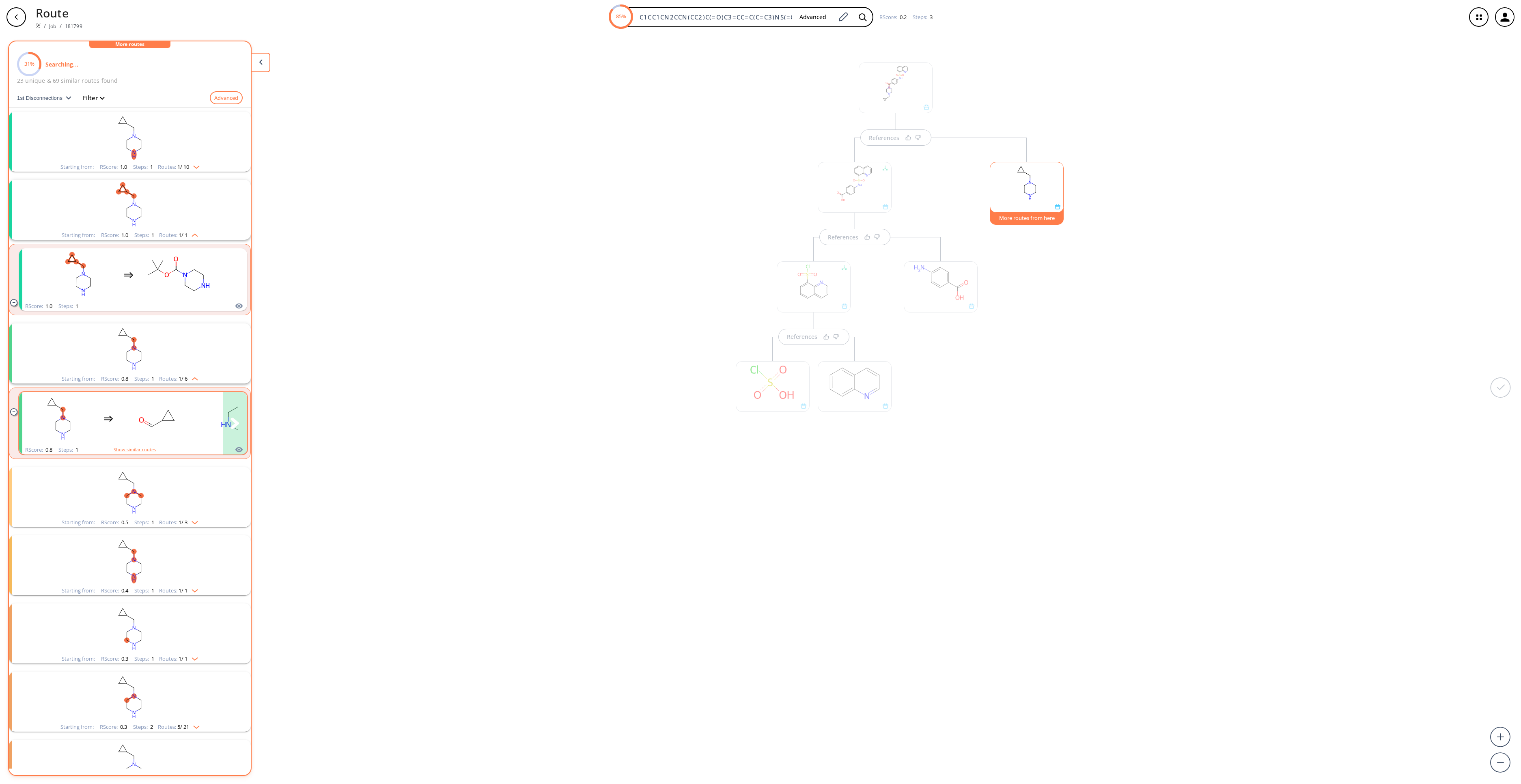
click at [174, 434] on rect "clusters" at bounding box center [158, 419] width 73 height 51
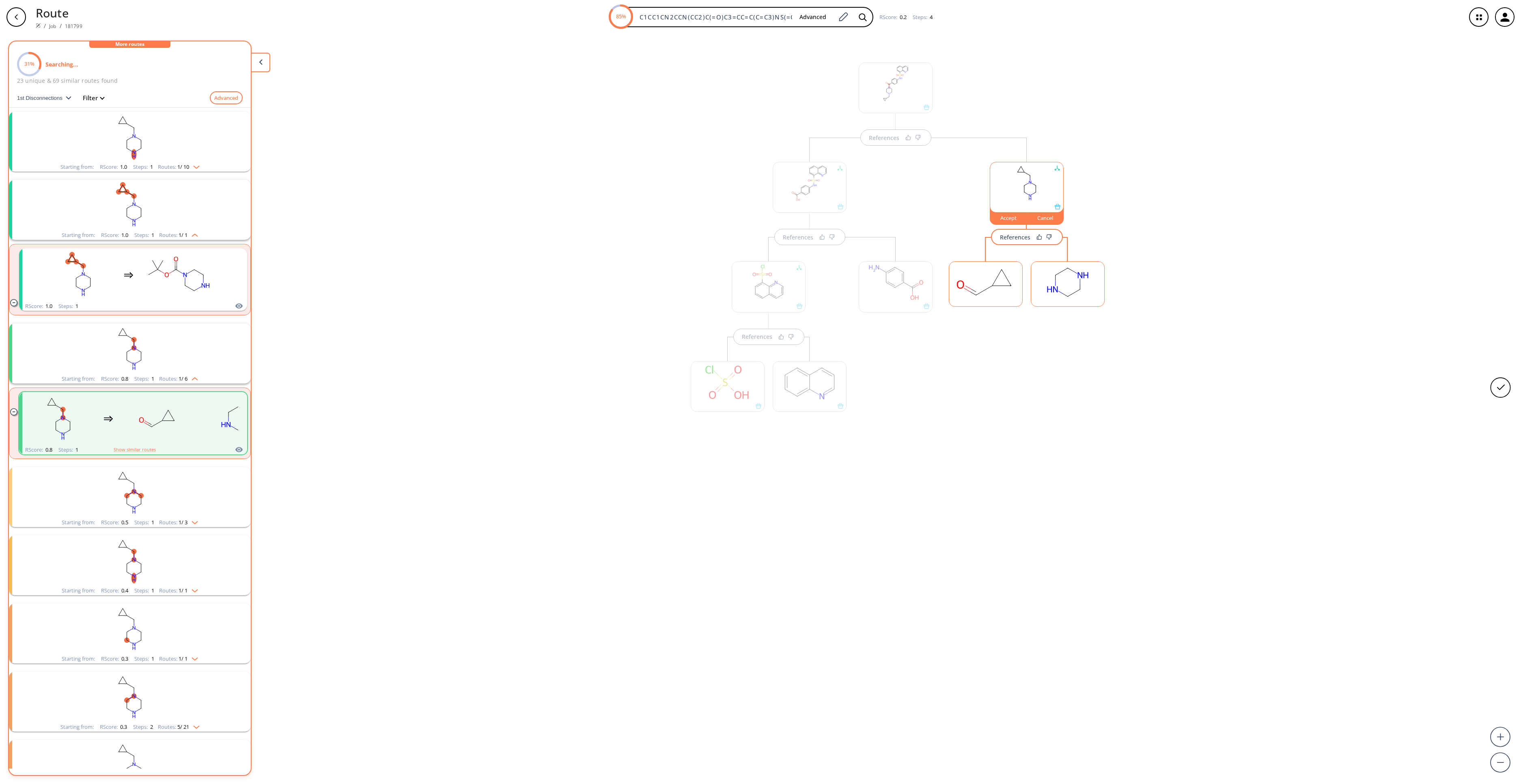
click at [982, 291] on rect at bounding box center [986, 282] width 73 height 41
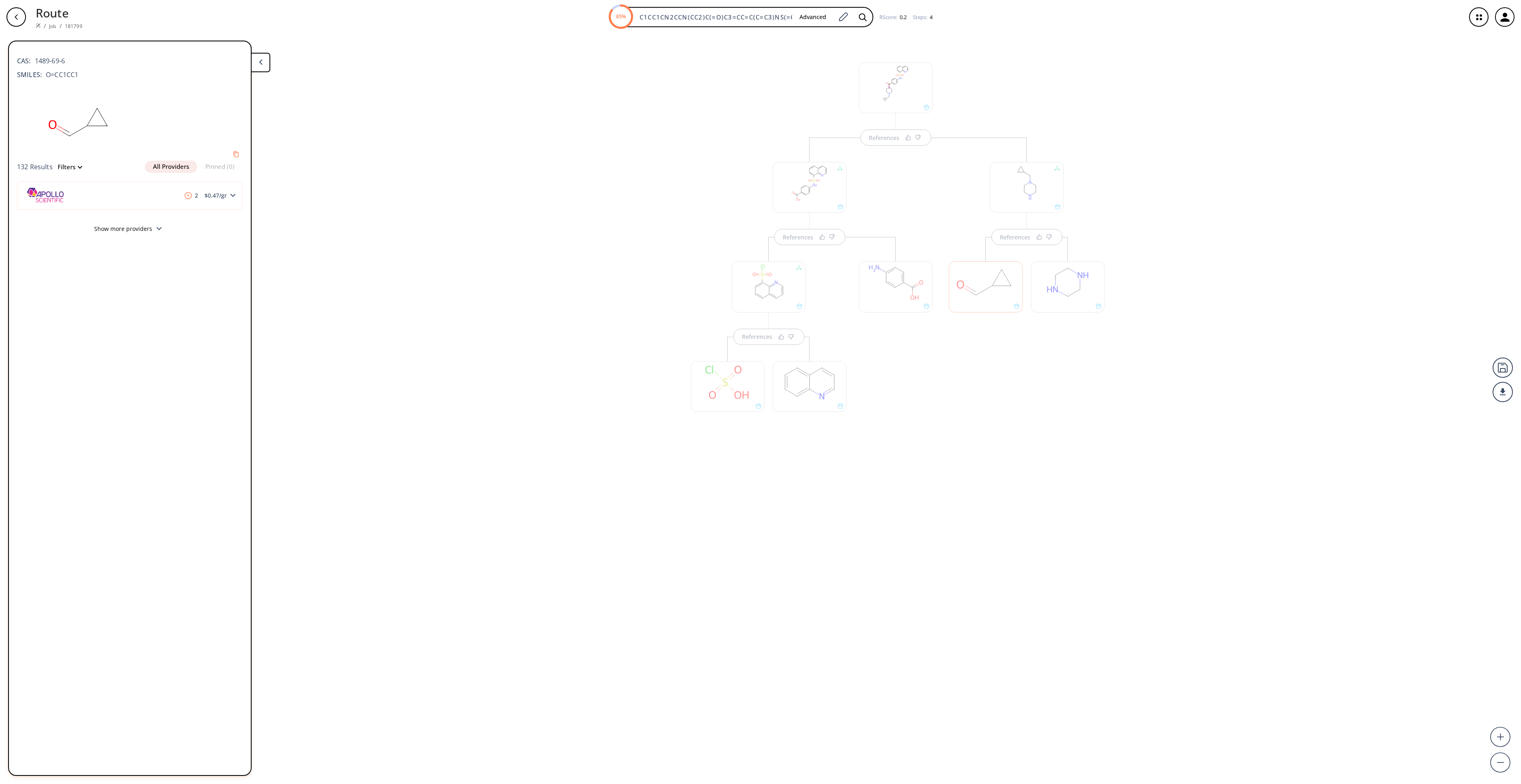
click at [1092, 282] on div at bounding box center [1068, 287] width 74 height 51
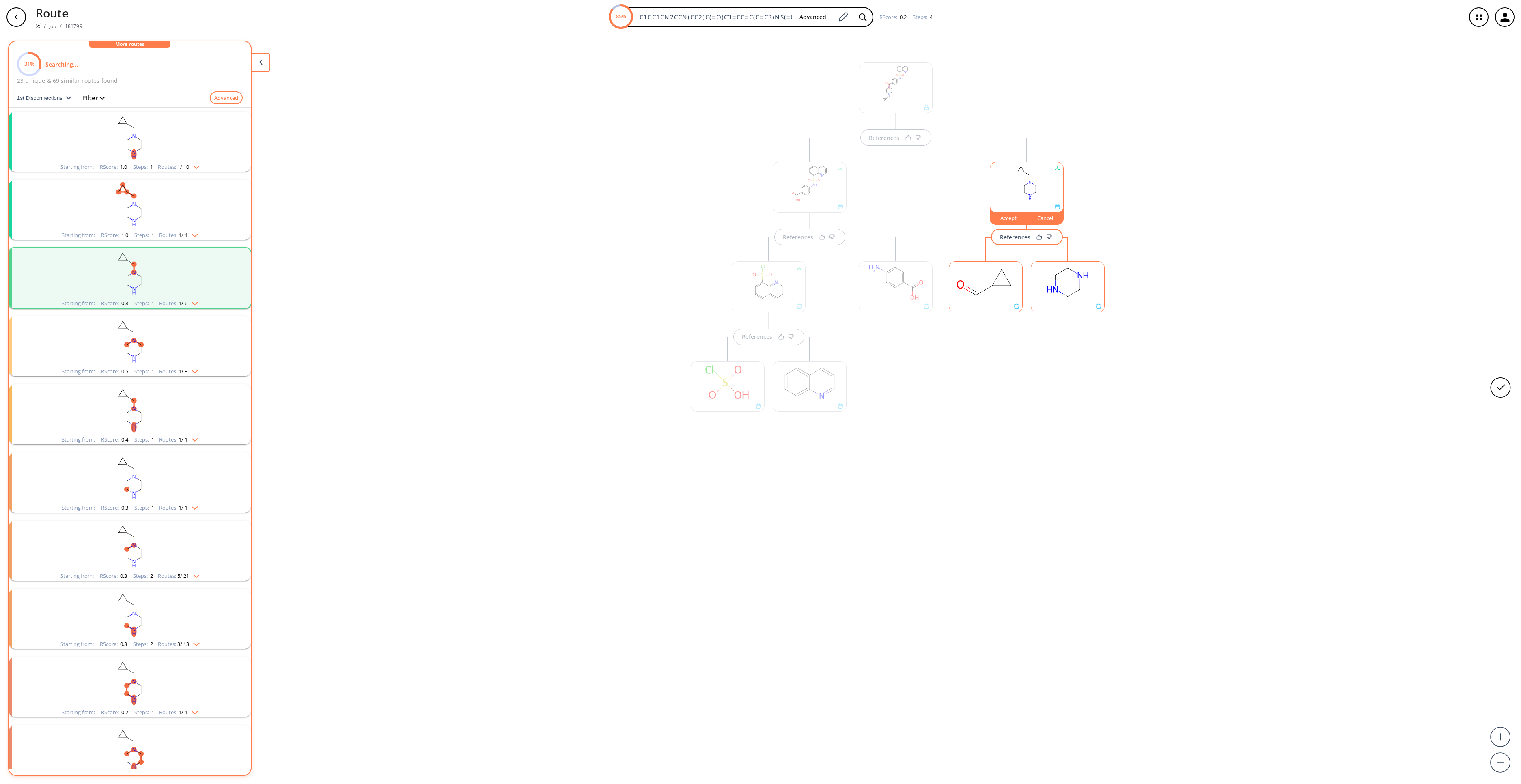
click at [1092, 282] on rect at bounding box center [1068, 282] width 73 height 41
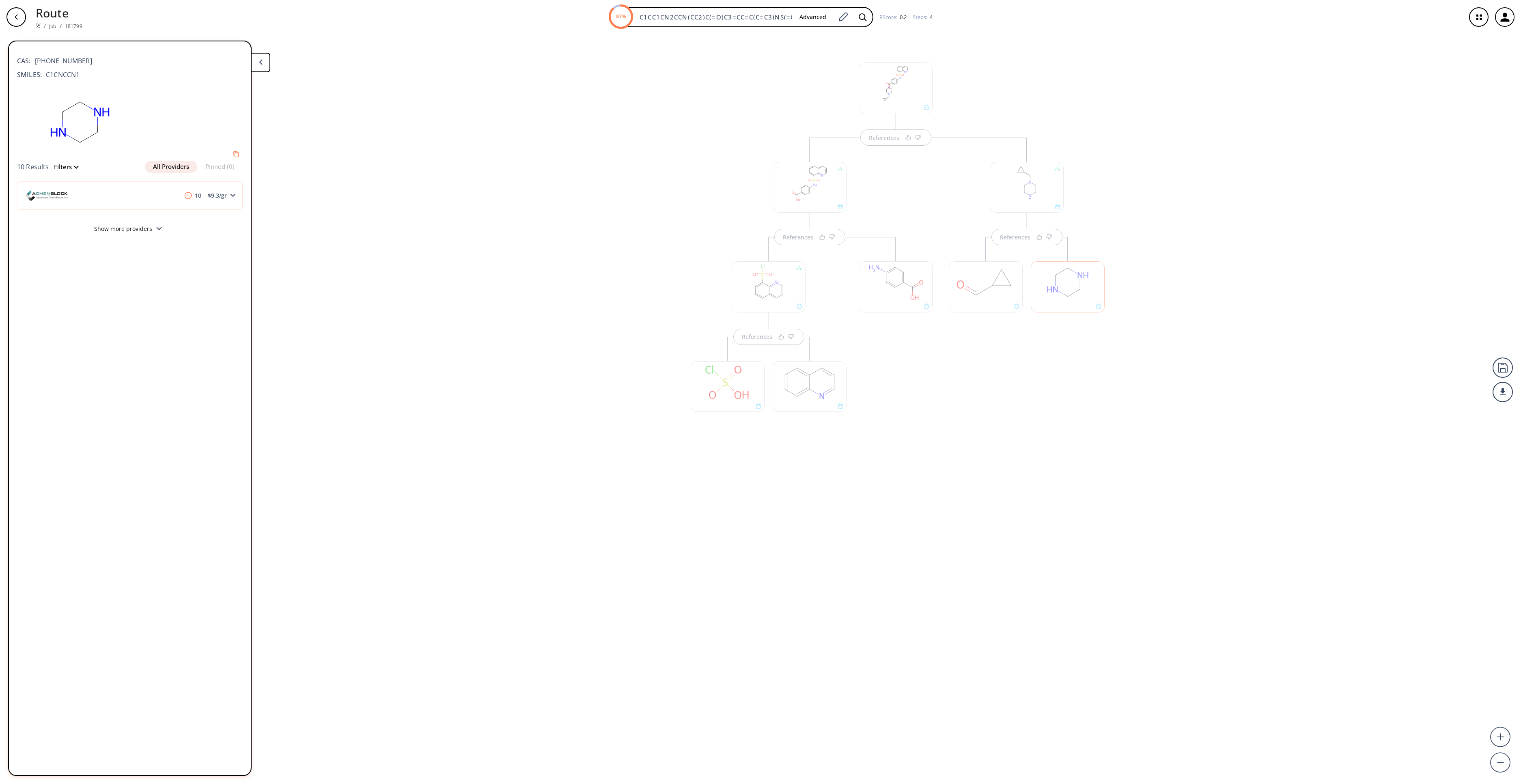
click at [1027, 186] on div at bounding box center [1026, 187] width 74 height 51
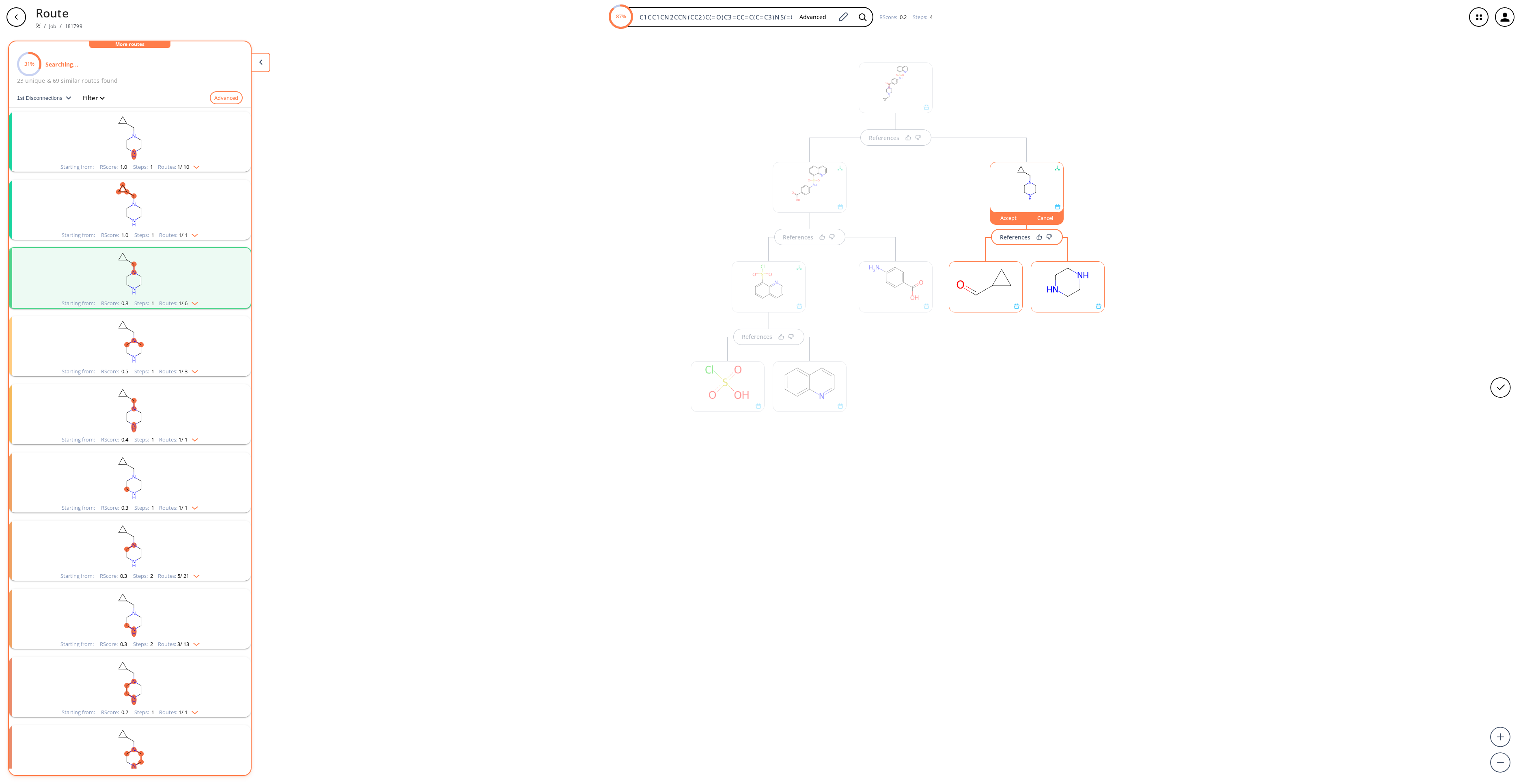
click at [1027, 185] on icon at bounding box center [1026, 185] width 2 height 1
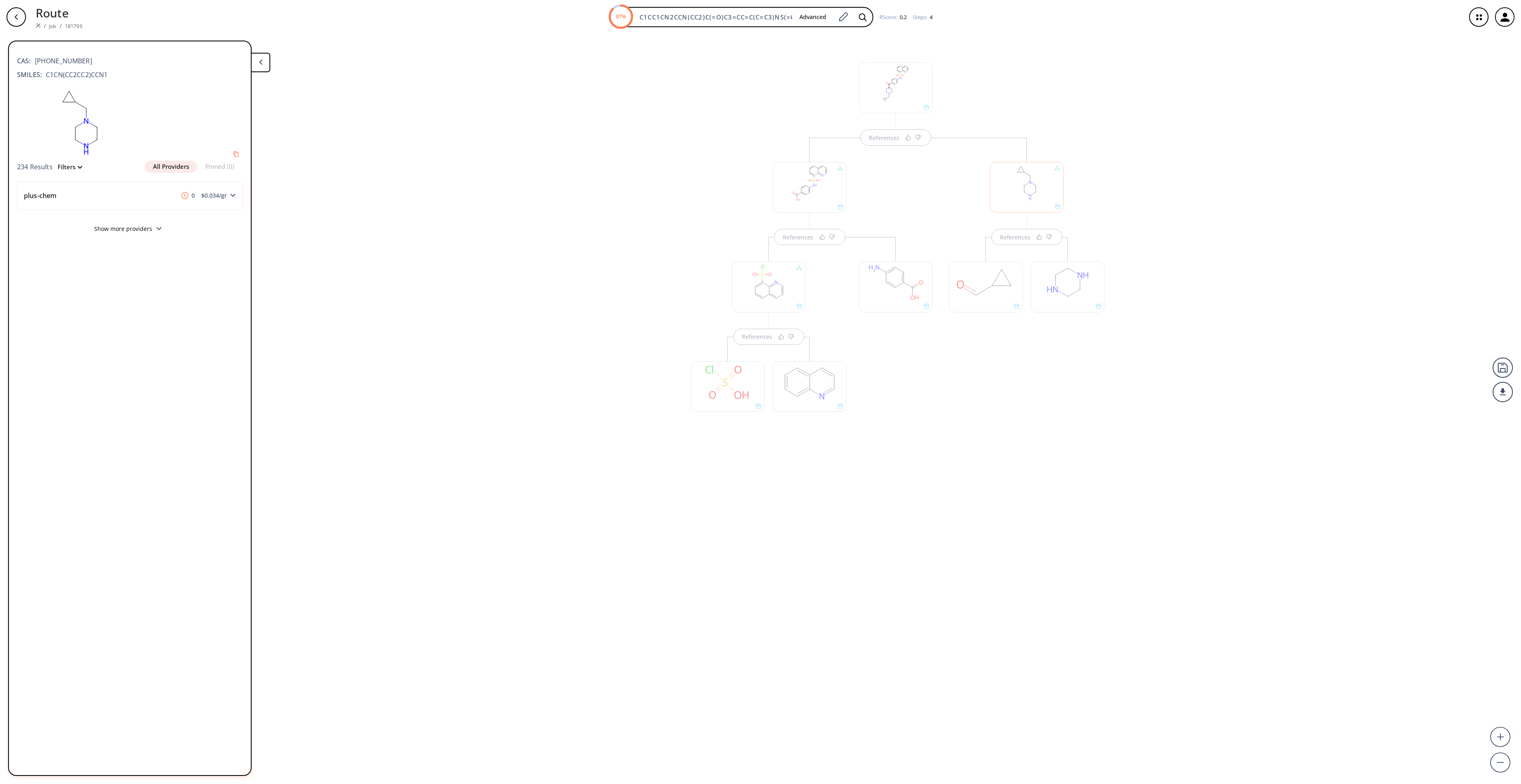
click at [1151, 542] on div "References References References References" at bounding box center [760, 406] width 1521 height 743
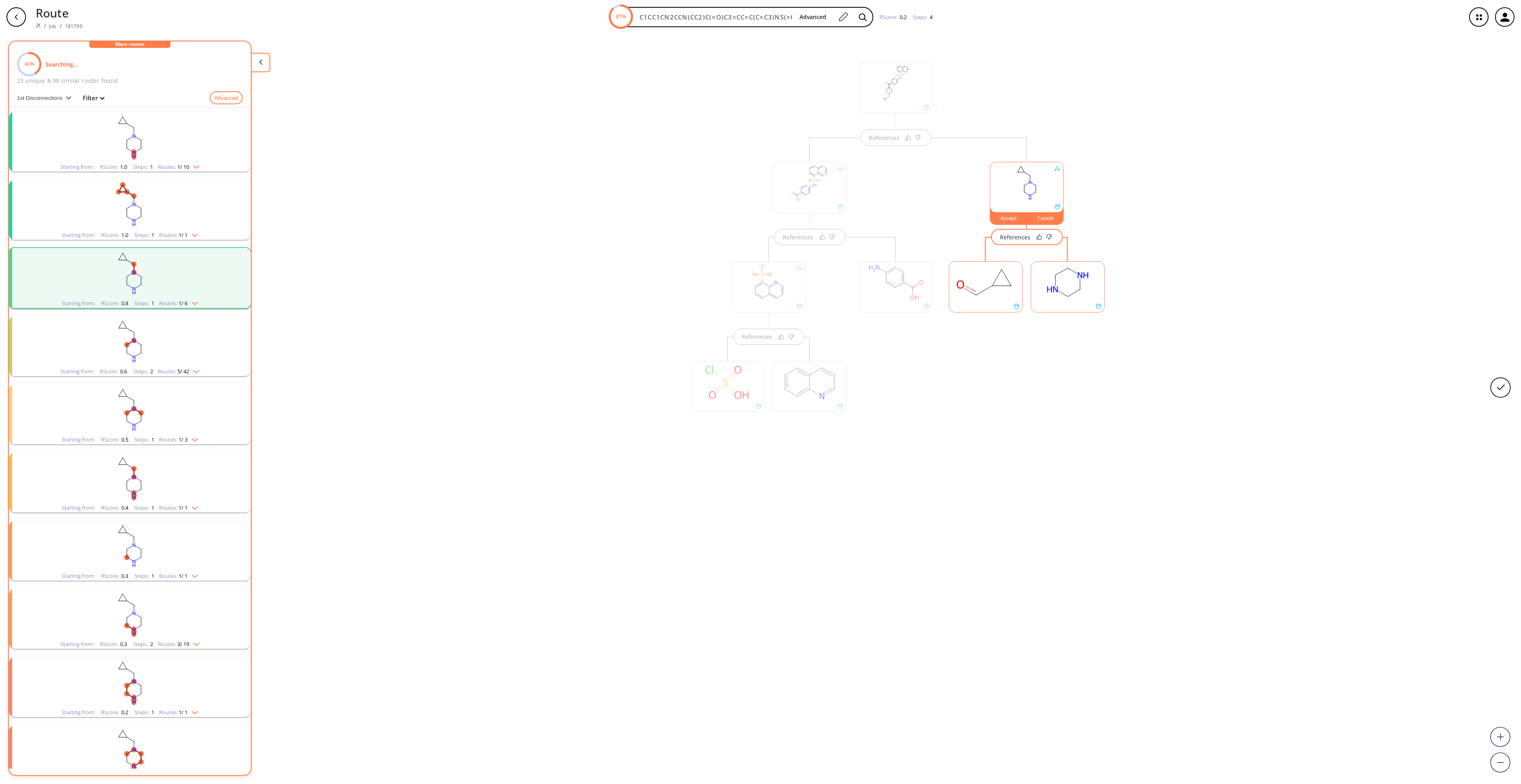
click at [204, 337] on rect "clusters" at bounding box center [129, 341] width 211 height 51
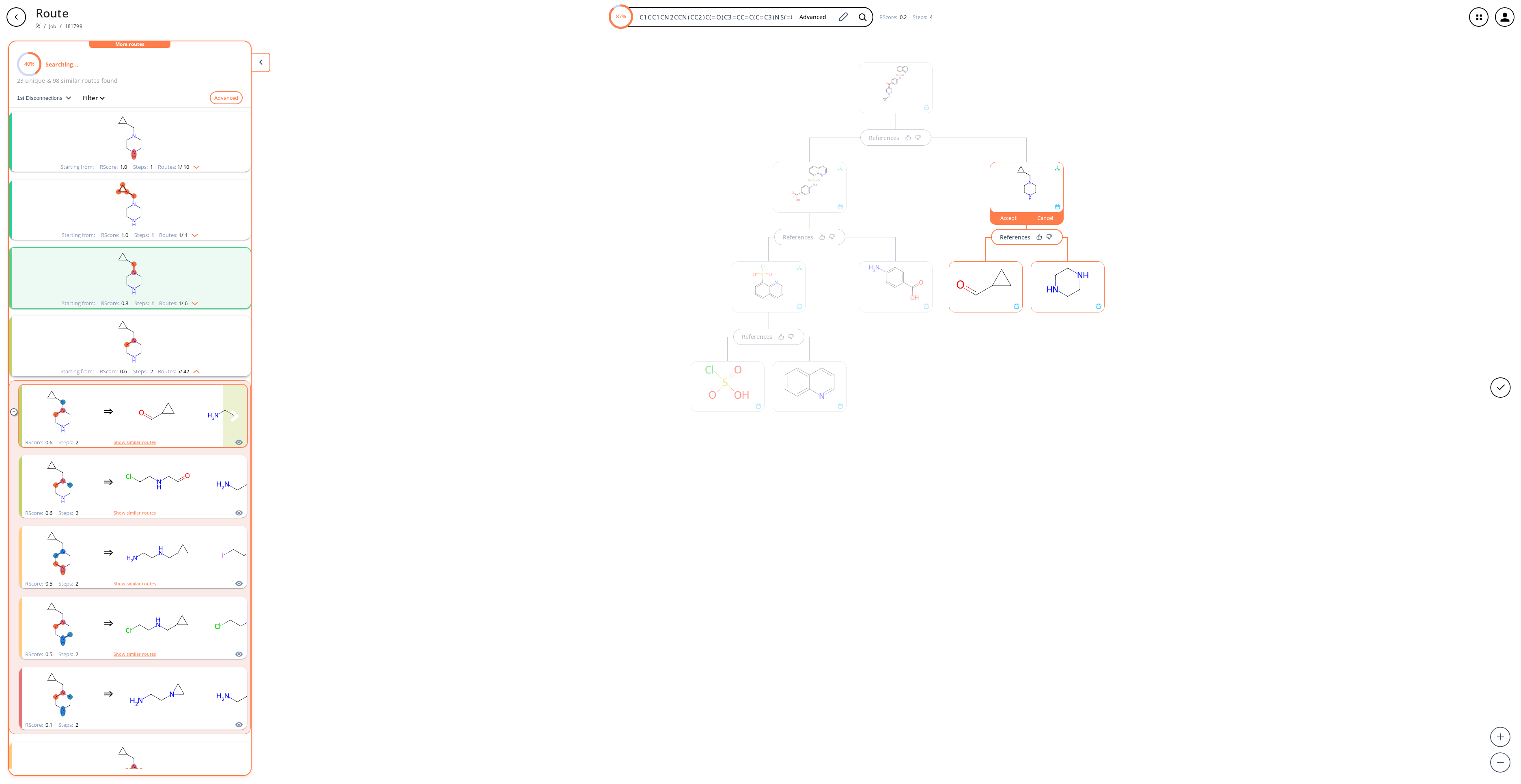
click at [171, 425] on rect "clusters" at bounding box center [158, 411] width 73 height 51
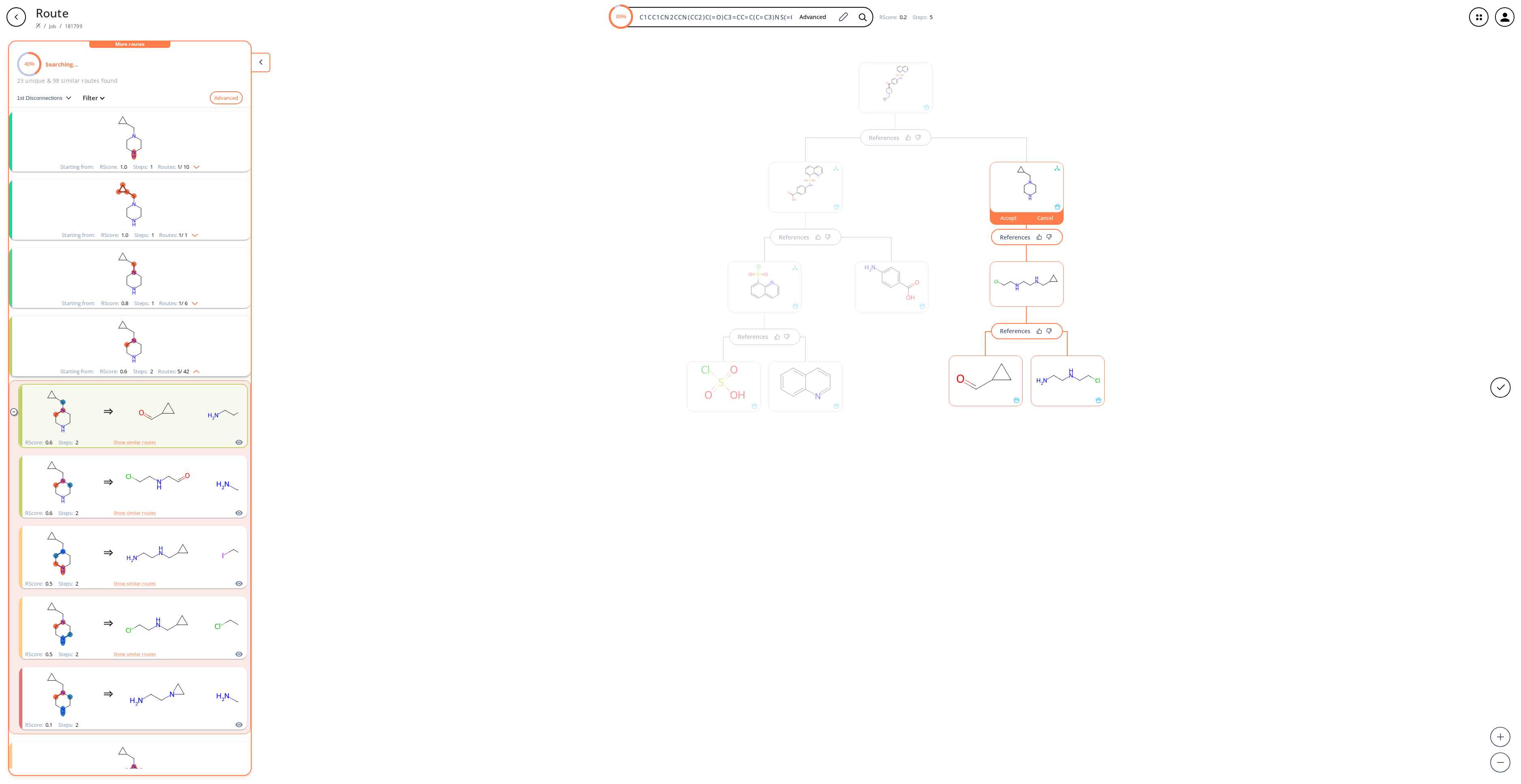
click at [1056, 378] on ellipse at bounding box center [1053, 375] width 6 height 6
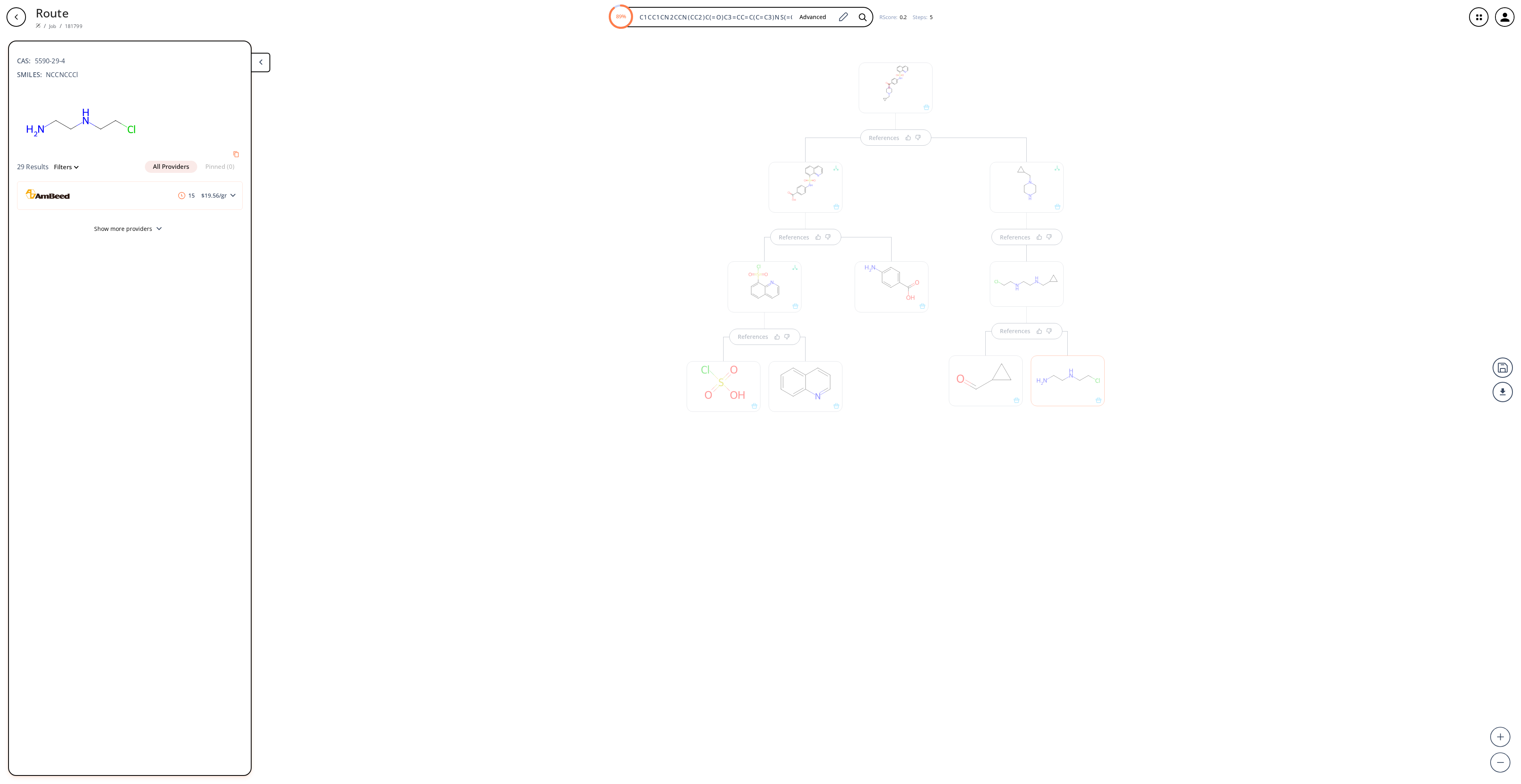
click at [1152, 293] on div "References References References References References" at bounding box center [760, 406] width 1521 height 743
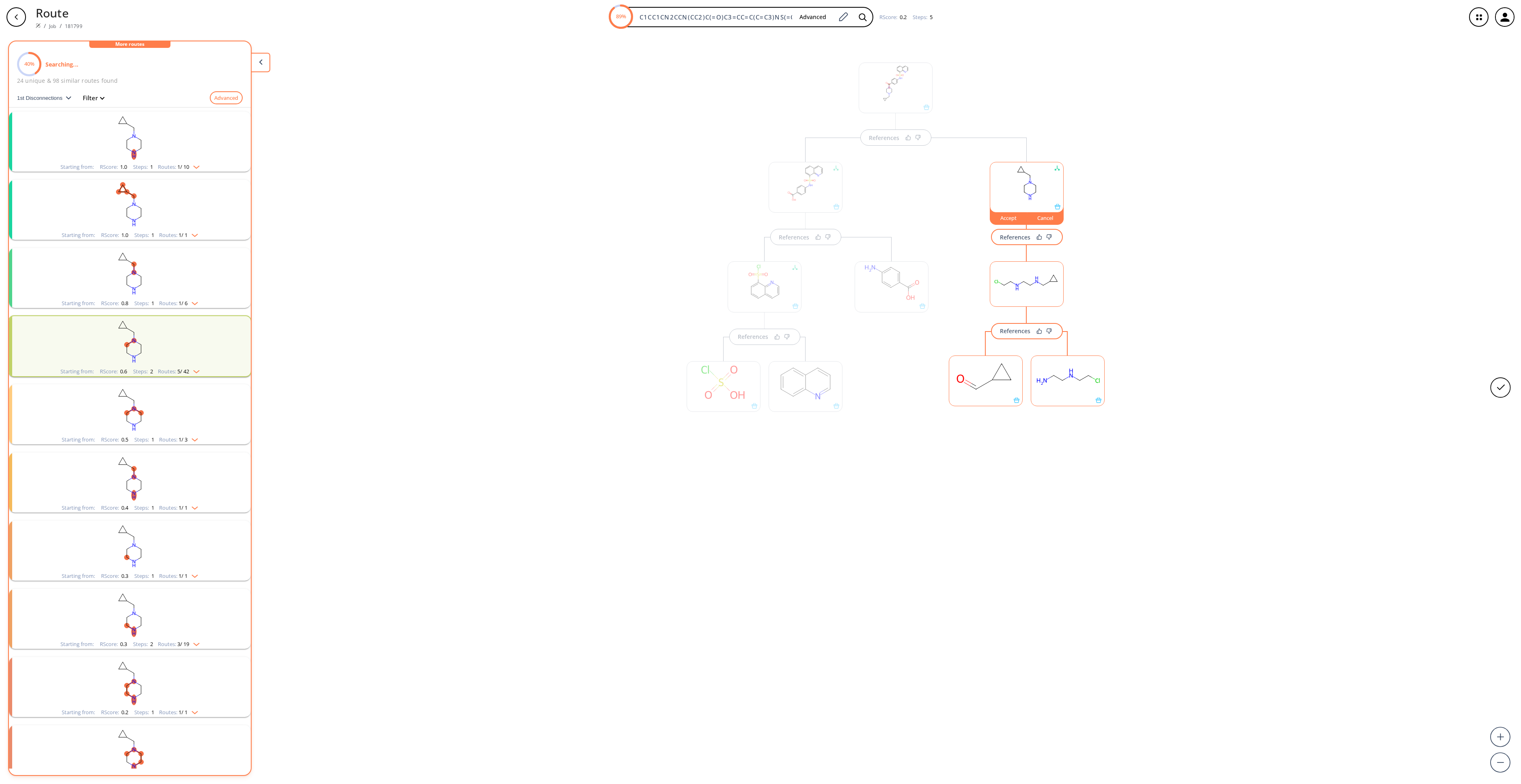
click at [74, 277] on rect "clusters" at bounding box center [129, 273] width 211 height 51
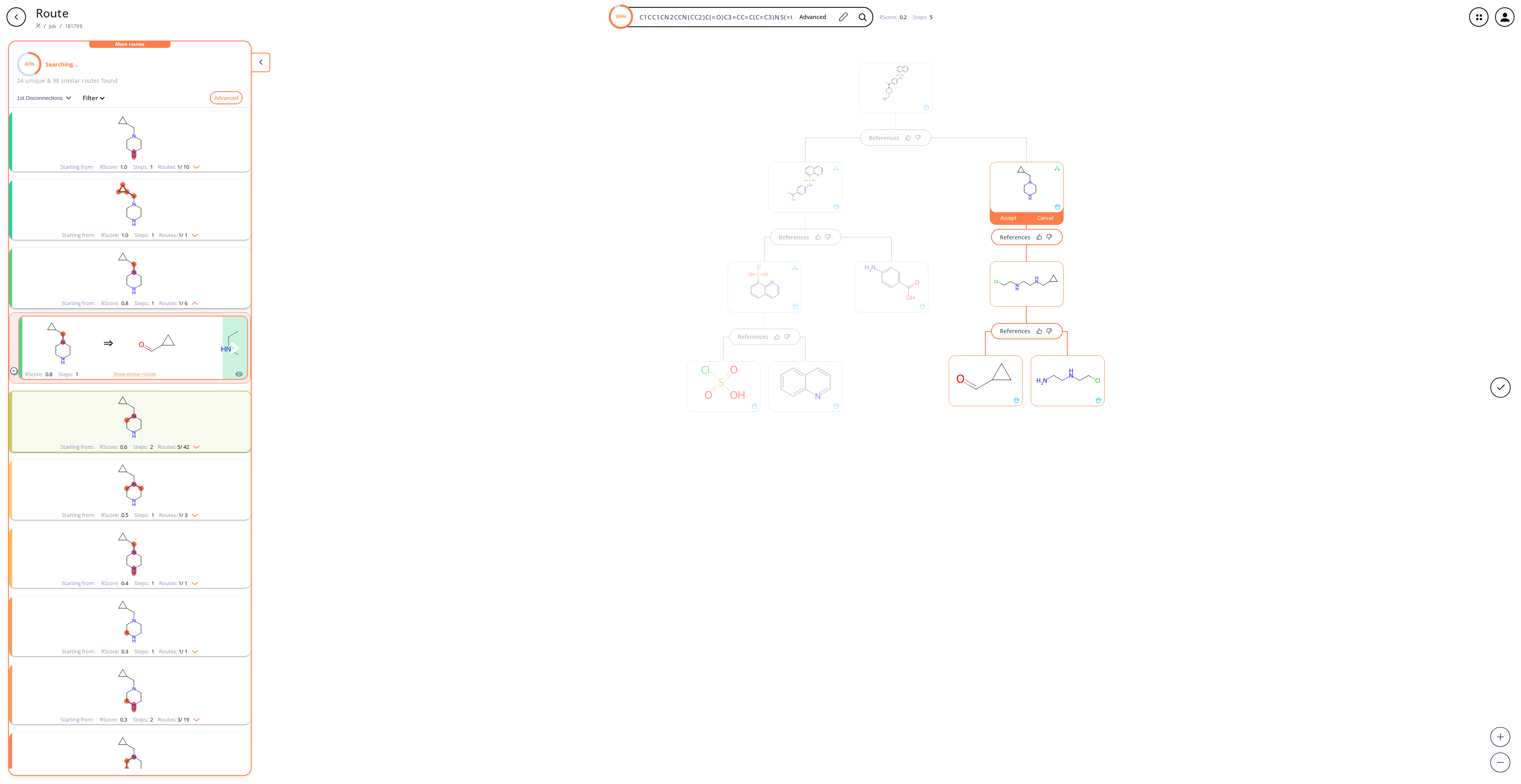
click at [132, 359] on rect "clusters" at bounding box center [158, 343] width 73 height 51
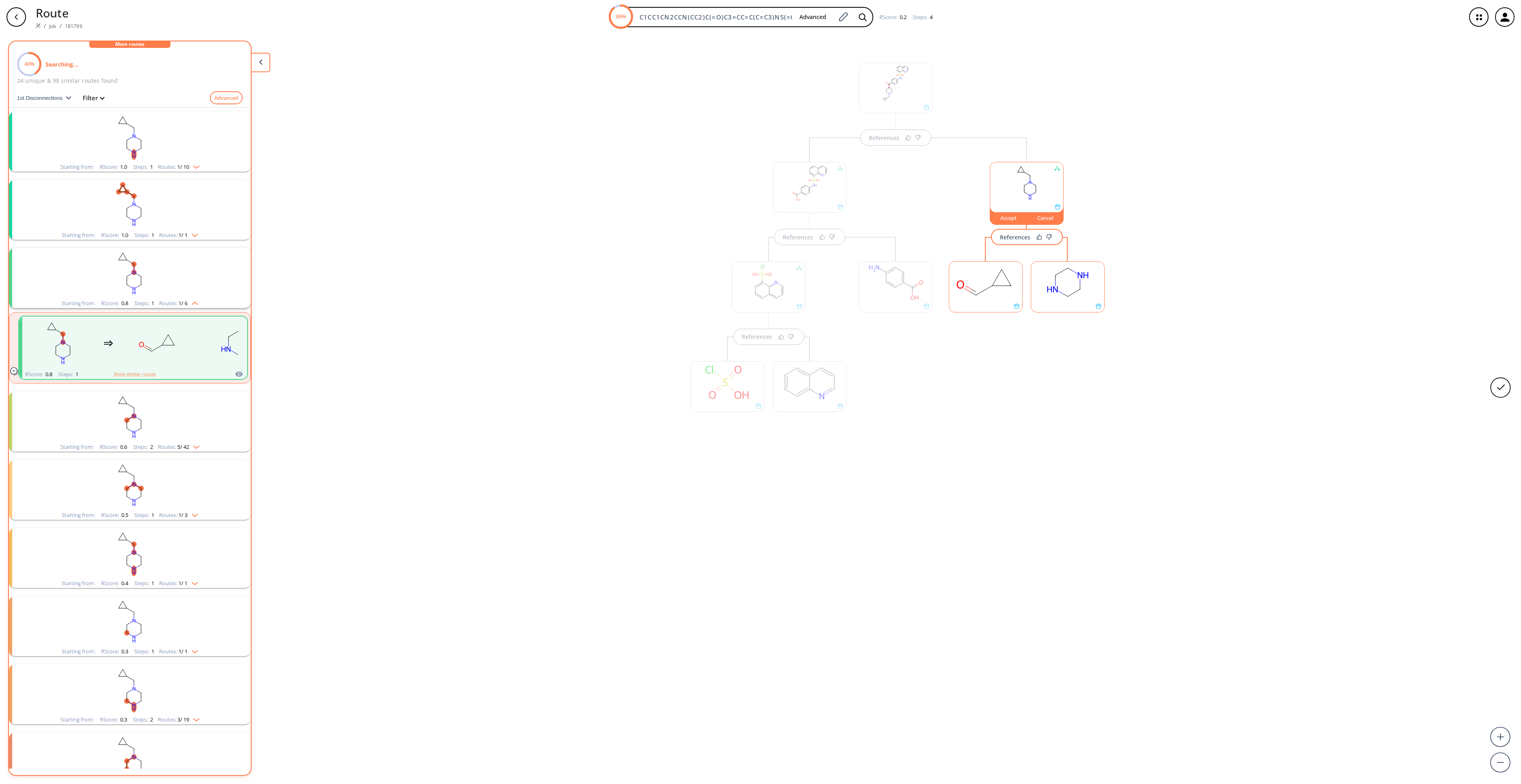
click at [167, 199] on rect "clusters" at bounding box center [129, 205] width 211 height 51
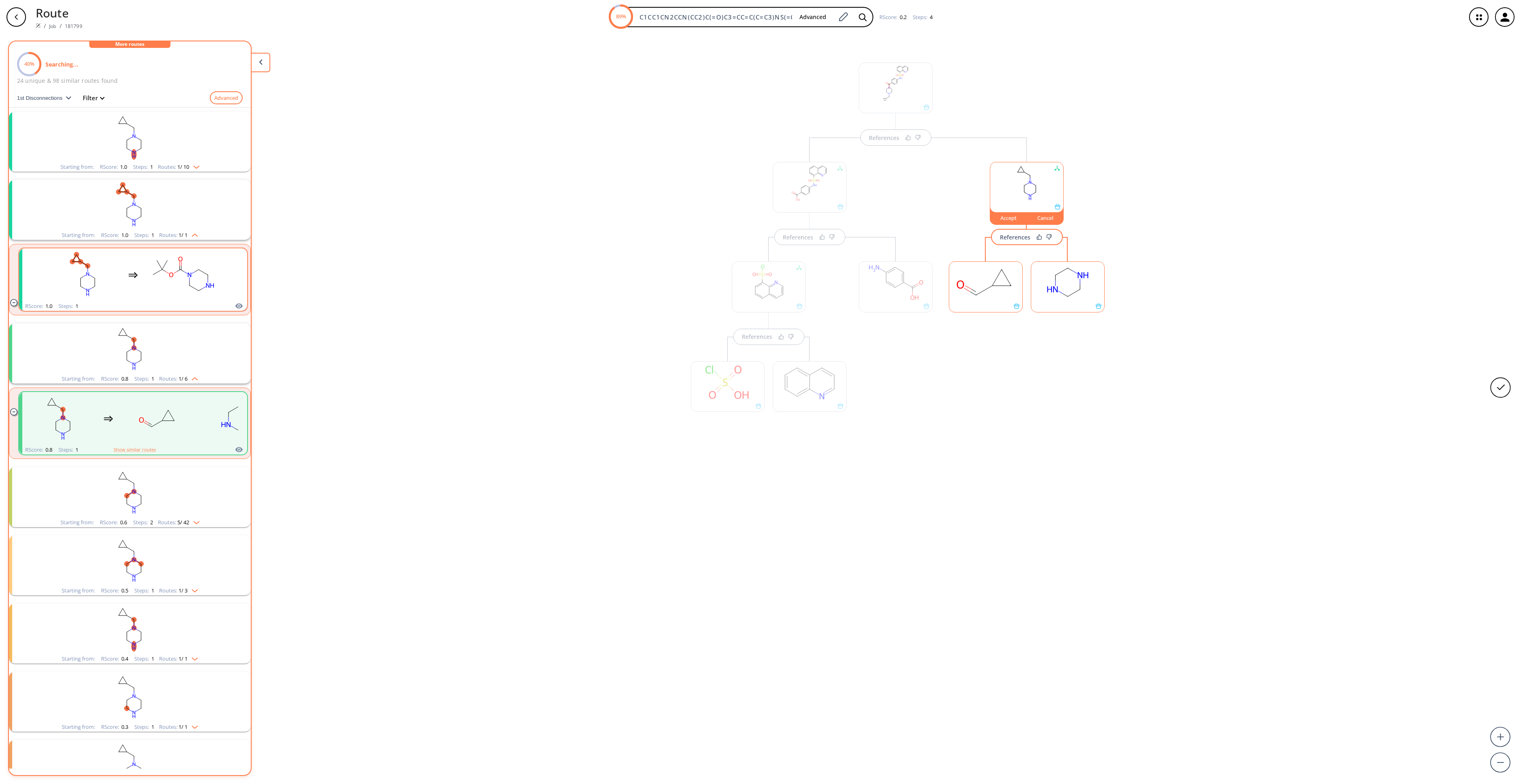
click at [162, 268] on icon "clusters" at bounding box center [164, 265] width 5 height 9
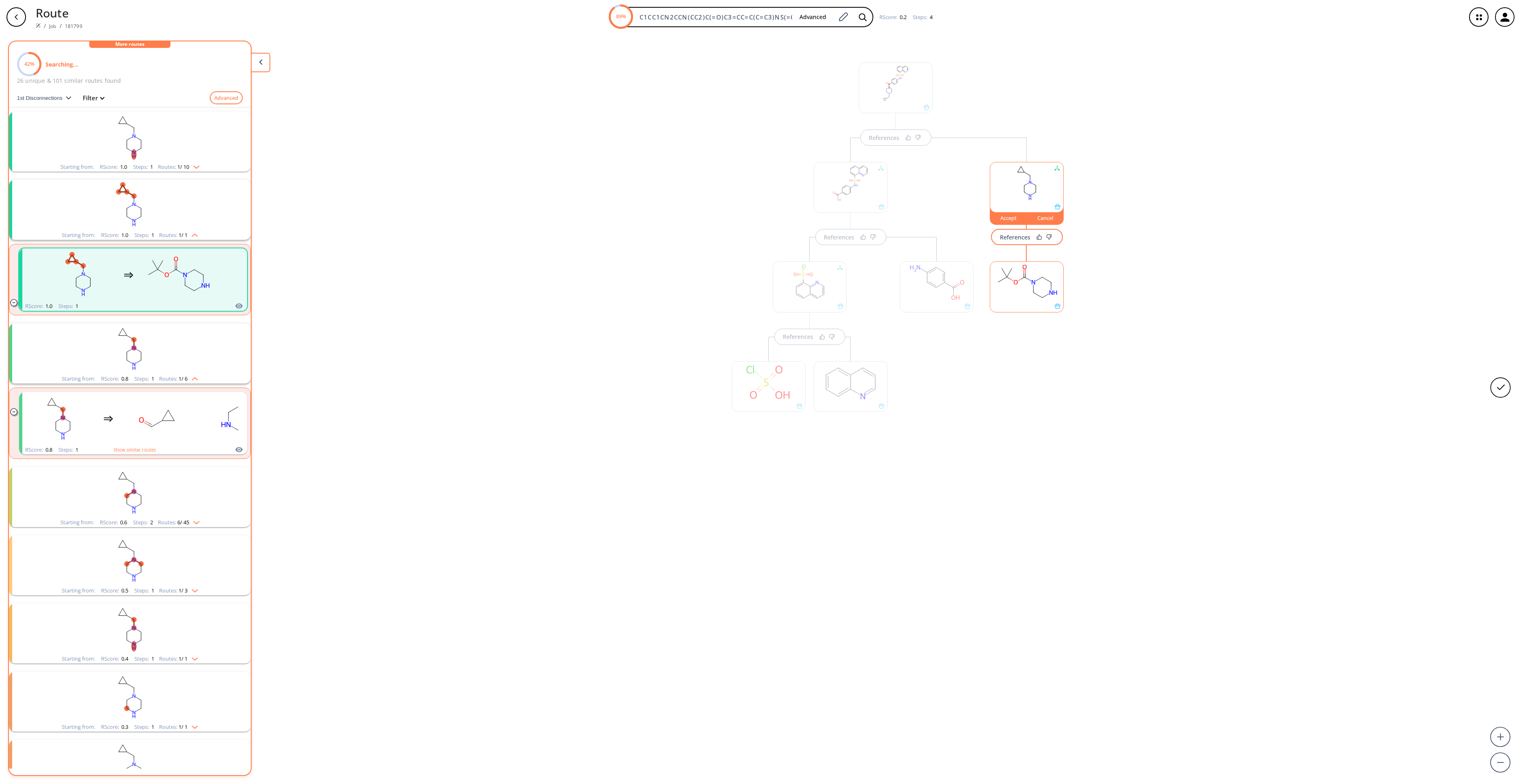
click at [1053, 289] on rect at bounding box center [1027, 282] width 73 height 41
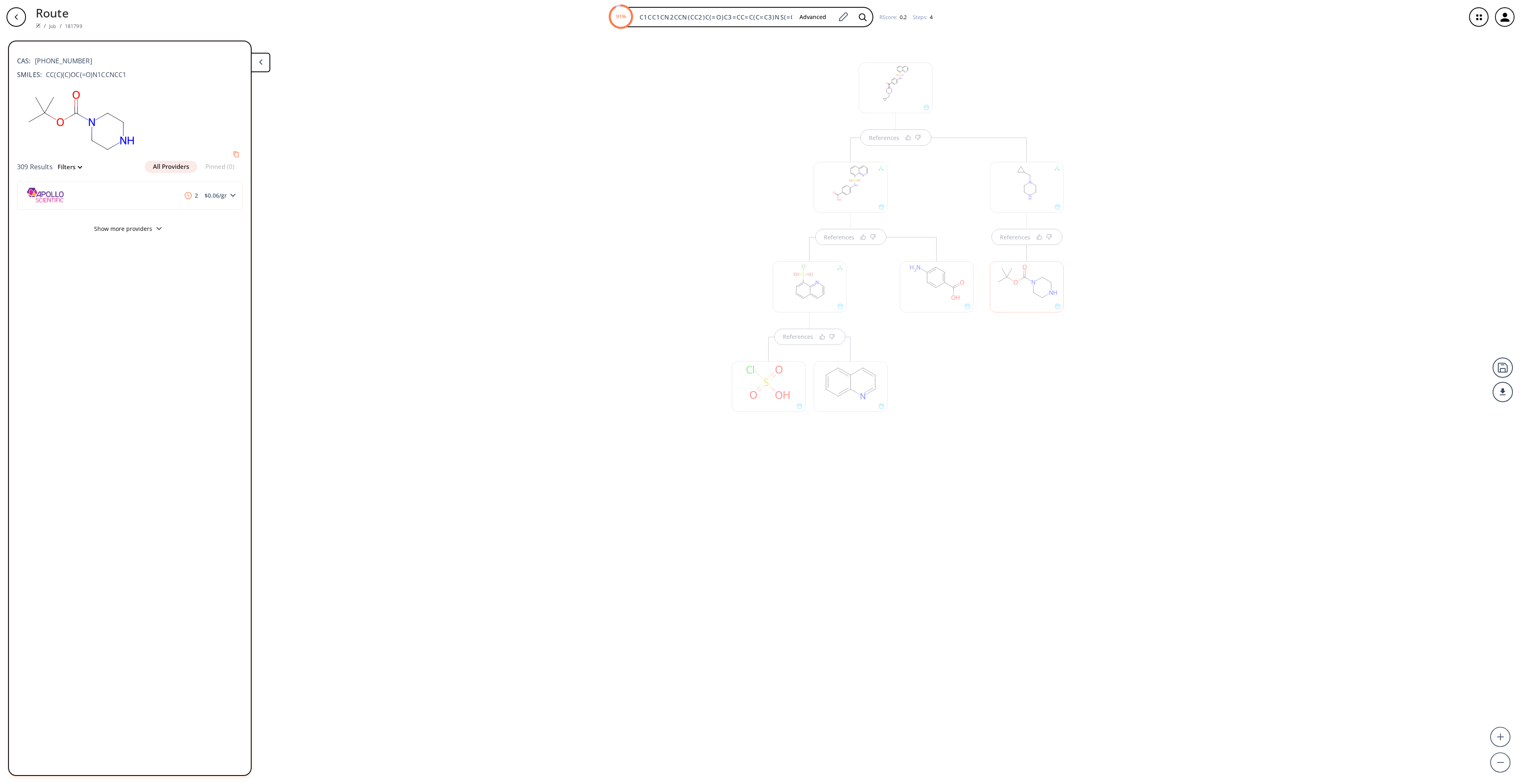
click at [1293, 496] on div "References References References References" at bounding box center [760, 406] width 1521 height 743
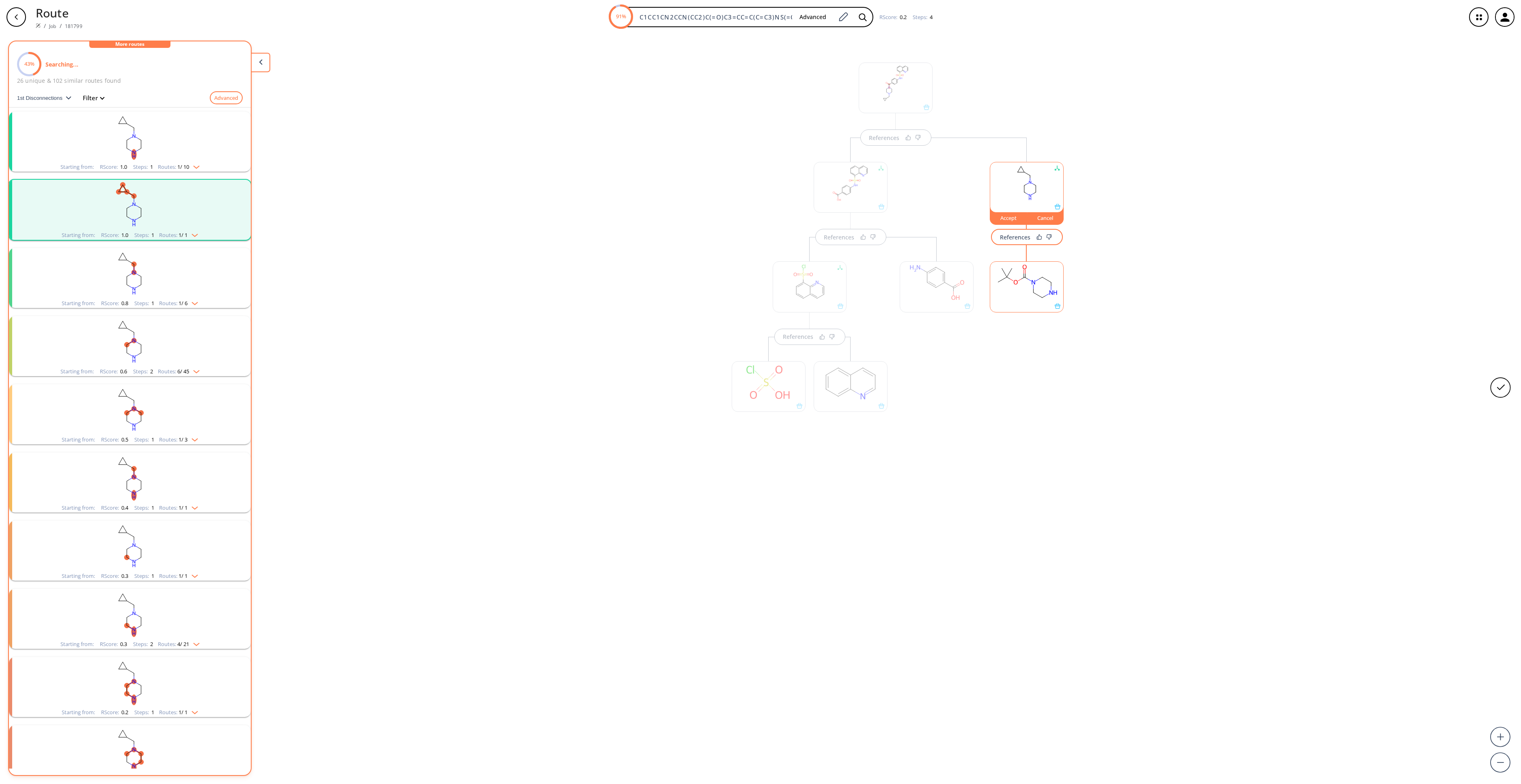
click at [1044, 220] on div "Cancel" at bounding box center [1046, 218] width 37 height 5
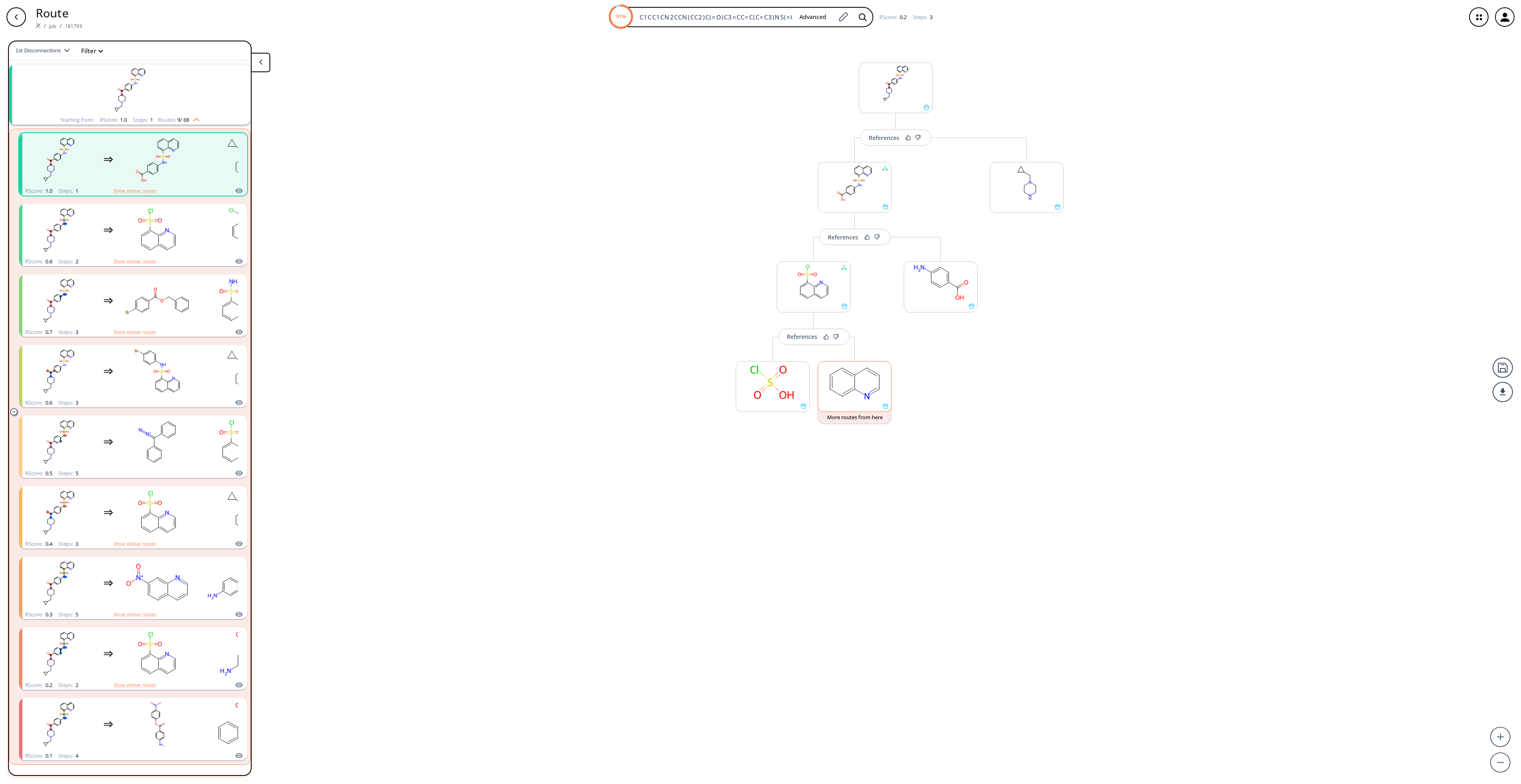
click at [830, 375] on ellipse at bounding box center [830, 375] width 8 height 8
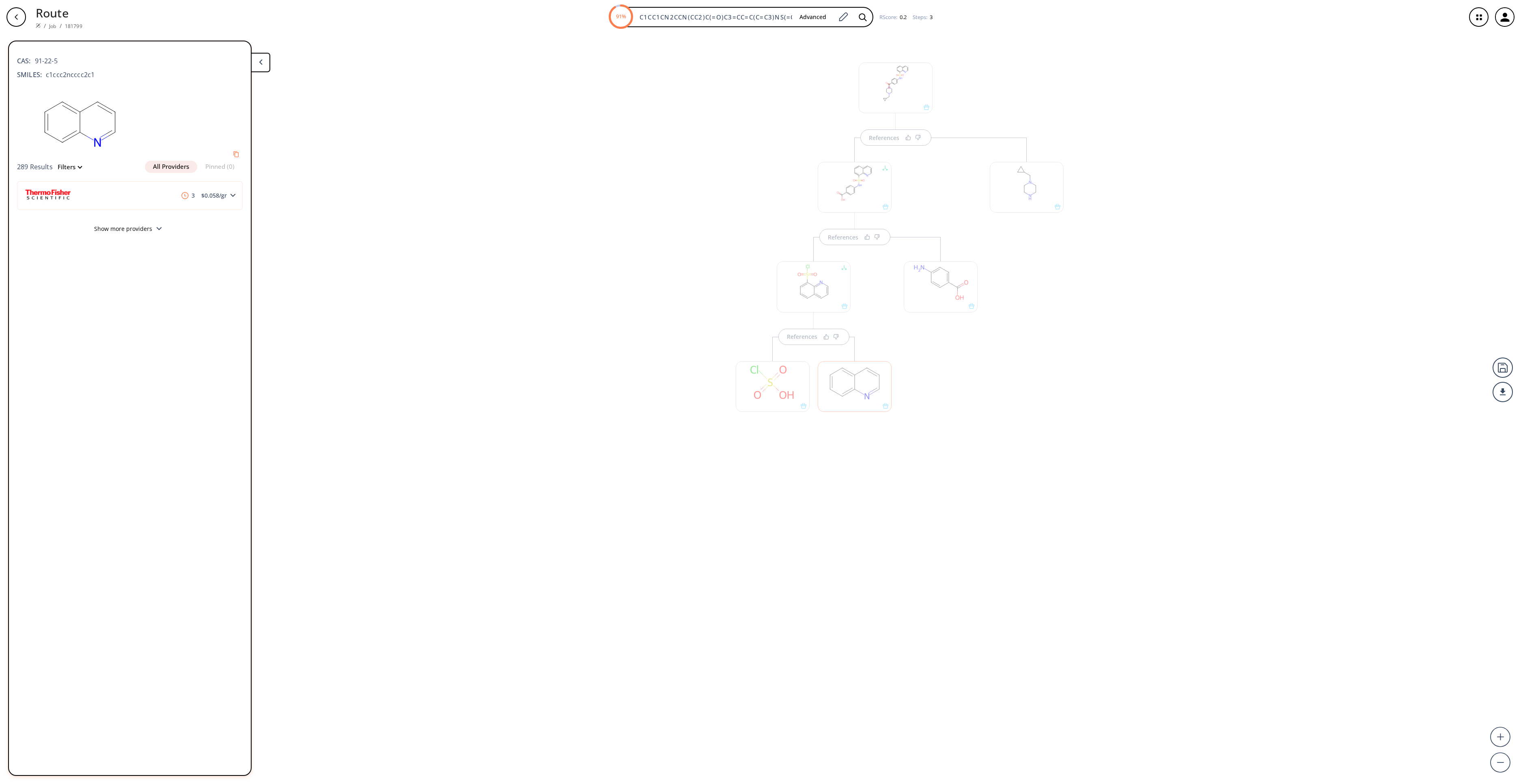
click at [773, 388] on div at bounding box center [772, 387] width 74 height 51
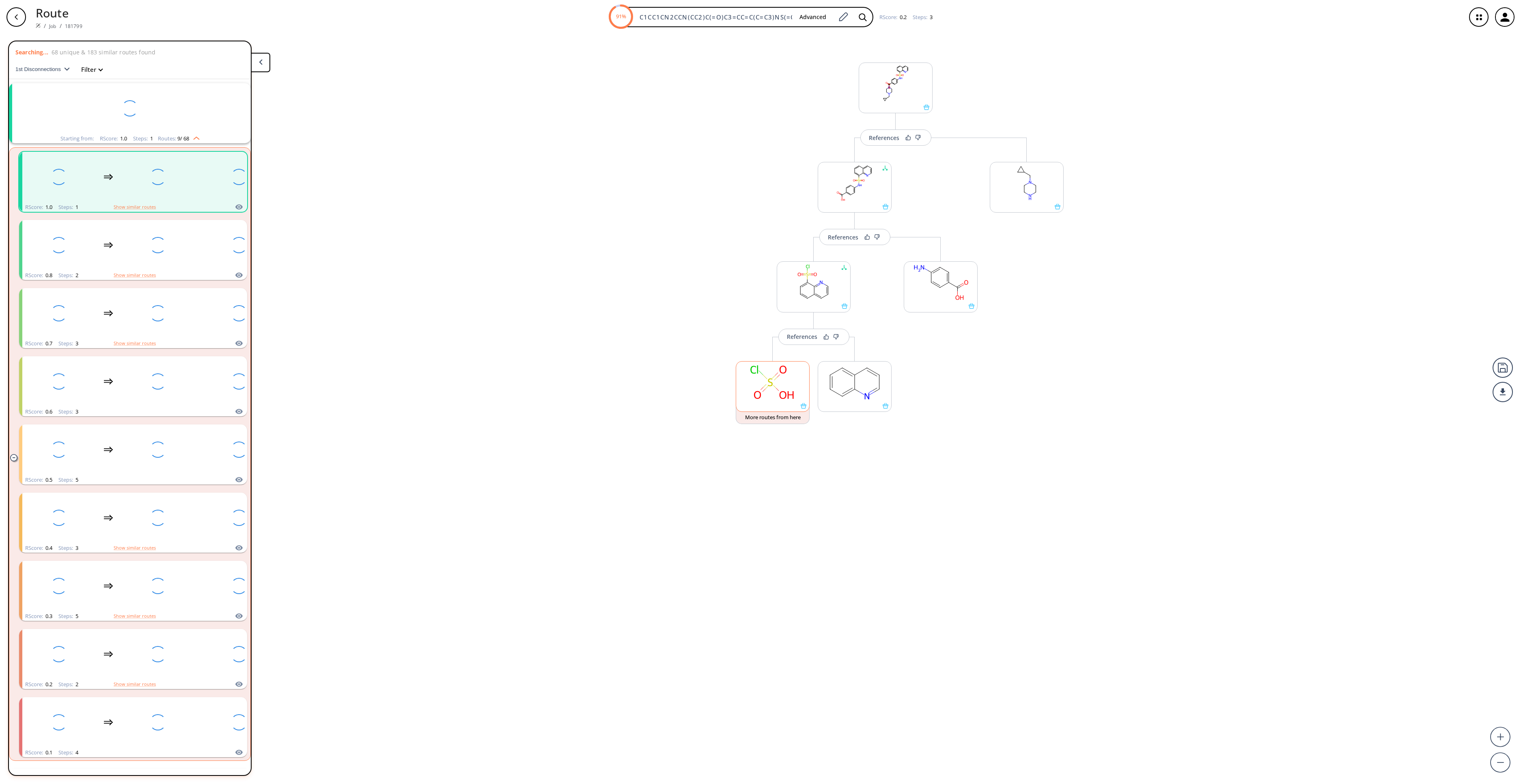
scroll to position [19, 0]
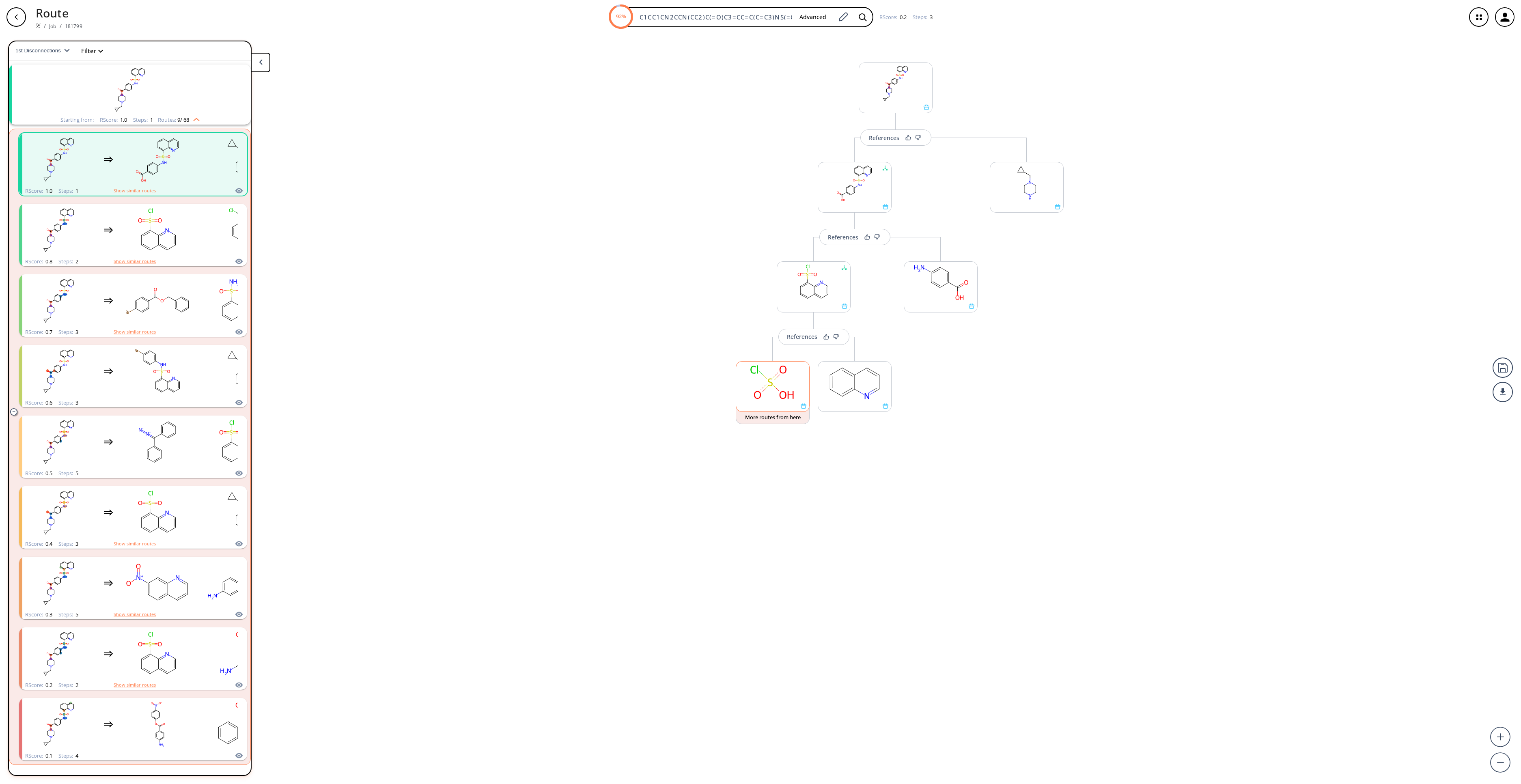
click at [773, 387] on ellipse at bounding box center [771, 382] width 11 height 11
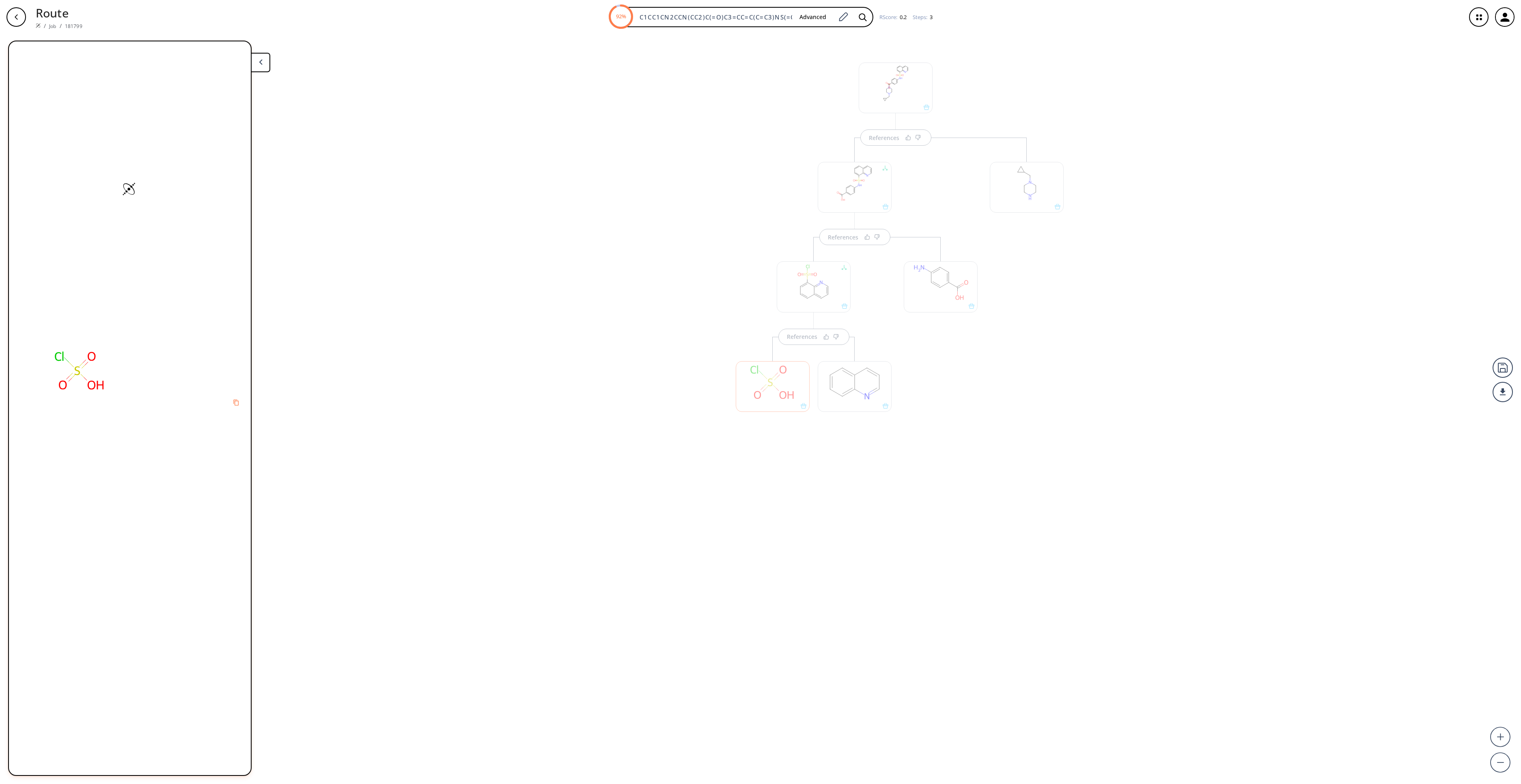
scroll to position [0, 0]
click at [703, 757] on div "References References References" at bounding box center [760, 406] width 1521 height 743
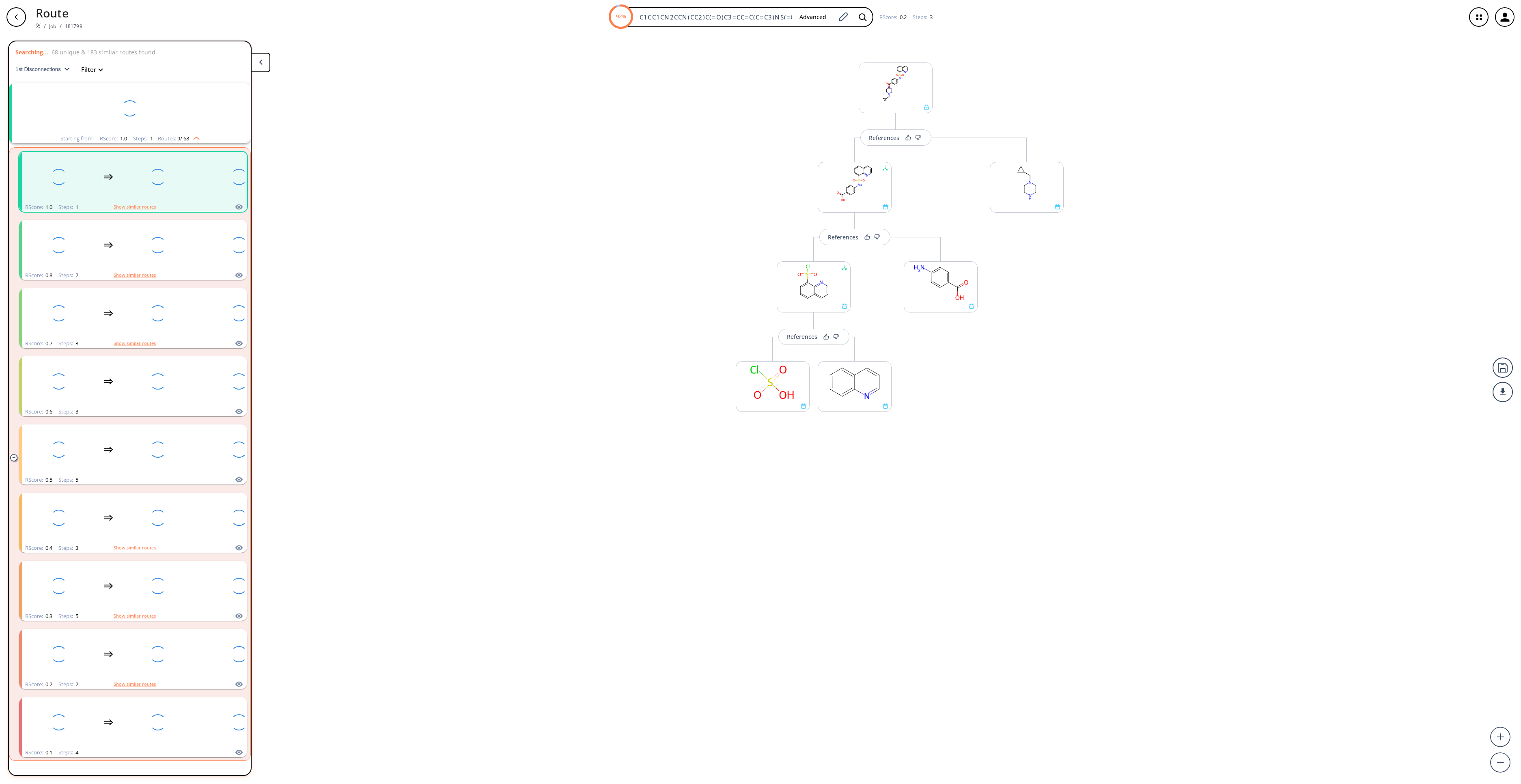
scroll to position [19, 0]
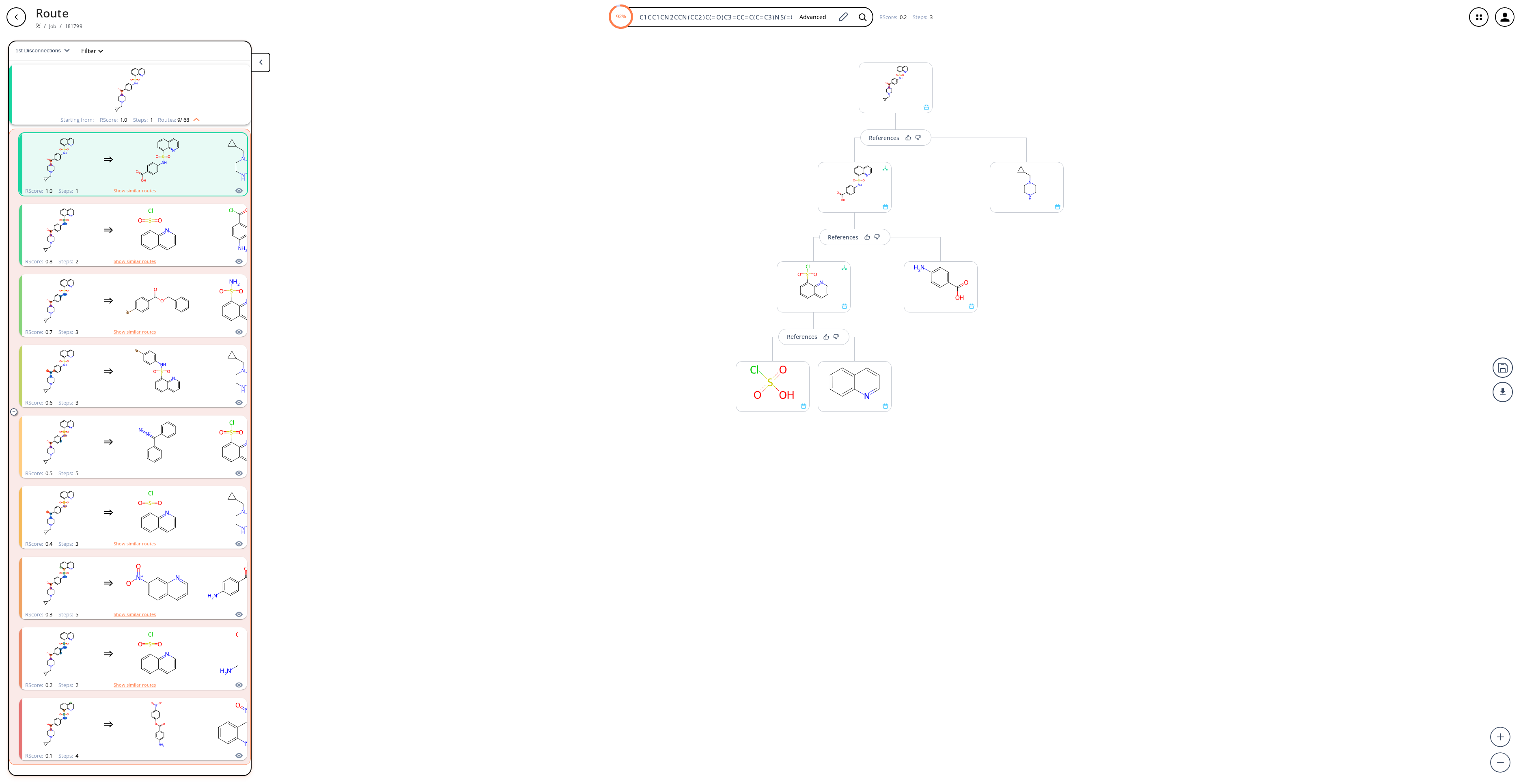
click at [555, 628] on div "References Change Clear References Change Clear References More routes from her…" at bounding box center [760, 406] width 1521 height 743
click at [538, 381] on div "References Change Clear References Change Clear References More routes from her…" at bounding box center [760, 406] width 1521 height 743
click at [259, 61] on icon at bounding box center [260, 62] width 4 height 6
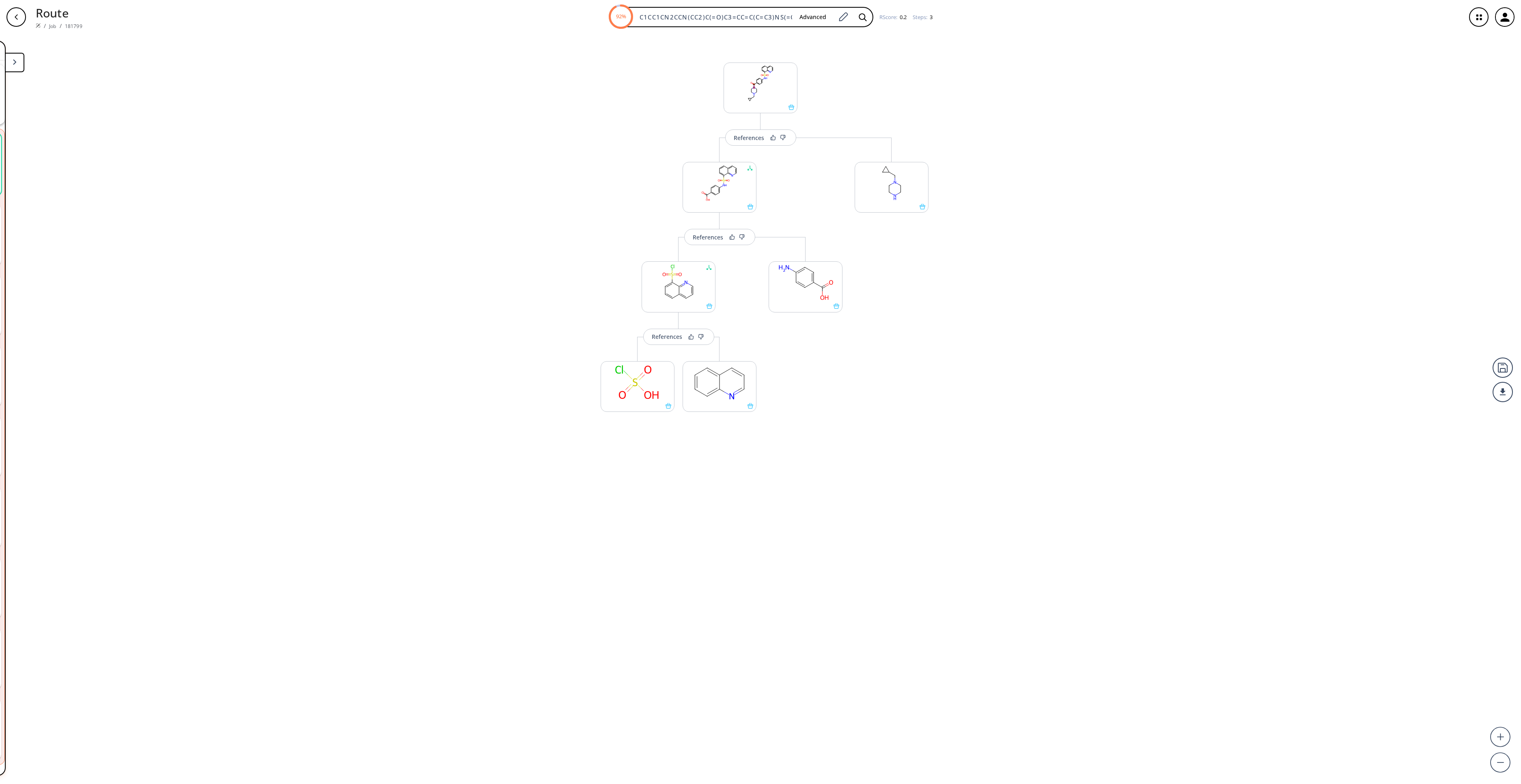
click at [258, 61] on div "References Change Clear References Change Clear References More routes from her…" at bounding box center [760, 406] width 1521 height 743
click at [22, 71] on button at bounding box center [14, 62] width 19 height 19
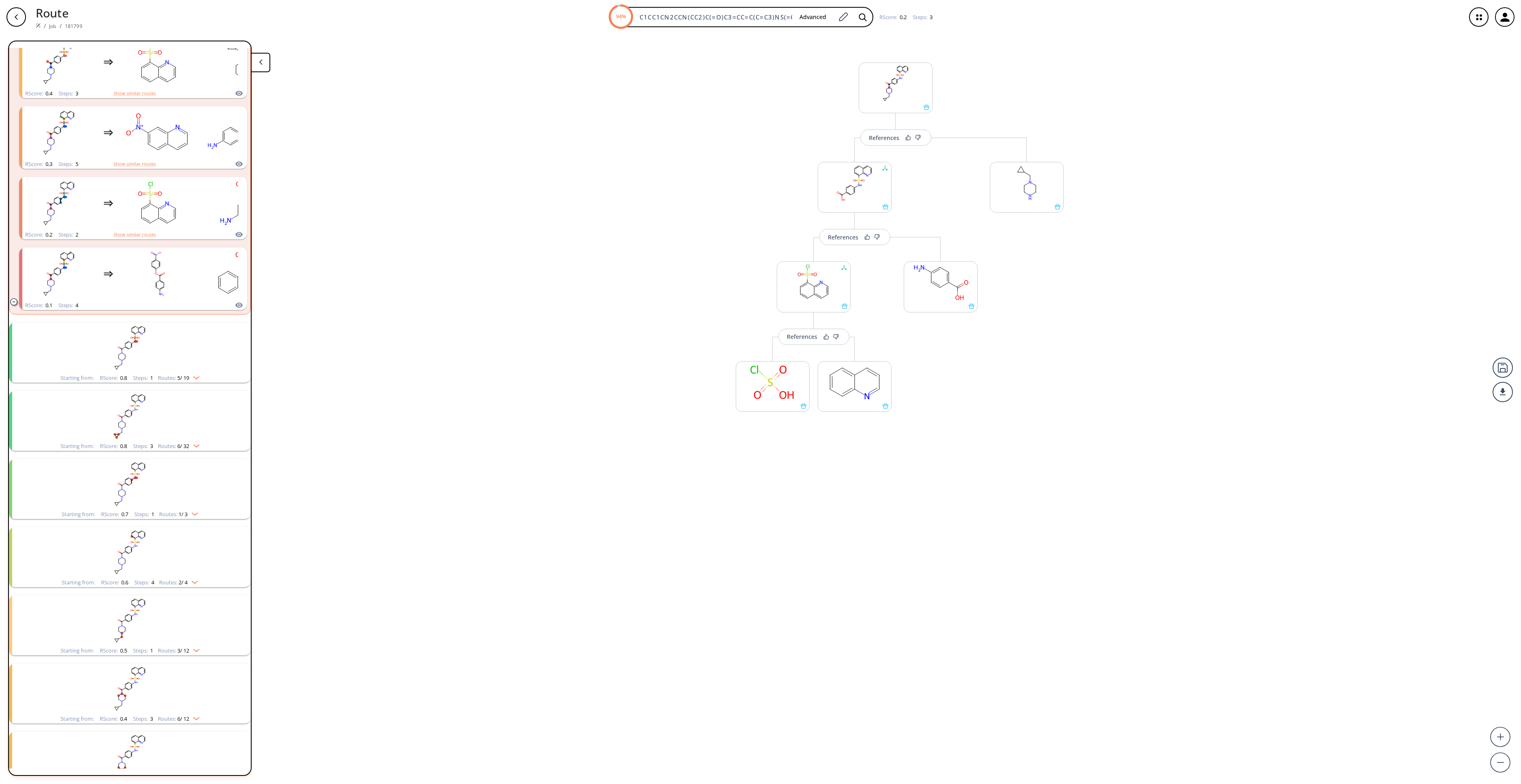
scroll to position [0, 0]
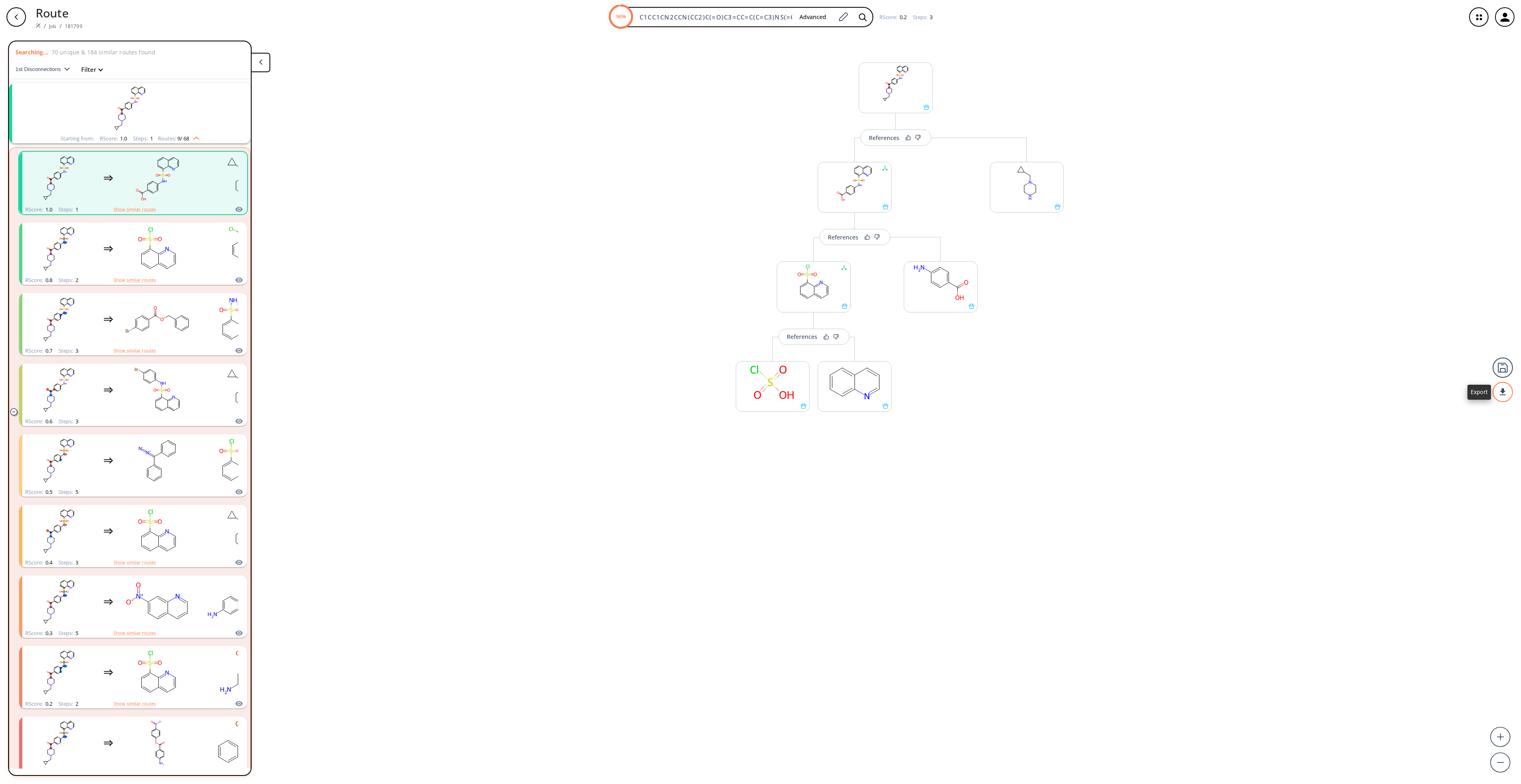
click at [1508, 395] on div at bounding box center [1503, 392] width 20 height 20
click at [1458, 394] on li "PDF" at bounding box center [1472, 388] width 41 height 14
click at [150, 266] on ellipse "clusters" at bounding box center [150, 269] width 6 height 6
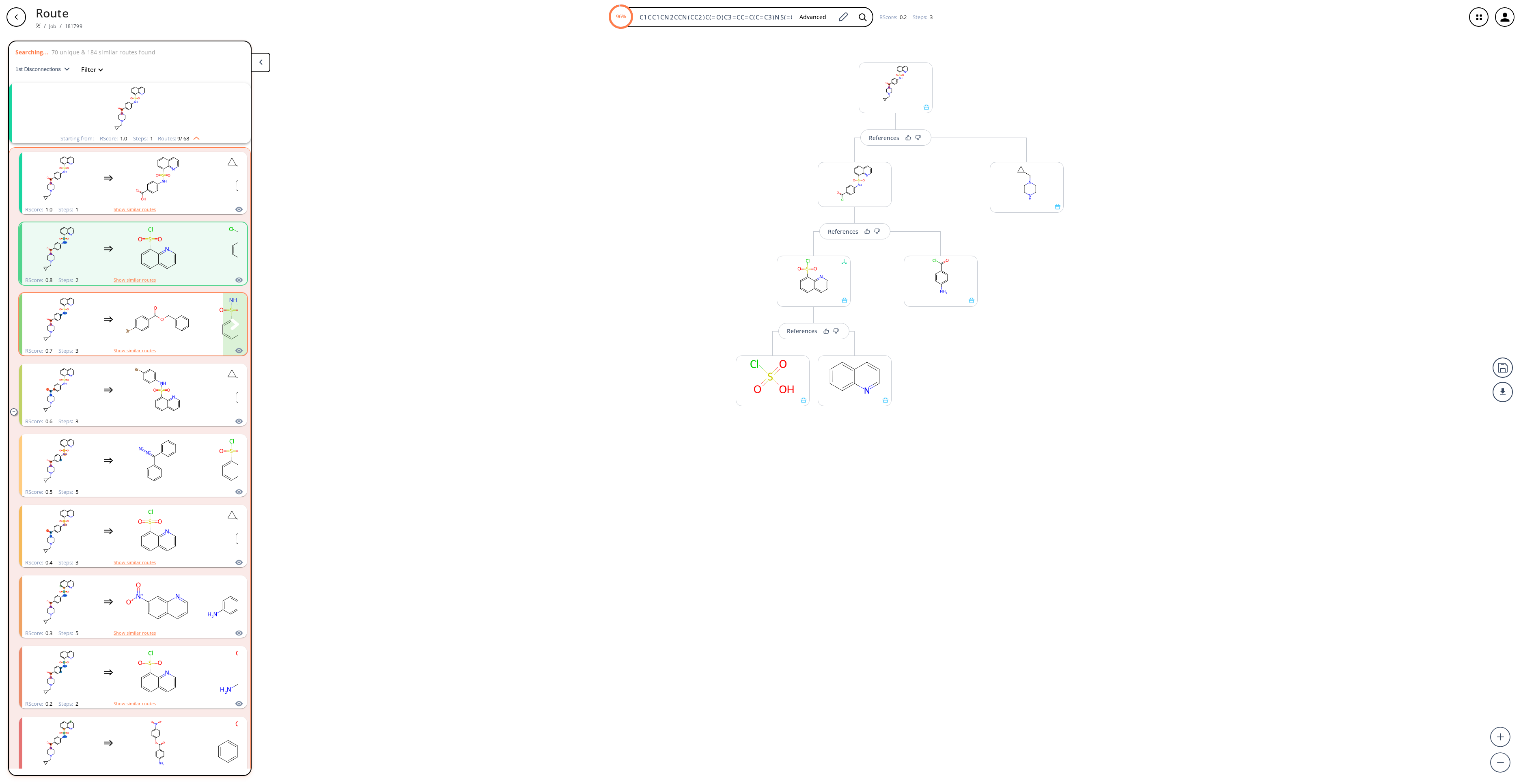
click at [113, 340] on div "clusters" at bounding box center [190, 319] width 334 height 53
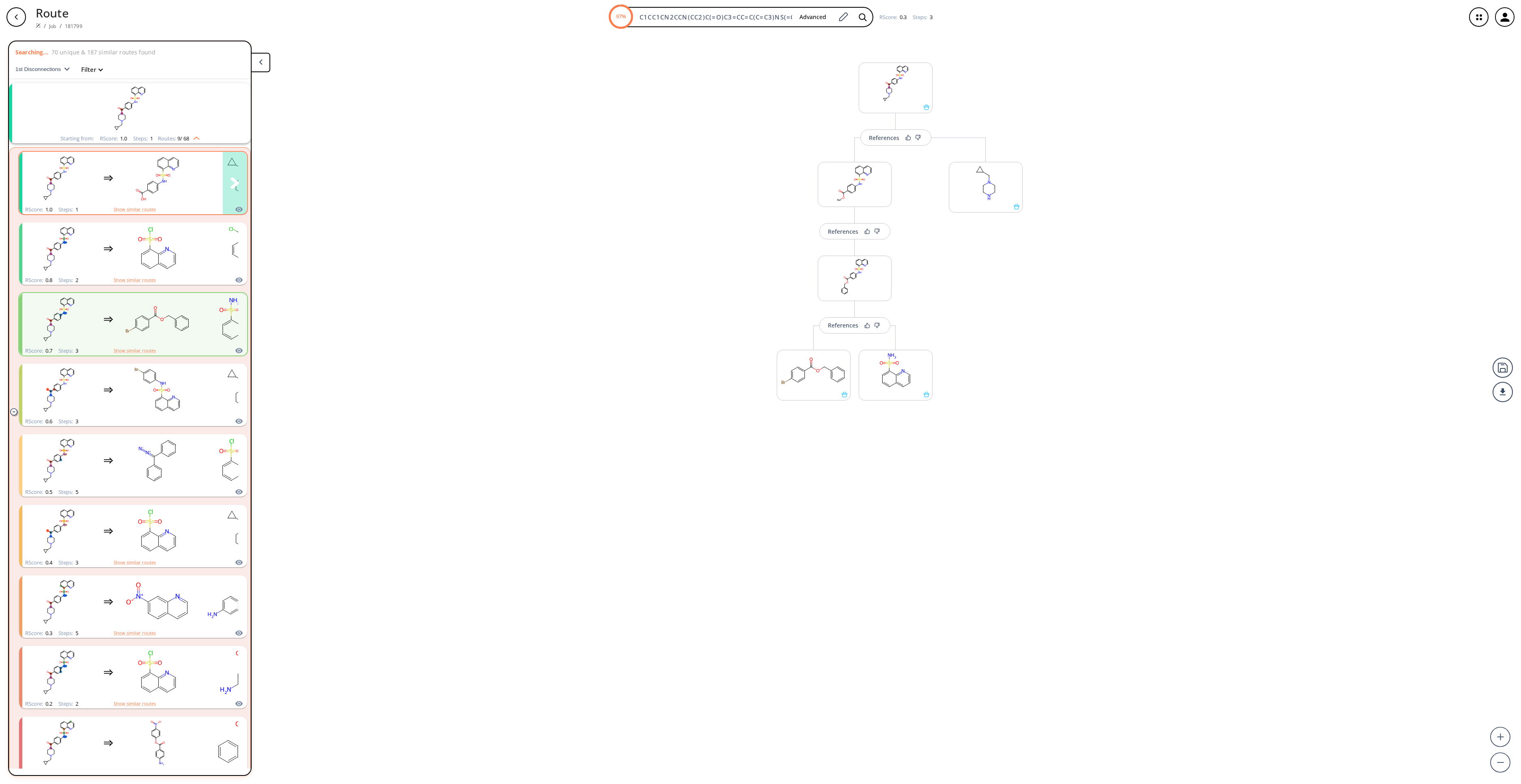
click at [150, 155] on rect "clusters" at bounding box center [158, 178] width 73 height 51
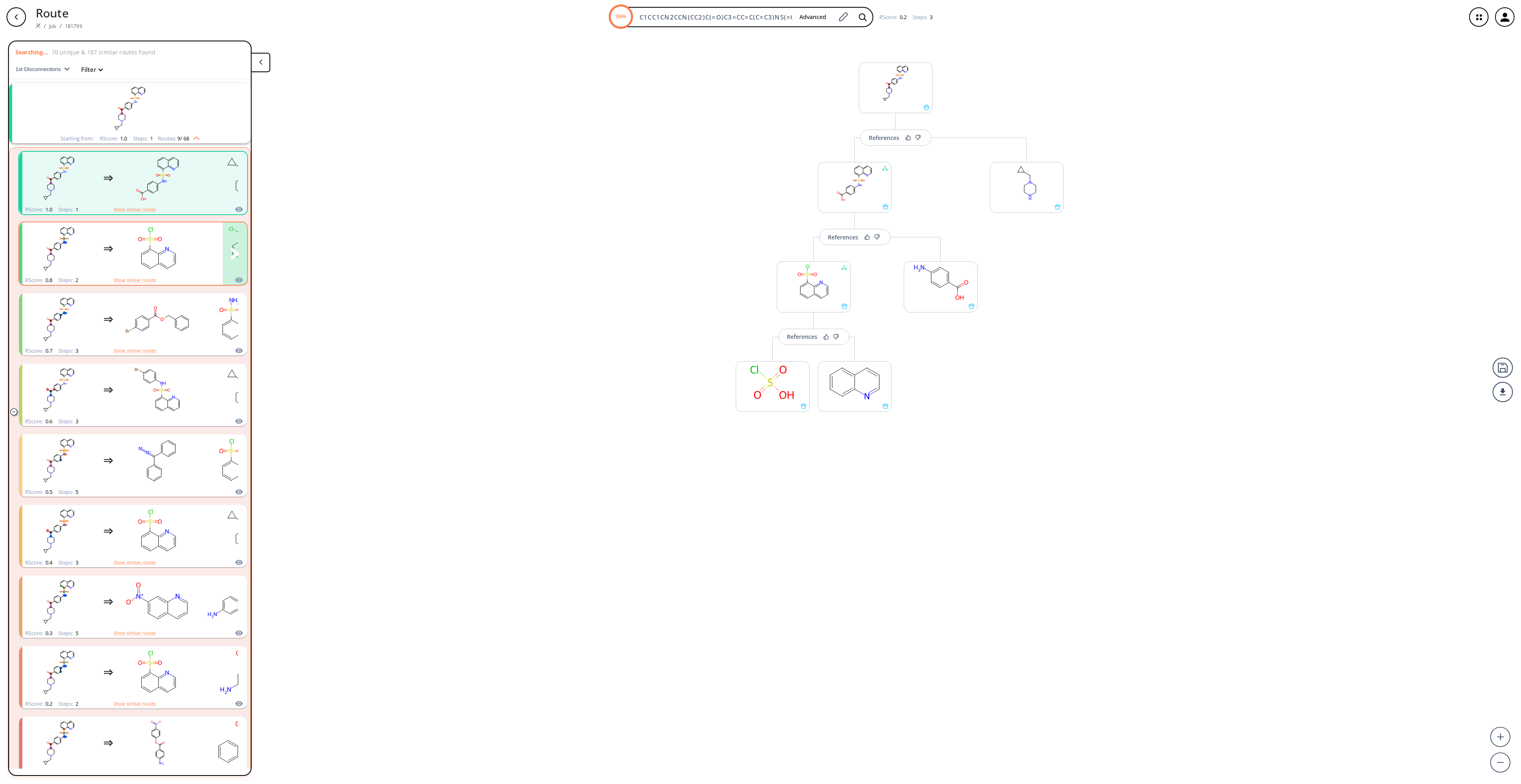
click at [110, 224] on div "clusters" at bounding box center [190, 249] width 334 height 53
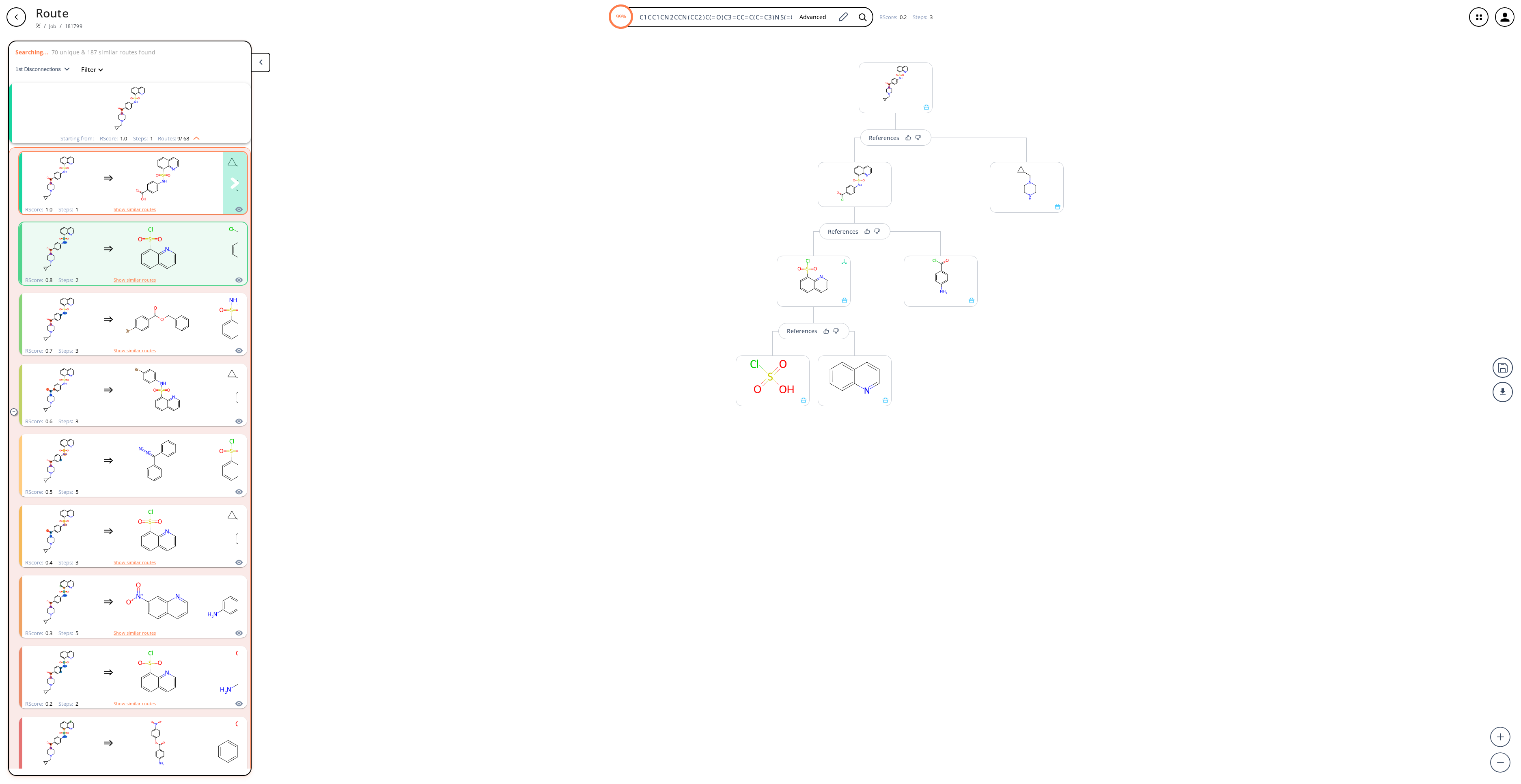
click at [98, 164] on div "clusters" at bounding box center [149, 178] width 253 height 53
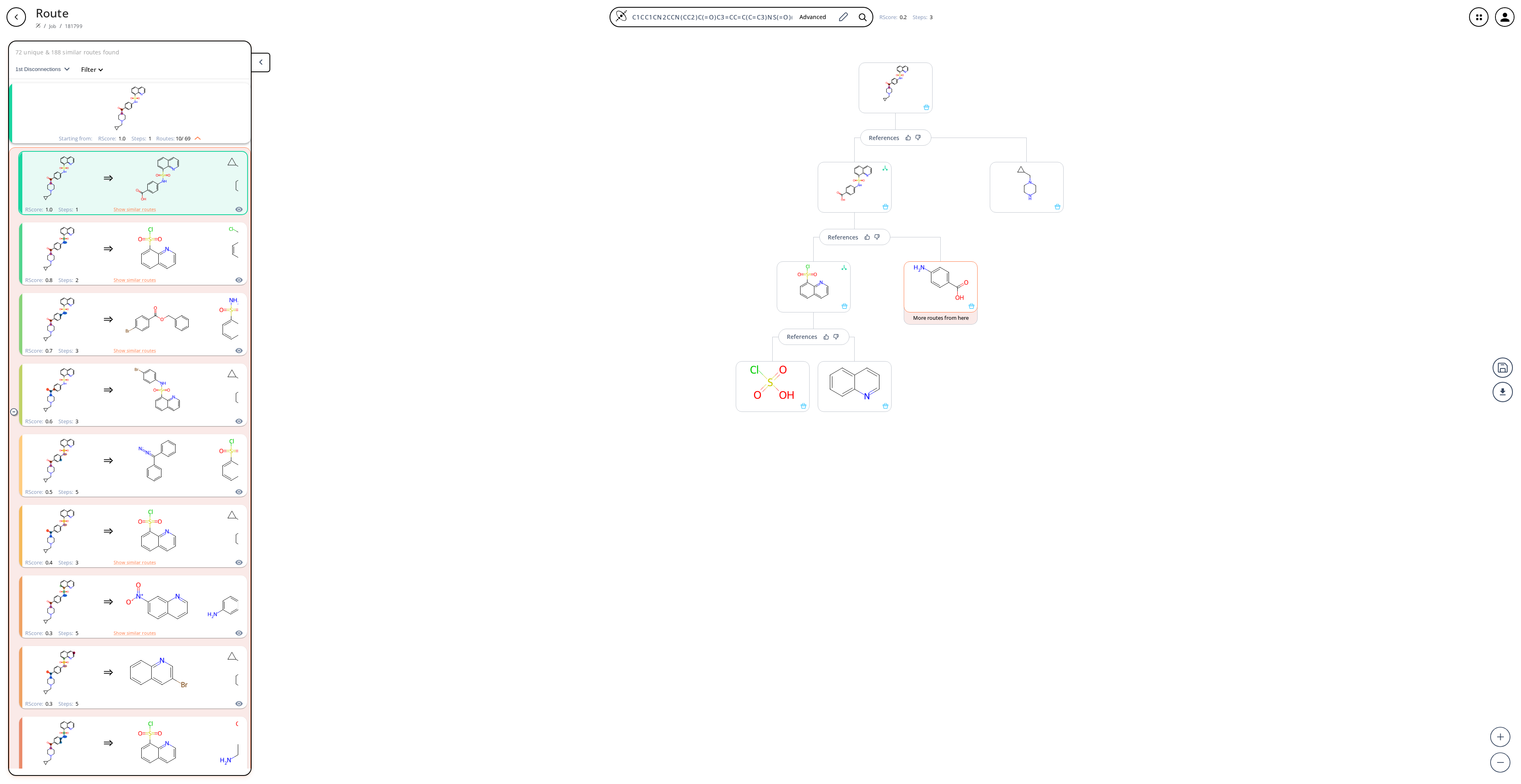
click at [922, 297] on rect at bounding box center [941, 282] width 73 height 41
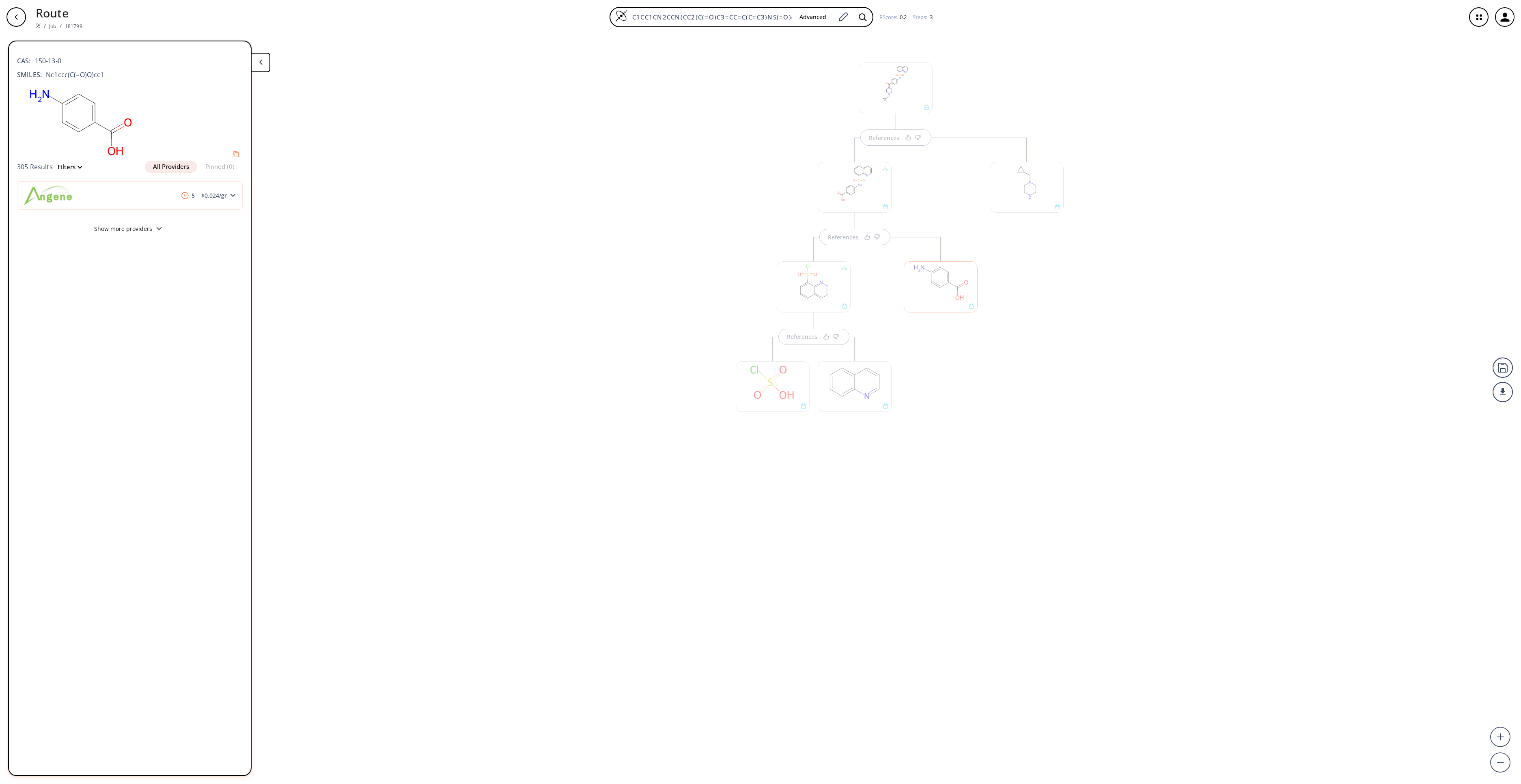
drag, startPoint x: 986, startPoint y: 429, endPoint x: 988, endPoint y: 420, distance: 9.2
click at [987, 429] on div at bounding box center [1026, 299] width 82 height 323
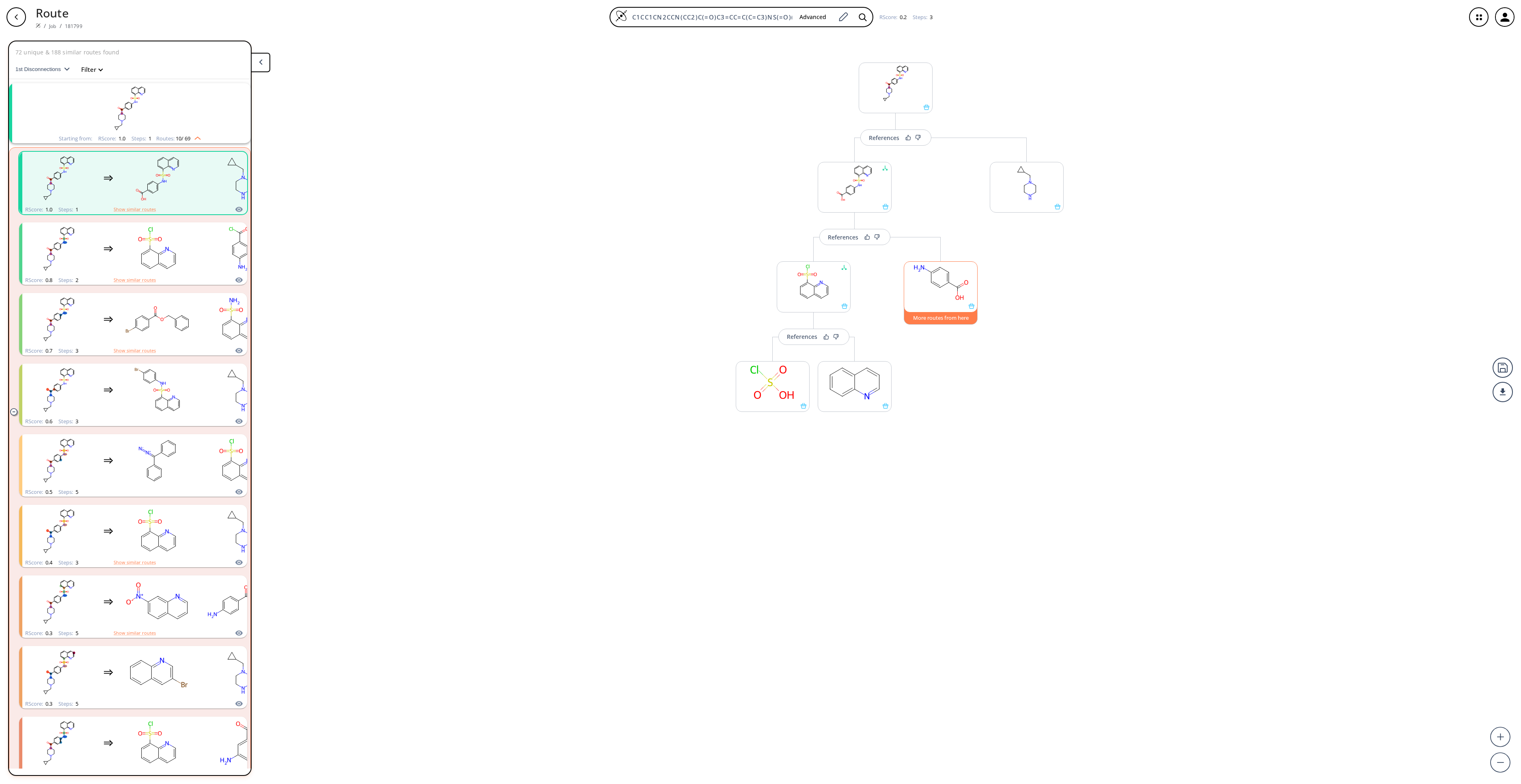
click at [952, 321] on button "More routes from here" at bounding box center [941, 316] width 74 height 18
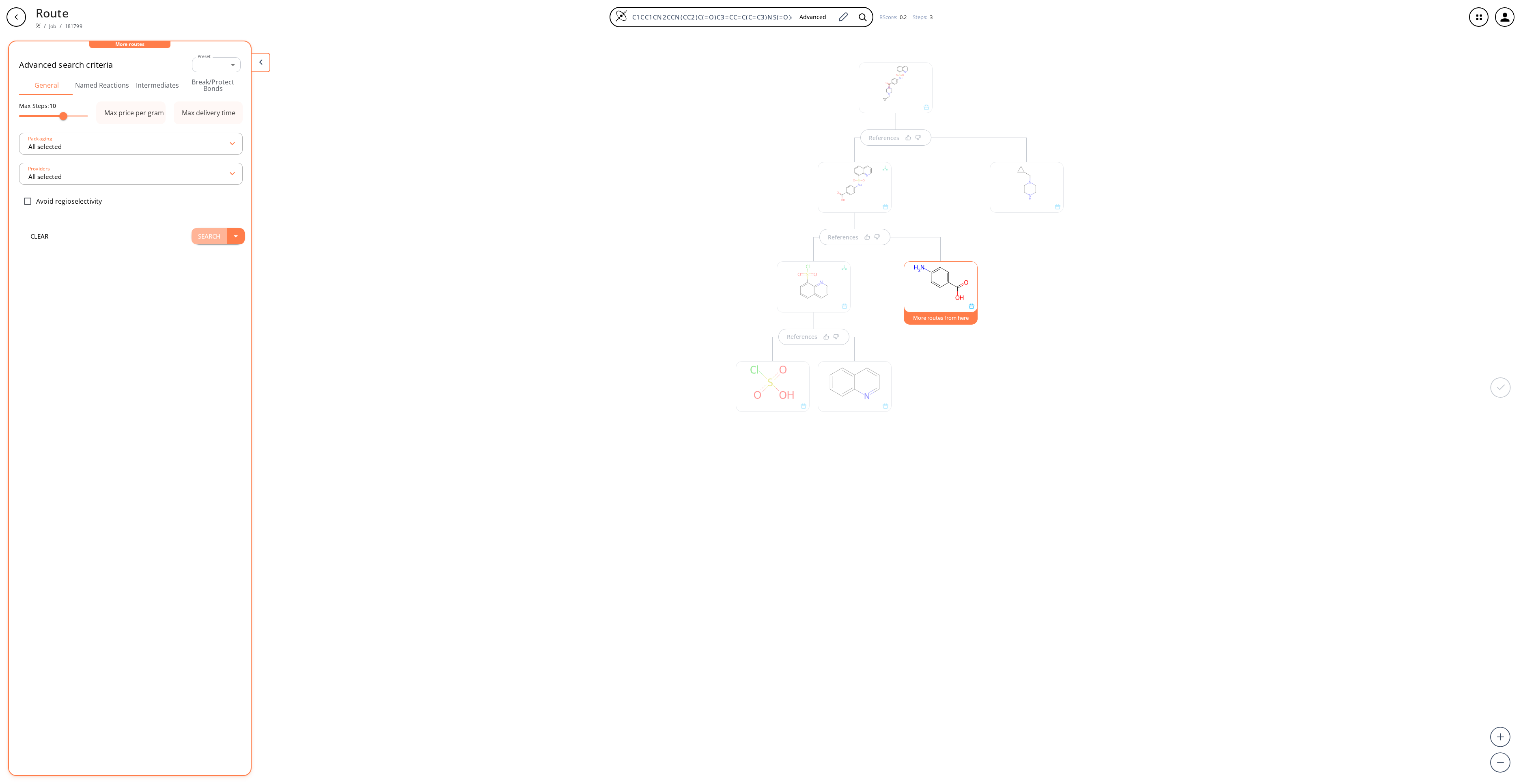
click at [191, 240] on button "Search" at bounding box center [209, 236] width 35 height 16
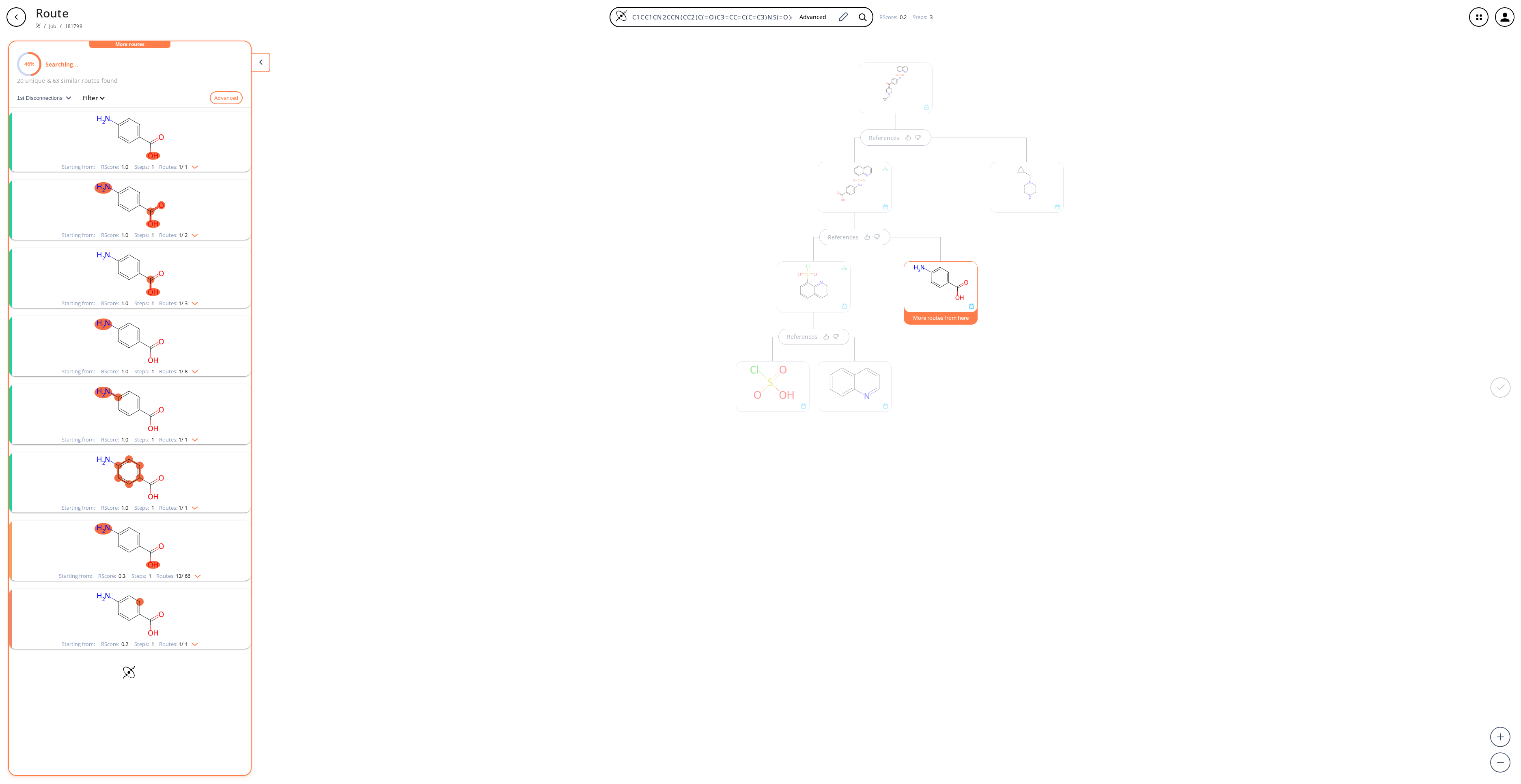
click at [156, 134] on rect "clusters" at bounding box center [129, 137] width 211 height 51
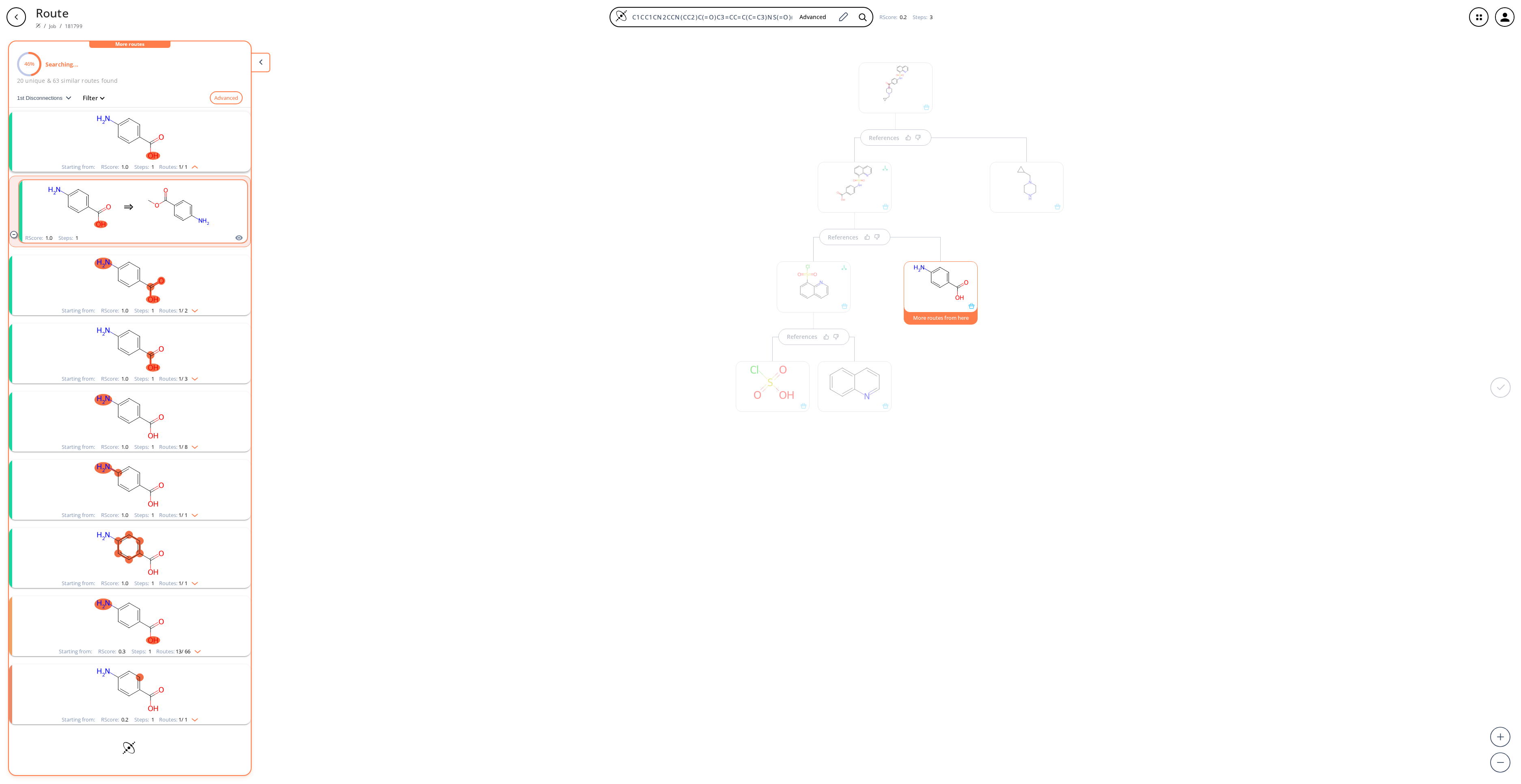
click at [179, 199] on rect "clusters" at bounding box center [178, 207] width 73 height 51
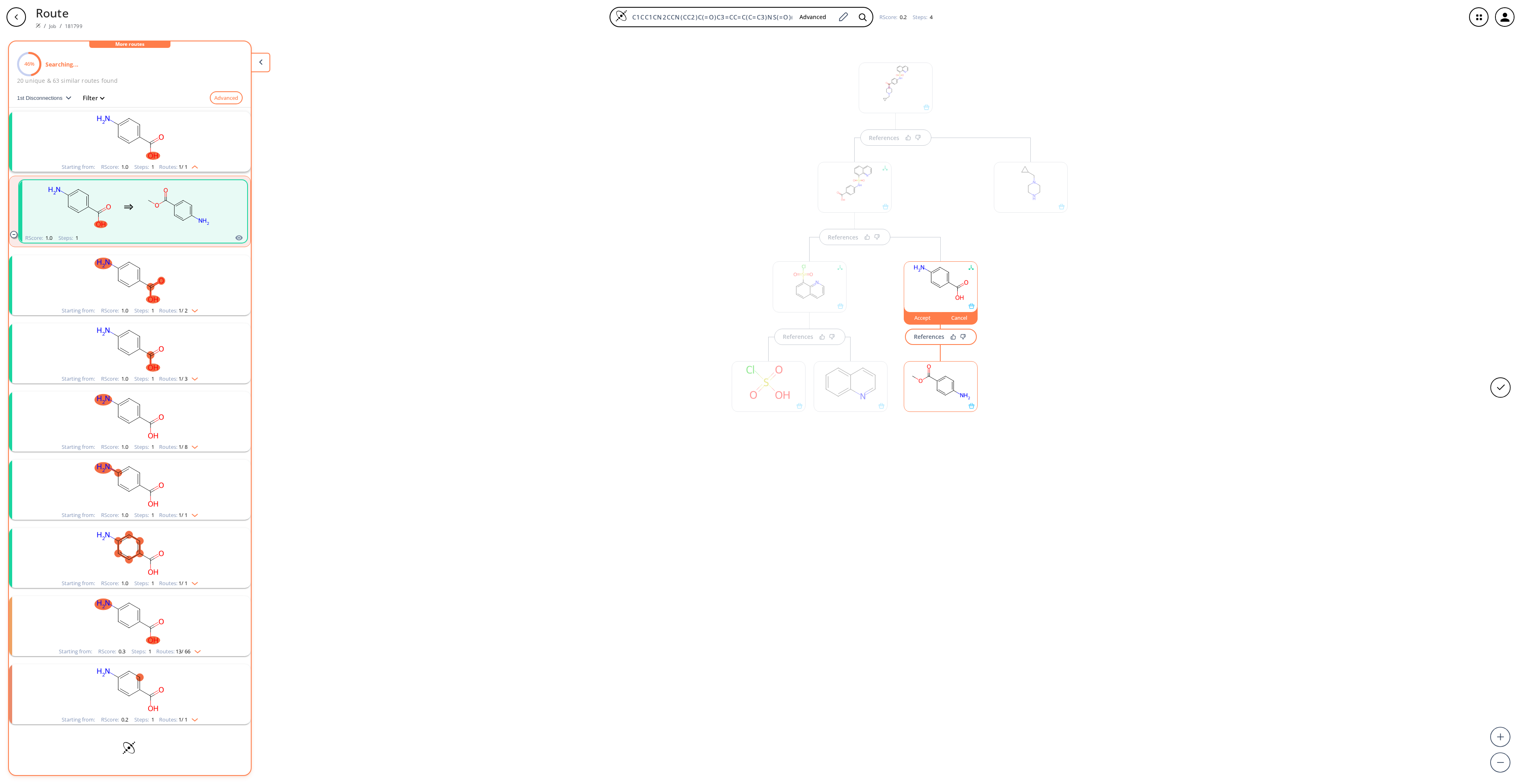
click at [150, 286] on icon "clusters" at bounding box center [152, 285] width 4 height 2
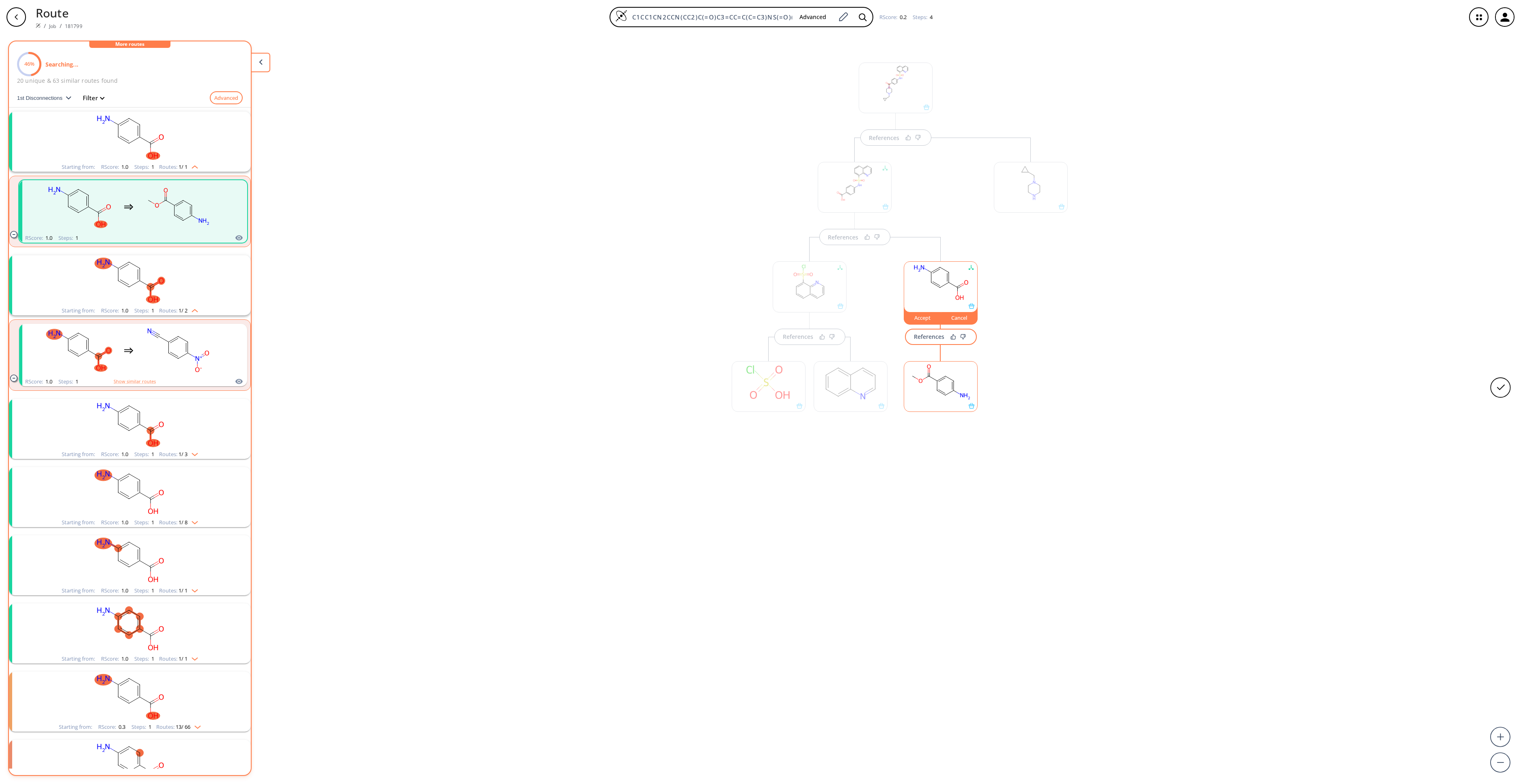
click at [189, 427] on rect "clusters" at bounding box center [129, 424] width 211 height 51
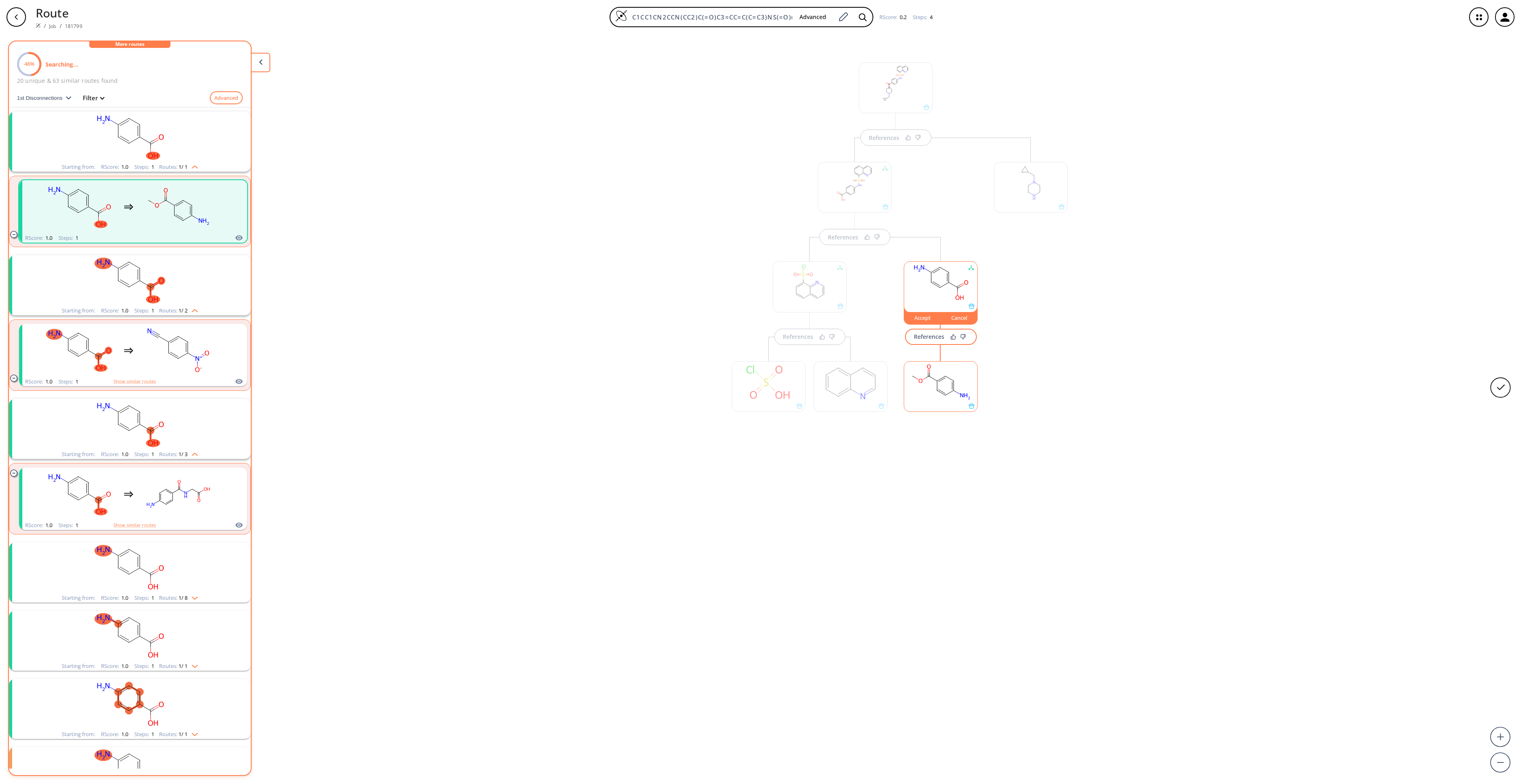
click at [175, 557] on rect "clusters" at bounding box center [129, 568] width 211 height 51
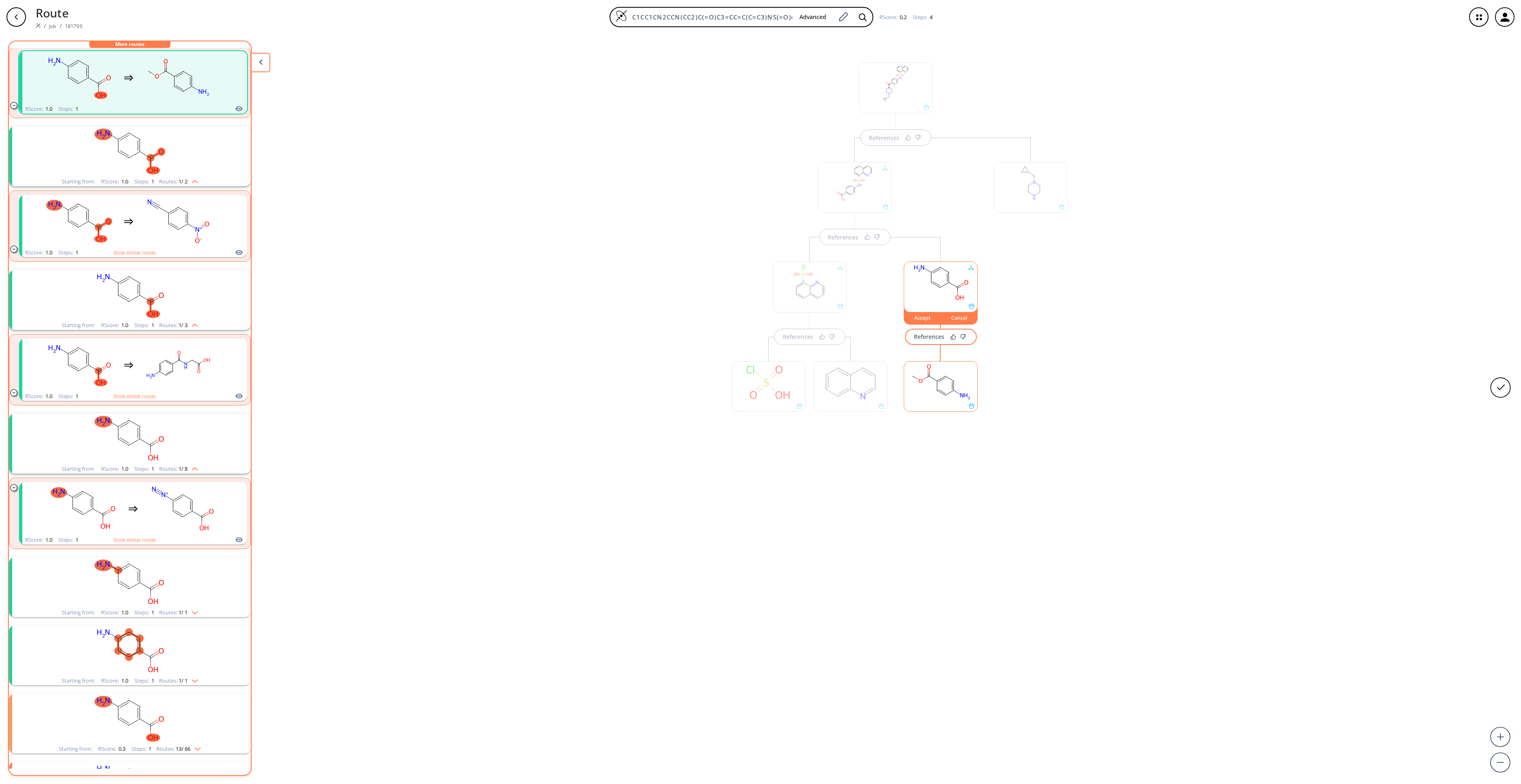
scroll to position [195, 0]
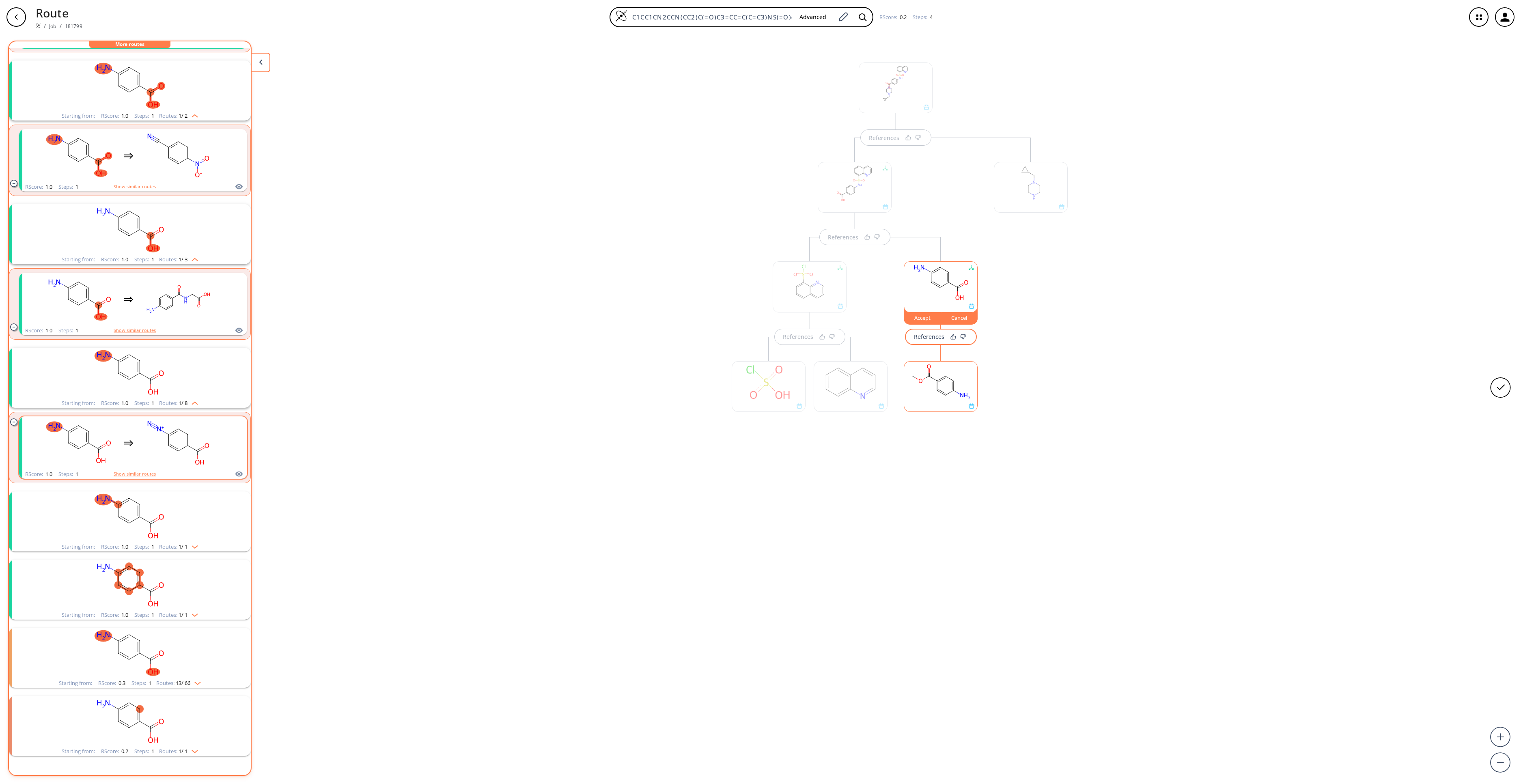
click at [161, 455] on rect "clusters" at bounding box center [178, 443] width 73 height 51
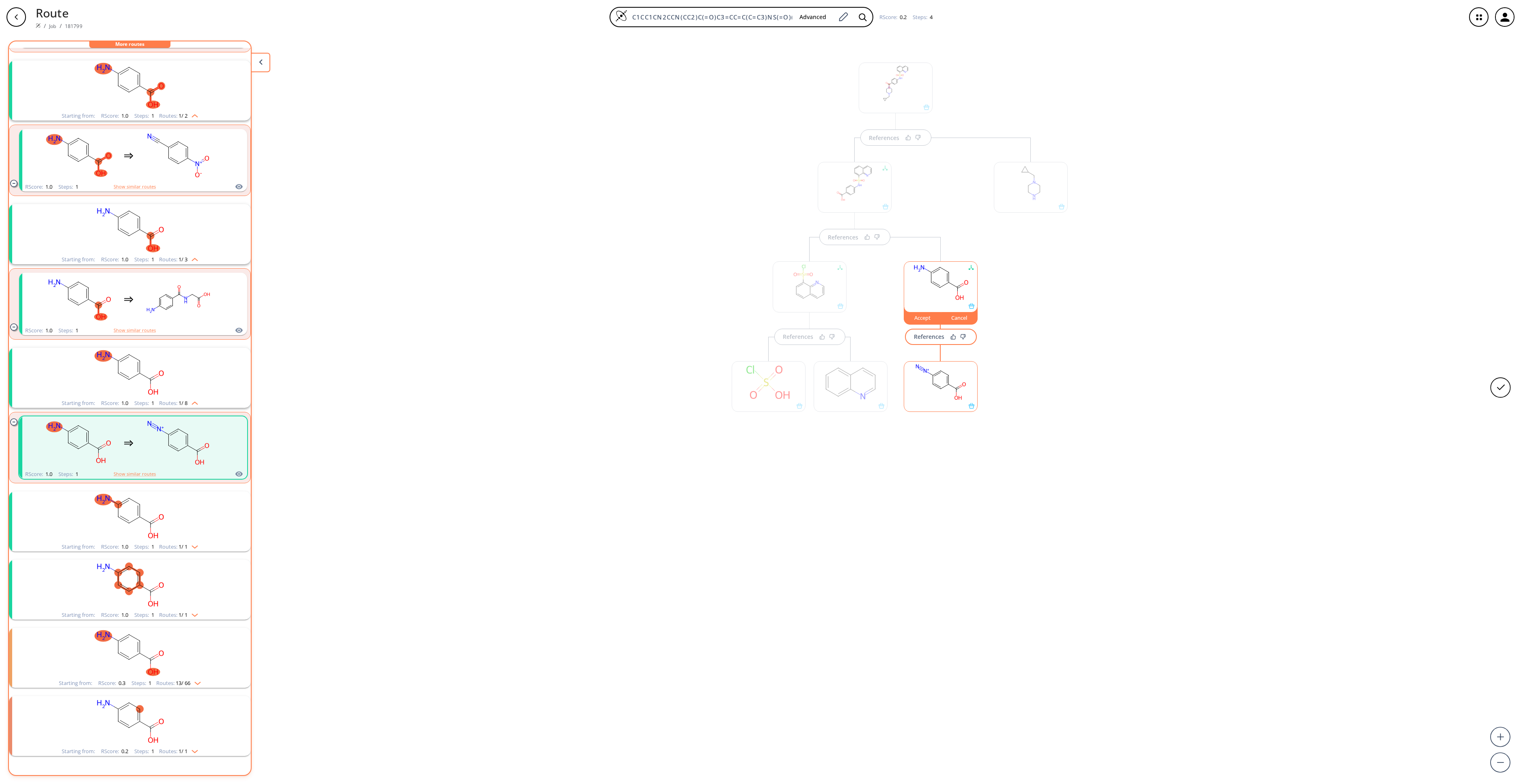
scroll to position [230, 0]
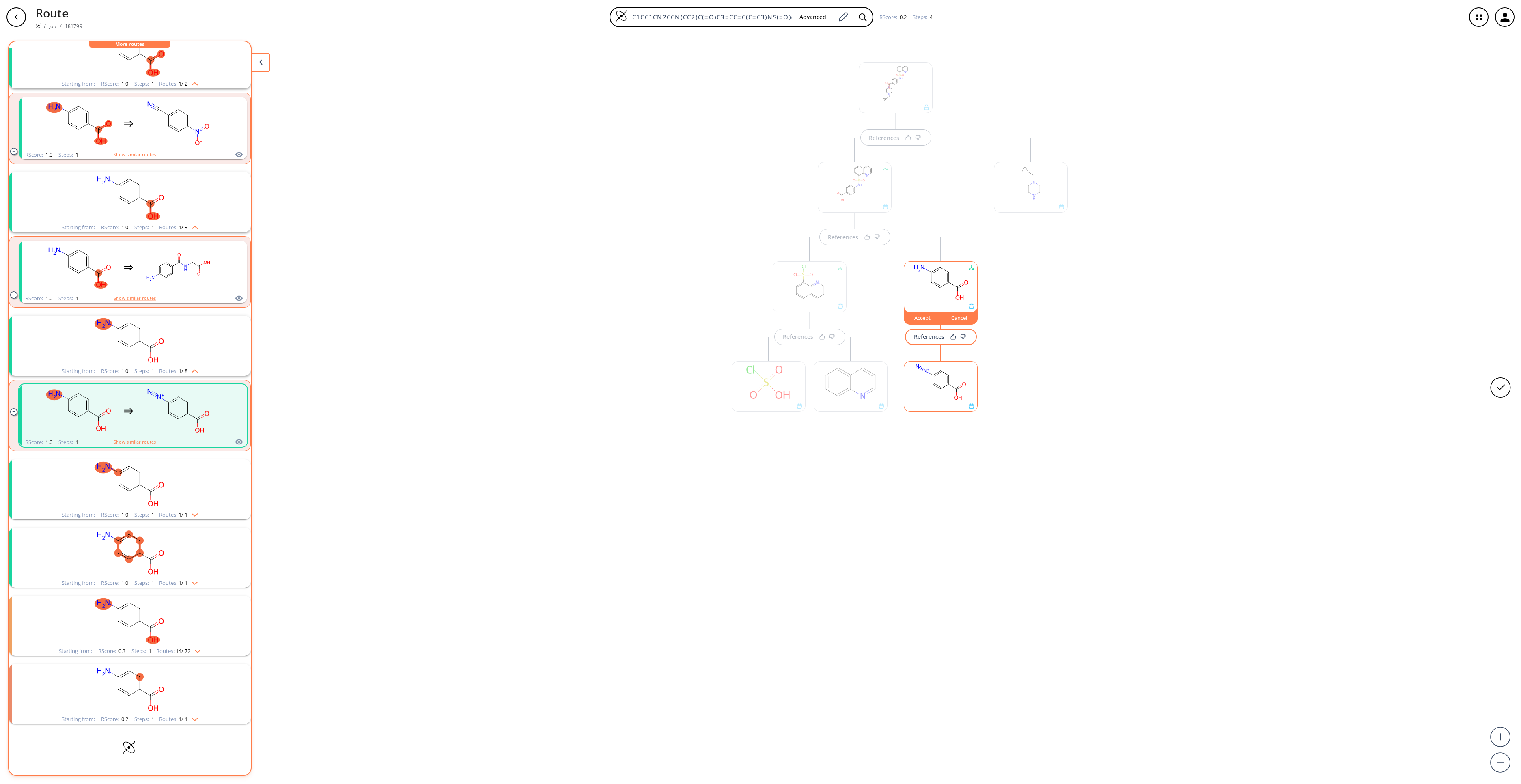
click at [184, 503] on rect "clusters" at bounding box center [129, 485] width 211 height 51
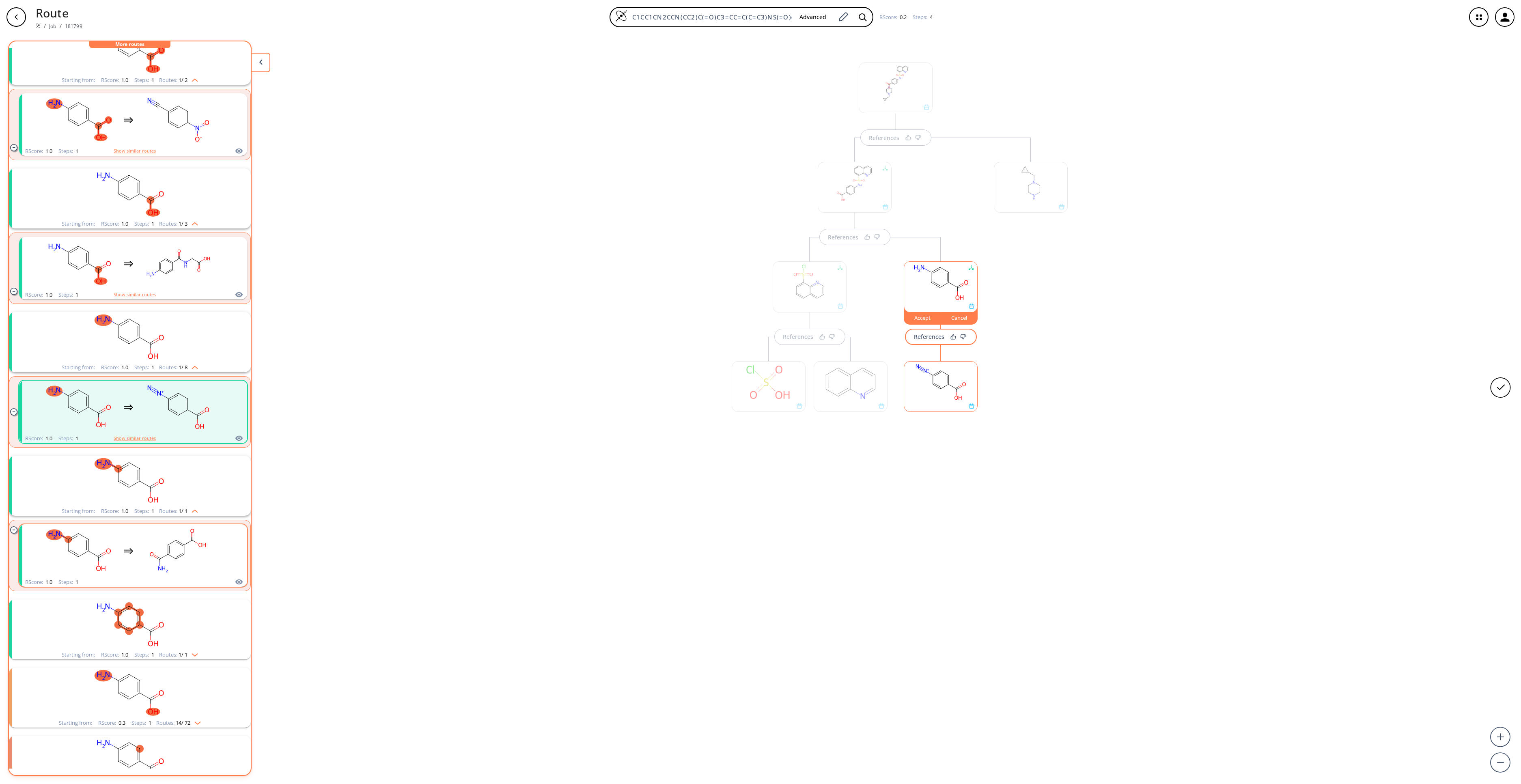
click at [165, 570] on icon "clusters" at bounding box center [163, 568] width 3 height 4
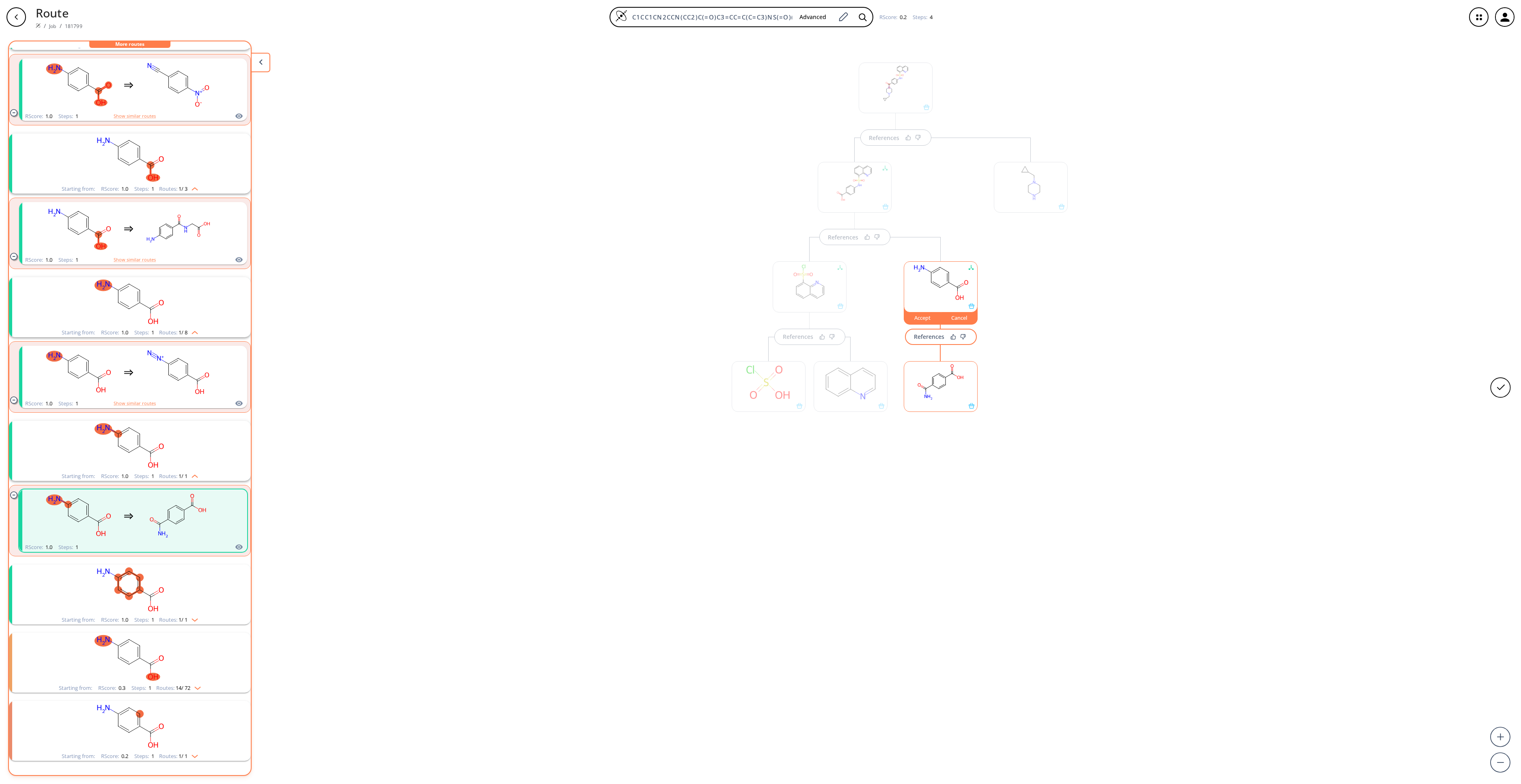
scroll to position [307, 0]
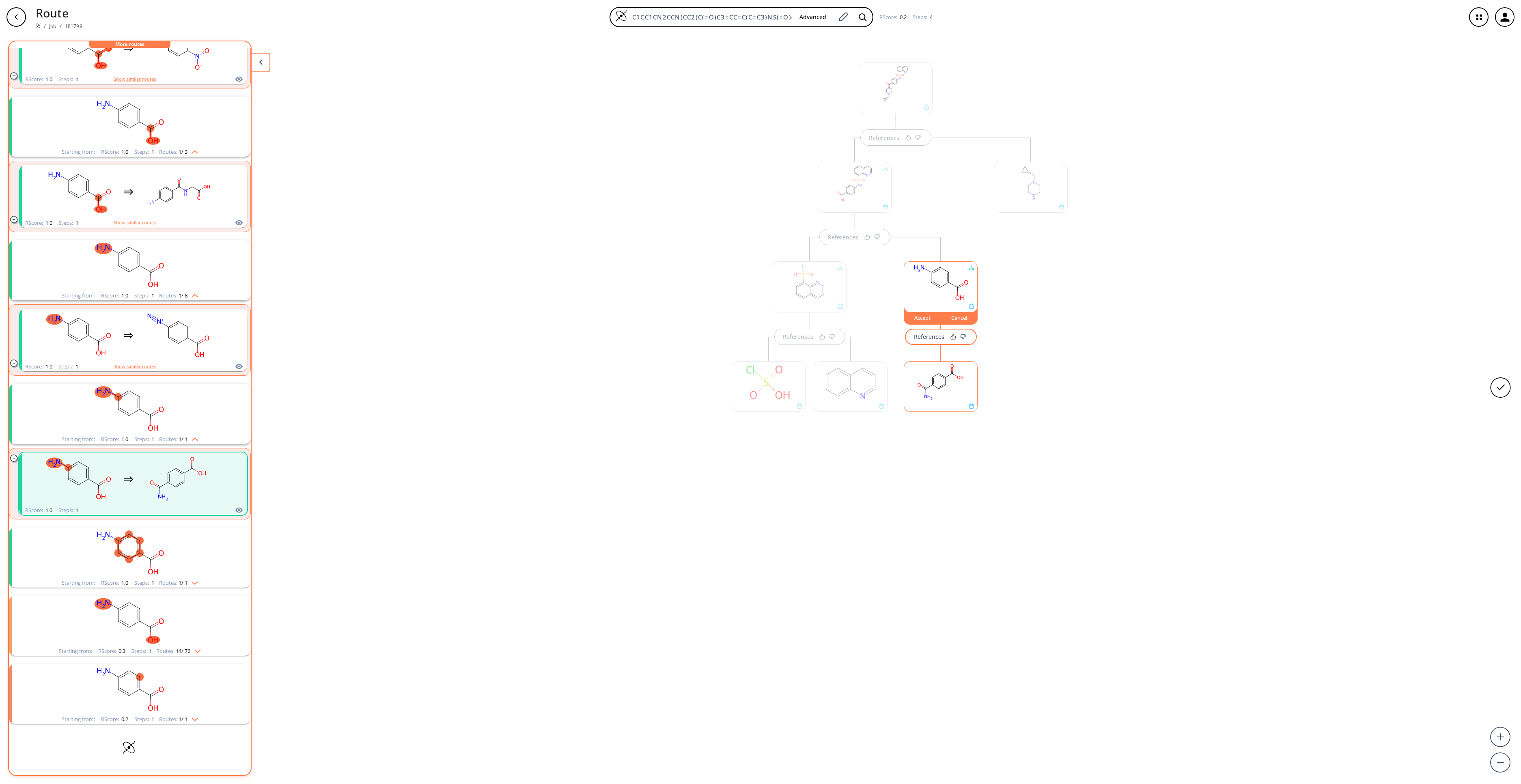
click at [954, 399] on rect at bounding box center [941, 382] width 73 height 41
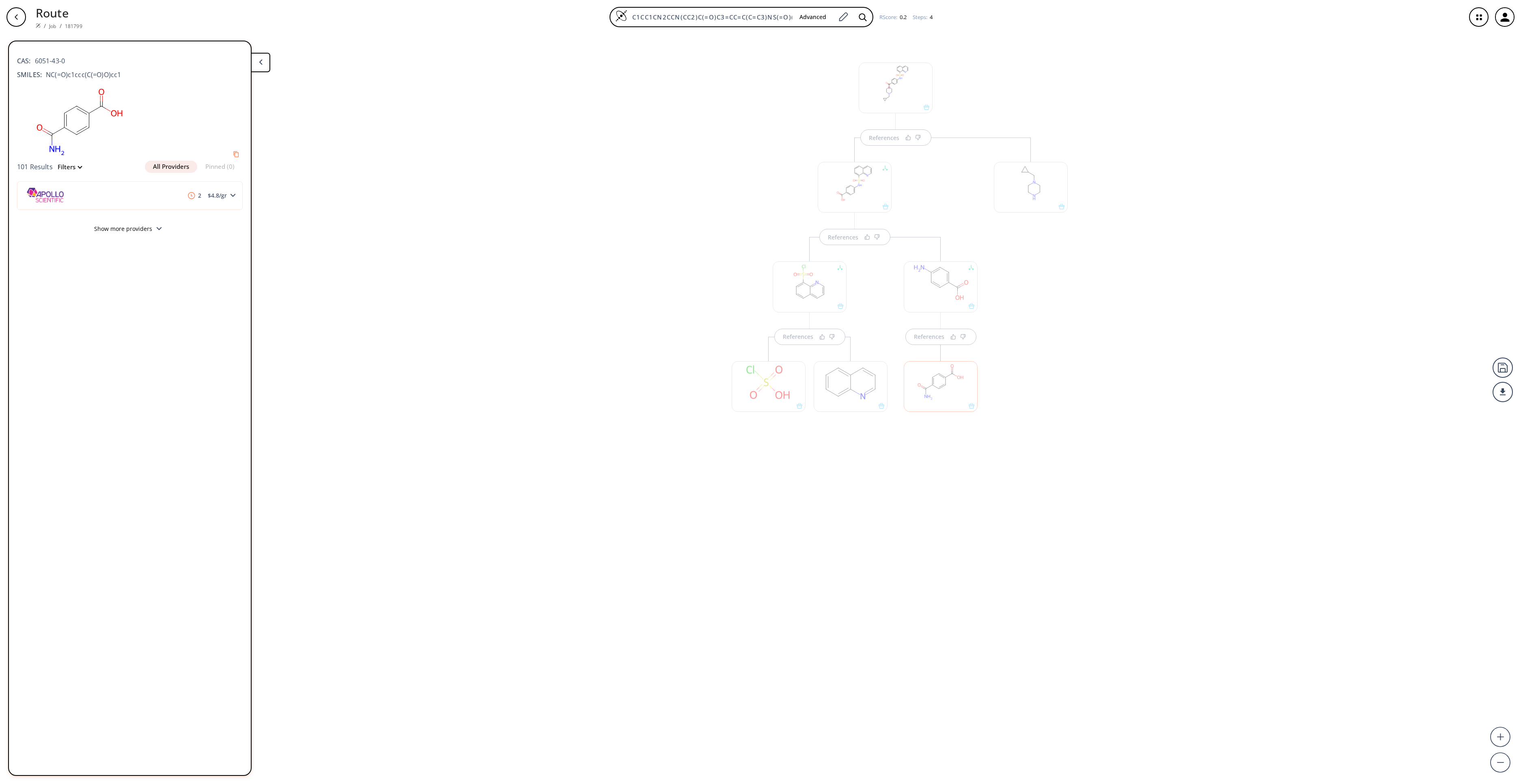
drag, startPoint x: 581, startPoint y: 678, endPoint x: 619, endPoint y: 639, distance: 54.5
click at [581, 677] on div "References References References References" at bounding box center [760, 406] width 1521 height 743
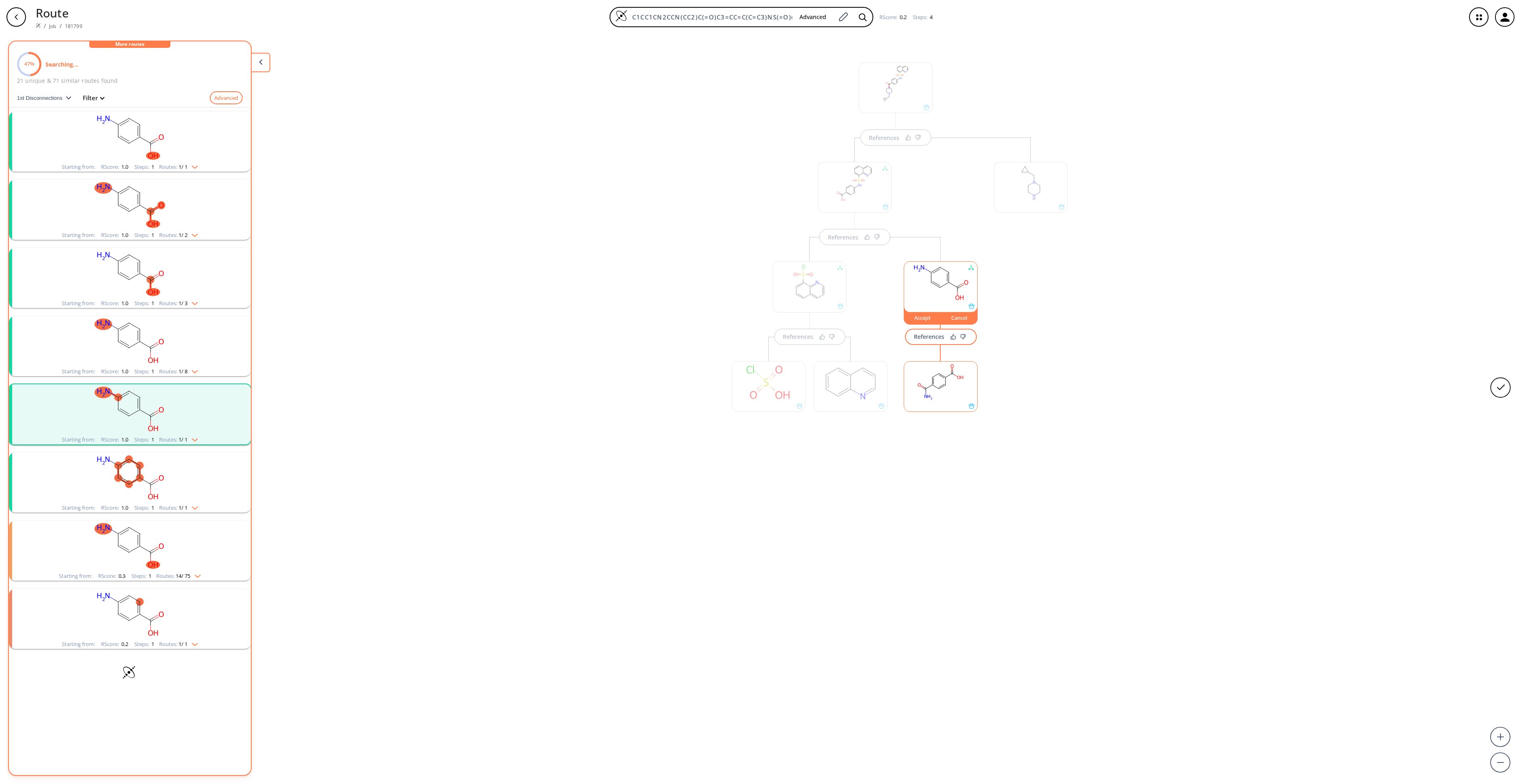
click at [968, 319] on div "Cancel" at bounding box center [959, 318] width 37 height 5
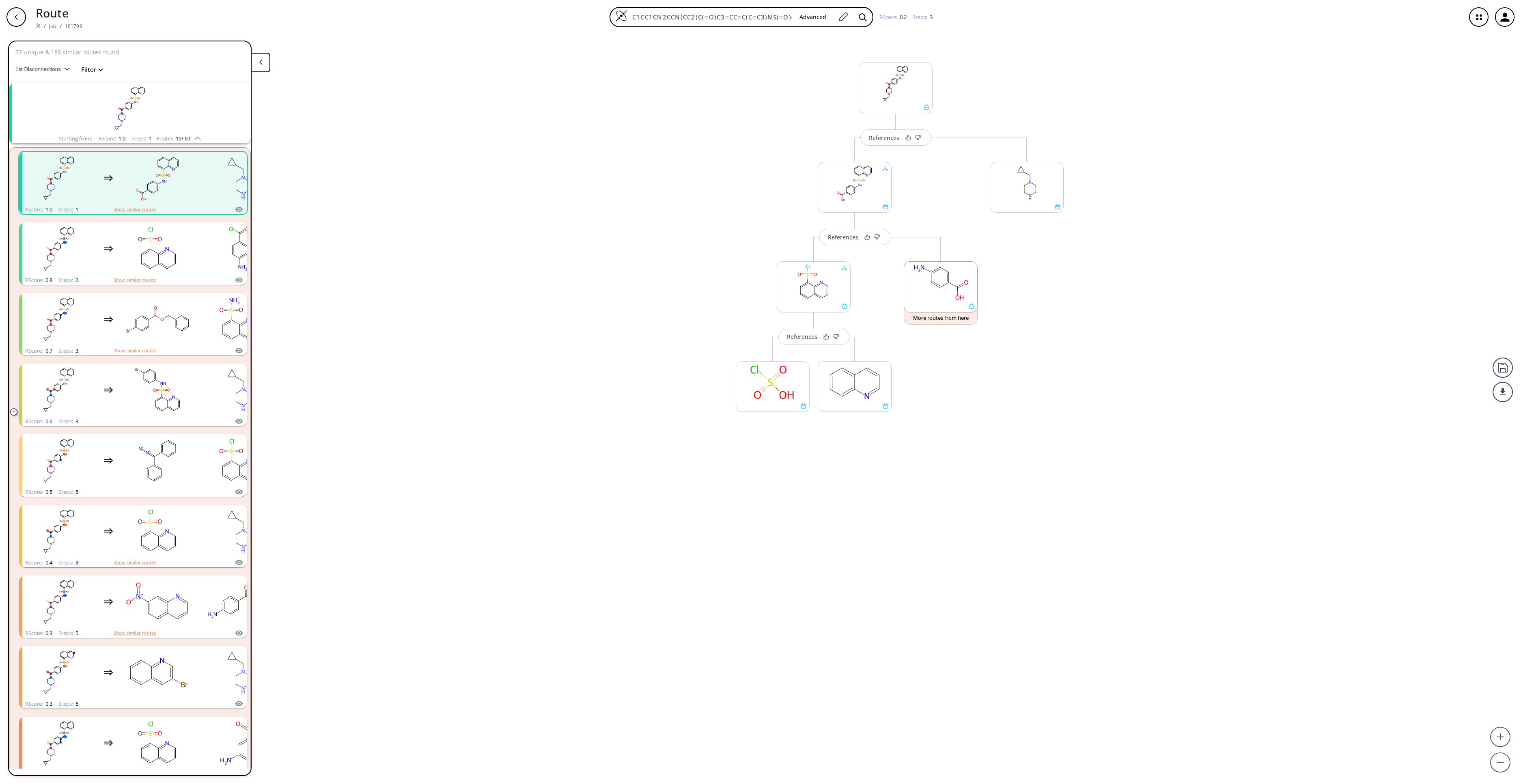
click at [934, 299] on rect at bounding box center [941, 282] width 73 height 41
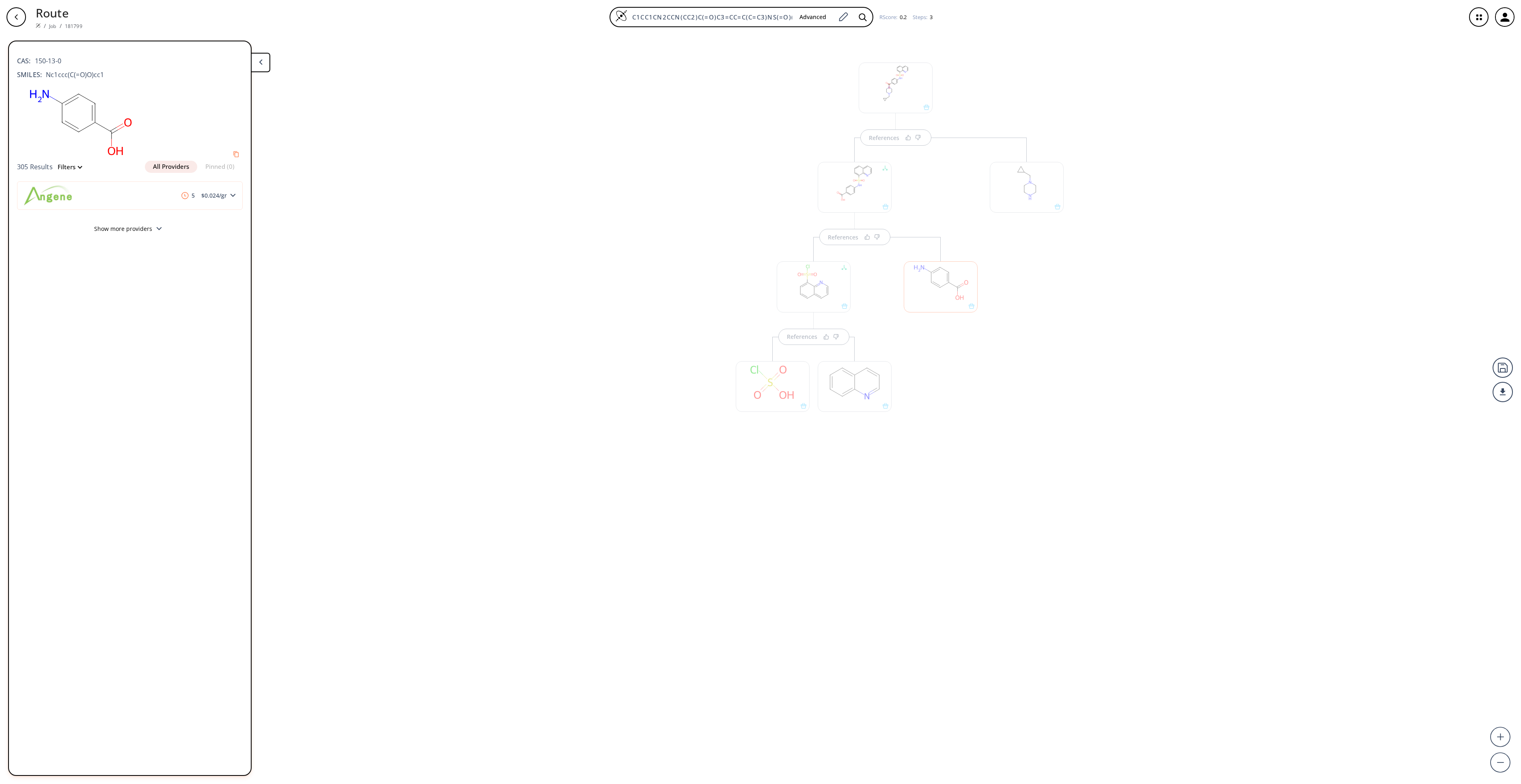
click at [972, 354] on div at bounding box center [941, 340] width 82 height 207
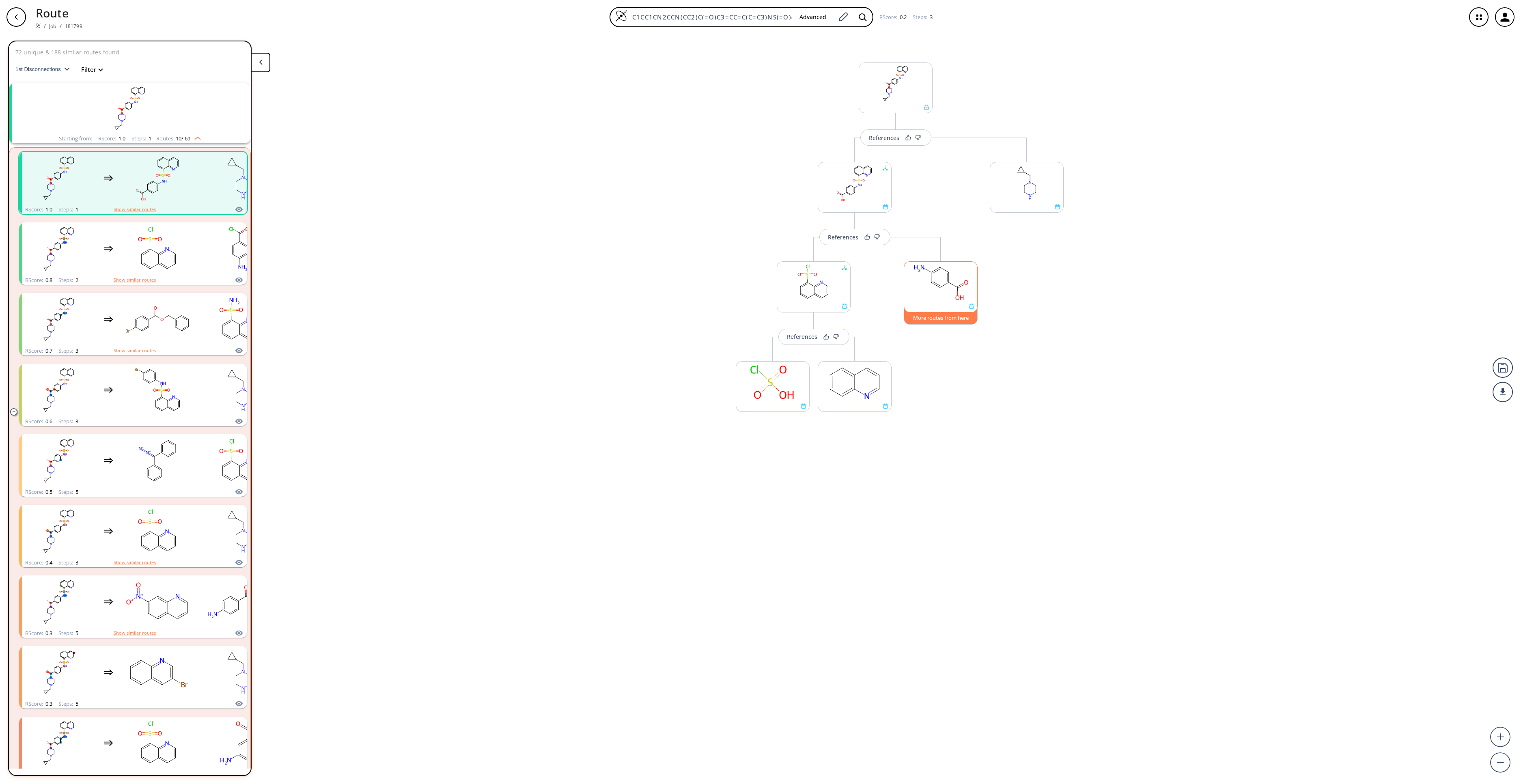
click at [944, 319] on button "More routes from here" at bounding box center [941, 316] width 74 height 18
